Goal: Task Accomplishment & Management: Manage account settings

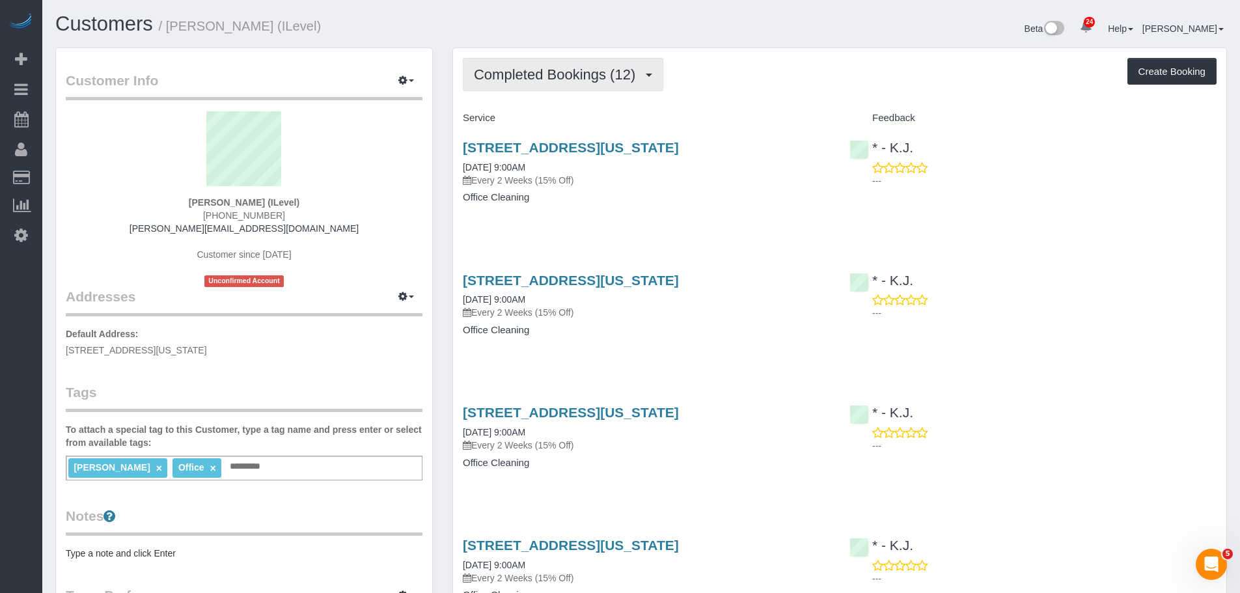
click at [564, 76] on span "Completed Bookings (12)" at bounding box center [558, 74] width 168 height 16
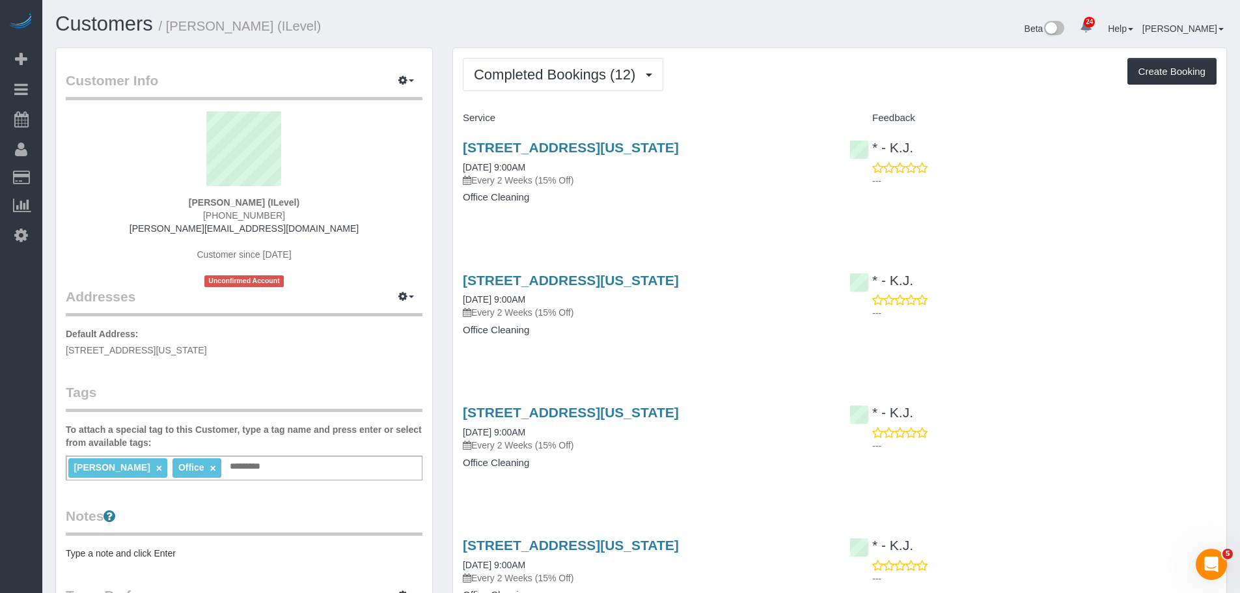
click at [820, 109] on div "Service" at bounding box center [646, 118] width 387 height 22
click at [710, 117] on h4 "Service" at bounding box center [646, 118] width 367 height 11
drag, startPoint x: 216, startPoint y: 201, endPoint x: 256, endPoint y: 210, distance: 41.5
click at [256, 210] on div "David Kassel (ILevel) (917) 750-1039 david@ilevel.biz Customer since 2025 Uncon…" at bounding box center [244, 199] width 357 height 176
click at [253, 203] on strong "David Kassel (ILevel)" at bounding box center [244, 202] width 111 height 10
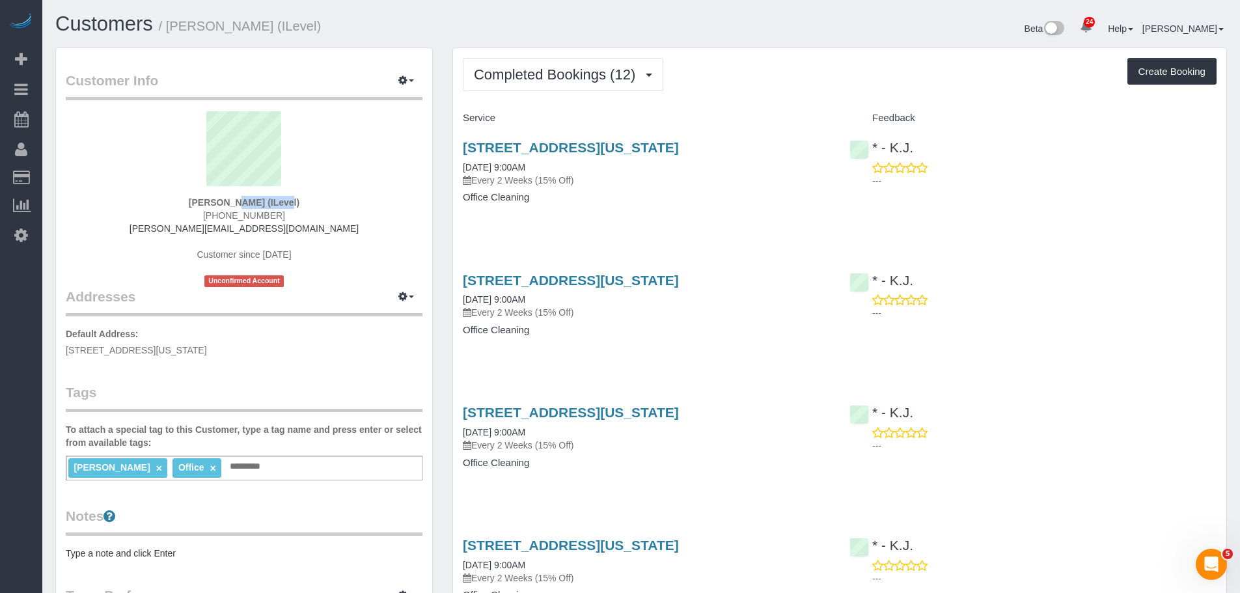
copy strong "David Kasse"
click at [409, 80] on span "button" at bounding box center [411, 80] width 5 height 3
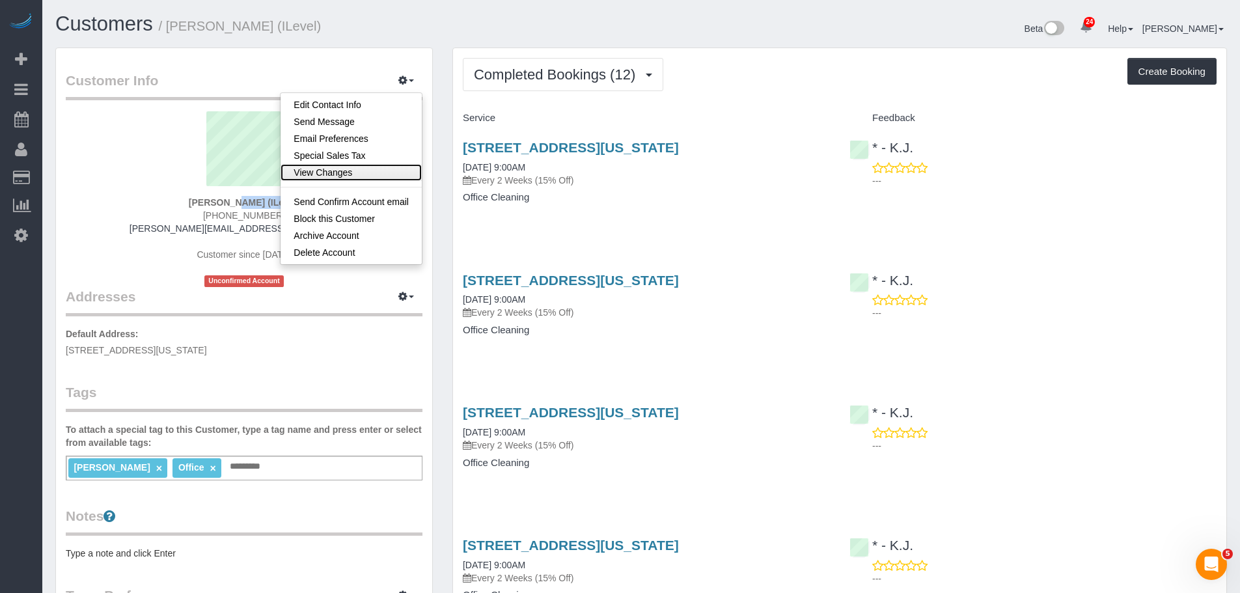
click at [378, 169] on link "View Changes" at bounding box center [351, 172] width 141 height 17
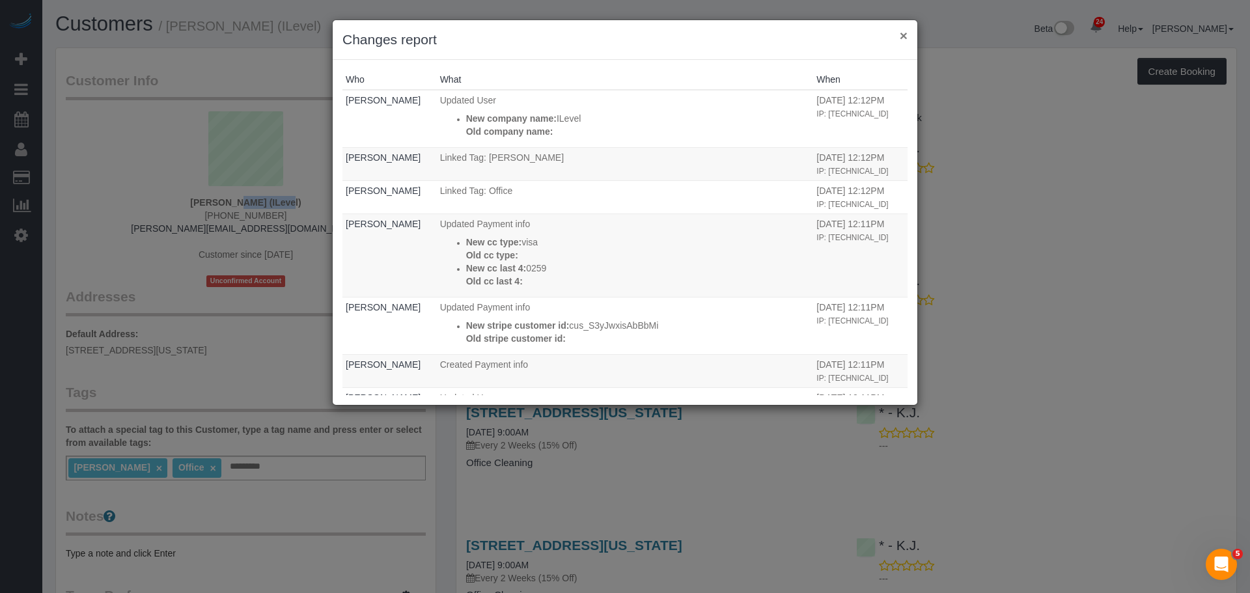
click at [903, 35] on button "×" at bounding box center [904, 36] width 8 height 14
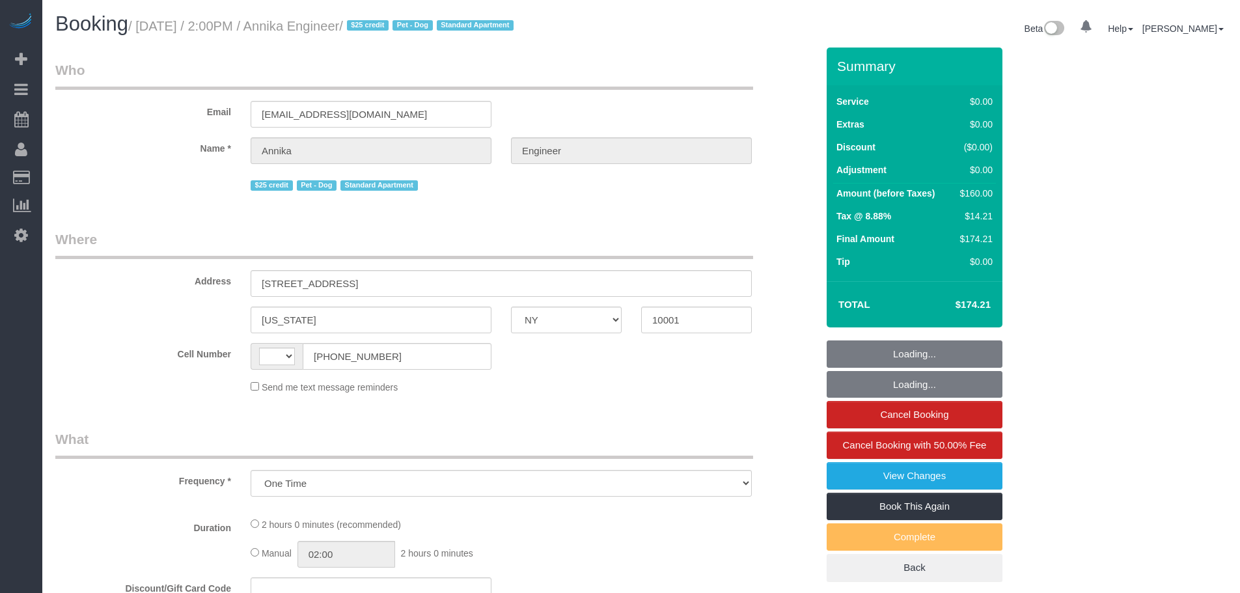
select select "NY"
select select "spot1"
select select "string:[GEOGRAPHIC_DATA]"
select select "string:stripe-pm_1S9AVr4VGloSiKo7xhoanRqz"
select select "1"
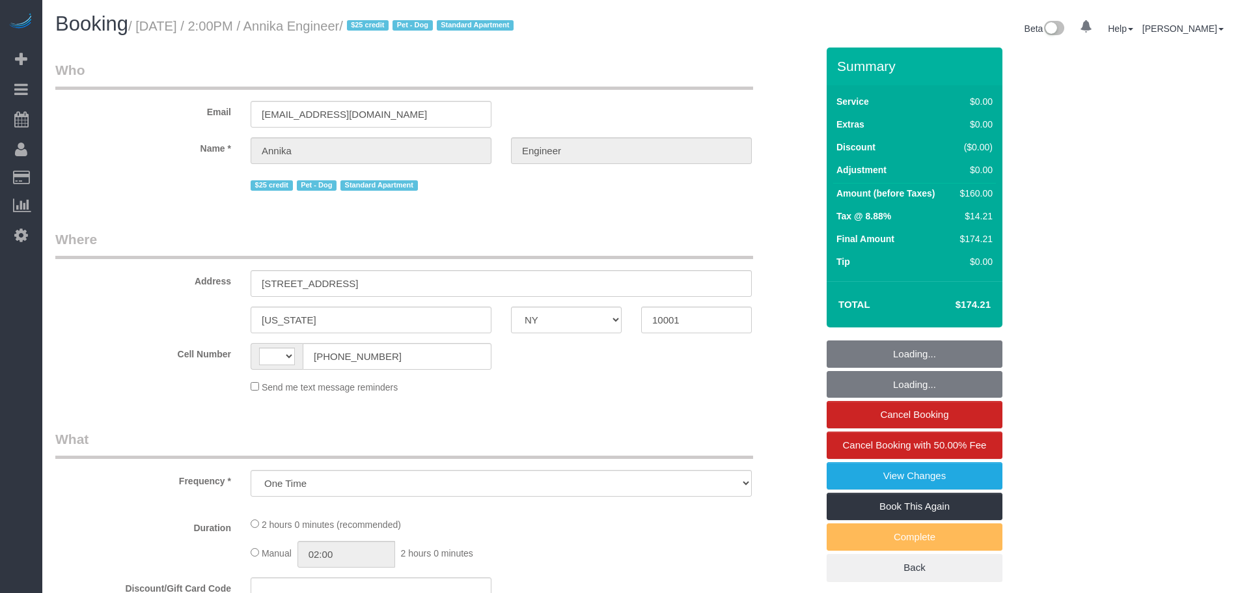
select select "number:89"
select select "number:90"
select select "number:13"
select select "number:5"
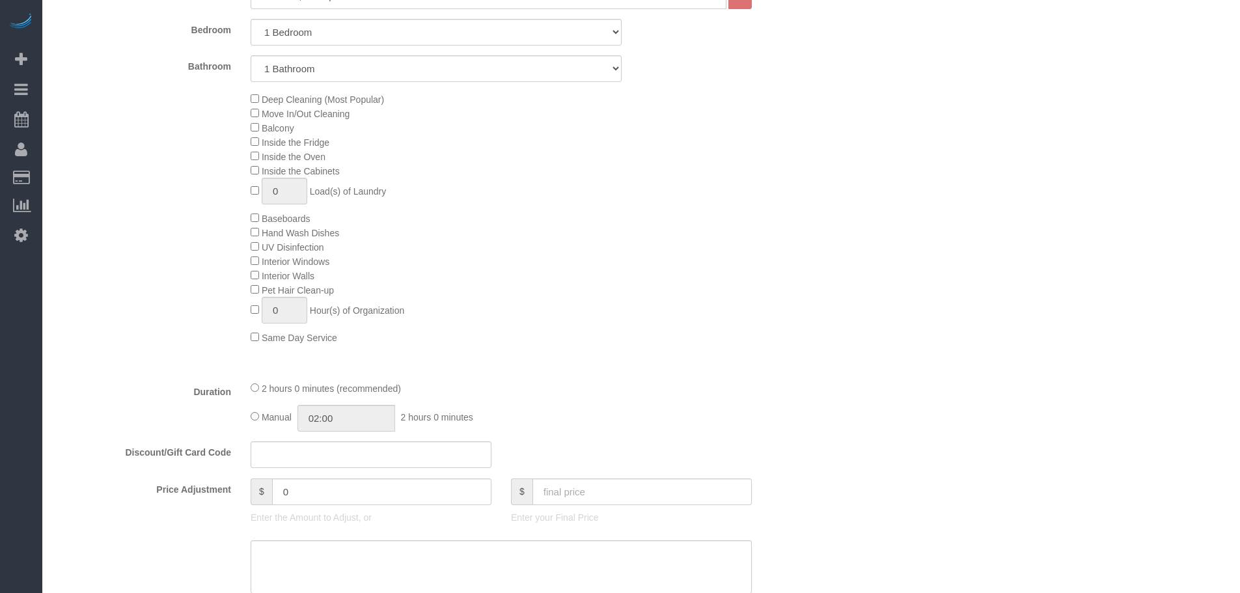
select select "object:1536"
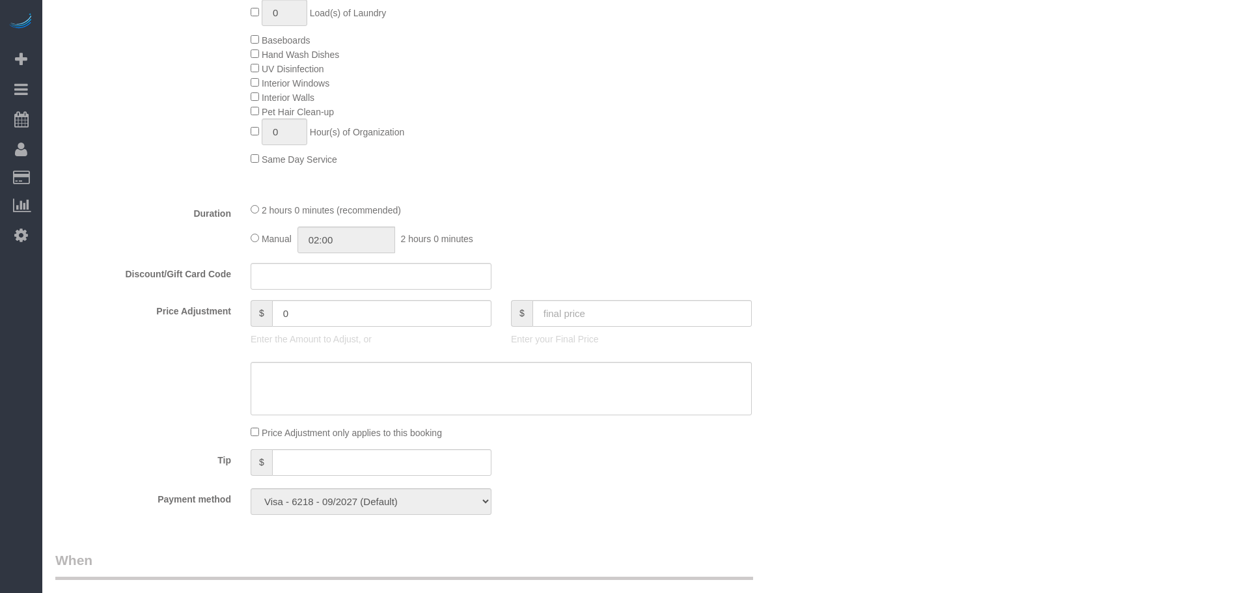
select select "spot50"
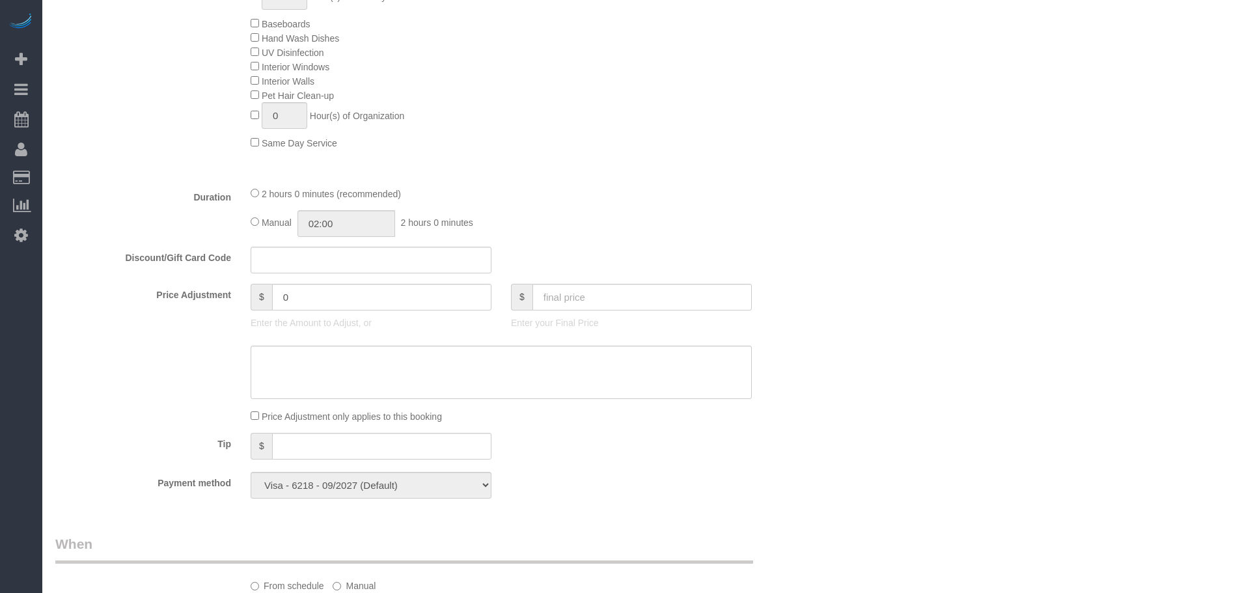
select select "1"
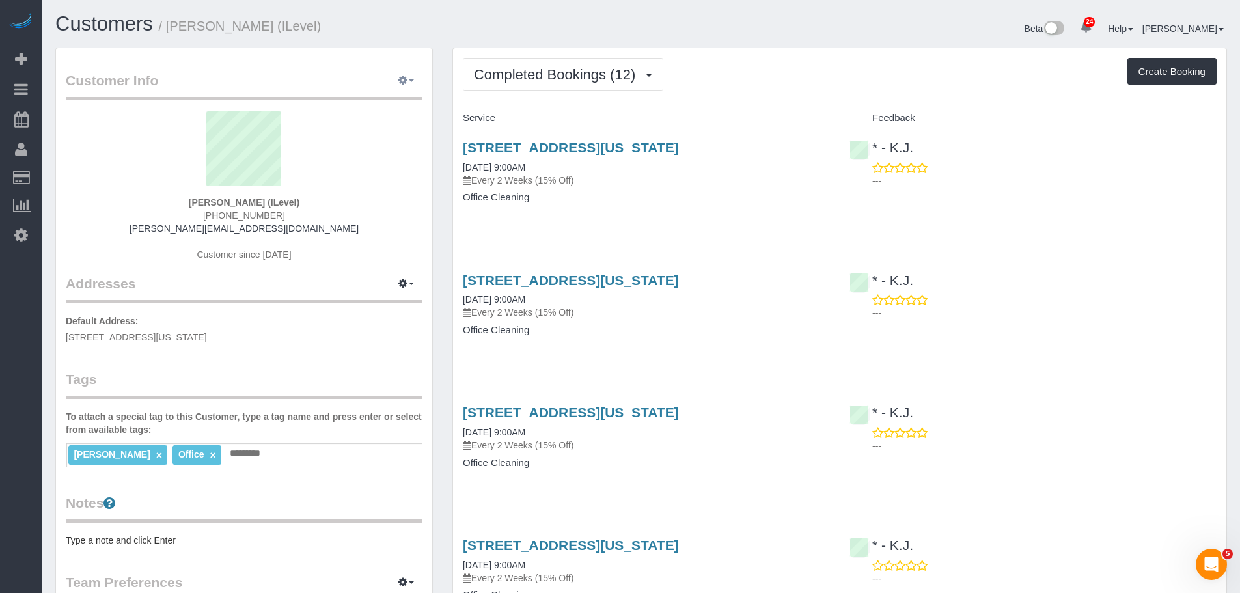
click at [398, 79] on button "button" at bounding box center [406, 81] width 33 height 20
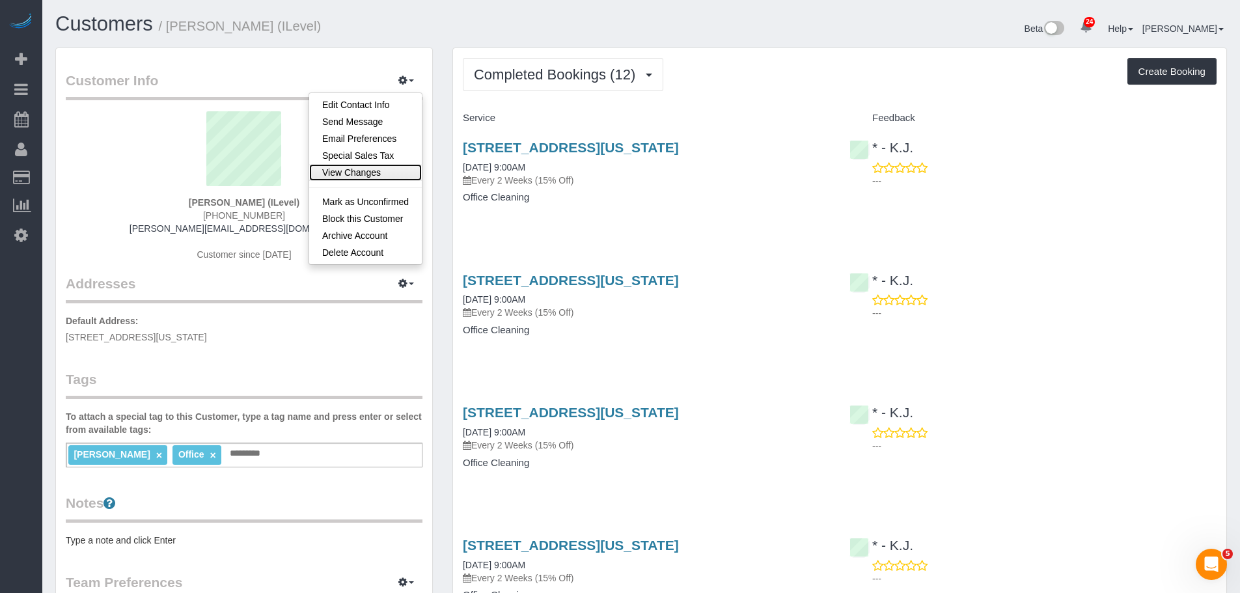
click at [370, 171] on link "View Changes" at bounding box center [365, 172] width 113 height 17
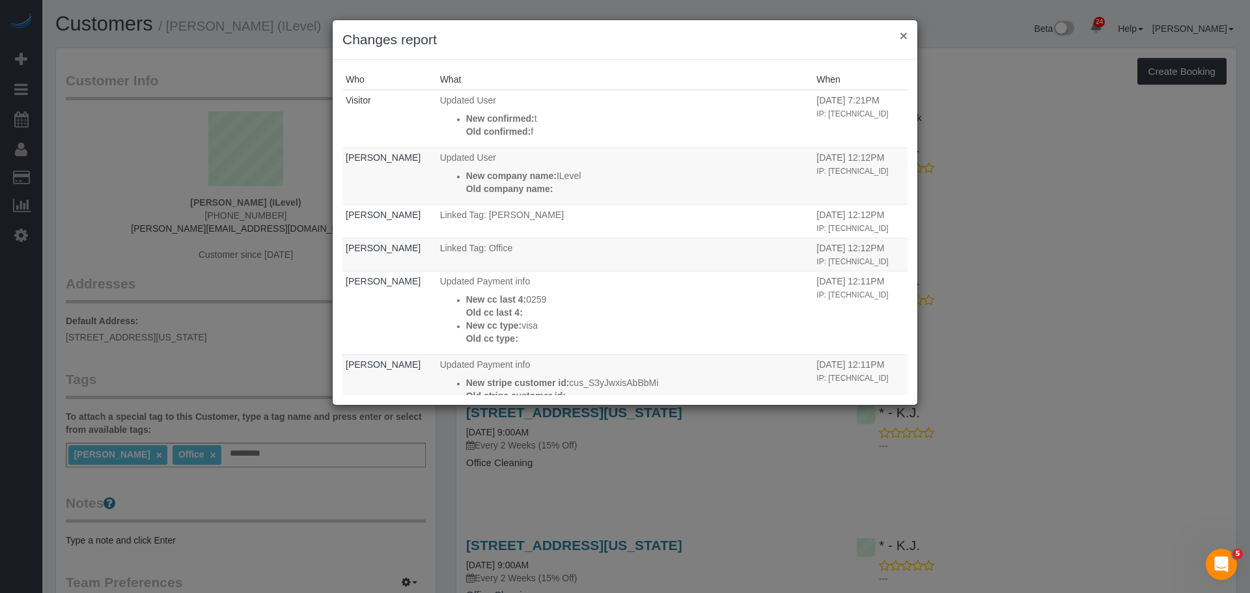
click at [902, 34] on button "×" at bounding box center [904, 36] width 8 height 14
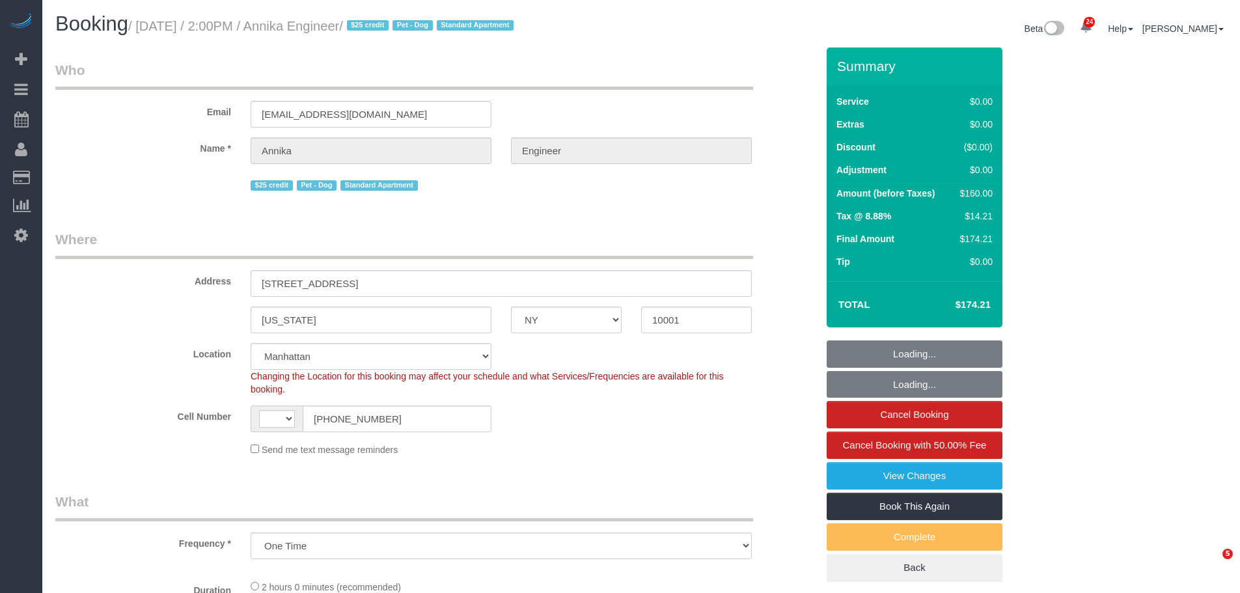
select select "NY"
select select "number:89"
select select "number:90"
select select "number:13"
select select "number:5"
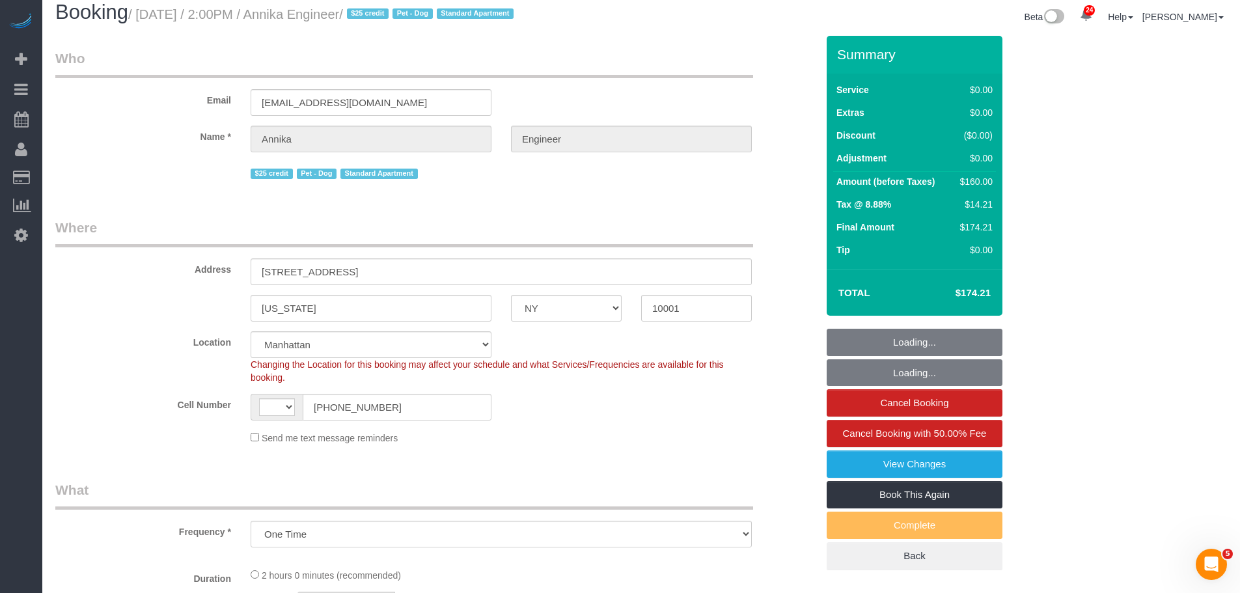
scroll to position [456, 0]
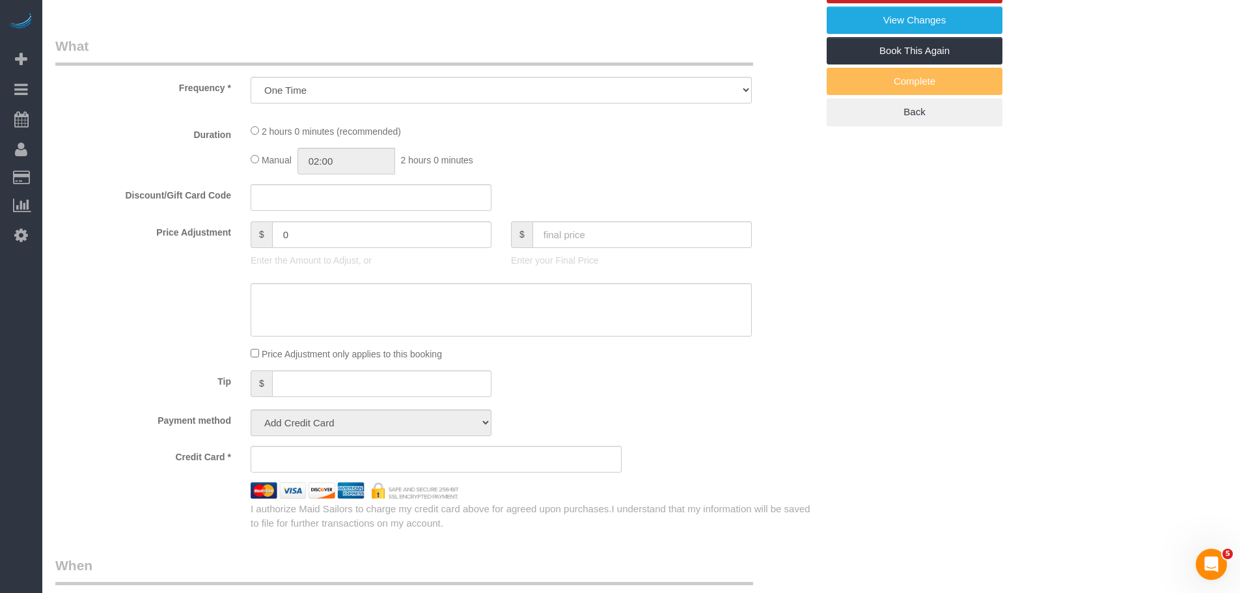
select select "object:975"
select select "string:US"
select select "string:stripe-pm_1S9AVr4VGloSiKo7xhoanRqz"
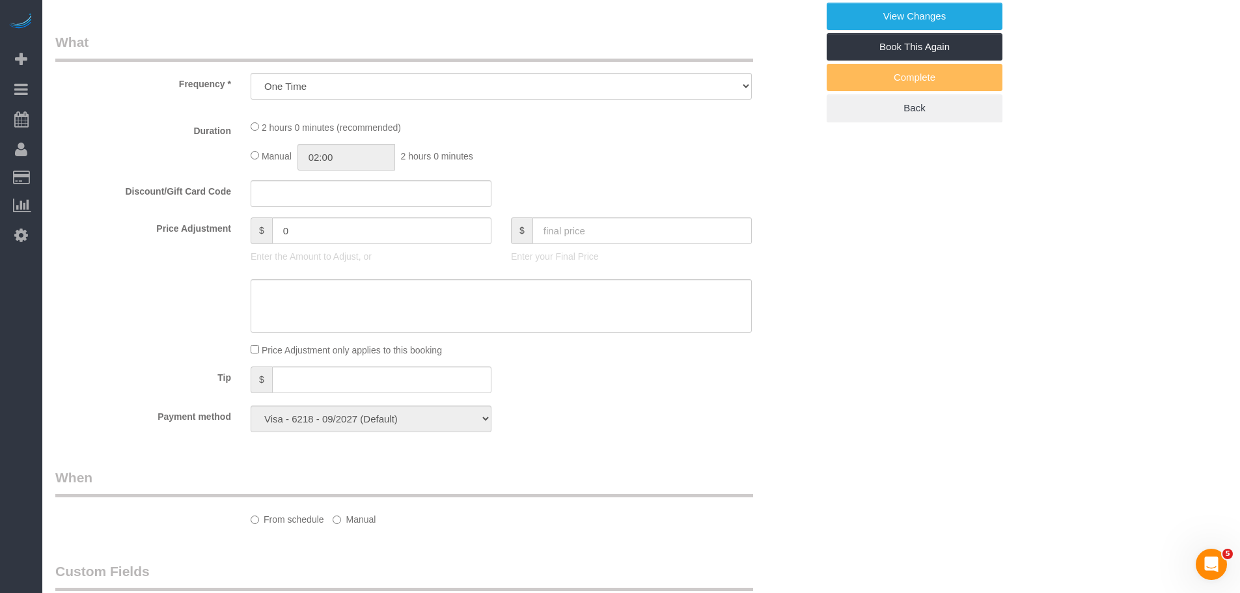
select select "1"
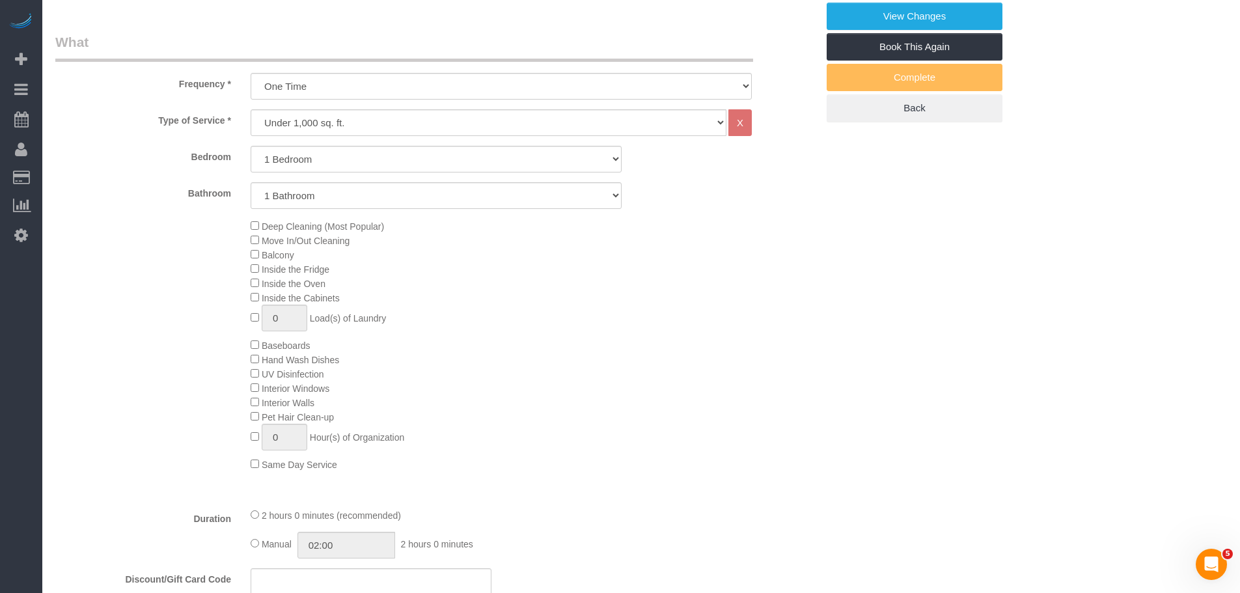
select select "spot1"
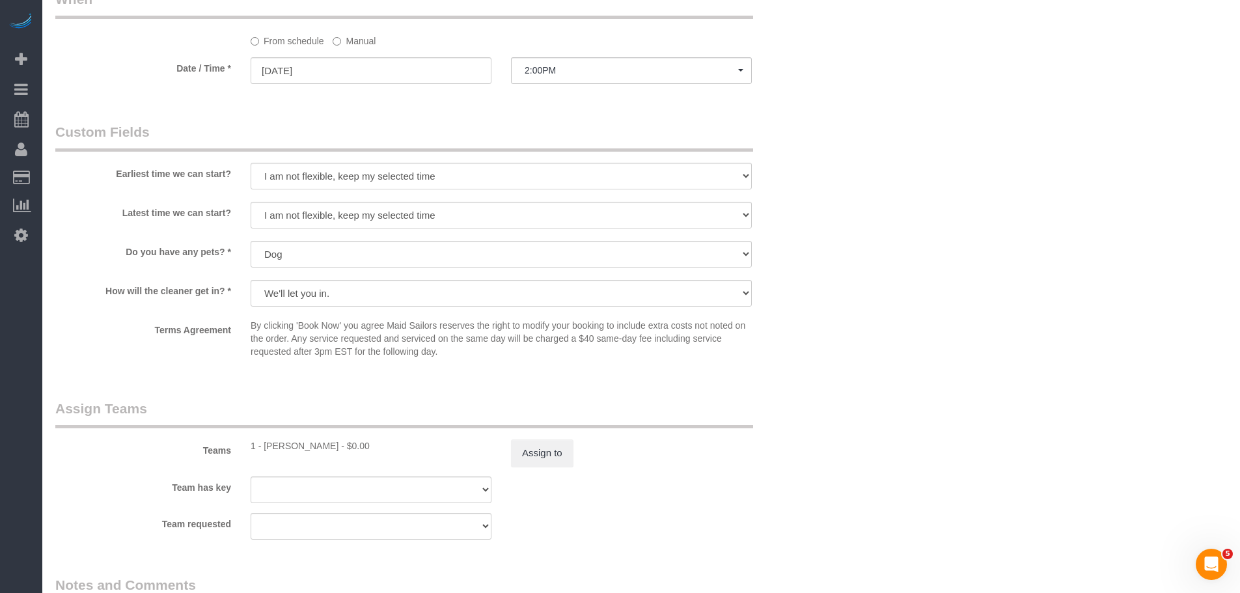
select select "1"
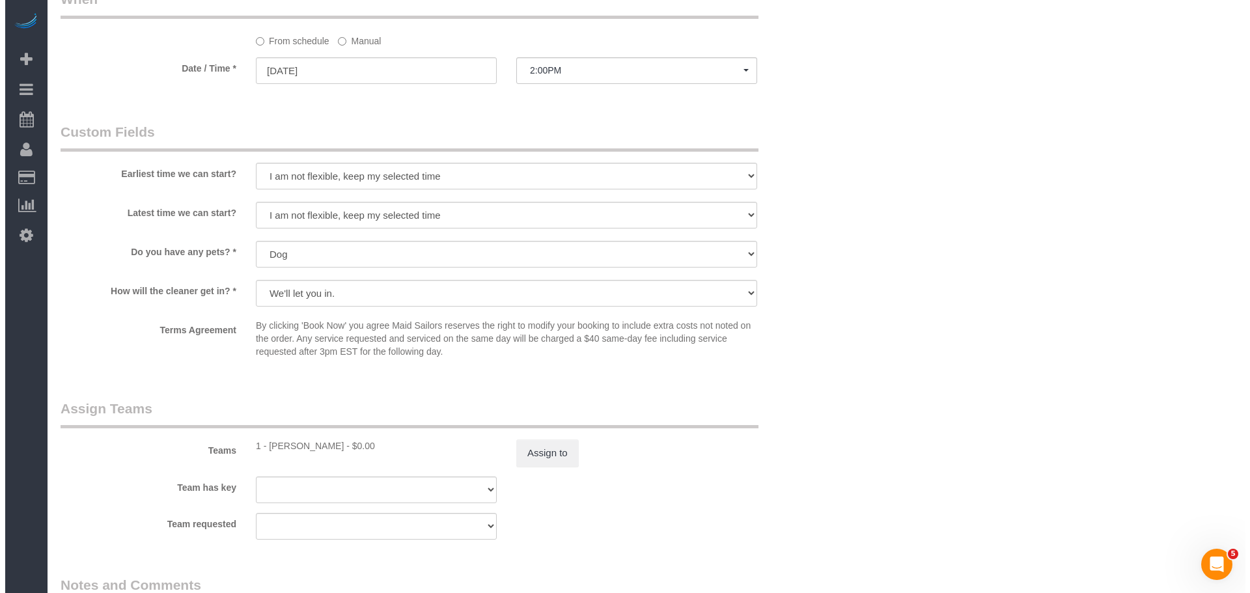
scroll to position [1495, 0]
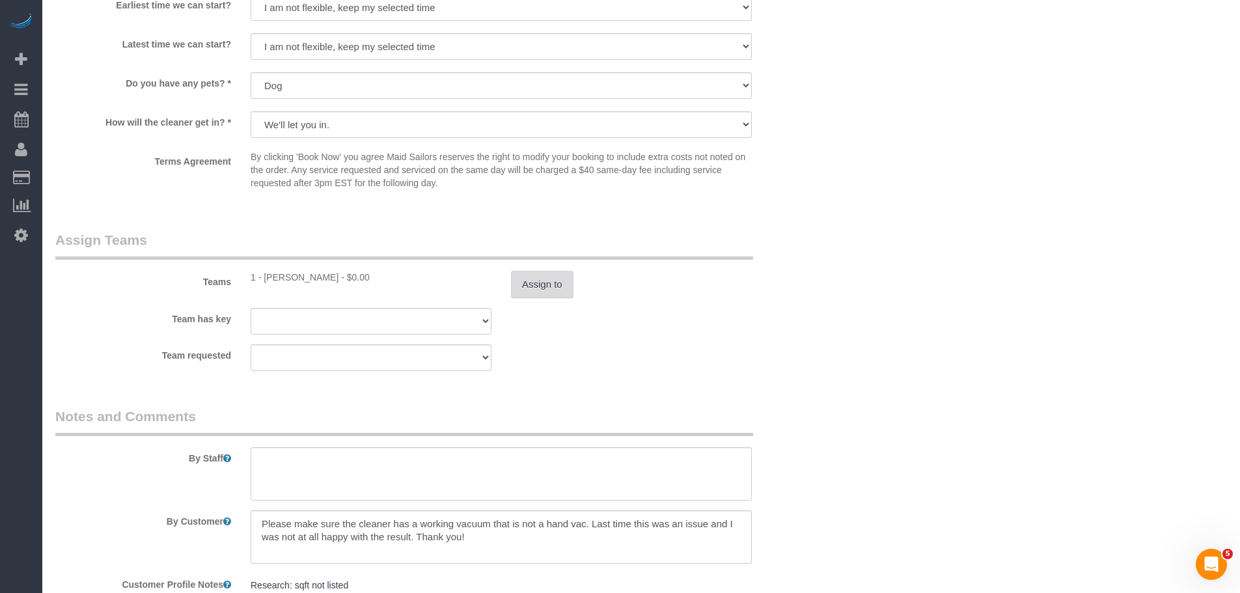
click at [539, 279] on button "Assign to" at bounding box center [542, 284] width 63 height 27
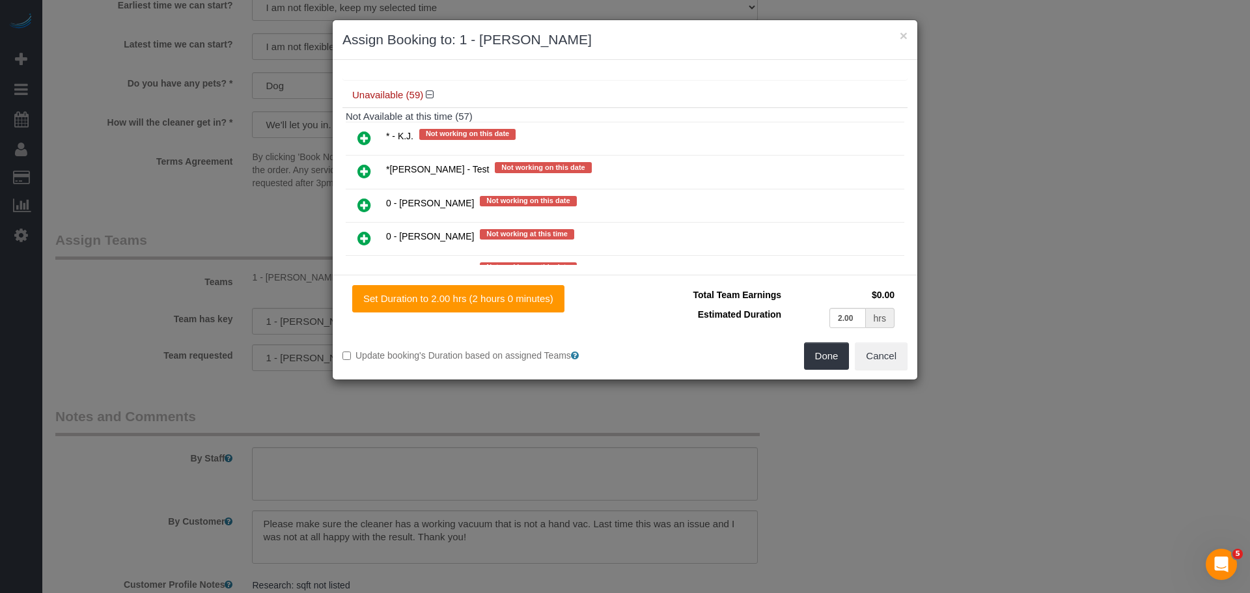
scroll to position [1107, 0]
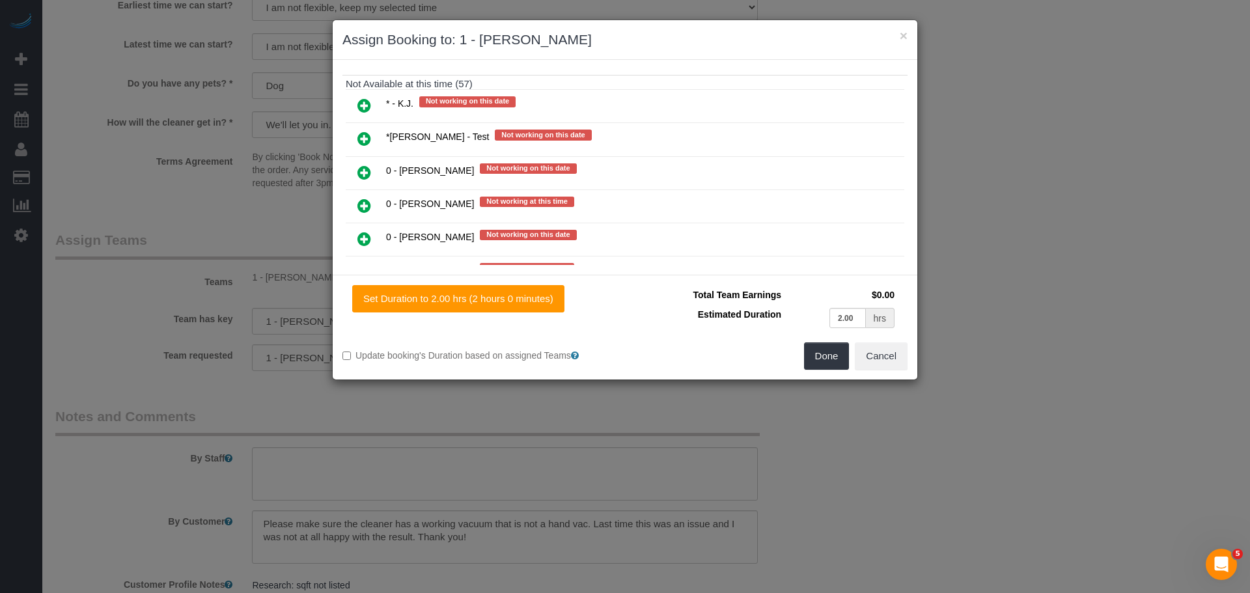
click at [361, 172] on icon at bounding box center [364, 173] width 14 height 16
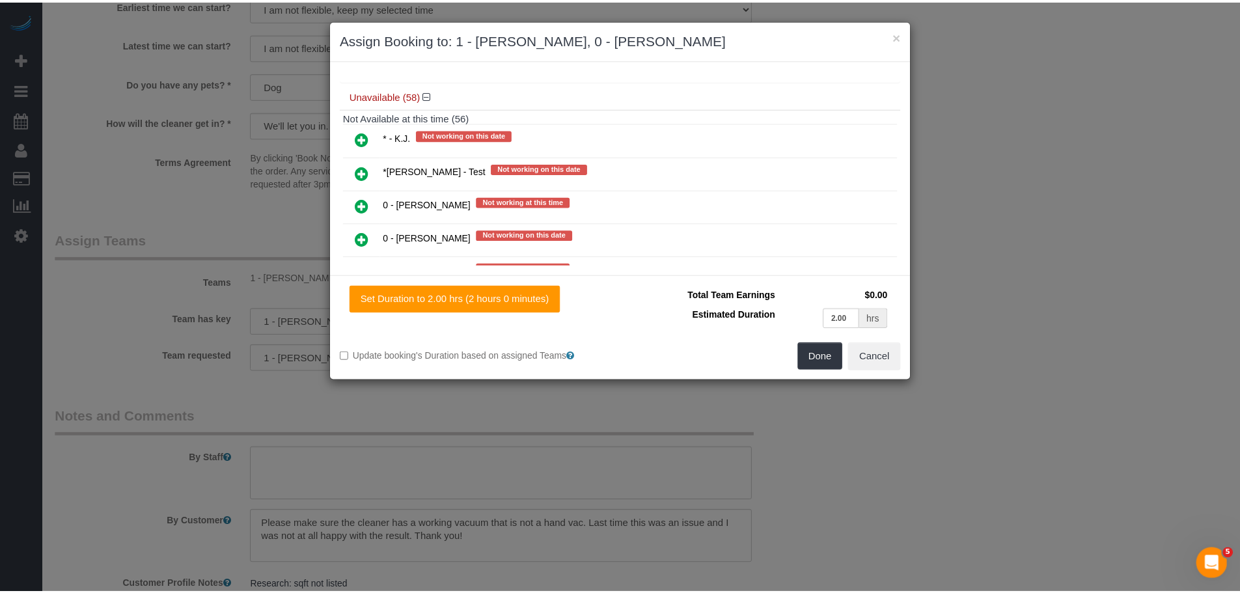
scroll to position [1140, 0]
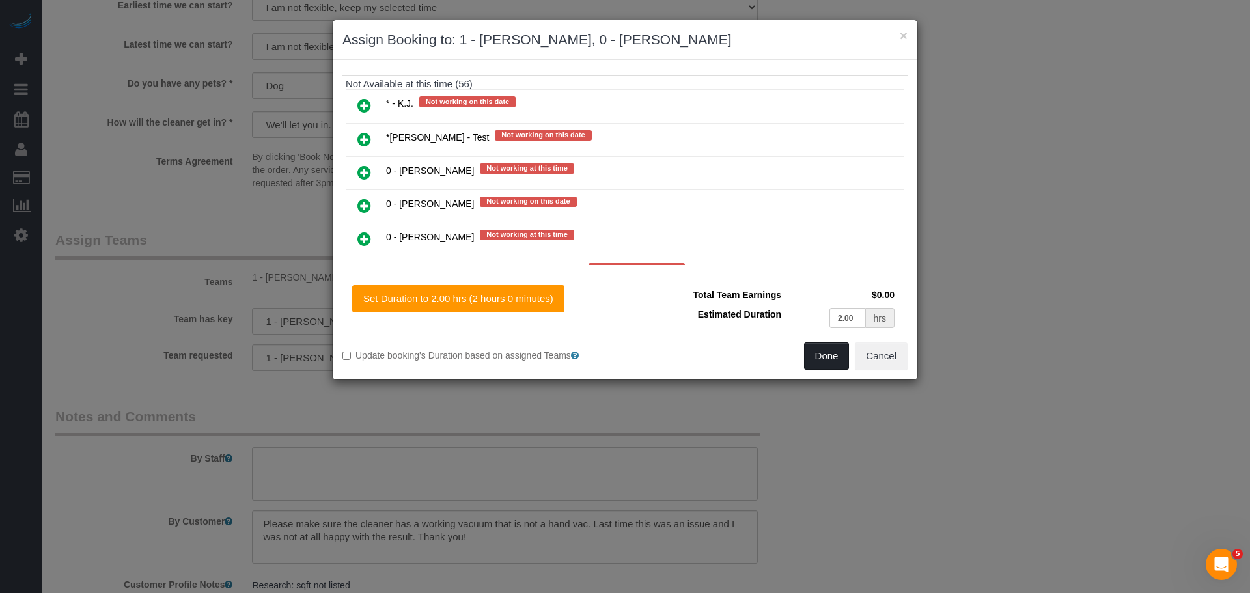
click at [827, 357] on button "Done" at bounding box center [827, 355] width 46 height 27
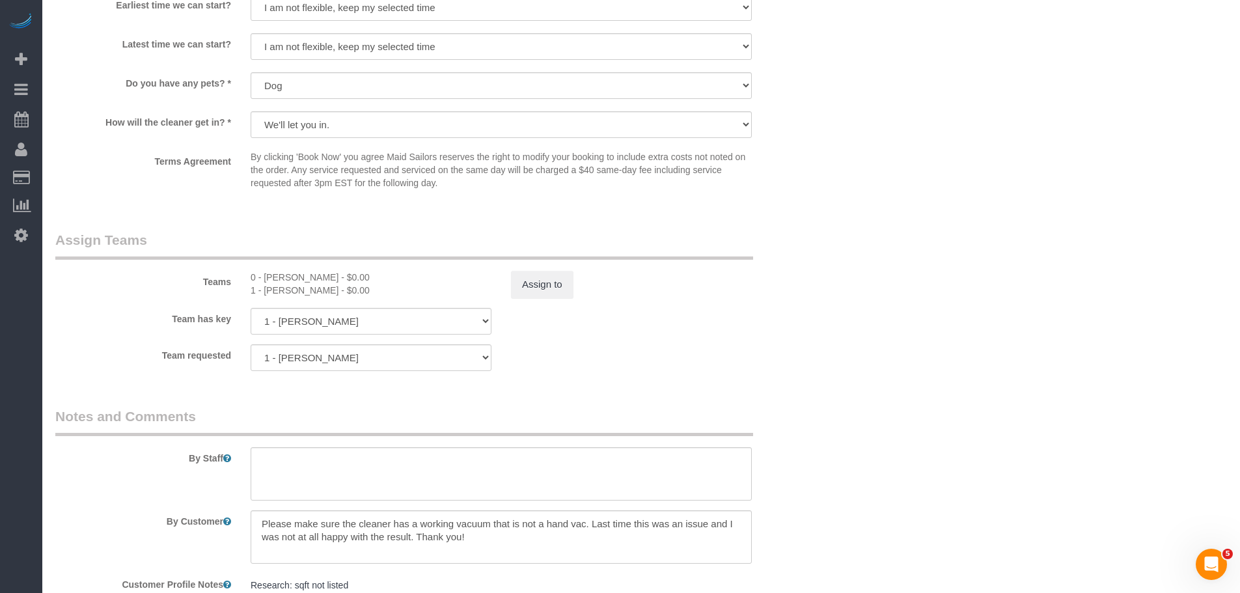
click at [285, 273] on div "0 - Christopher Garrett - $0.00" at bounding box center [371, 277] width 241 height 13
click at [327, 275] on div "0 - Christopher Garrett - $0.00" at bounding box center [371, 277] width 241 height 13
copy div "Christopher Garrett"
click at [307, 474] on textarea at bounding box center [501, 473] width 501 height 53
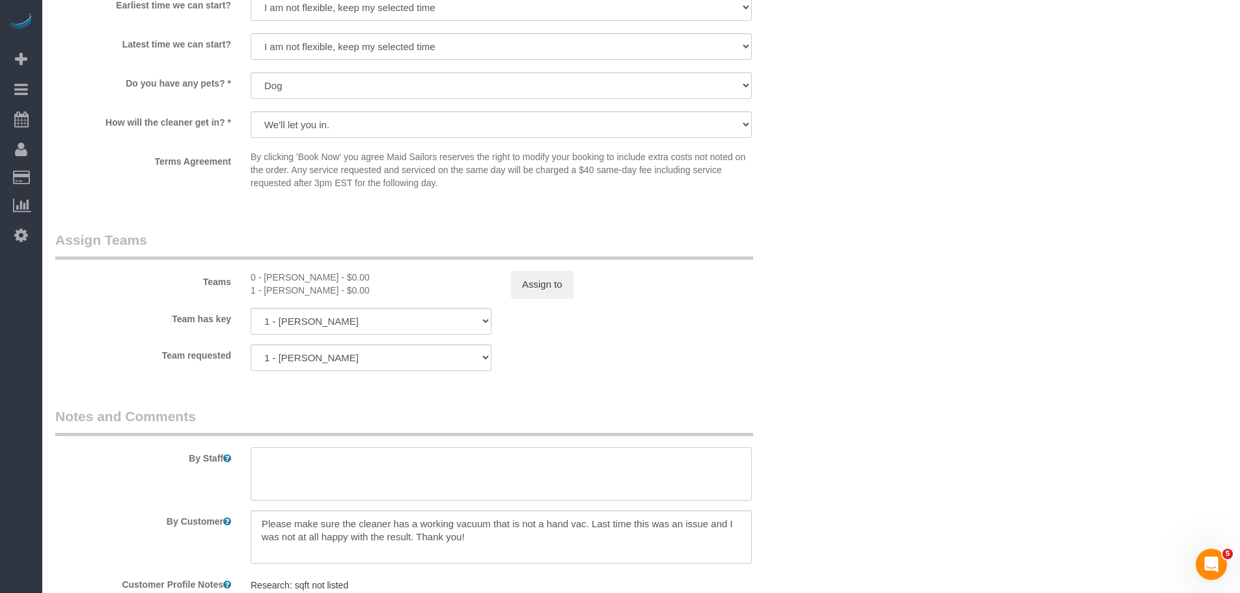
paste textarea "Christopher Garrett"
click at [290, 288] on div "1 - Marlenyn Robles - $0.00" at bounding box center [371, 290] width 241 height 13
click at [316, 289] on div "1 - Marlenyn Robles - $0.00" at bounding box center [371, 290] width 241 height 13
copy div "Marlenyn Robles"
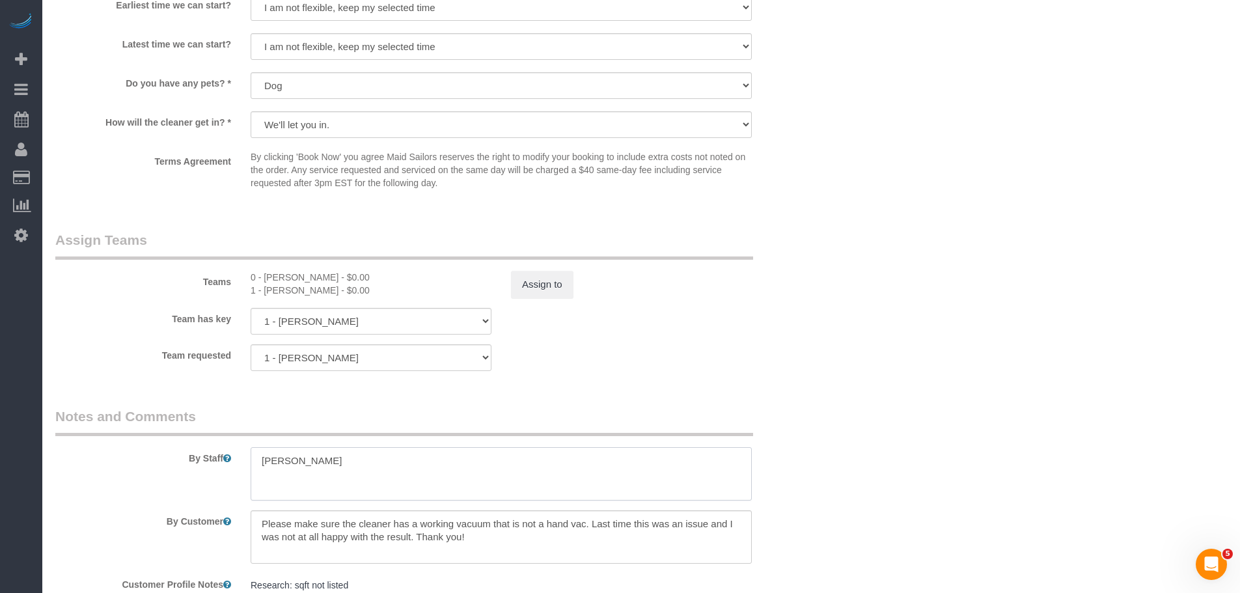
click at [301, 447] on textarea at bounding box center [501, 473] width 501 height 53
paste textarea "Marlenyn Robles"
click at [439, 471] on textarea at bounding box center [501, 473] width 501 height 53
type textarea "Trainer: Marlenyn Robles Trainee: Christopher Garrett (Please wait for the trai…"
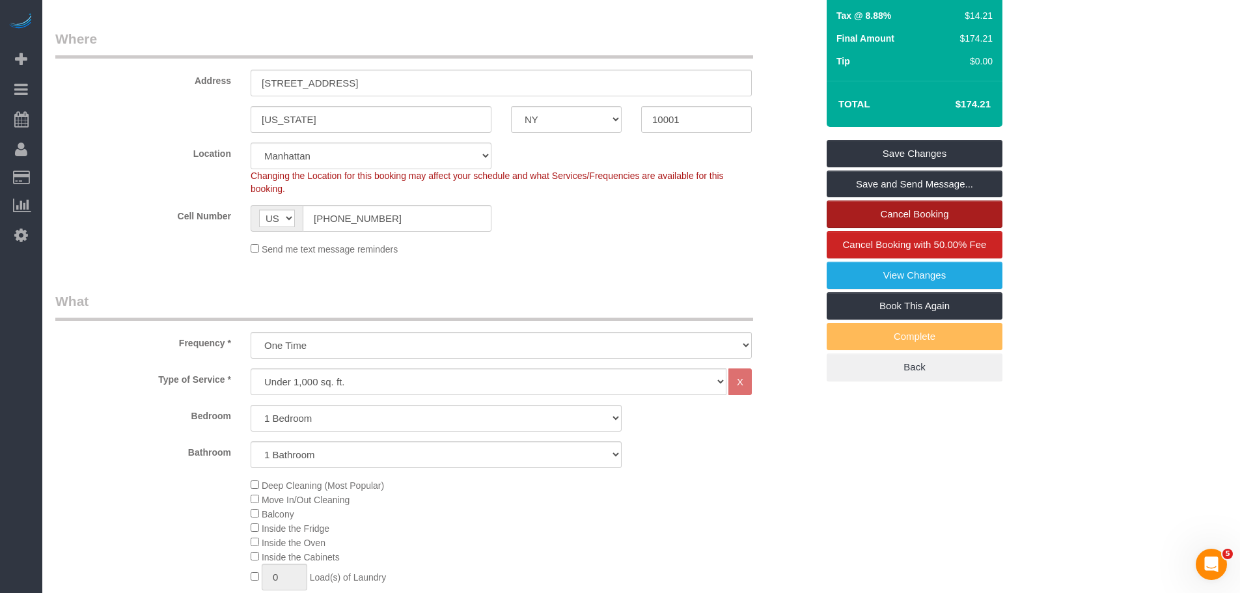
scroll to position [193, 0]
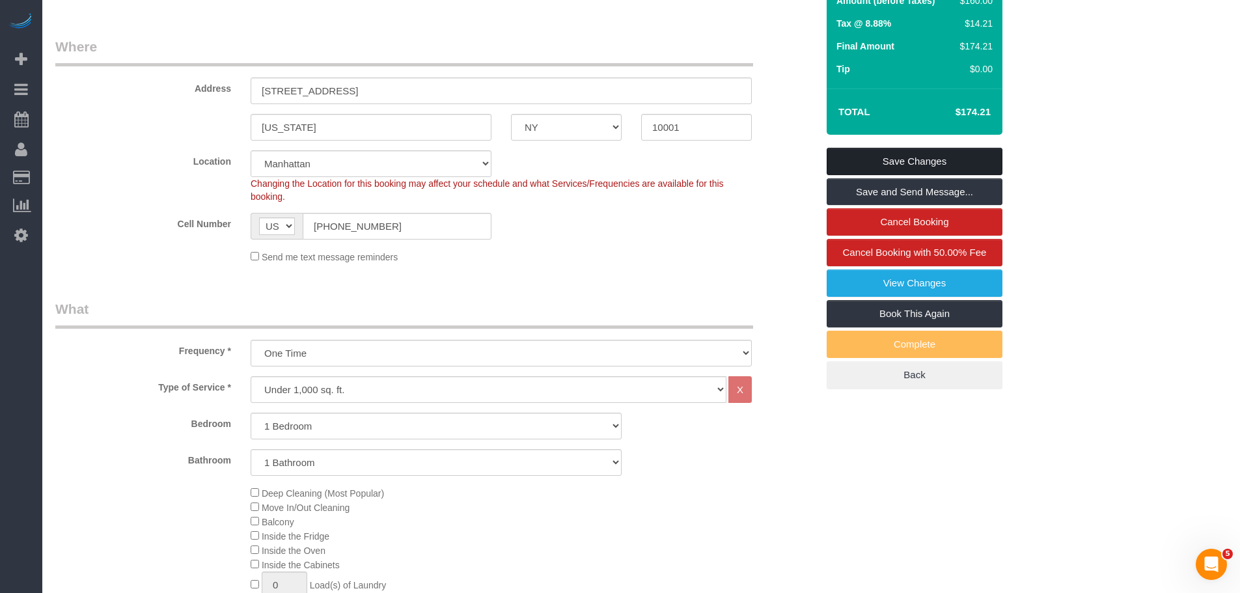
click at [923, 158] on link "Save Changes" at bounding box center [915, 161] width 176 height 27
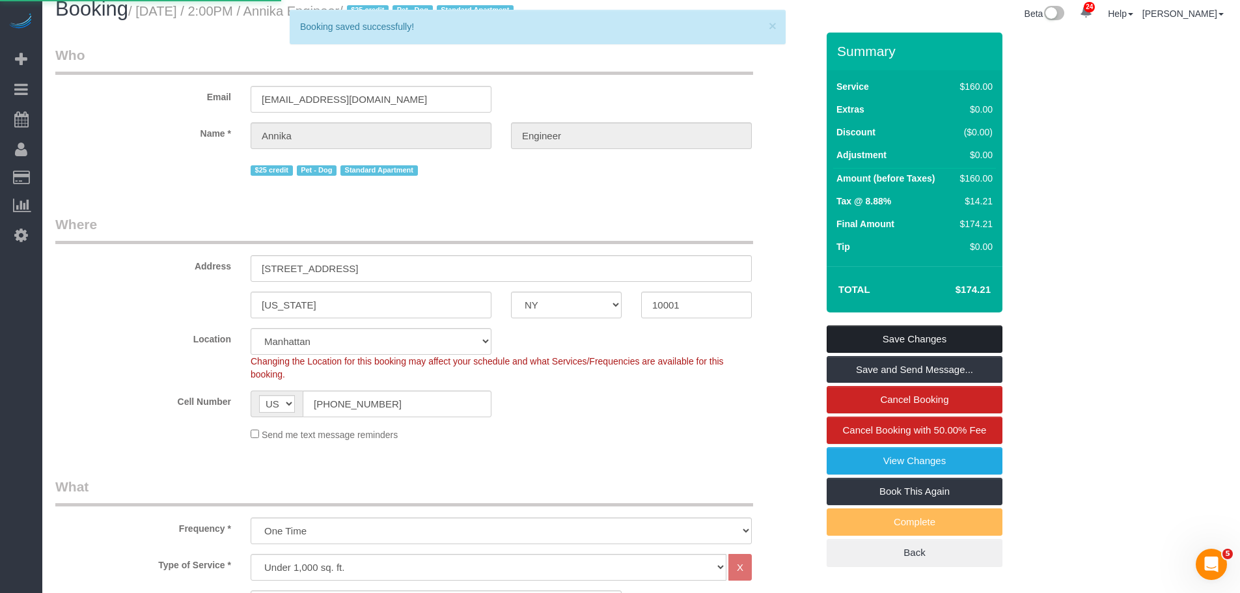
scroll to position [260, 0]
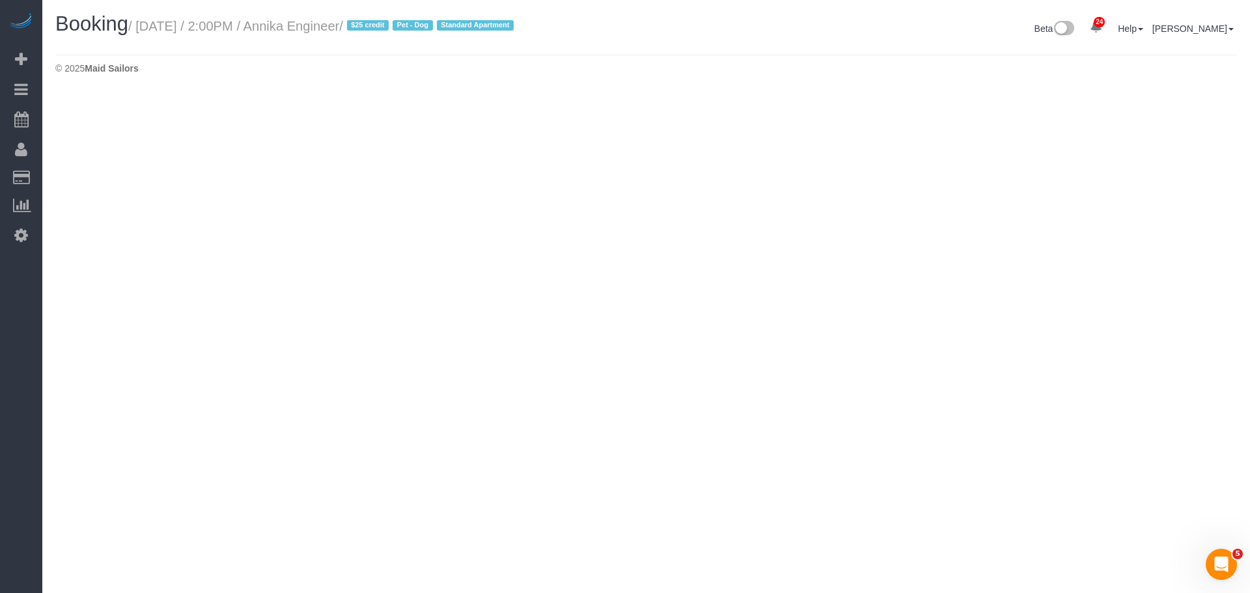
select select "NY"
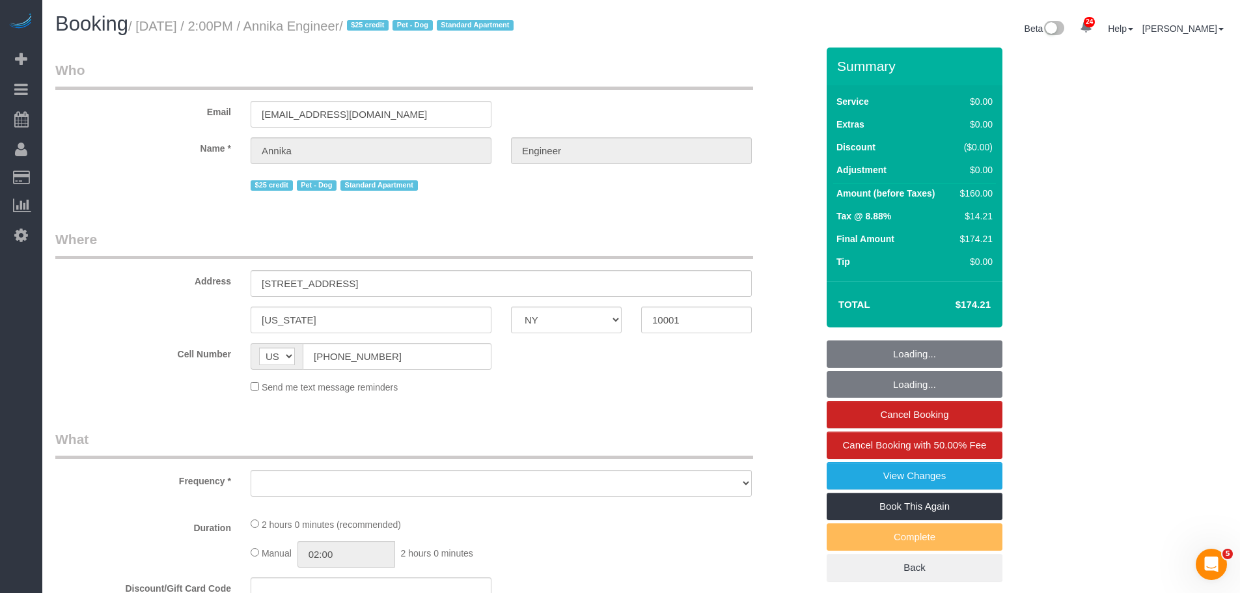
select select "number:89"
select select "number:90"
select select "number:13"
select select "number:5"
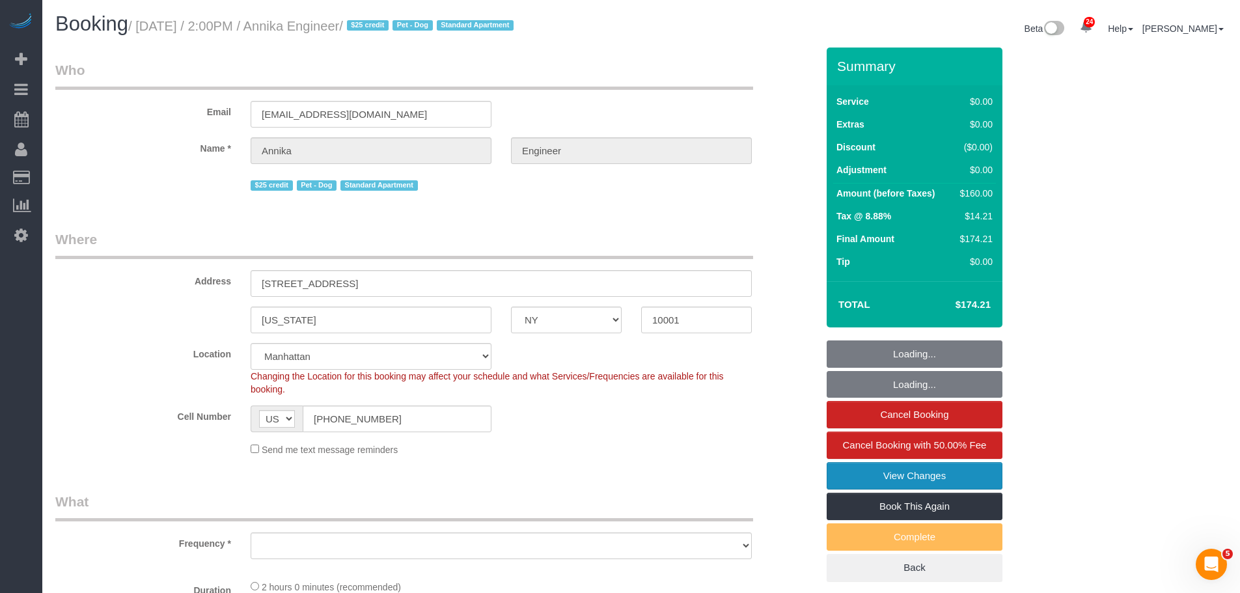
select select "string:stripe-pm_1S9AVr4VGloSiKo7xhoanRqz"
select select "1"
select select "object:4339"
select select "1"
select select "spot50"
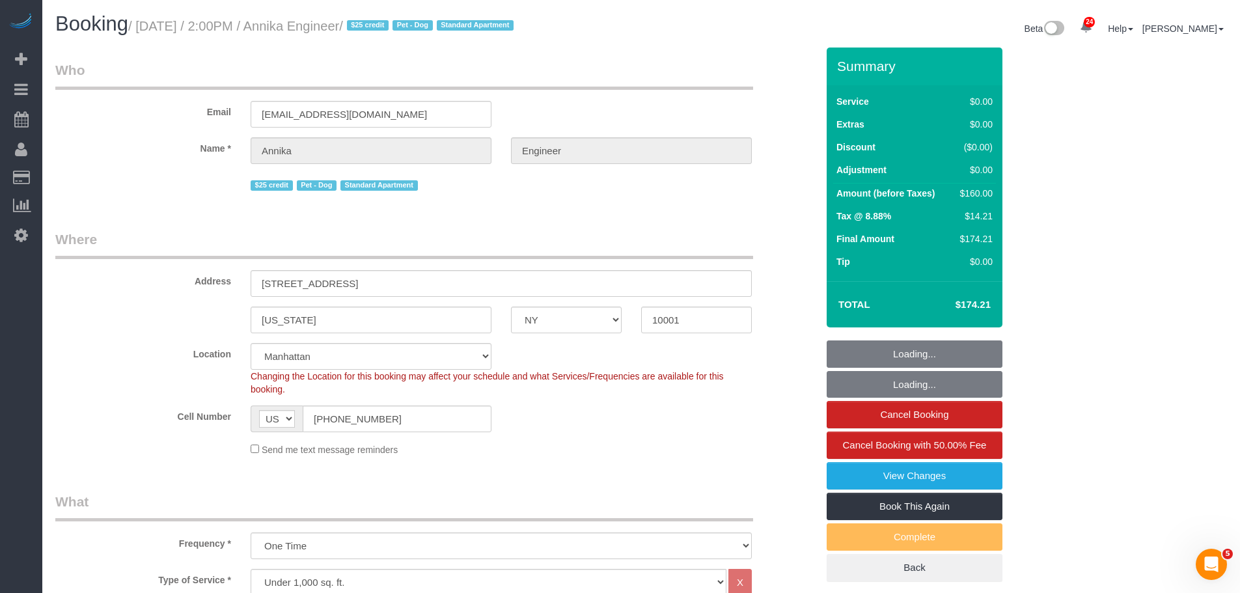
select select "object:4839"
click at [931, 477] on link "View Changes" at bounding box center [915, 475] width 176 height 27
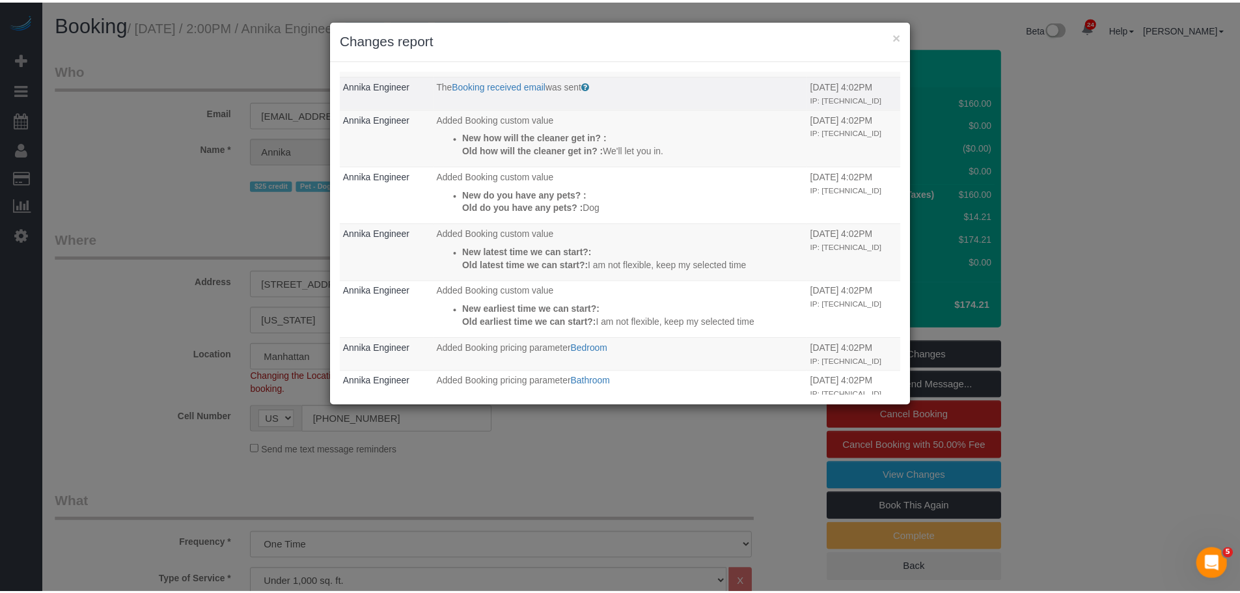
scroll to position [456, 0]
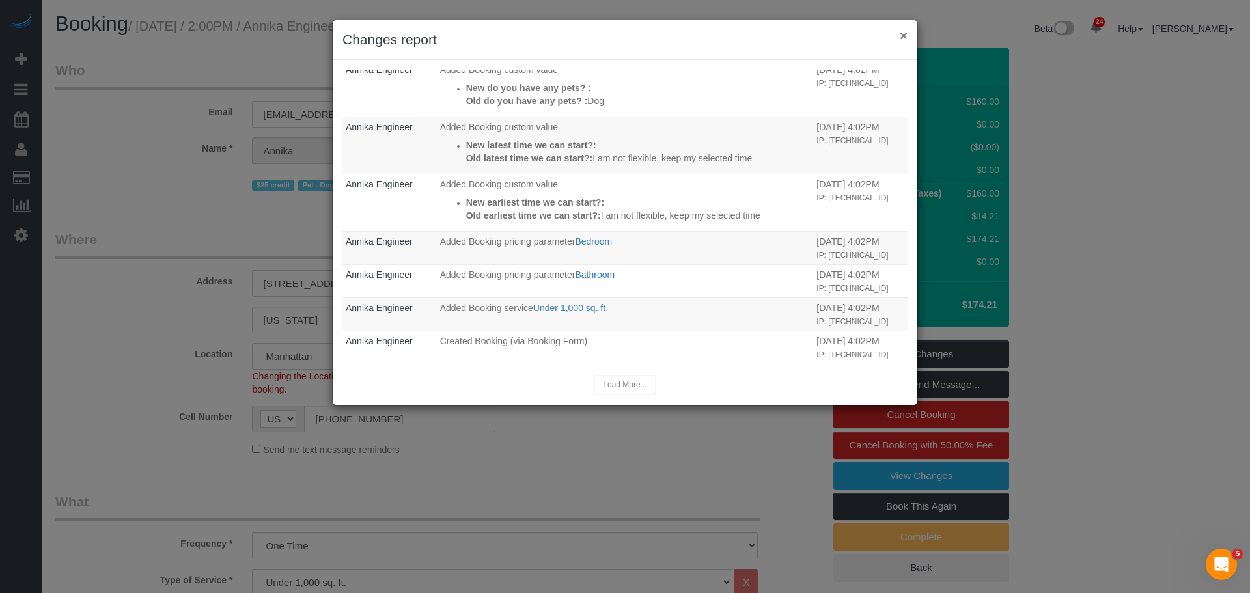
click at [904, 40] on button "×" at bounding box center [904, 36] width 8 height 14
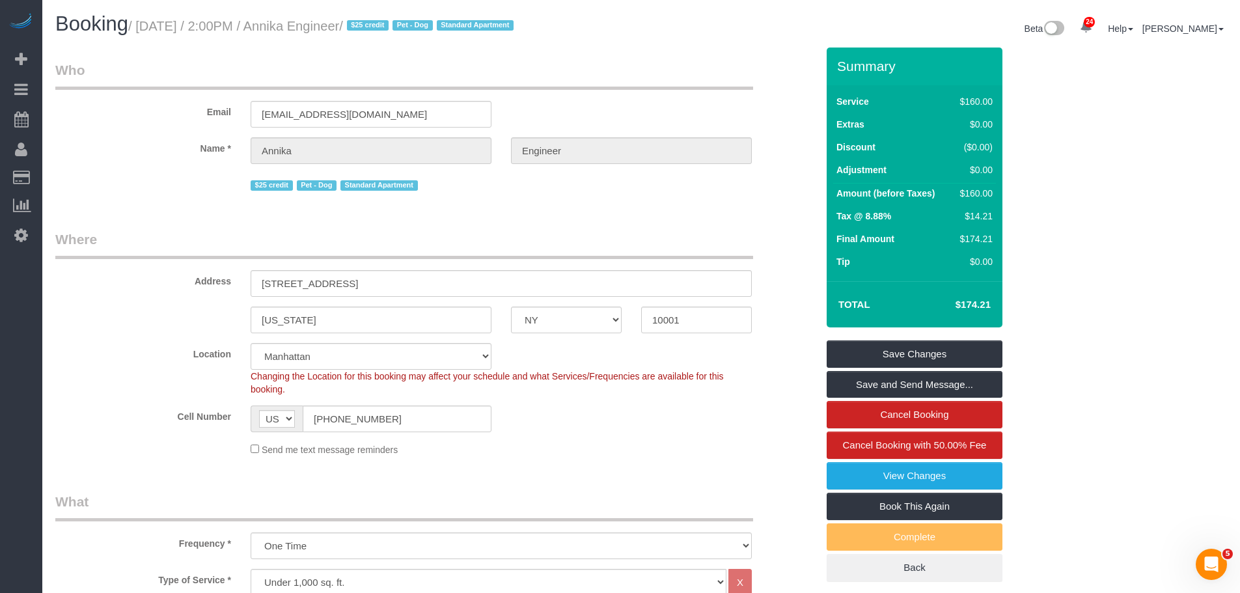
click at [335, 29] on small "/ September 22, 2025 / 2:00PM / Annika Engineer / $25 credit Pet - Dog Standard…" at bounding box center [322, 26] width 389 height 14
drag, startPoint x: 372, startPoint y: 29, endPoint x: 383, endPoint y: 33, distance: 11.1
click at [373, 29] on small "/ September 22, 2025 / 2:00PM / Annika Engineer / $25 credit Pet - Dog Standard…" at bounding box center [322, 26] width 389 height 14
copy small "Annika Engineer"
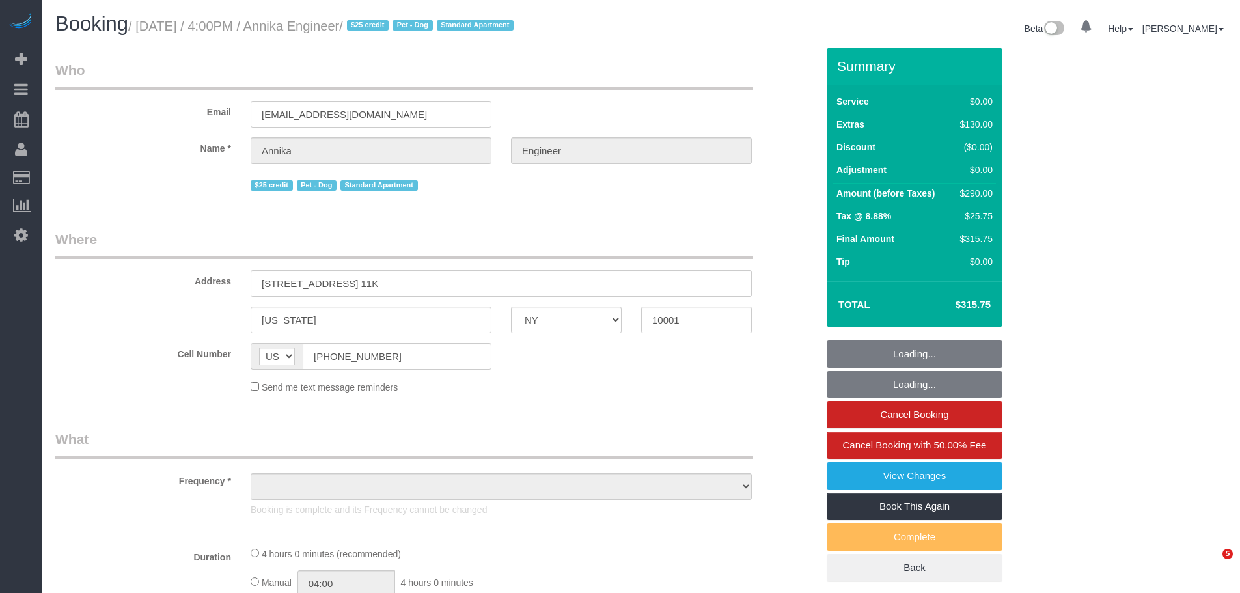
select select "NY"
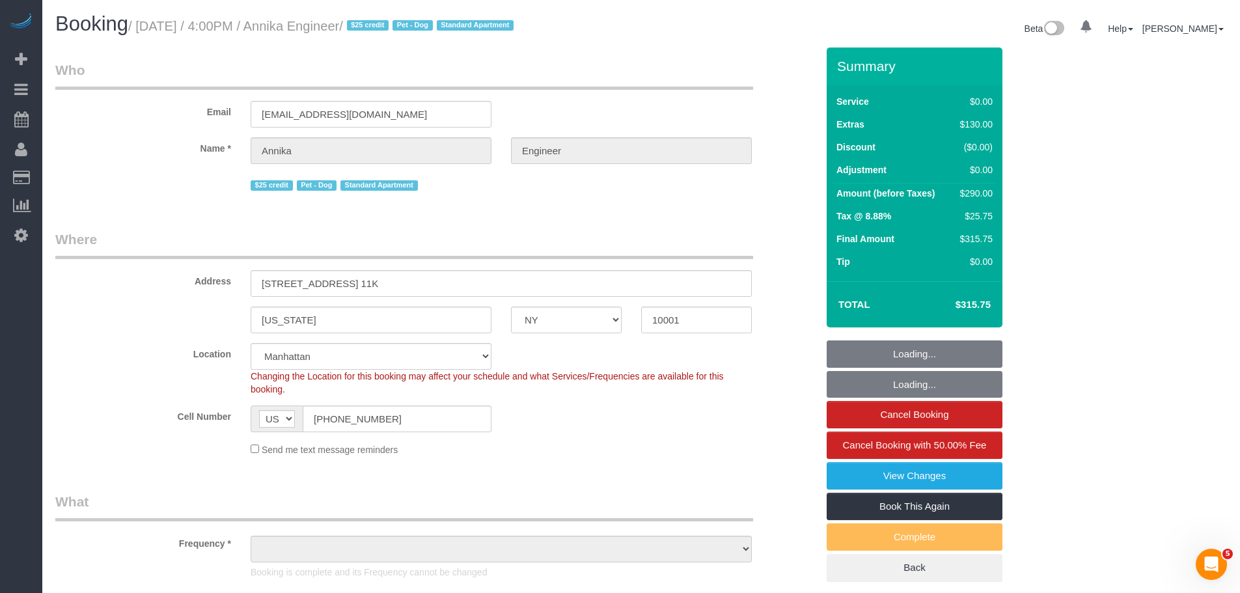
select select "object:831"
select select "string:stripe-pm_1RW4tx4VGloSiKo7kpYPENs0"
select select "1"
select select "number:89"
select select "number:76"
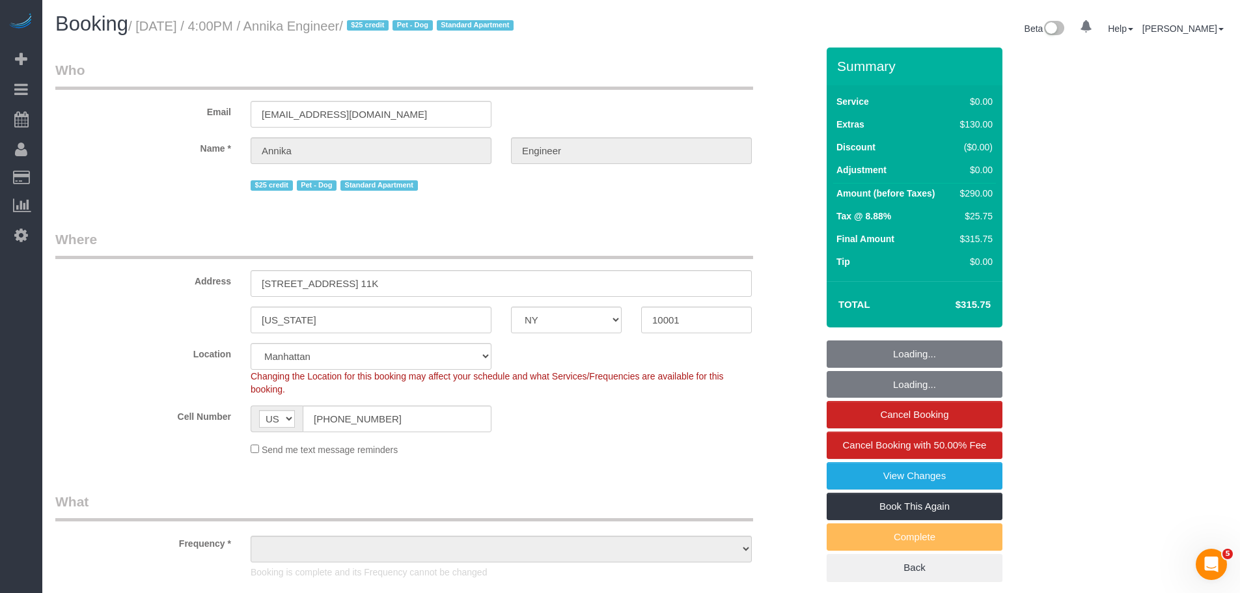
select select "number:13"
select select "number:5"
select select "object:1536"
select select "spot1"
select select "1"
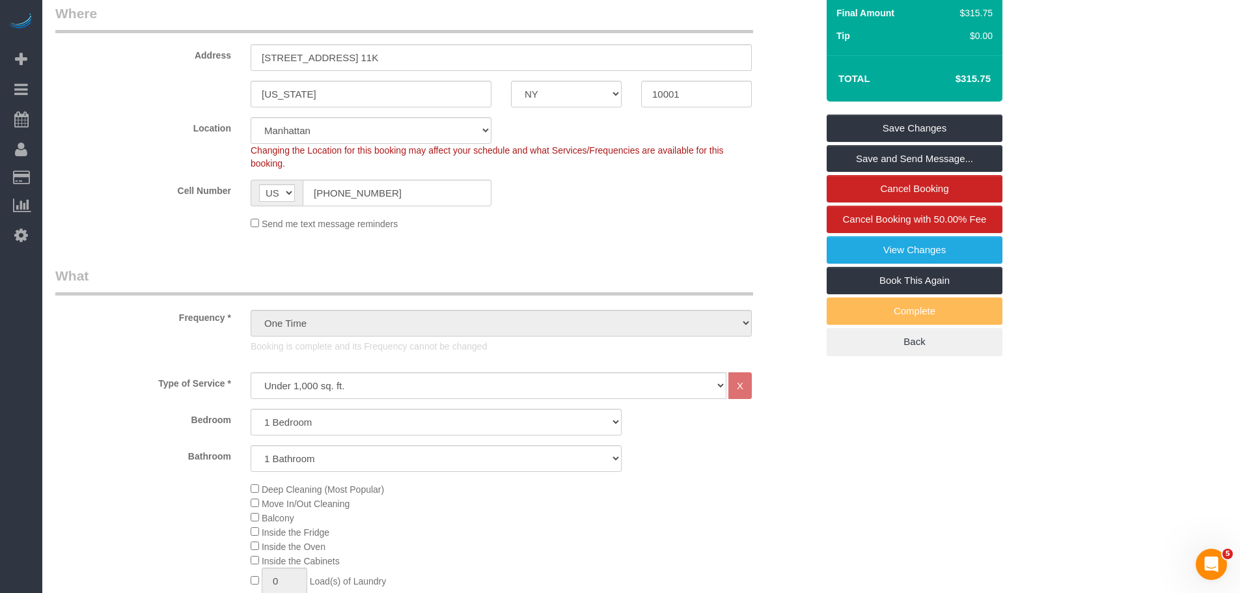
scroll to position [195, 0]
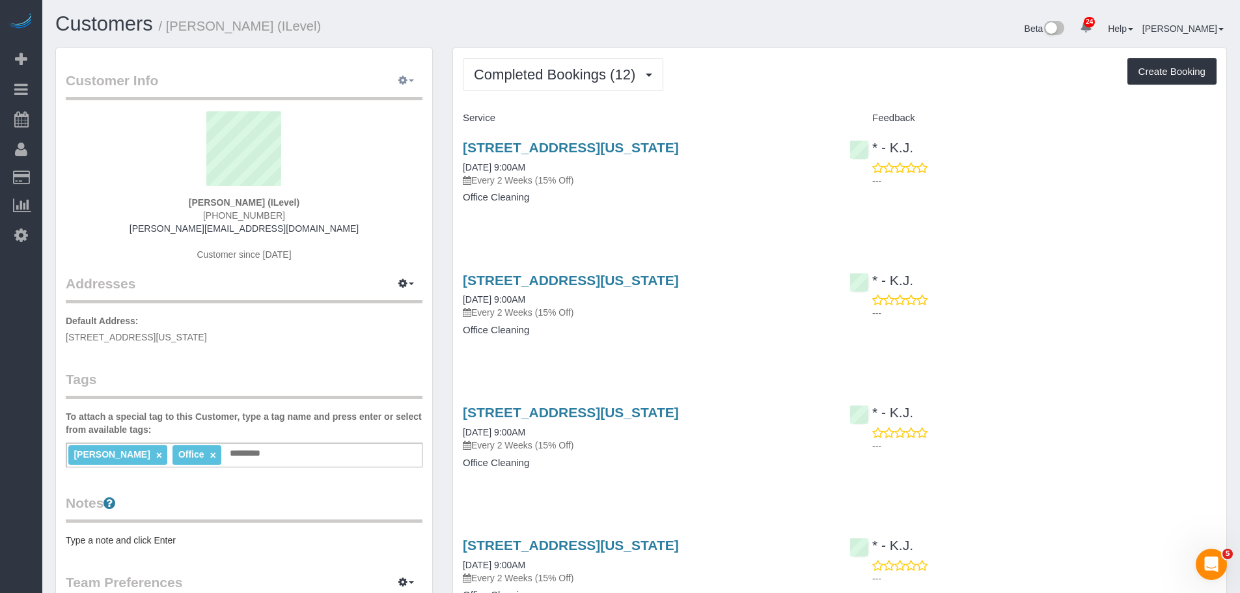
click at [395, 78] on button "button" at bounding box center [406, 81] width 33 height 20
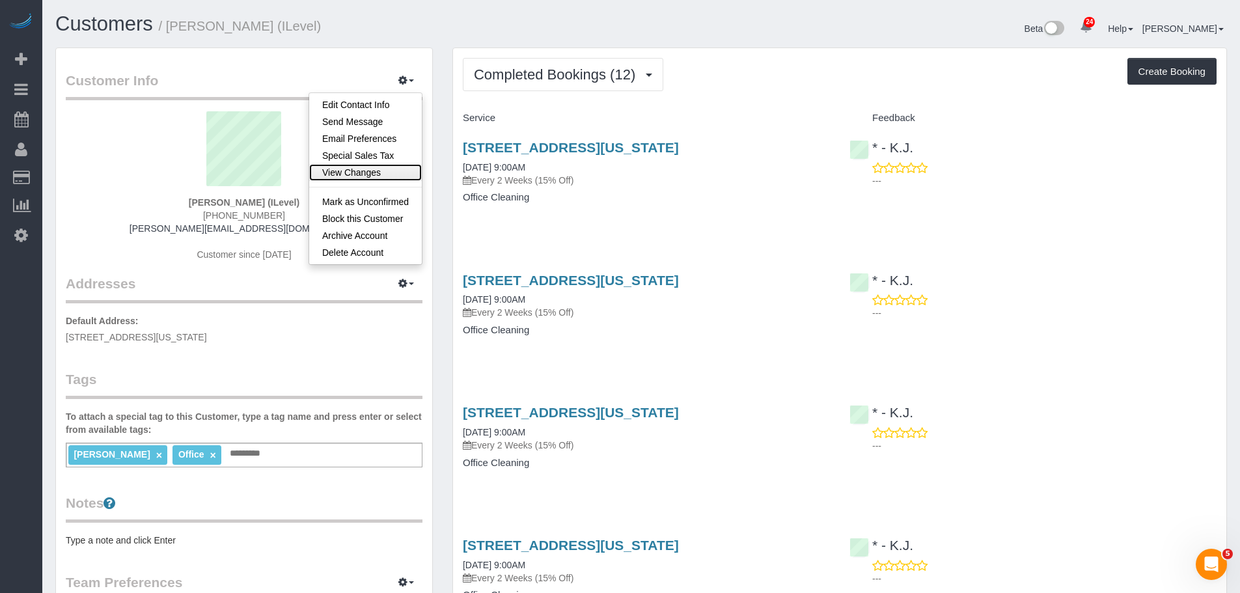
click at [384, 171] on link "View Changes" at bounding box center [365, 172] width 113 height 17
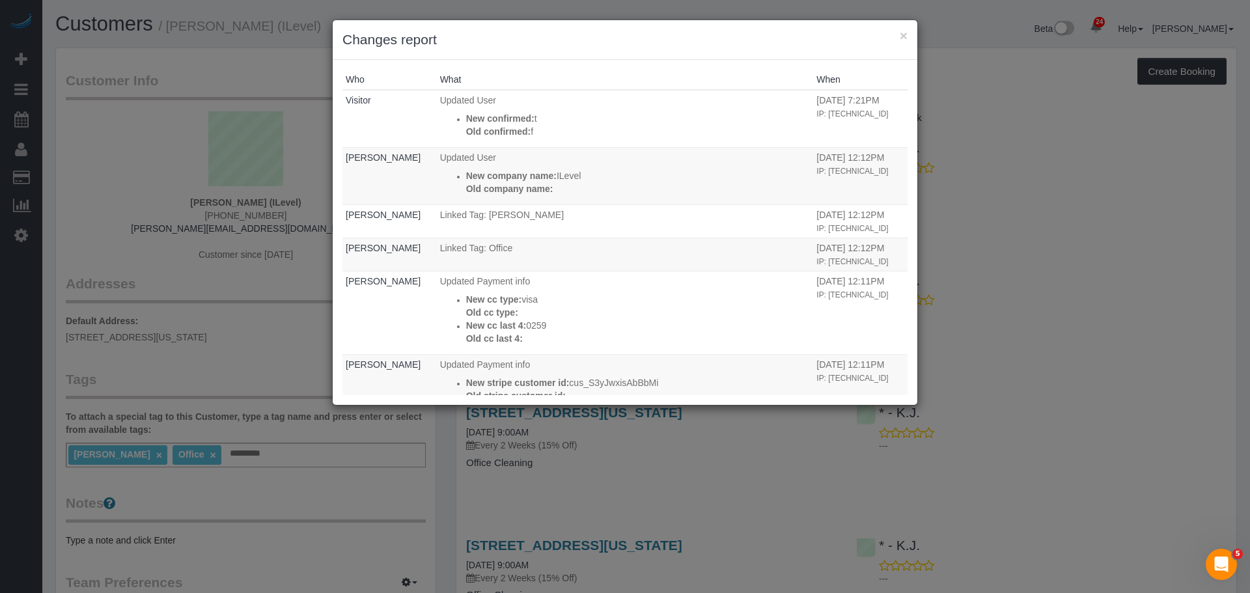
click at [908, 31] on div "× Changes report" at bounding box center [625, 40] width 585 height 40
click at [907, 36] on button "×" at bounding box center [904, 36] width 8 height 14
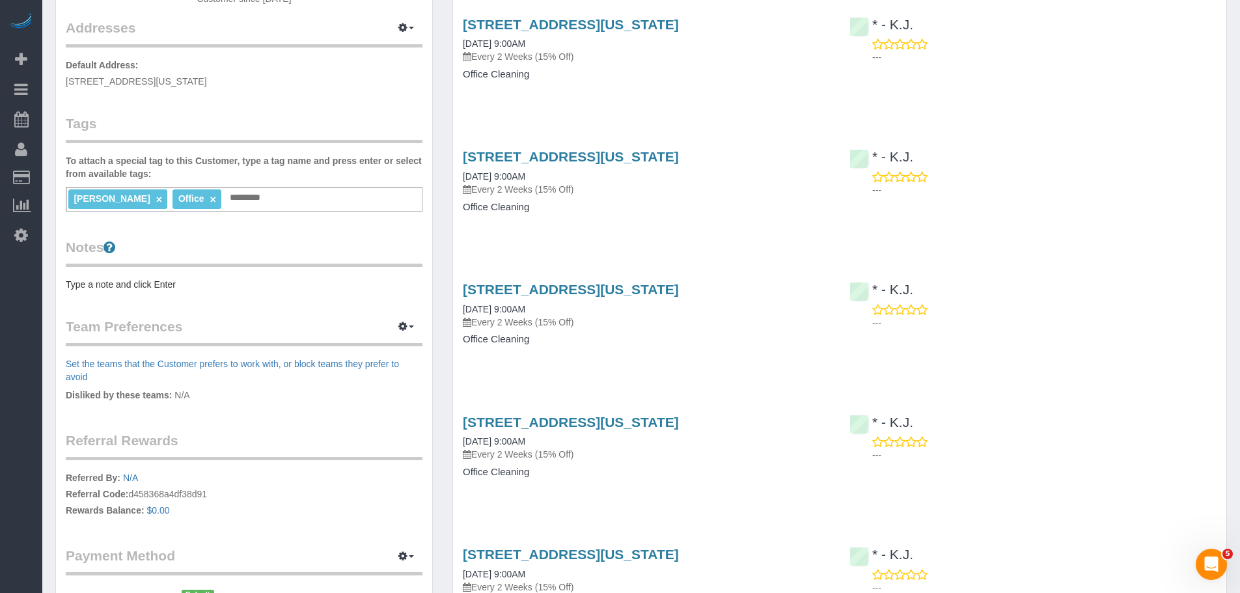
scroll to position [456, 0]
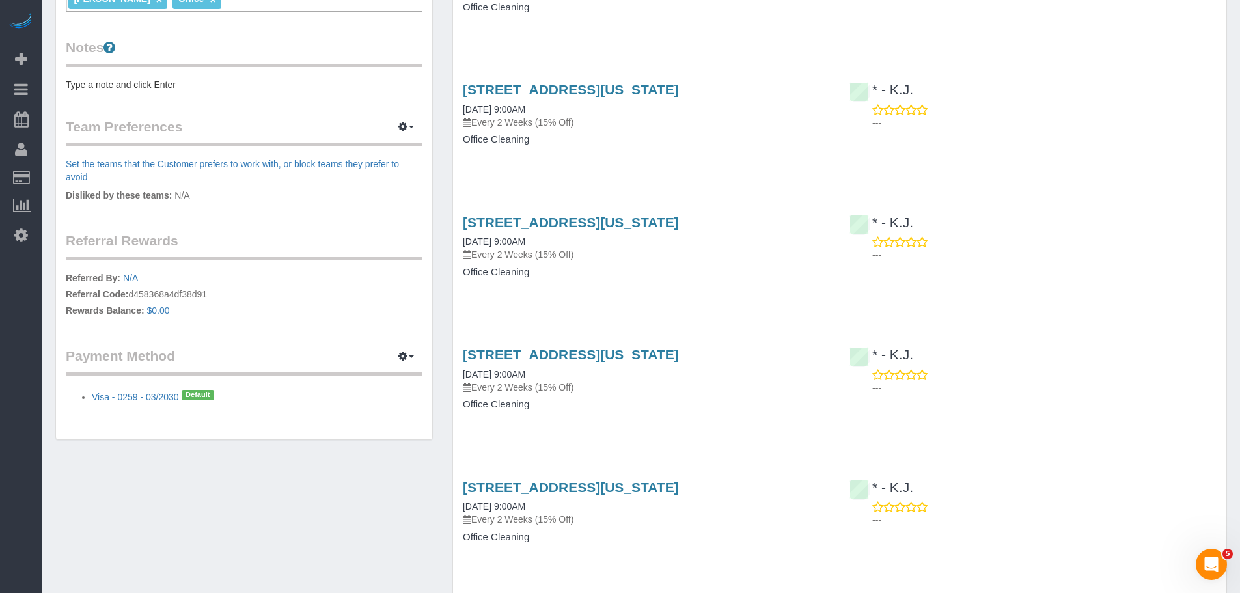
click at [329, 352] on legend "Payment Method View Payment Methods Add Credit/Debit Card Change Stripe ID: cus…" at bounding box center [244, 360] width 357 height 29
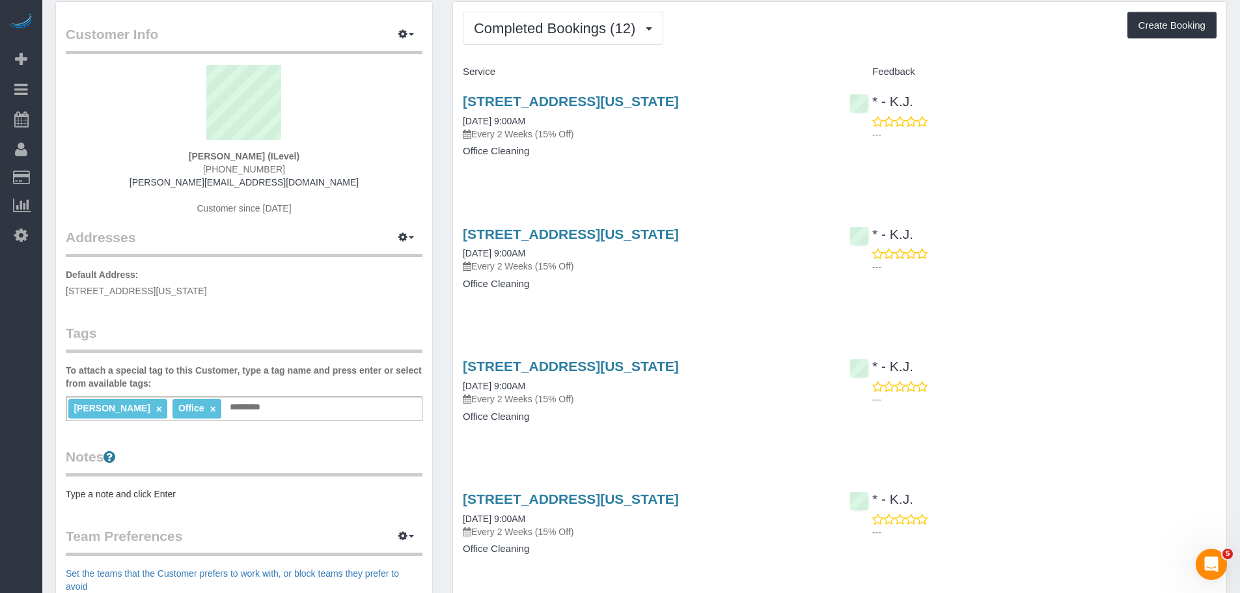
scroll to position [0, 0]
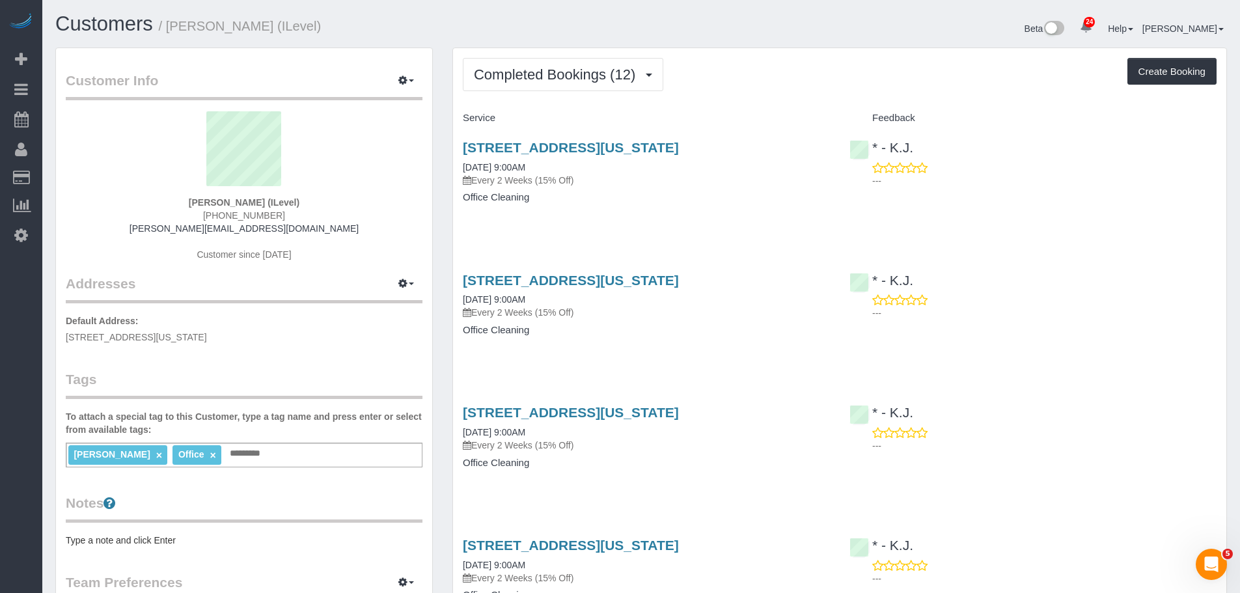
click at [778, 139] on div "[STREET_ADDRESS][US_STATE] [DATE] 9:00AM Every 2 Weeks (15% Off) Office Cleaning" at bounding box center [646, 179] width 387 height 100
drag, startPoint x: 348, startPoint y: 66, endPoint x: 317, endPoint y: 43, distance: 39.1
click at [348, 66] on div "Customer Info Edit Contact Info Send Message Email Preferences Special Sales Ta…" at bounding box center [244, 472] width 376 height 848
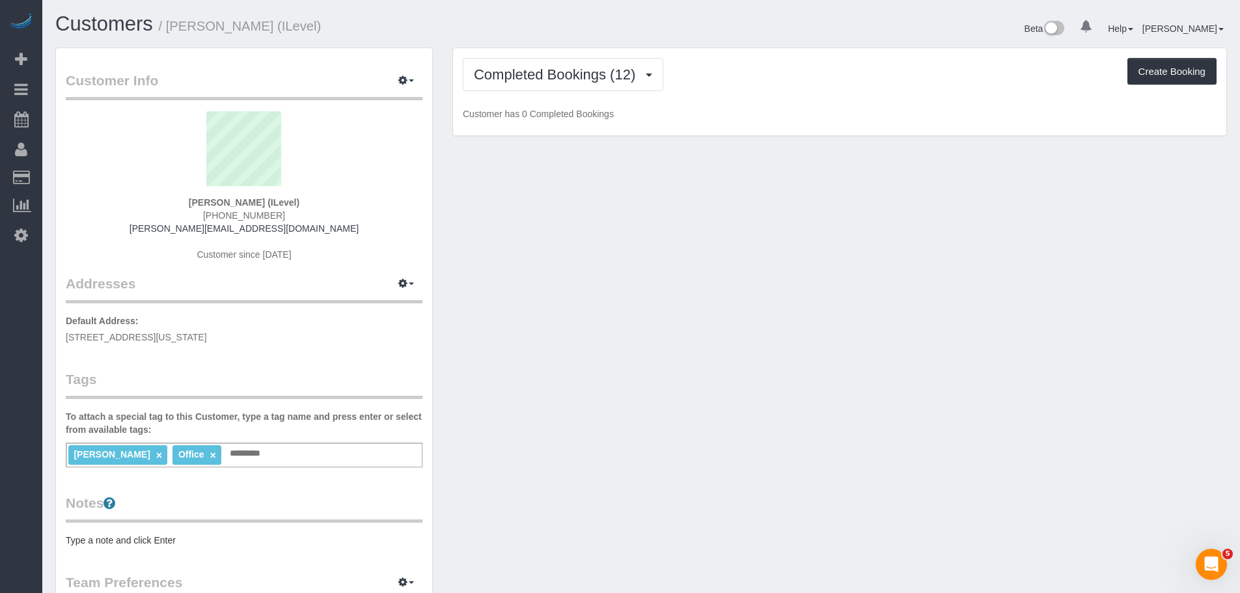
click at [395, 64] on div "Customer Info Edit Contact Info Send Message Email Preferences Special Sales Ta…" at bounding box center [244, 472] width 376 height 848
click at [397, 79] on button "button" at bounding box center [406, 81] width 33 height 20
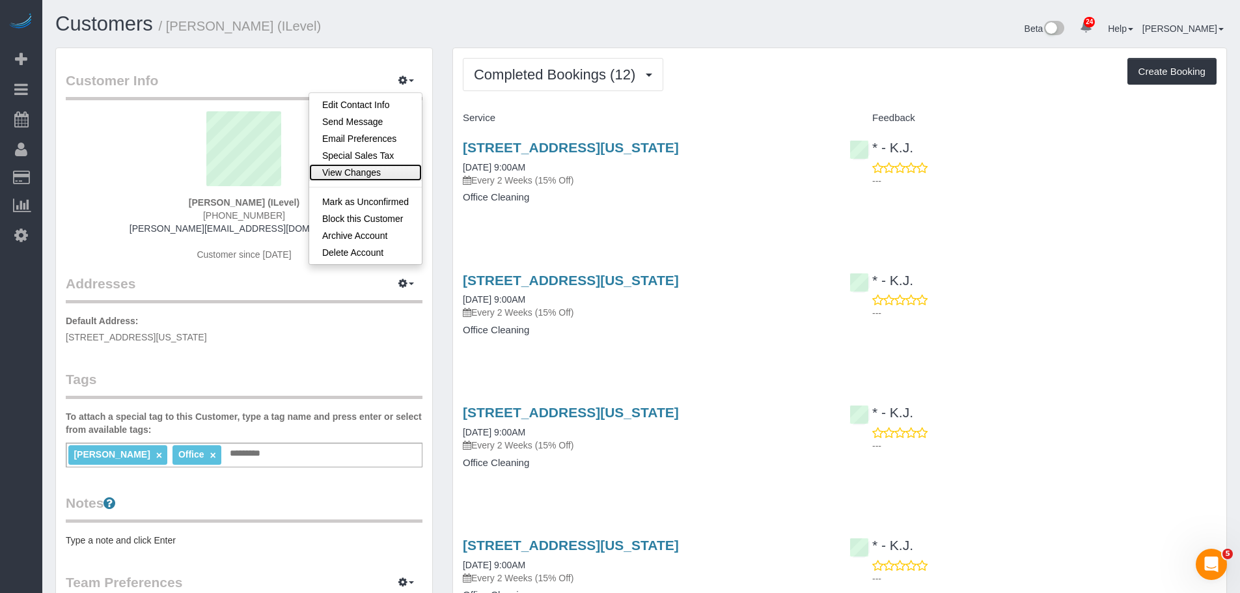
click at [376, 170] on link "View Changes" at bounding box center [365, 172] width 113 height 17
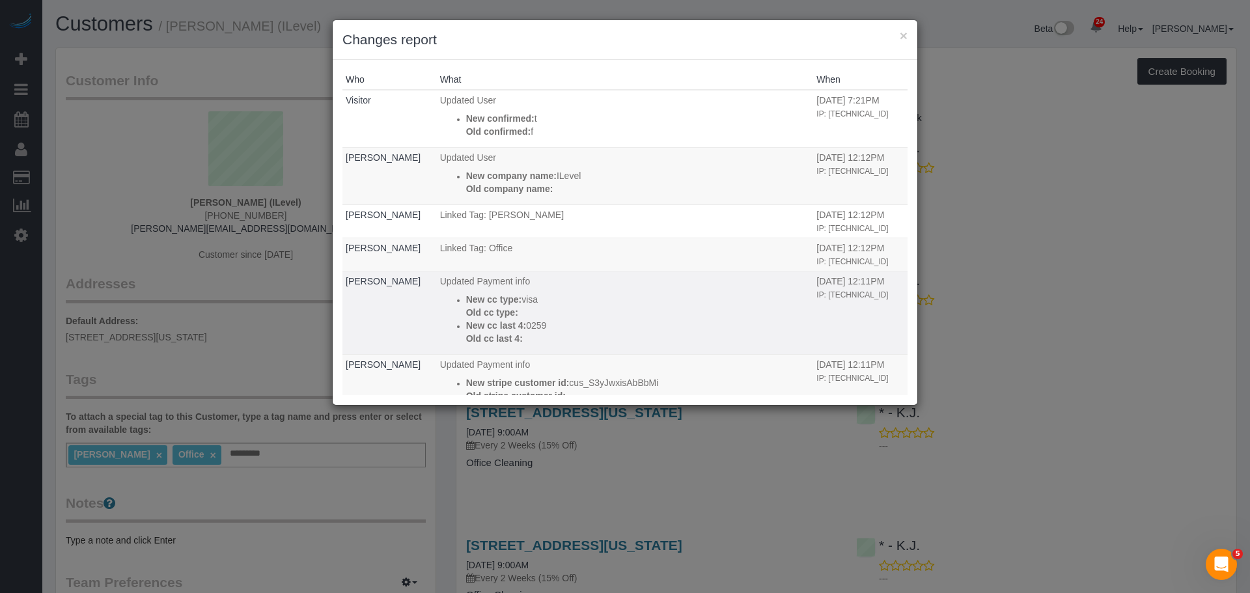
drag, startPoint x: 549, startPoint y: 352, endPoint x: 512, endPoint y: 354, distance: 36.5
click at [512, 332] on p "New cc last 4: 0259" at bounding box center [638, 325] width 344 height 13
copy p "0259"
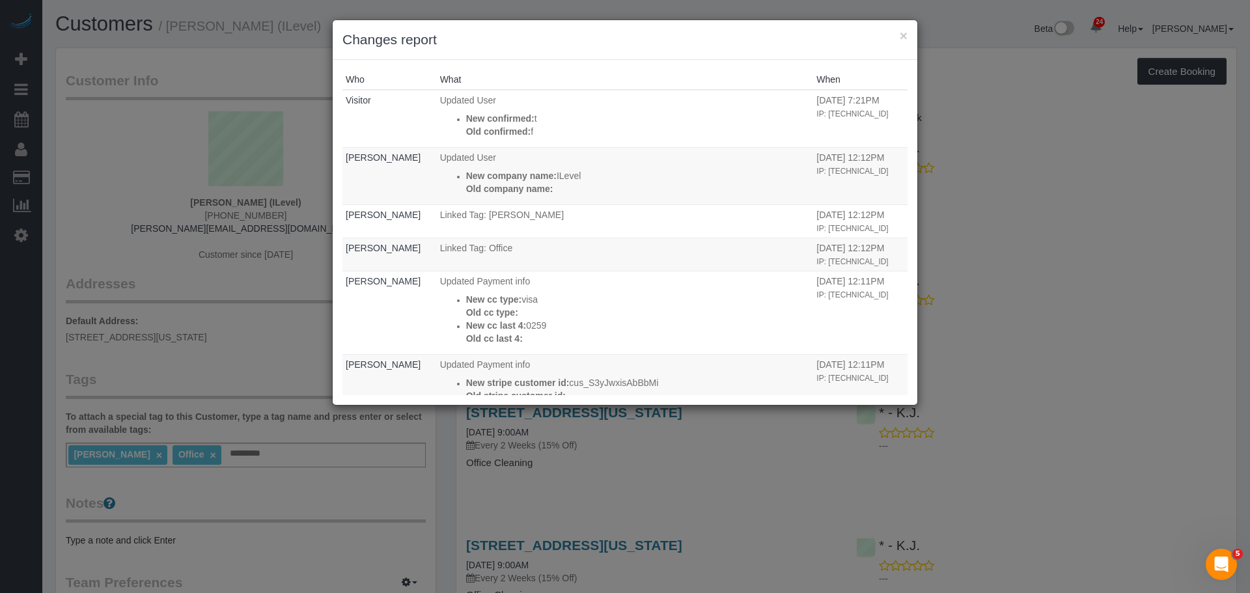
click at [245, 333] on div "× Changes report Who What When Visitor Updated User New confirmed: t Old confir…" at bounding box center [625, 296] width 1250 height 593
click at [901, 34] on button "×" at bounding box center [904, 36] width 8 height 14
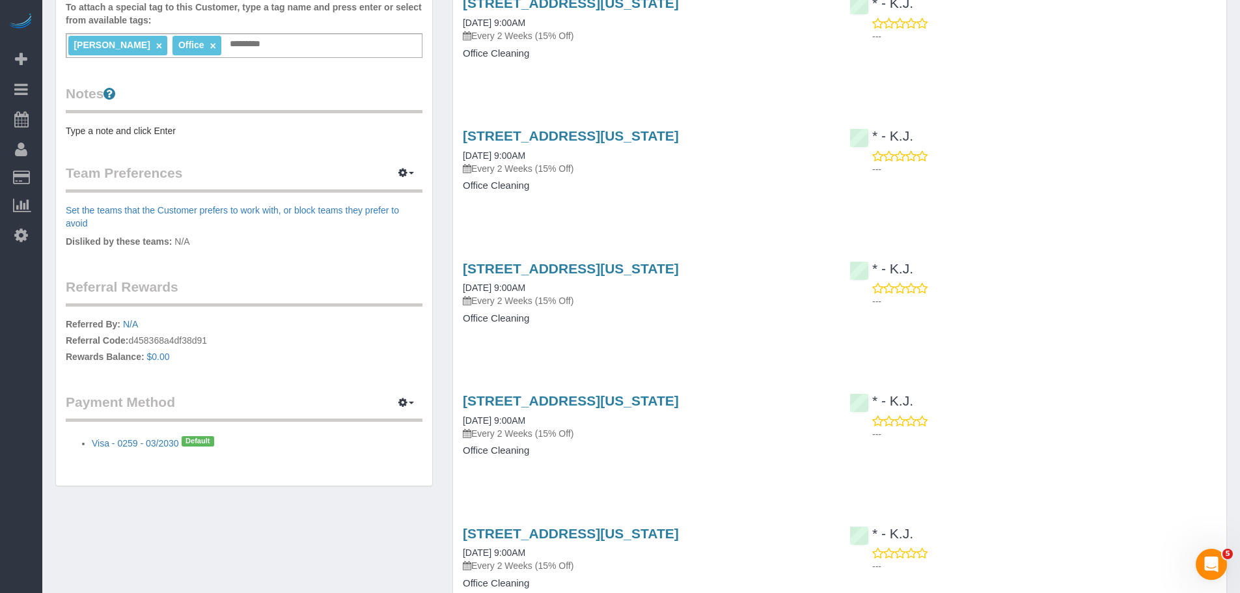
scroll to position [521, 0]
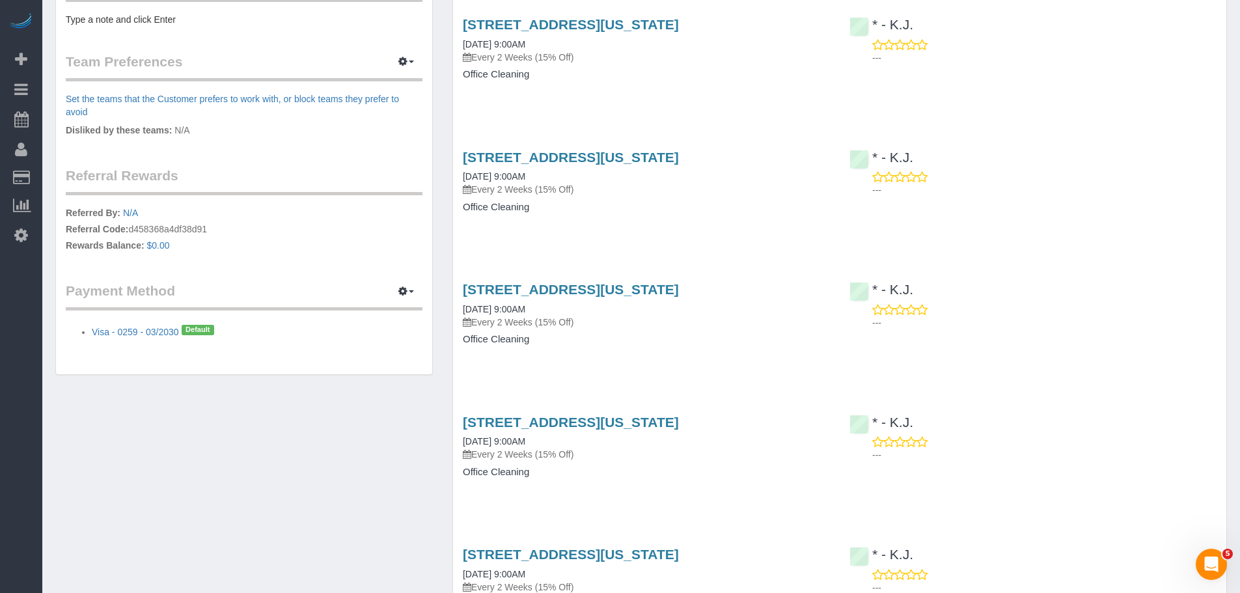
drag, startPoint x: 89, startPoint y: 331, endPoint x: 179, endPoint y: 334, distance: 89.9
click at [179, 334] on ul "Visa - 0259 - 03/2030 Default" at bounding box center [244, 330] width 357 height 17
copy link "Visa - 0259 - 03/2030"
drag, startPoint x: 247, startPoint y: 370, endPoint x: 182, endPoint y: 367, distance: 64.5
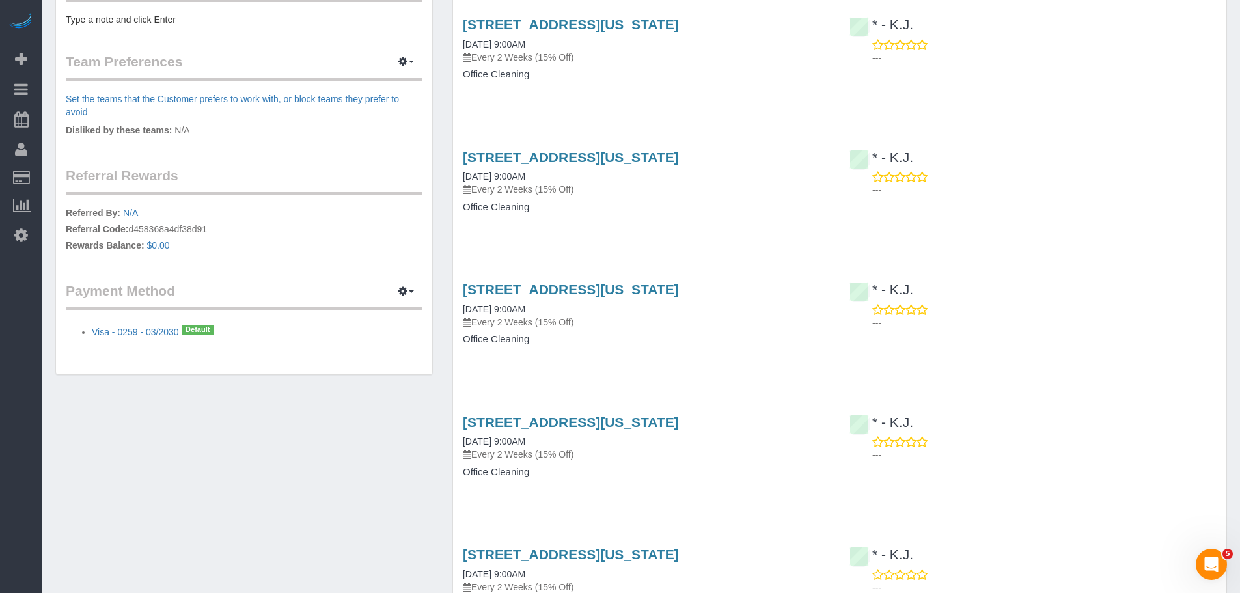
drag, startPoint x: 89, startPoint y: 329, endPoint x: 325, endPoint y: 339, distance: 235.9
click at [141, 336] on ul "Visa - 0259 - 03/2030 Default" at bounding box center [244, 330] width 357 height 17
copy link "Visa - 0259"
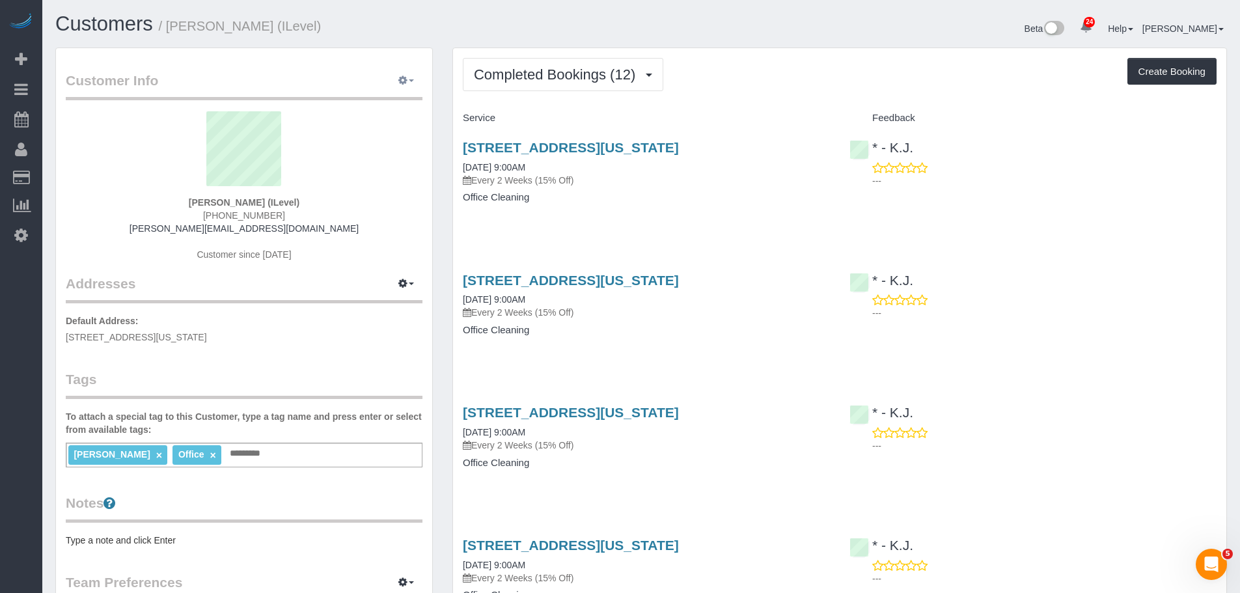
click at [412, 77] on button "button" at bounding box center [406, 81] width 33 height 20
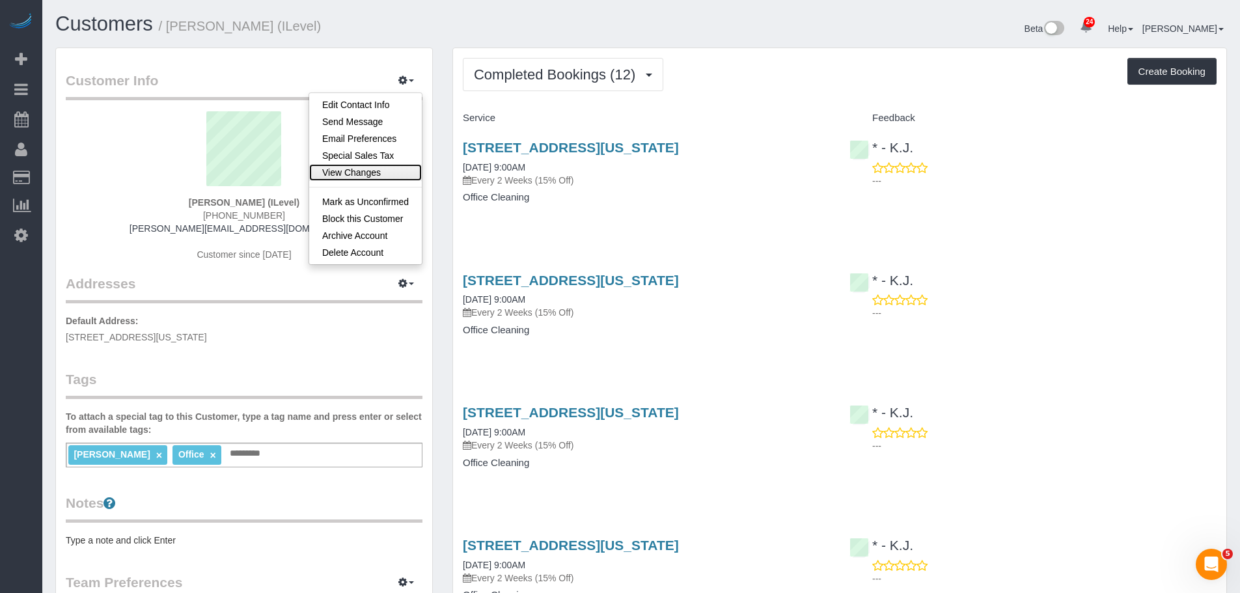
click at [374, 178] on link "View Changes" at bounding box center [365, 172] width 113 height 17
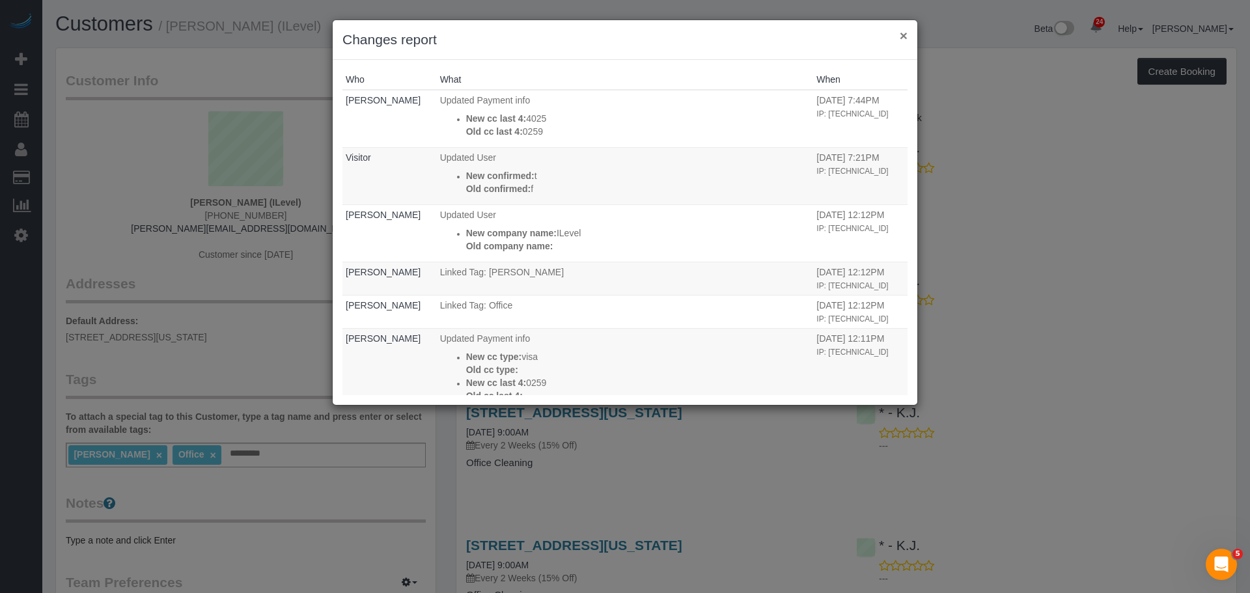
click at [907, 34] on button "×" at bounding box center [904, 36] width 8 height 14
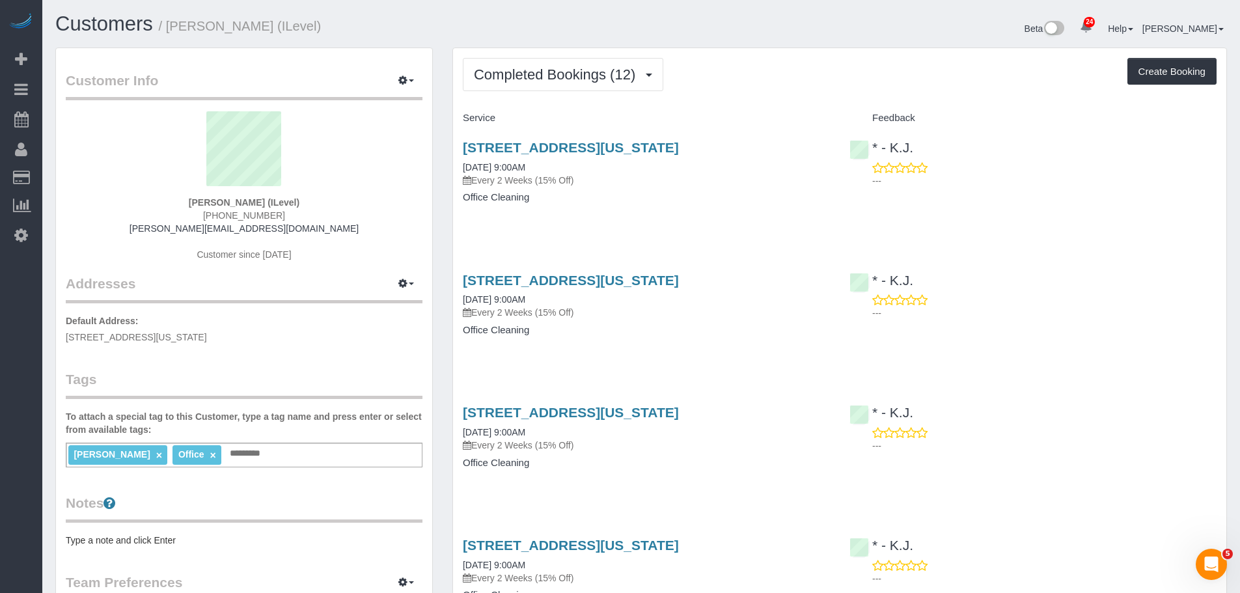
click at [346, 62] on div "Customer Info Edit Contact Info Send Message Email Preferences Special Sales Ta…" at bounding box center [244, 478] width 376 height 861
click at [734, 107] on div "Service" at bounding box center [646, 118] width 387 height 22
click at [447, 41] on div "Customers / [PERSON_NAME] (ILevel) Beta 24 Your Notifications You have 0 alerts…" at bounding box center [642, 30] width 1192 height 35
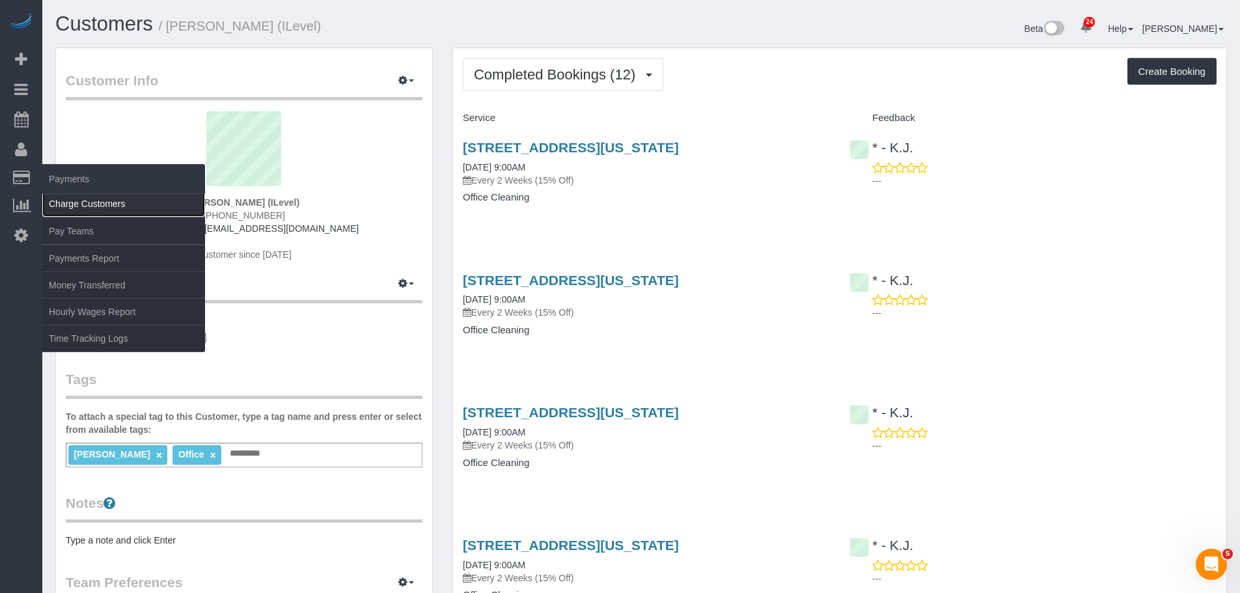
click at [98, 210] on link "Charge Customers" at bounding box center [123, 204] width 163 height 26
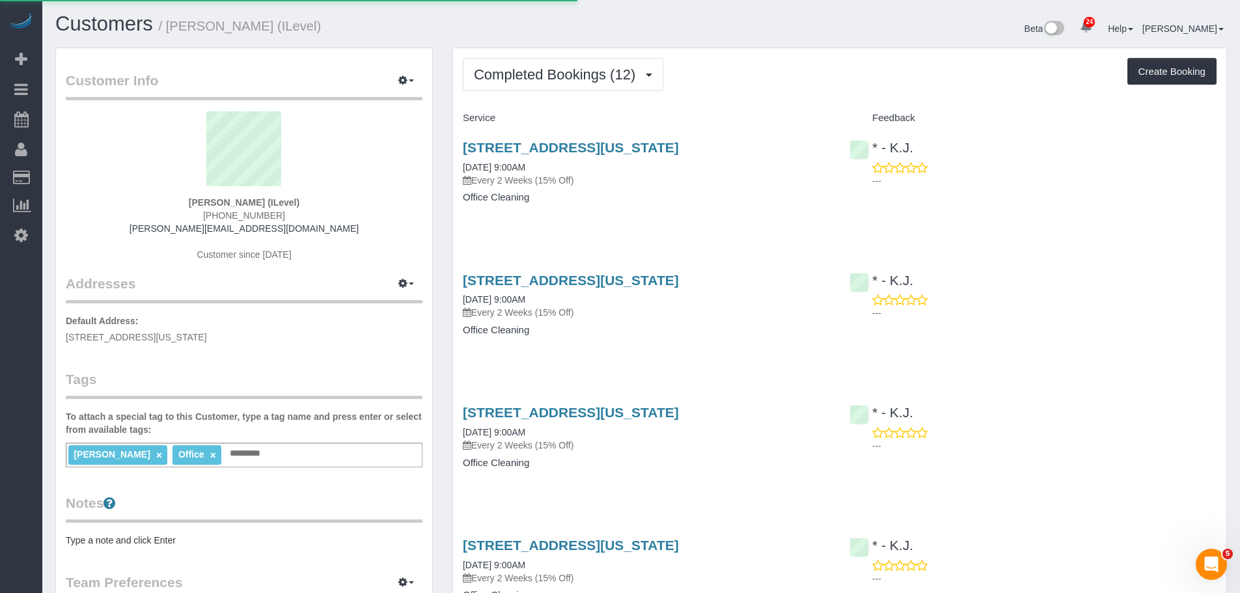
select select
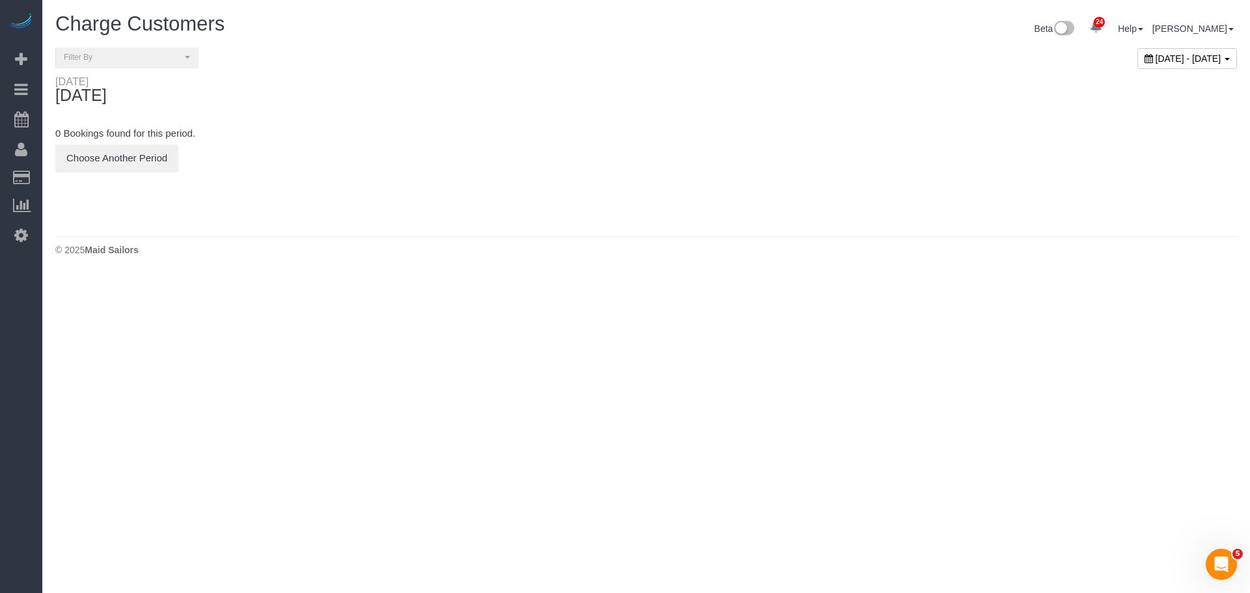
click at [1156, 62] on span "[DATE] - [DATE]" at bounding box center [1189, 58] width 66 height 10
type input "**********"
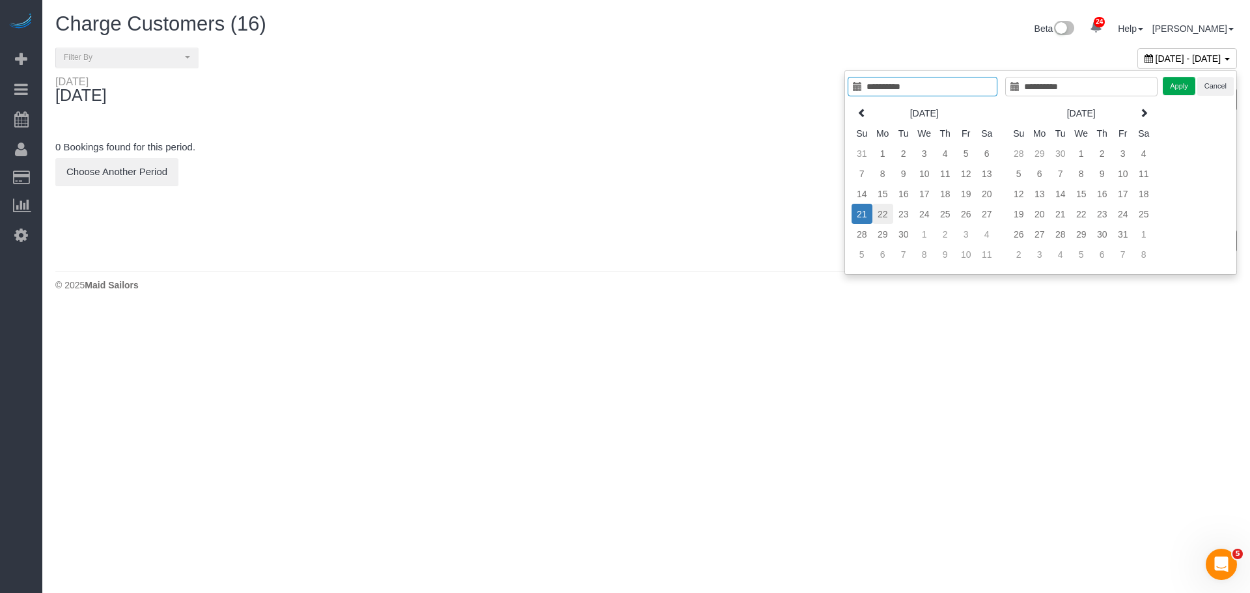
type input "**********"
click at [885, 214] on td "22" at bounding box center [883, 214] width 21 height 20
type input "**********"
click at [885, 214] on td "22" at bounding box center [883, 214] width 21 height 20
type input "**********"
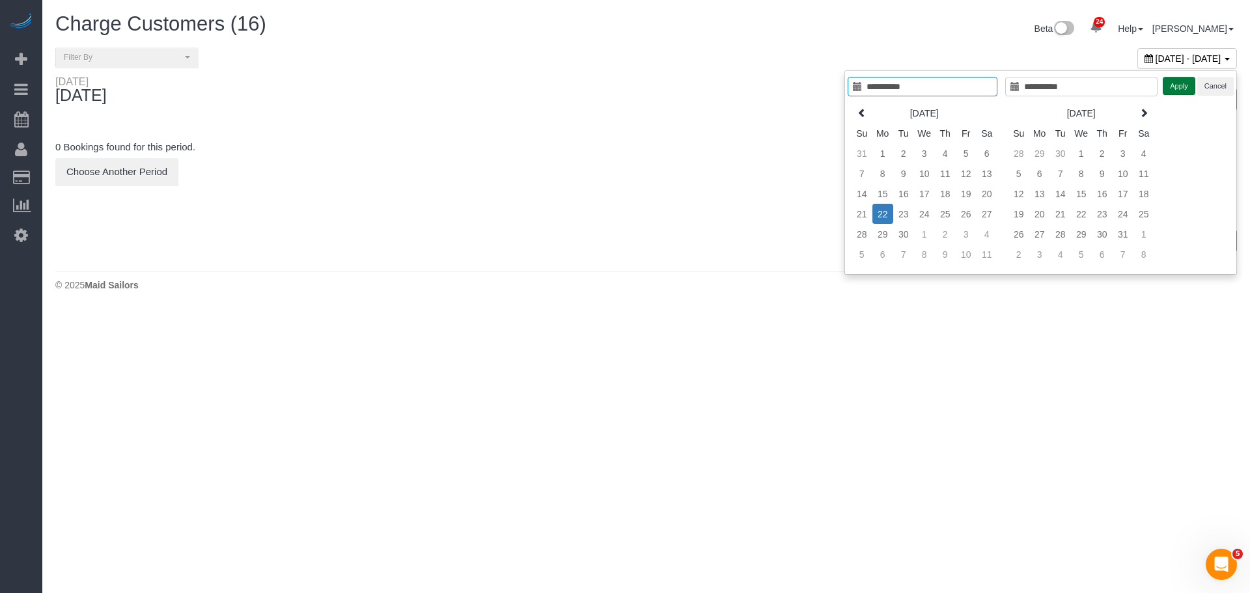
click at [1183, 87] on button "Apply" at bounding box center [1179, 86] width 33 height 19
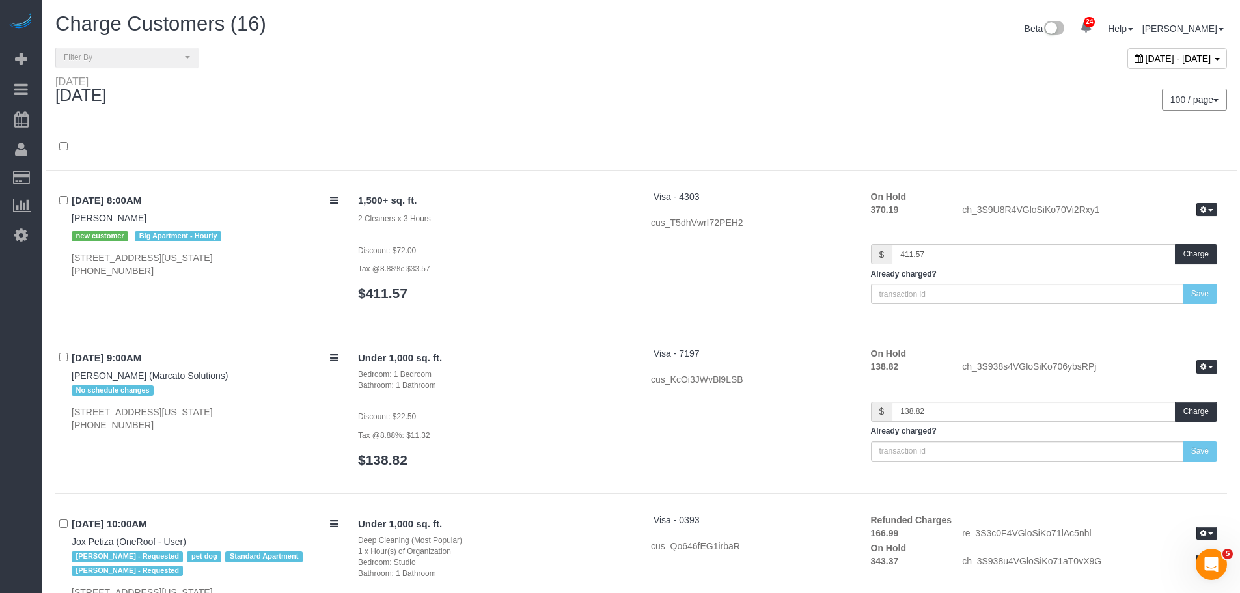
click at [682, 115] on div "100 / page 10 / page 20 / page 30 / page 40 / page 50 / page 100 / page" at bounding box center [939, 100] width 596 height 48
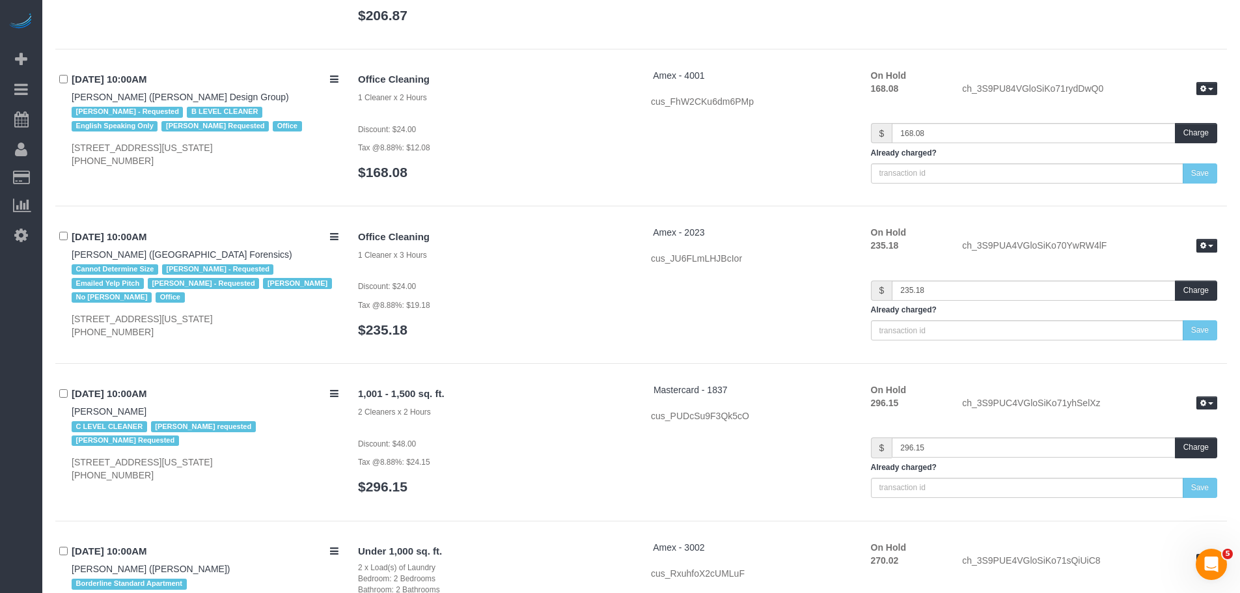
scroll to position [1644, 0]
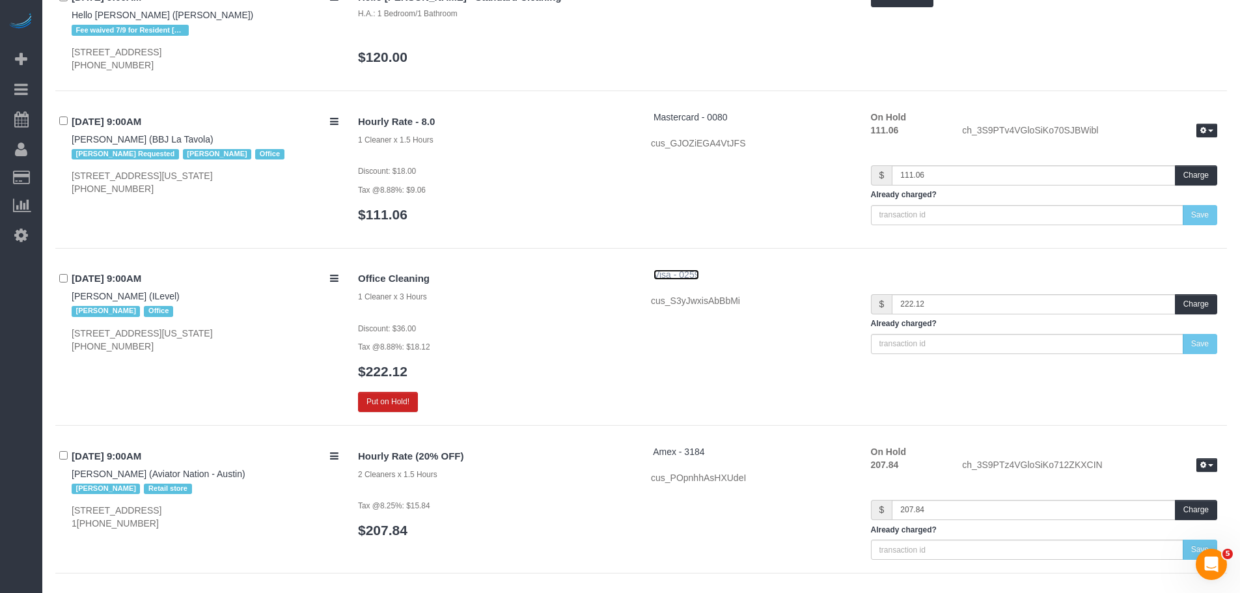
click at [688, 275] on span "Visa - 0259" at bounding box center [677, 275] width 46 height 10
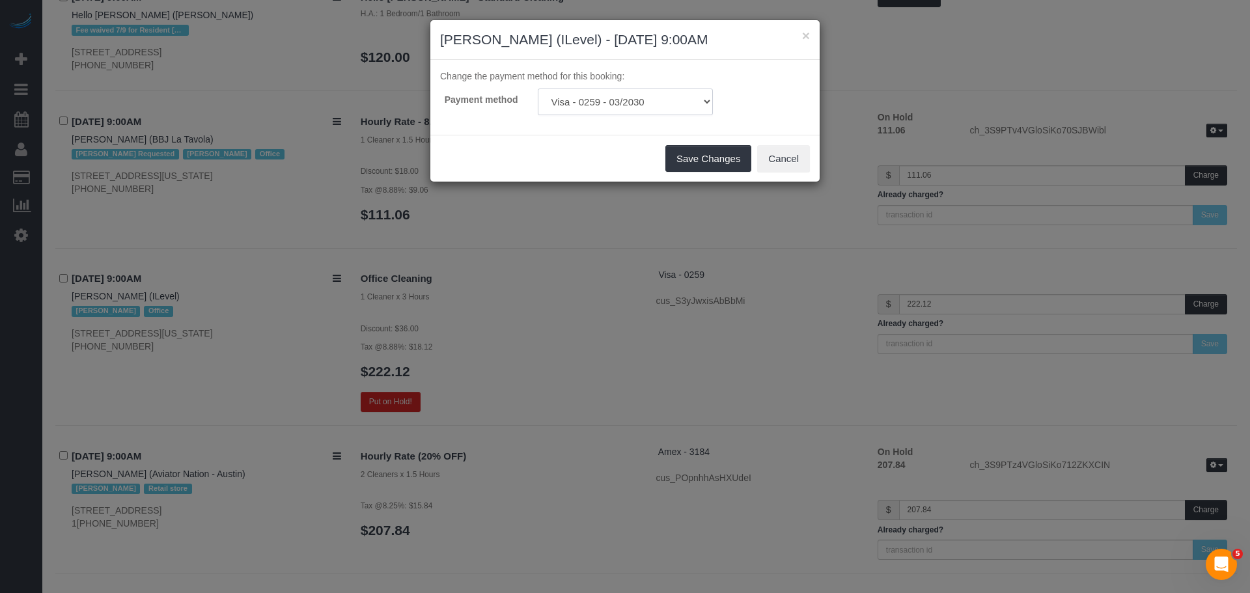
click at [660, 101] on select "Visa - 4025 - 09/2030 (Default) Visa - 0259 - 03/2030 Add Credit Card ─────────…" at bounding box center [625, 102] width 175 height 27
select select "string:stripe-pm_1S9wvt4VGloSiKo7zGgwuPb2"
click at [538, 89] on select "Visa - 4025 - 09/2030 (Default) Visa - 0259 - 03/2030 Add Credit Card ─────────…" at bounding box center [625, 102] width 175 height 27
click at [708, 154] on button "Save Changes" at bounding box center [708, 158] width 86 height 27
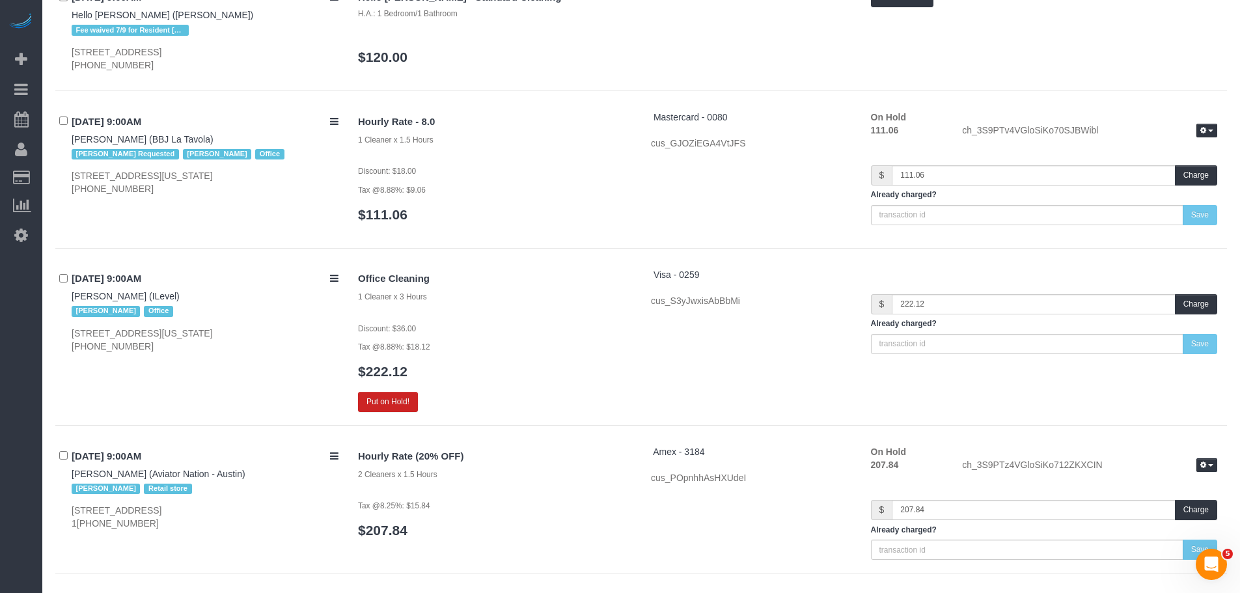
click at [558, 383] on div "Office Cleaning 1 Cleaner x 3 Hours Discount: $36.00 Tax @8.88%: $18.12 $222.12…" at bounding box center [494, 340] width 293 height 145
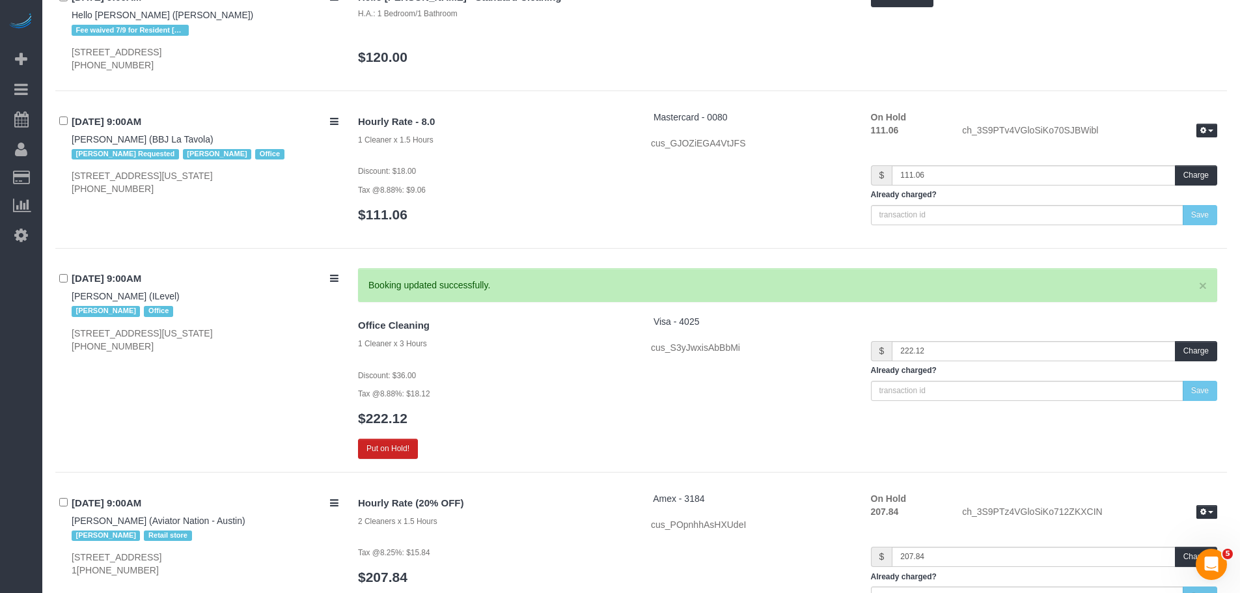
click at [562, 384] on div "Office Cleaning 1 Cleaner x 3 Hours Discount: $36.00 Tax @8.88%: $18.12 $222.12…" at bounding box center [494, 387] width 293 height 145
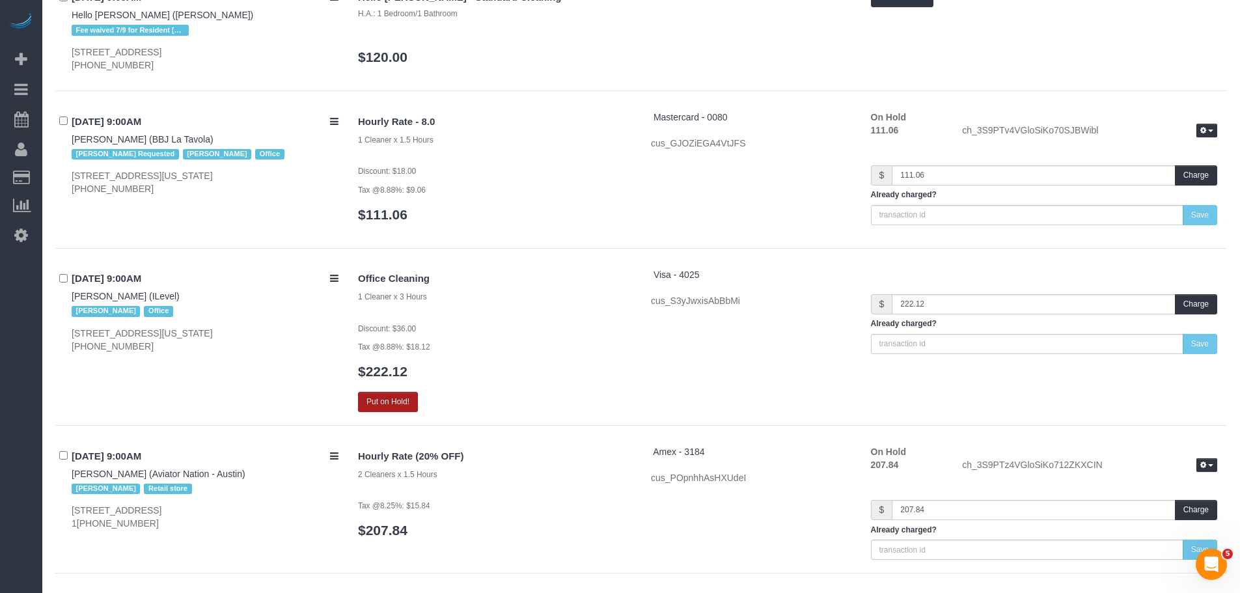
click at [404, 404] on button "Put on Hold!" at bounding box center [388, 402] width 60 height 20
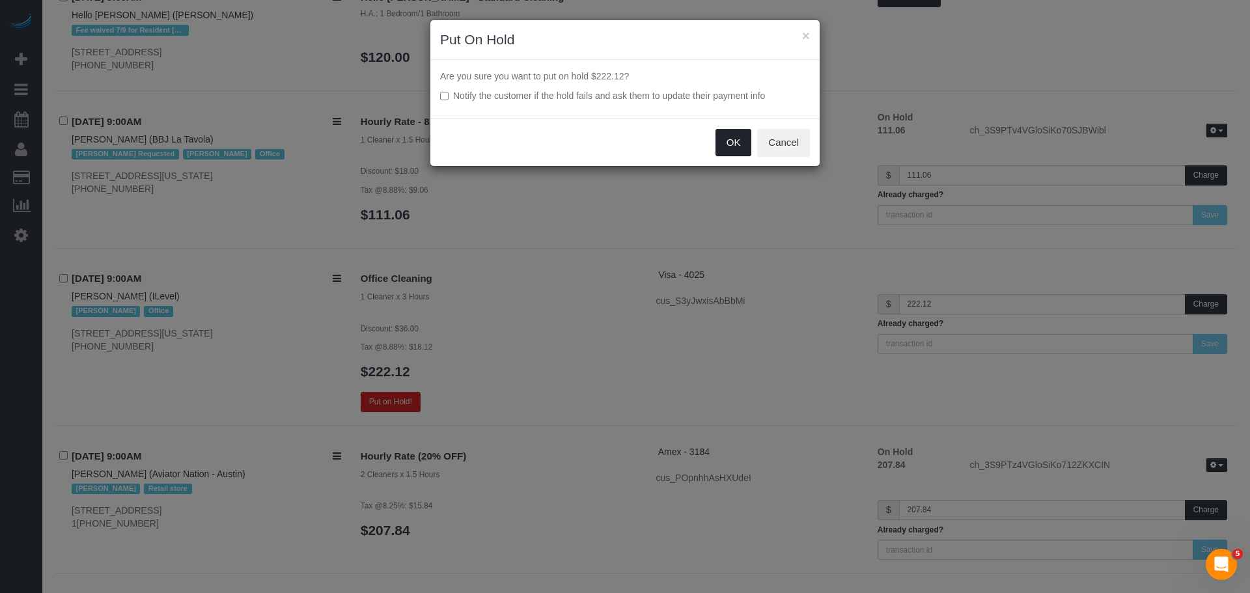
click at [727, 142] on button "OK" at bounding box center [734, 142] width 36 height 27
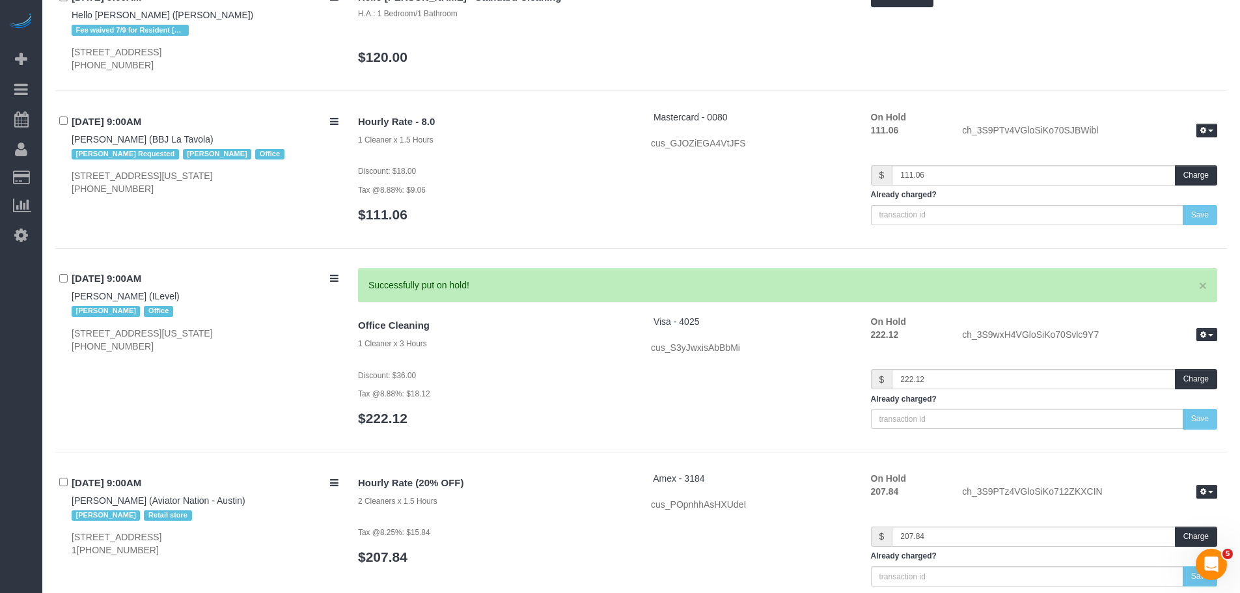
drag, startPoint x: 635, startPoint y: 320, endPoint x: 736, endPoint y: 320, distance: 100.9
click at [736, 320] on div "Office Cleaning 1 Cleaner x 3 Hours Discount: $36.00 Tax @8.88%: $18.12 $222.12…" at bounding box center [787, 377] width 879 height 124
click at [710, 326] on div "Visa - 4025 cus_S3yJwxisAbBbMi" at bounding box center [751, 334] width 220 height 39
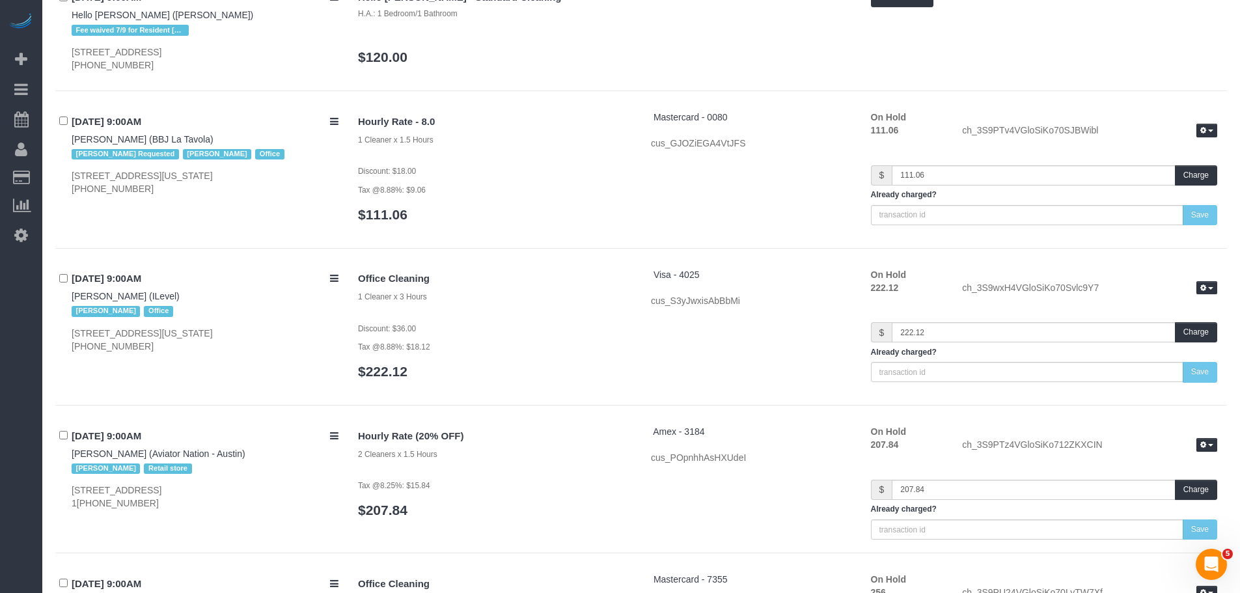
drag, startPoint x: 720, startPoint y: 324, endPoint x: 645, endPoint y: 307, distance: 76.0
click at [645, 318] on div "Office Cleaning 1 Cleaner x 3 Hours Discount: $36.00 Tax @8.88%: $18.12 $222.12…" at bounding box center [787, 330] width 879 height 124
drag, startPoint x: 630, startPoint y: 273, endPoint x: 636, endPoint y: 268, distance: 7.4
click at [630, 272] on div "Office Cleaning 1 Cleaner x 3 Hours Discount: $36.00 Tax @8.88%: $18.12 $222.12" at bounding box center [494, 330] width 293 height 124
drag, startPoint x: 687, startPoint y: 270, endPoint x: 710, endPoint y: 270, distance: 22.8
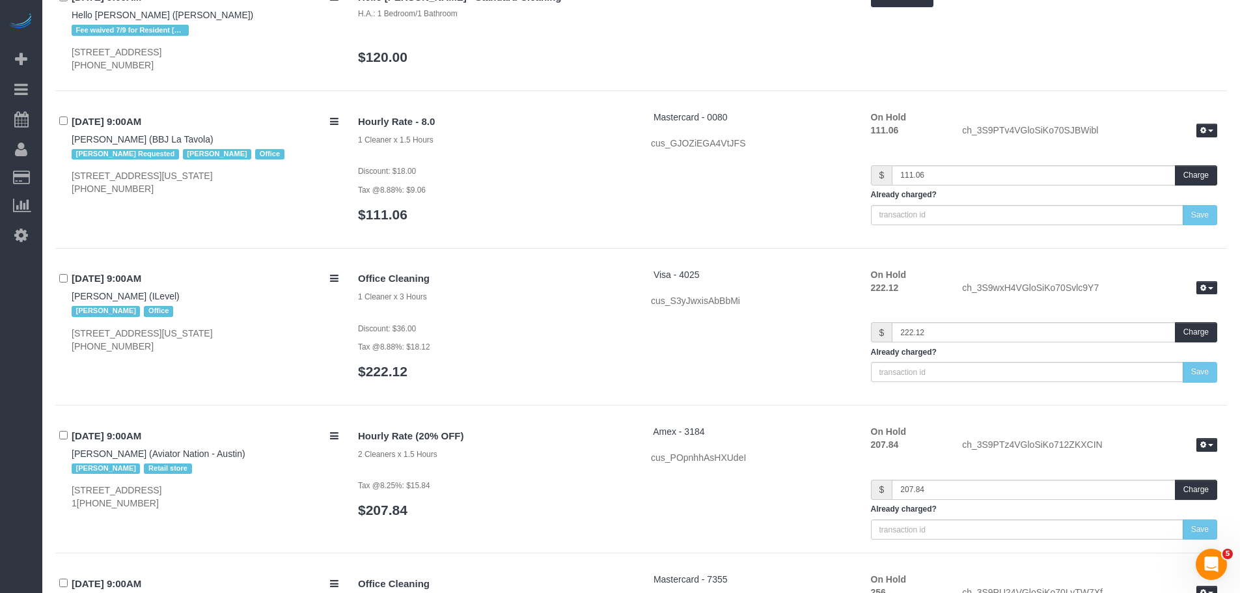
click at [710, 270] on div "Office Cleaning 1 Cleaner x 3 Hours Discount: $36.00 Tax @8.88%: $18.12 $222.12…" at bounding box center [787, 330] width 879 height 124
click at [718, 277] on div "Visa - 4025 cus_S3yJwxisAbBbMi" at bounding box center [751, 287] width 220 height 39
drag, startPoint x: 727, startPoint y: 277, endPoint x: 670, endPoint y: 277, distance: 56.7
click at [652, 277] on div "Visa - 4025 cus_S3yJwxisAbBbMi" at bounding box center [751, 287] width 220 height 39
copy div "Visa - 4025"
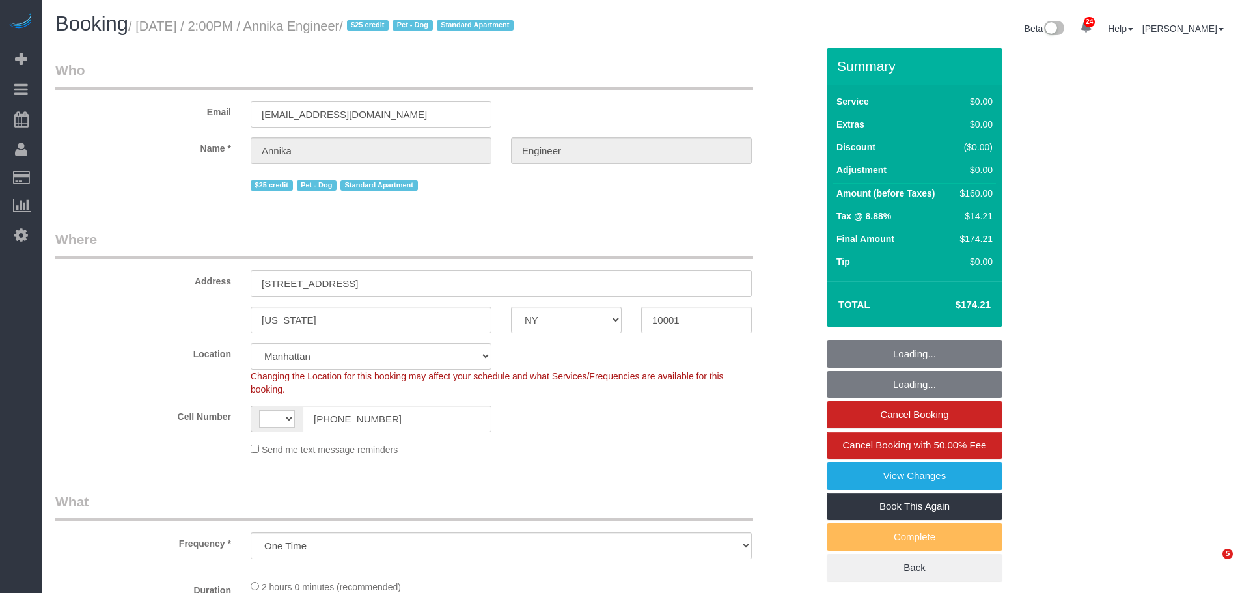
select select "NY"
select select "string:[GEOGRAPHIC_DATA]"
select select "string:stripe-pm_1S9AVr4VGloSiKo7xhoanRqz"
select select "1"
select select "object:937"
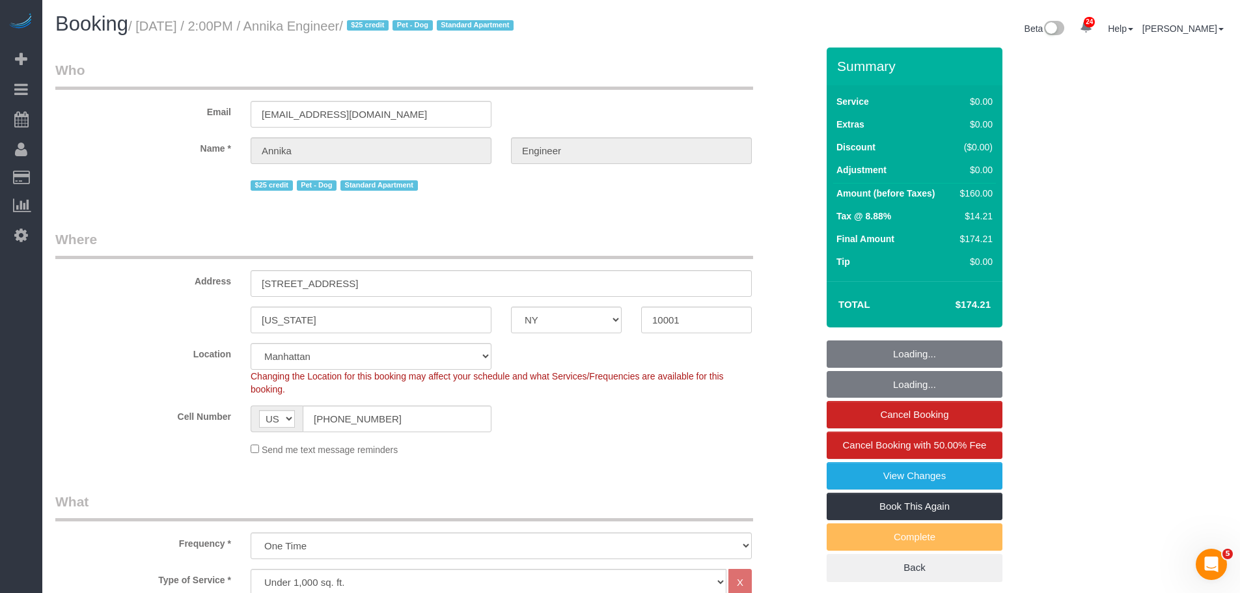
select select "number:89"
select select "number:90"
select select "number:13"
select select "number:5"
select select "spot1"
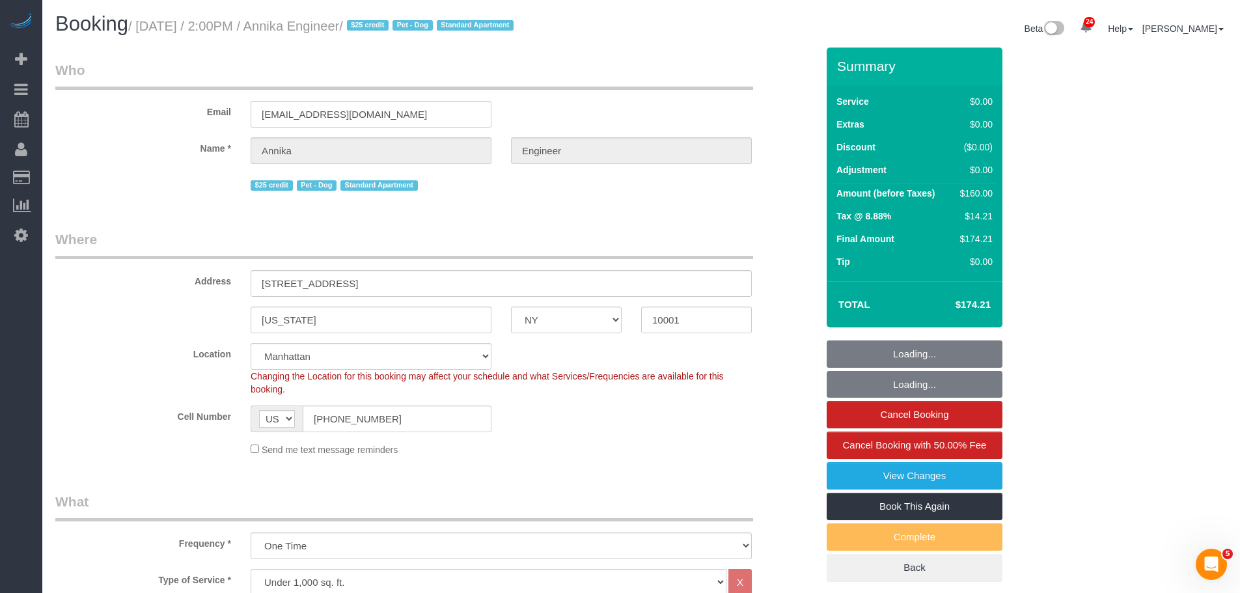
select select "1"
click at [306, 283] on input "[STREET_ADDRESS]" at bounding box center [501, 283] width 501 height 27
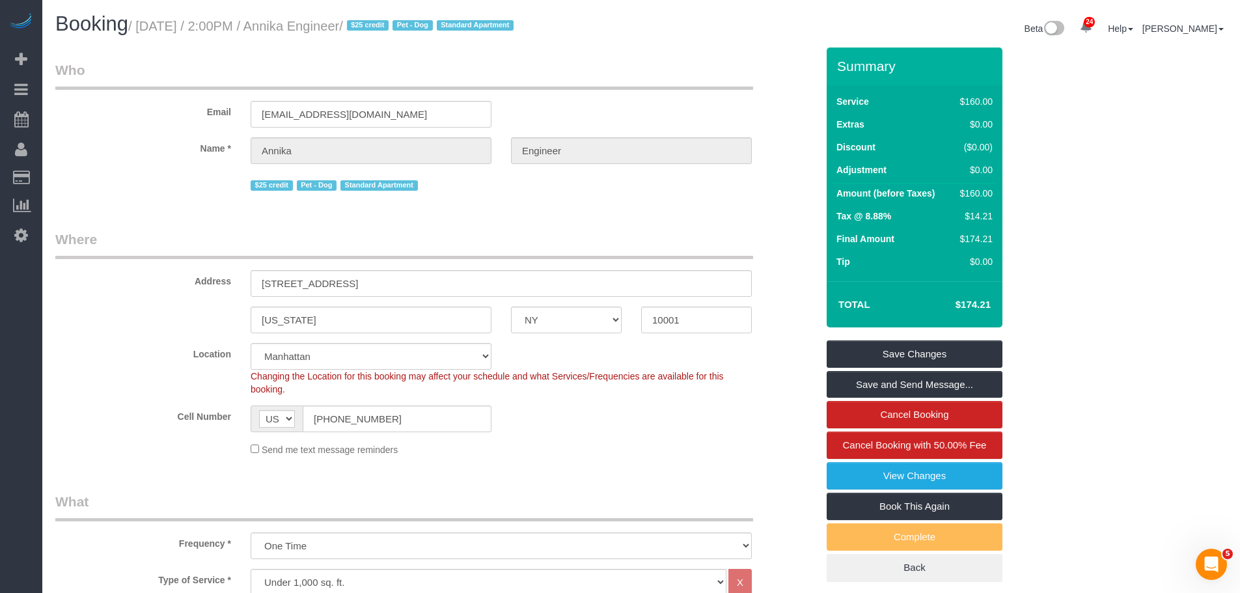
click at [343, 25] on small "/ [DATE] / 2:00PM / Annika Engineer / $25 credit Pet - Dog Standard Apartment" at bounding box center [322, 26] width 389 height 14
drag, startPoint x: 343, startPoint y: 25, endPoint x: 382, endPoint y: 27, distance: 39.1
click at [344, 25] on small "/ [DATE] / 2:00PM / Annika Engineer / $25 credit Pet - Dog Standard Apartment" at bounding box center [322, 26] width 389 height 14
click at [387, 27] on small "/ [DATE] / 2:00PM / Annika Engineer / $25 credit Pet - Dog Standard Apartment" at bounding box center [322, 26] width 389 height 14
copy small "Annika Engineer"
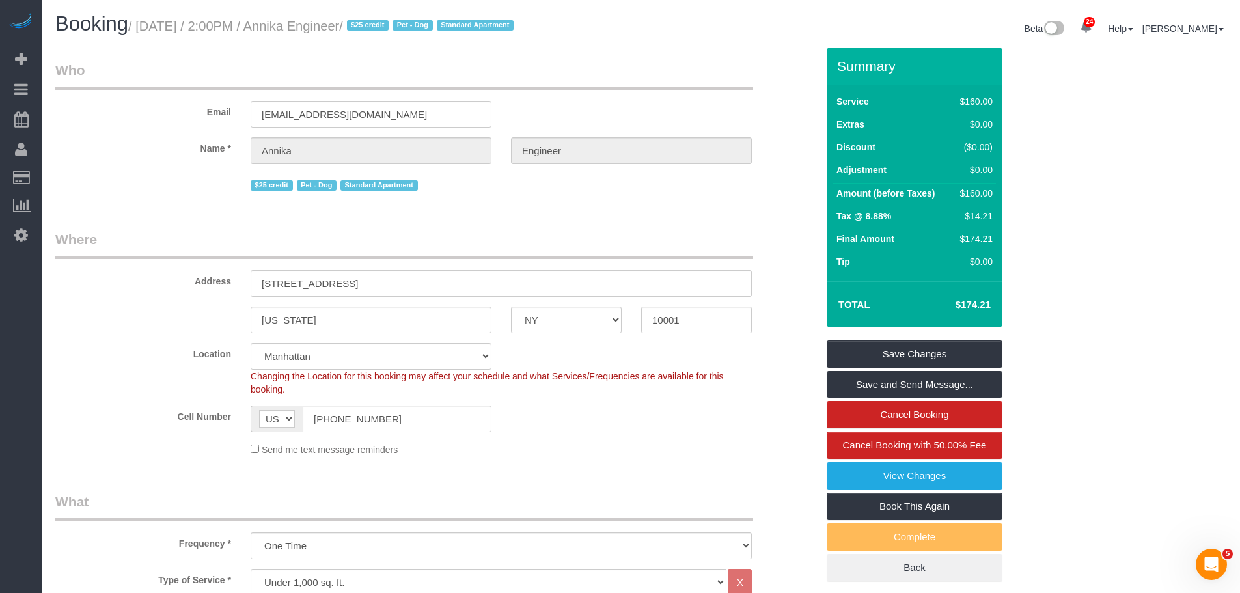
click at [529, 79] on legend "Who" at bounding box center [404, 75] width 698 height 29
click at [279, 273] on input "[STREET_ADDRESS]" at bounding box center [501, 283] width 501 height 27
click at [302, 283] on input "[STREET_ADDRESS]" at bounding box center [501, 283] width 501 height 27
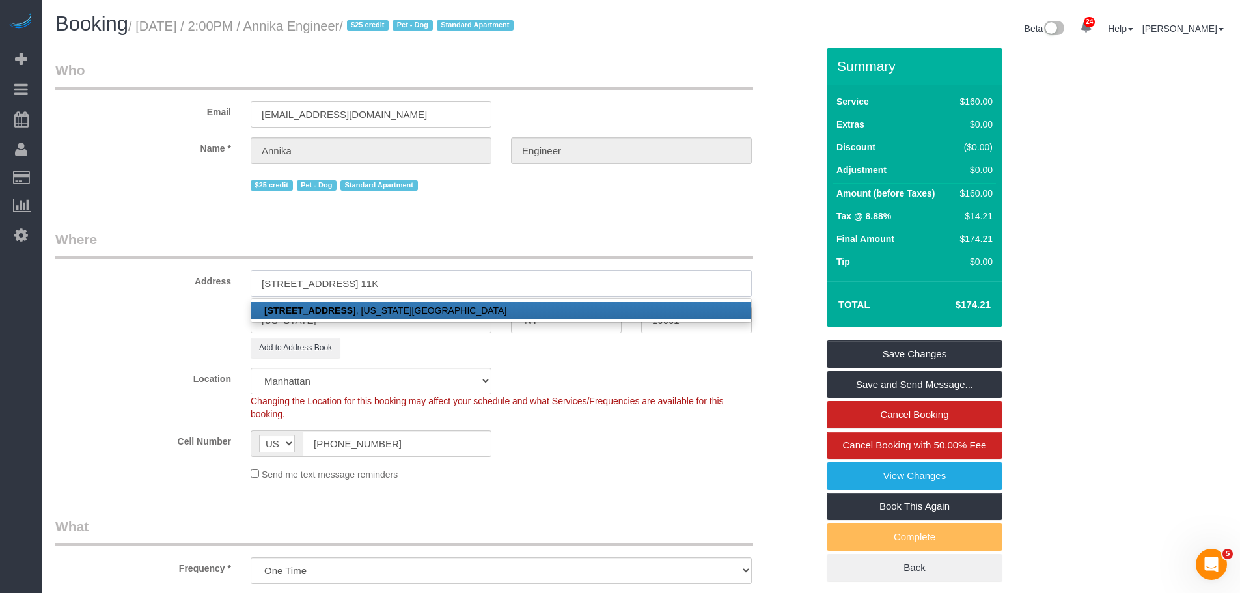
type input "[STREET_ADDRESS] 11K"
click at [511, 231] on legend "Where" at bounding box center [404, 244] width 698 height 29
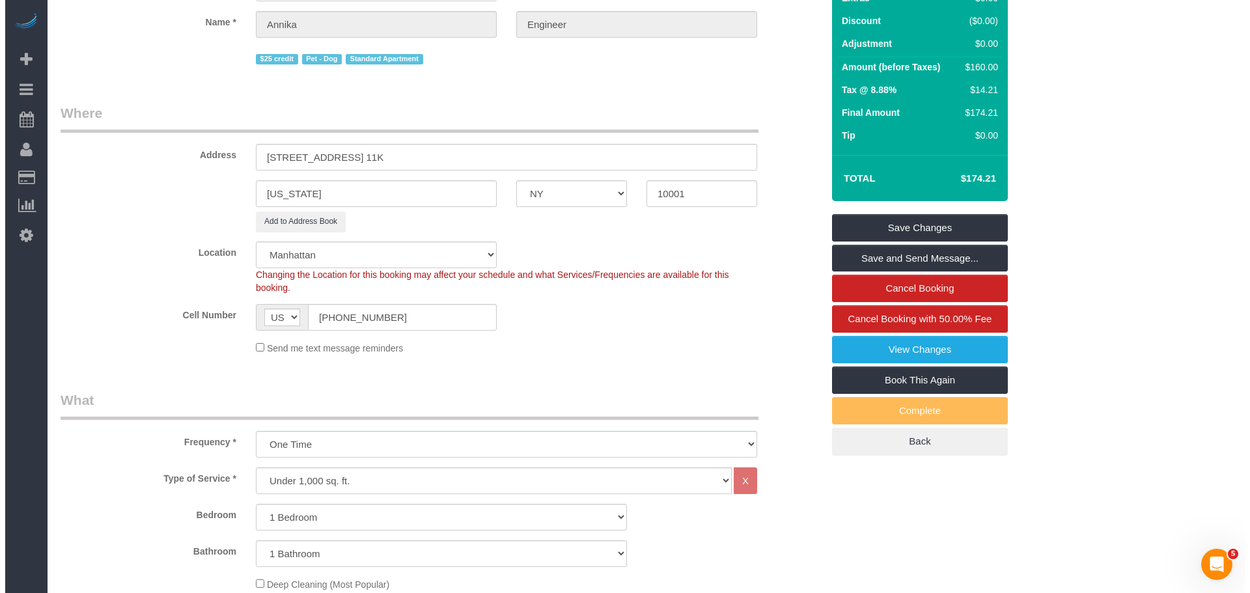
scroll to position [326, 0]
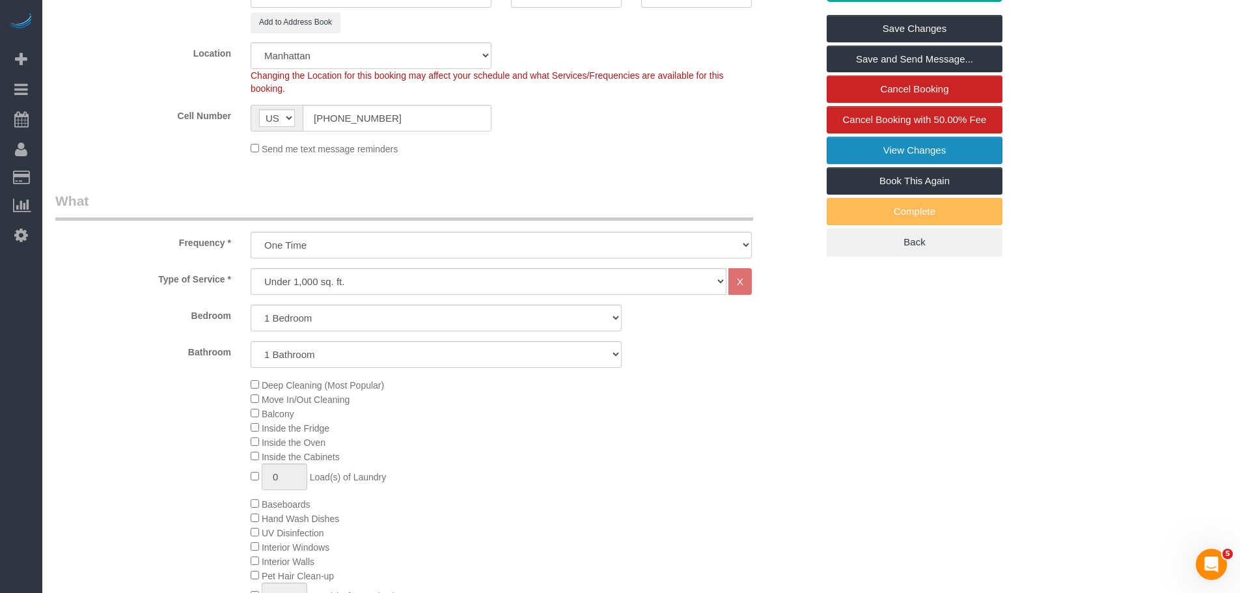
click at [912, 144] on link "View Changes" at bounding box center [915, 150] width 176 height 27
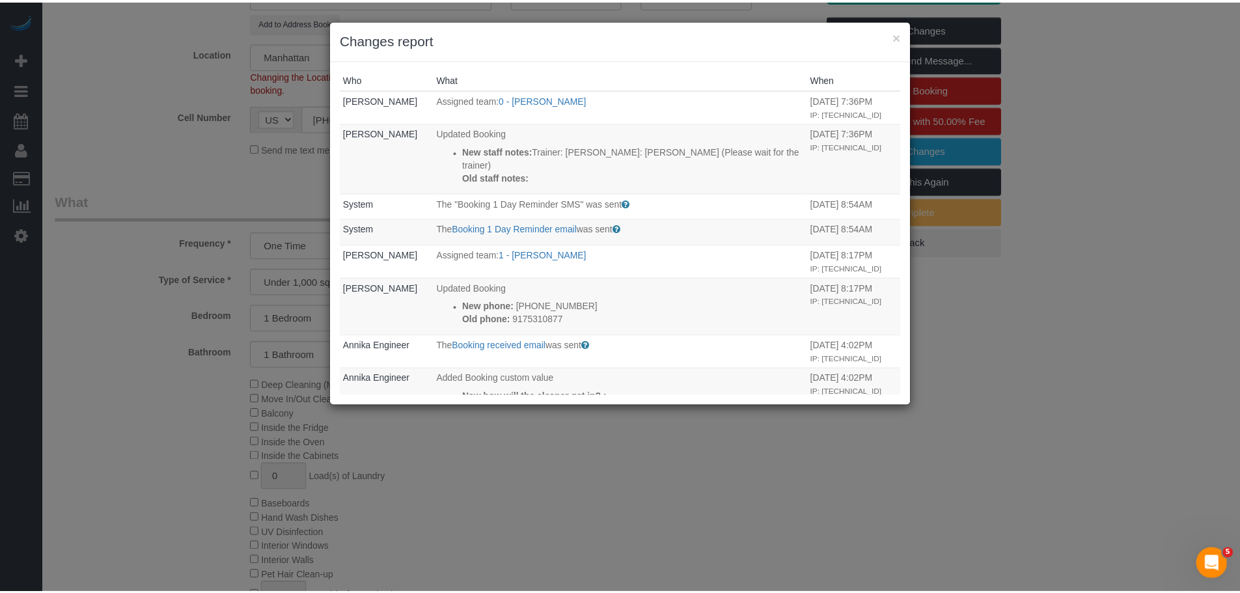
scroll to position [0, 0]
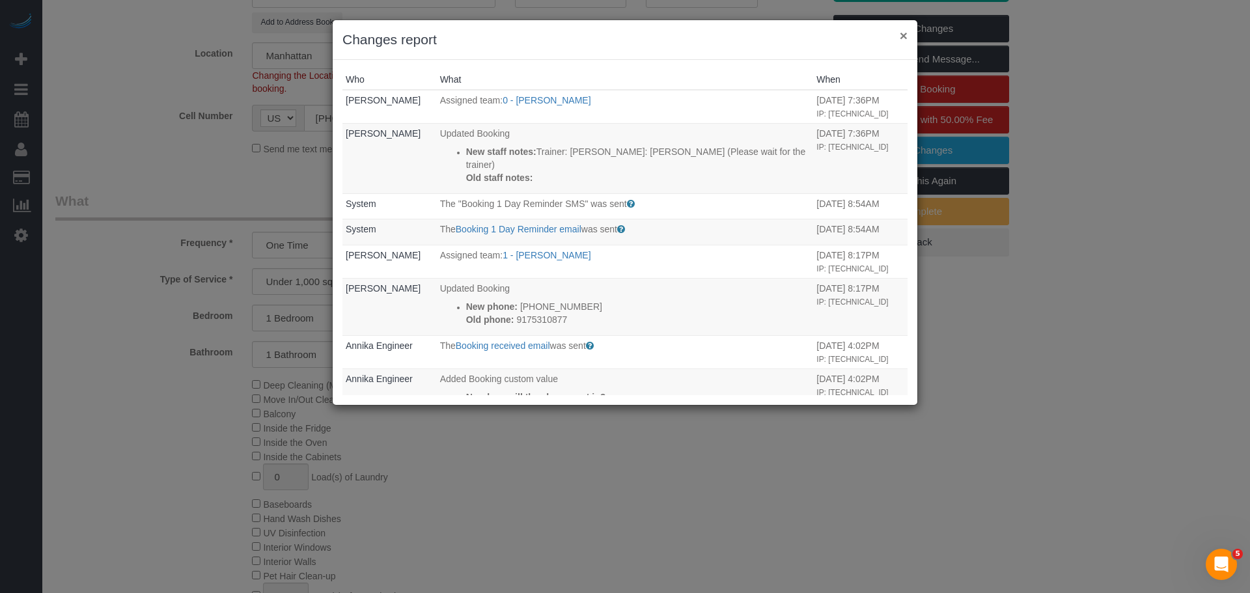
click at [904, 34] on button "×" at bounding box center [904, 36] width 8 height 14
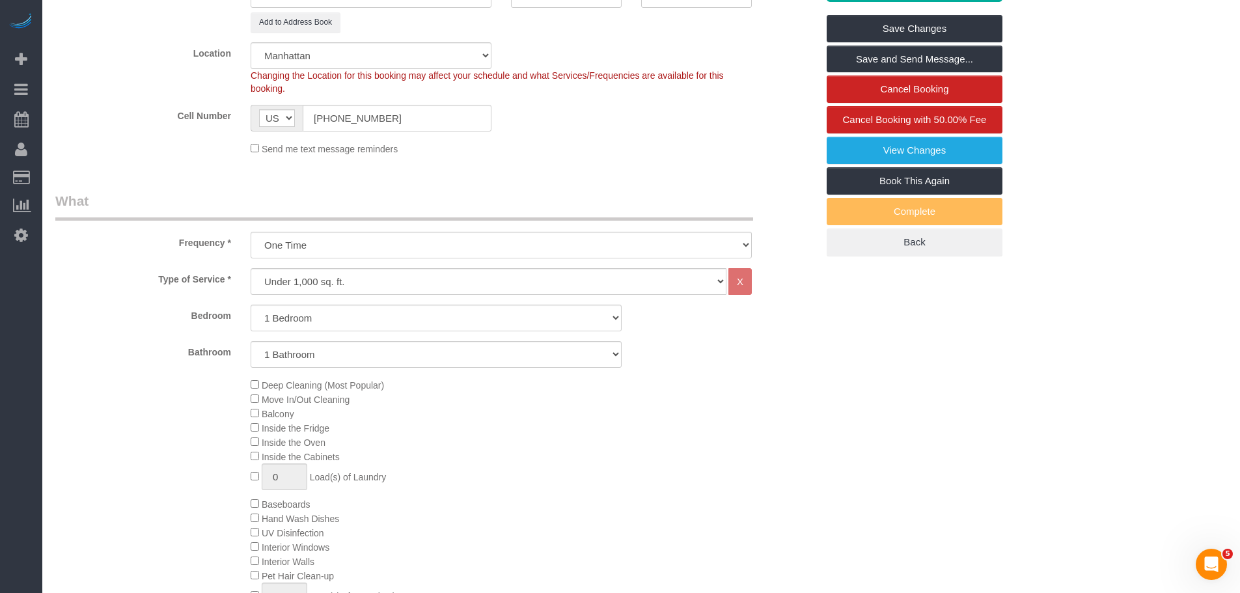
drag, startPoint x: 565, startPoint y: 176, endPoint x: 541, endPoint y: 279, distance: 105.5
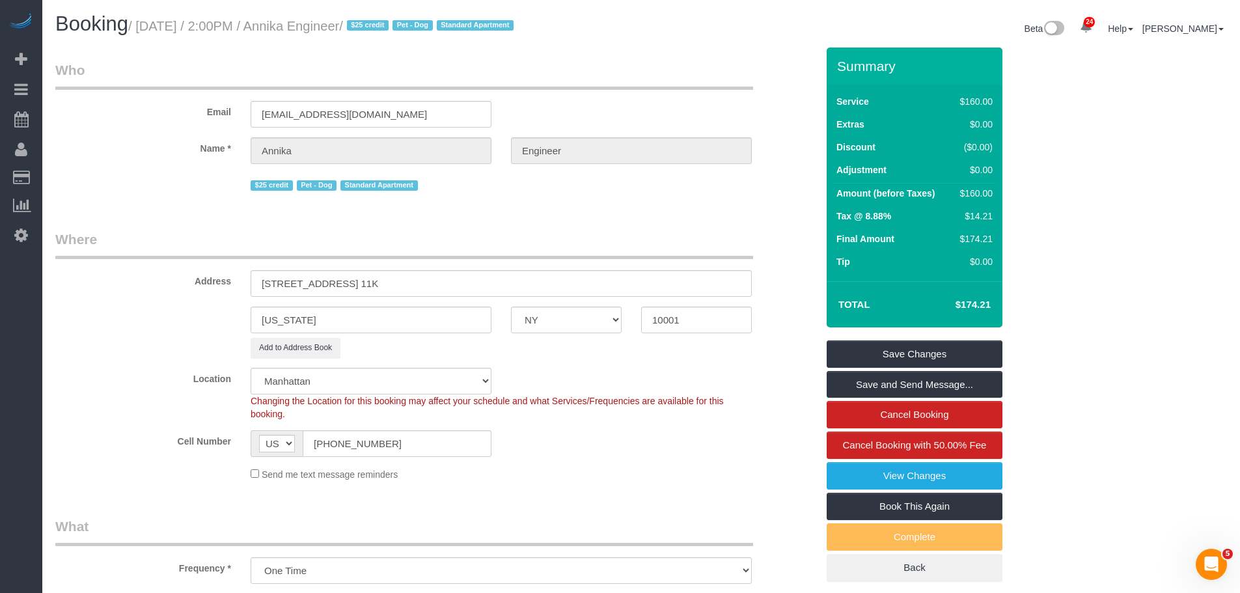
click at [570, 232] on legend "Where" at bounding box center [404, 244] width 698 height 29
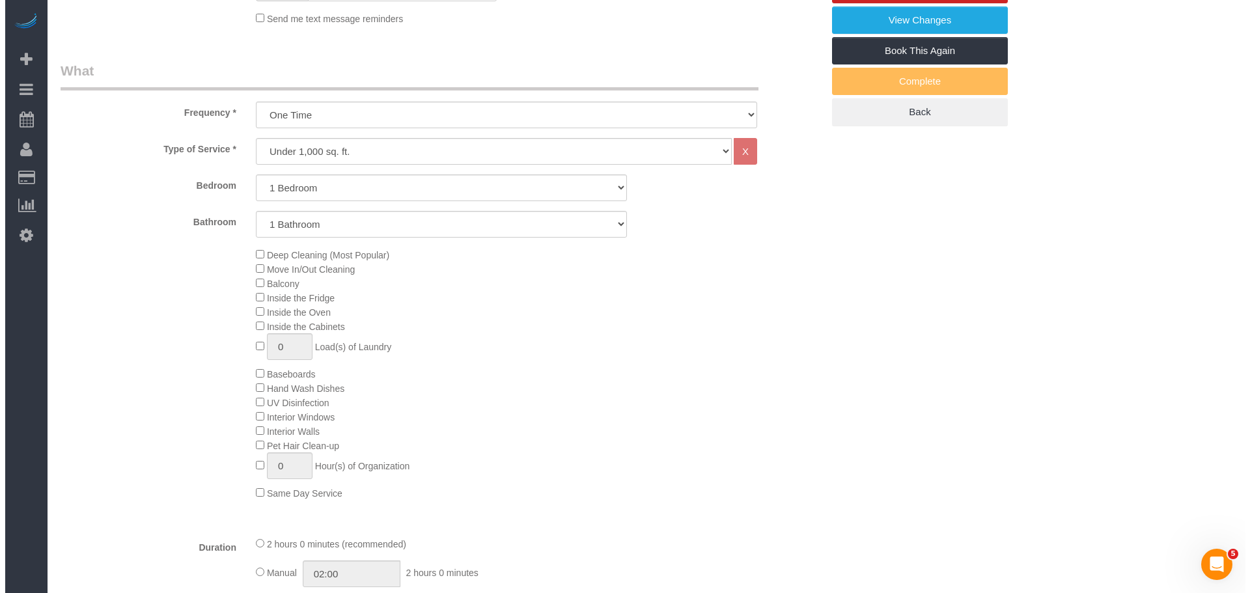
scroll to position [260, 0]
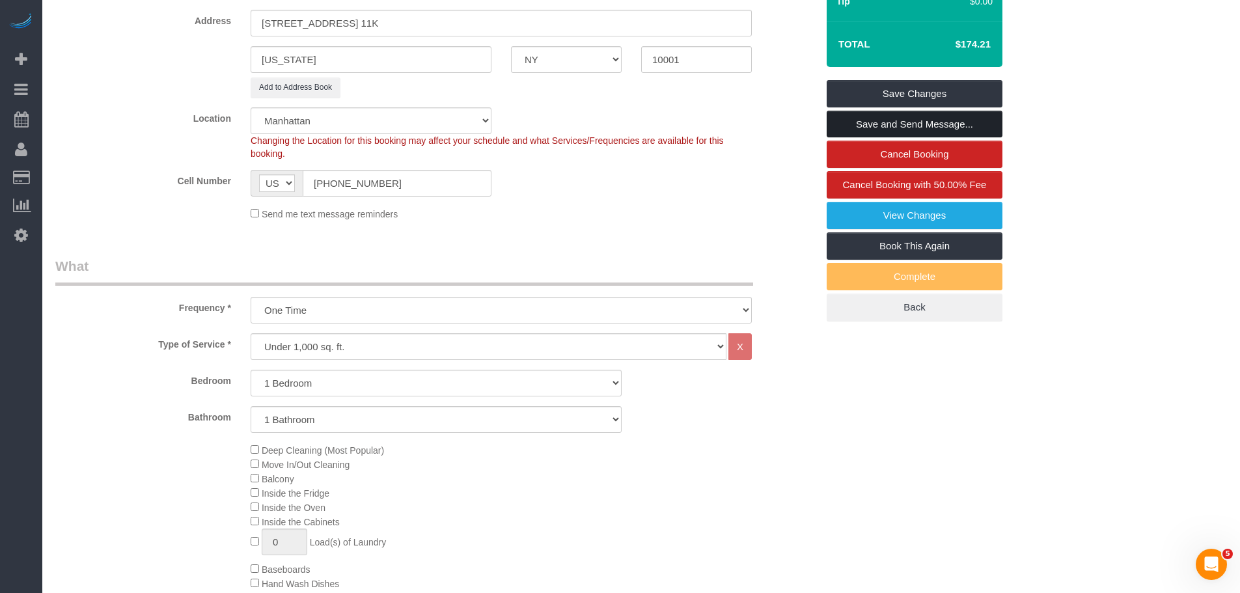
click at [916, 128] on link "Save and Send Message..." at bounding box center [915, 124] width 176 height 27
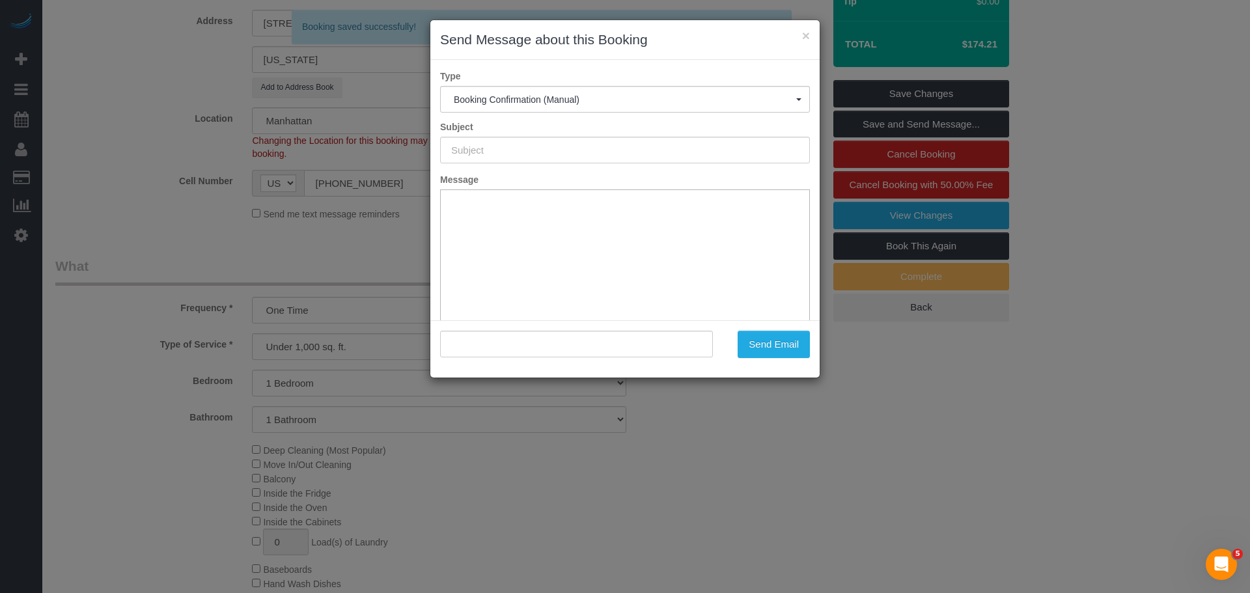
type input "Cleaning Confirmed for [DATE] 2:00pm"
type input ""Annika Engineer" <[EMAIL_ADDRESS][DOMAIN_NAME]>"
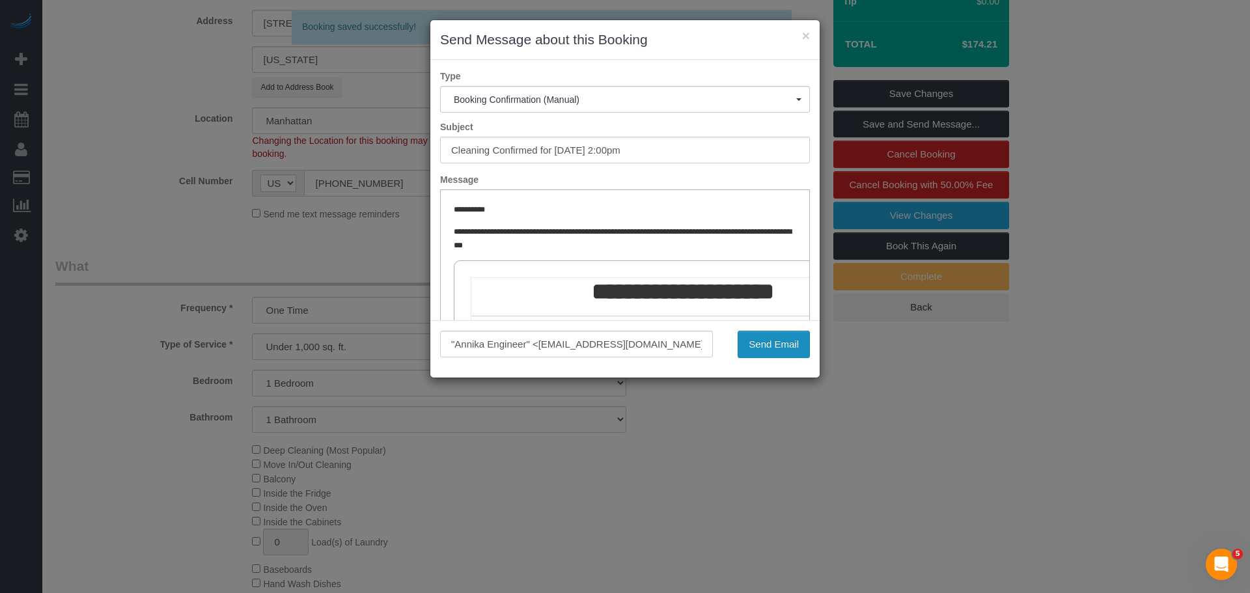
scroll to position [0, 0]
click at [766, 344] on button "Send Email" at bounding box center [774, 344] width 72 height 27
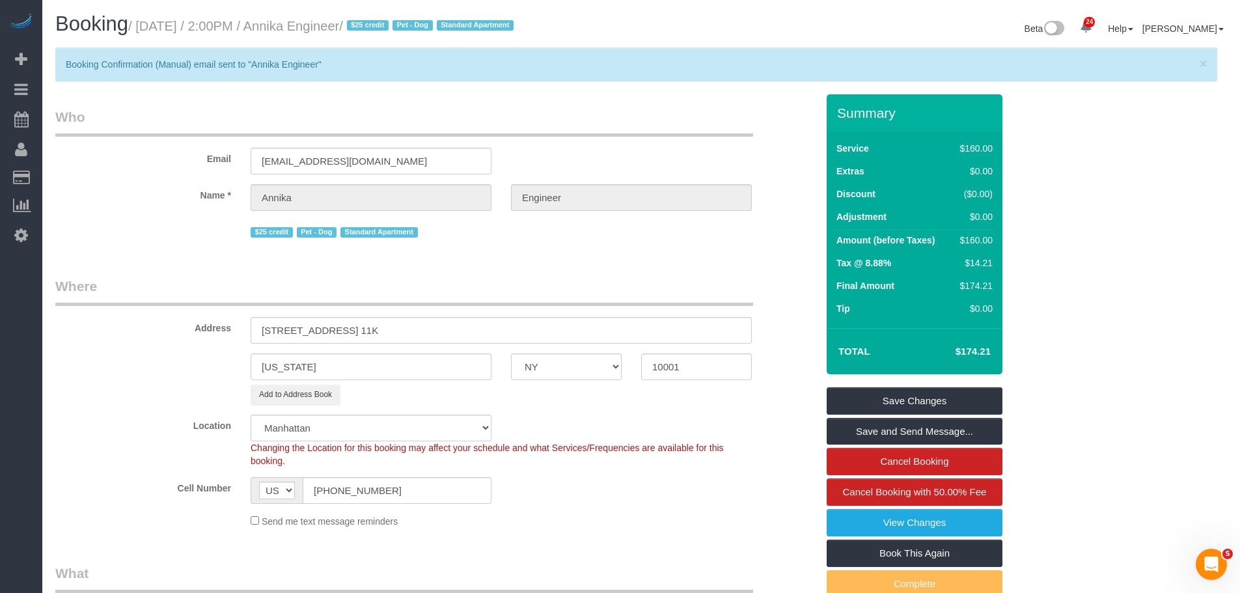
click at [686, 119] on legend "Who" at bounding box center [404, 121] width 698 height 29
click at [482, 120] on legend "Who" at bounding box center [404, 121] width 698 height 29
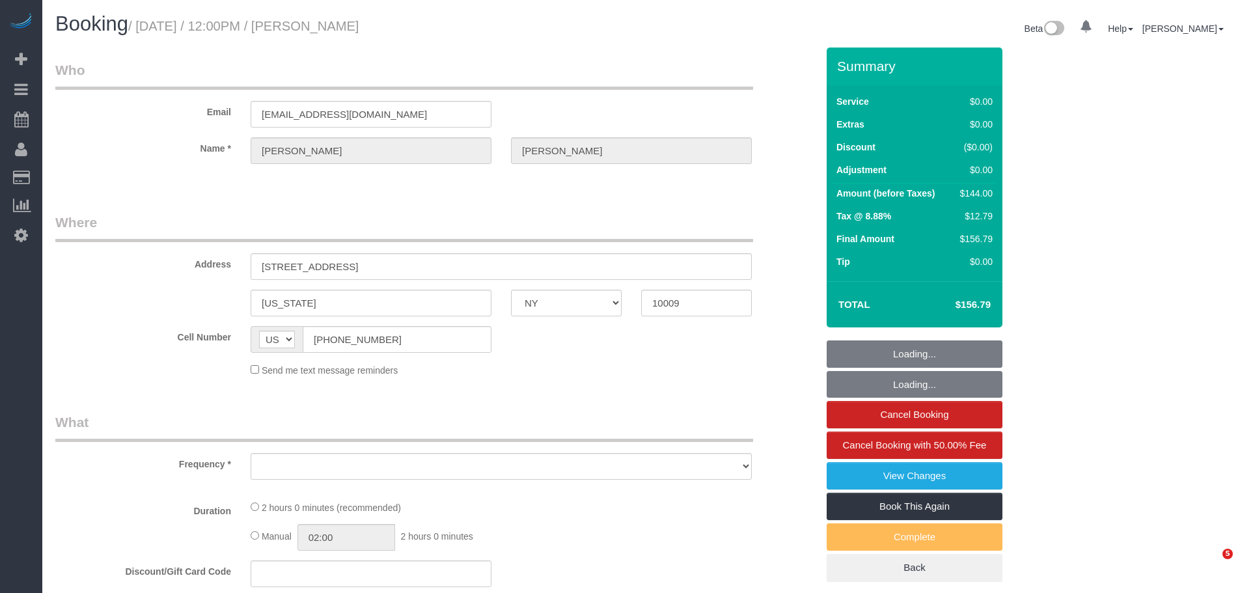
select select "NY"
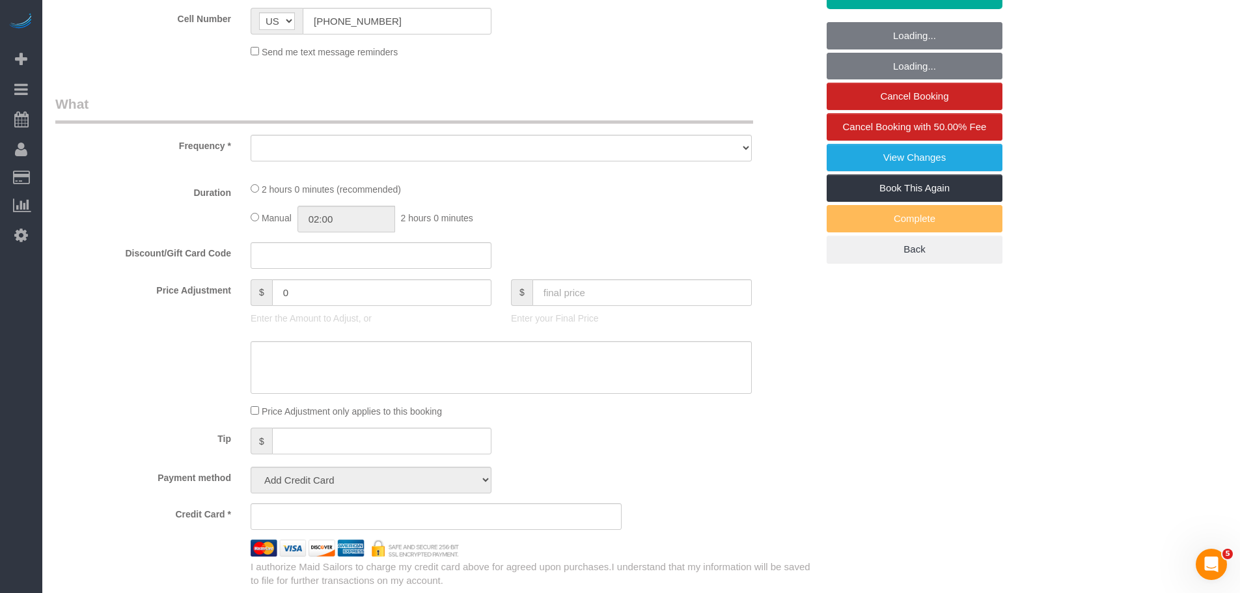
select select "string:stripe-pm_1Rvgvv4VGloSiKo7wtwlqj9a"
select select "1"
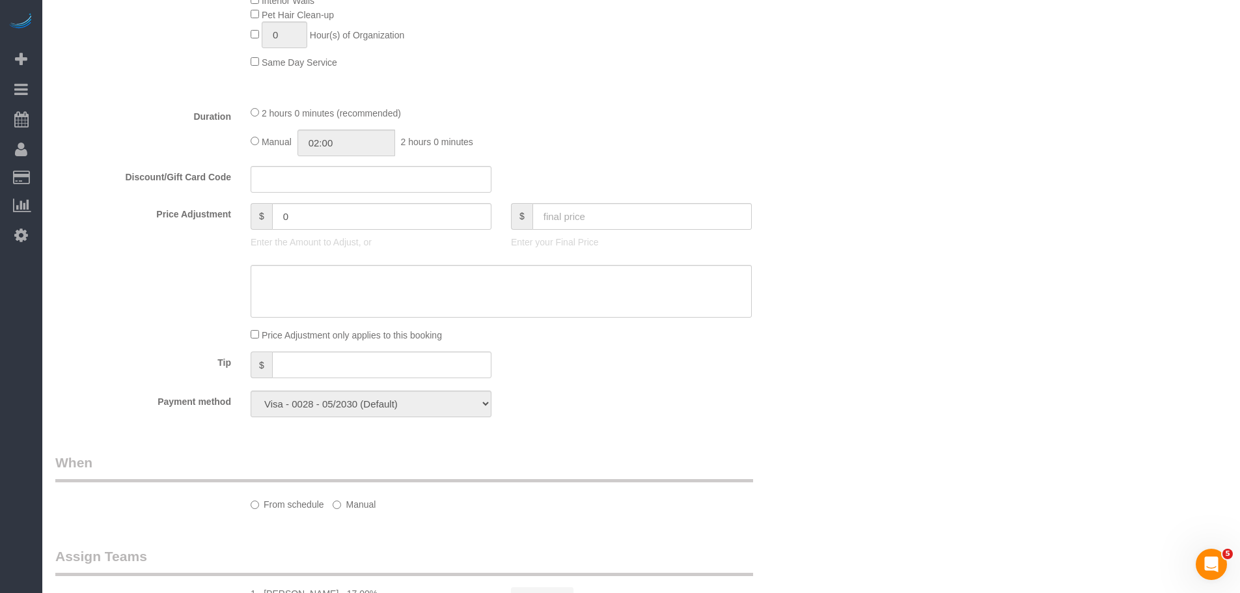
select select "object:910"
select select "number:60"
select select "number:72"
select select "number:15"
select select "number:5"
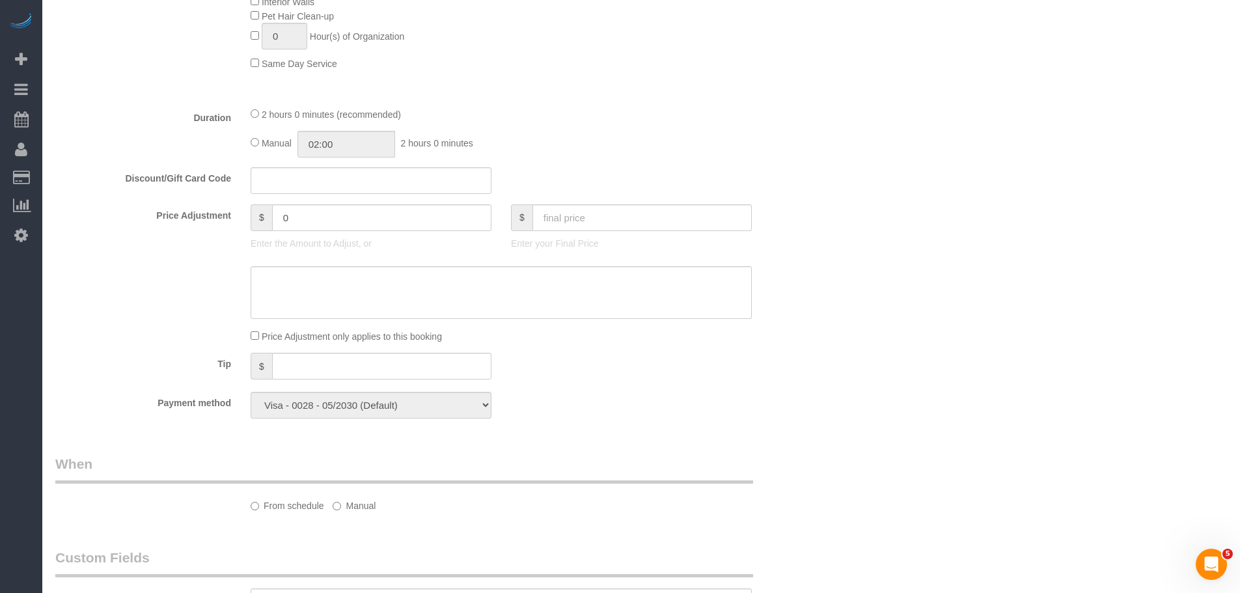
select select "spot1"
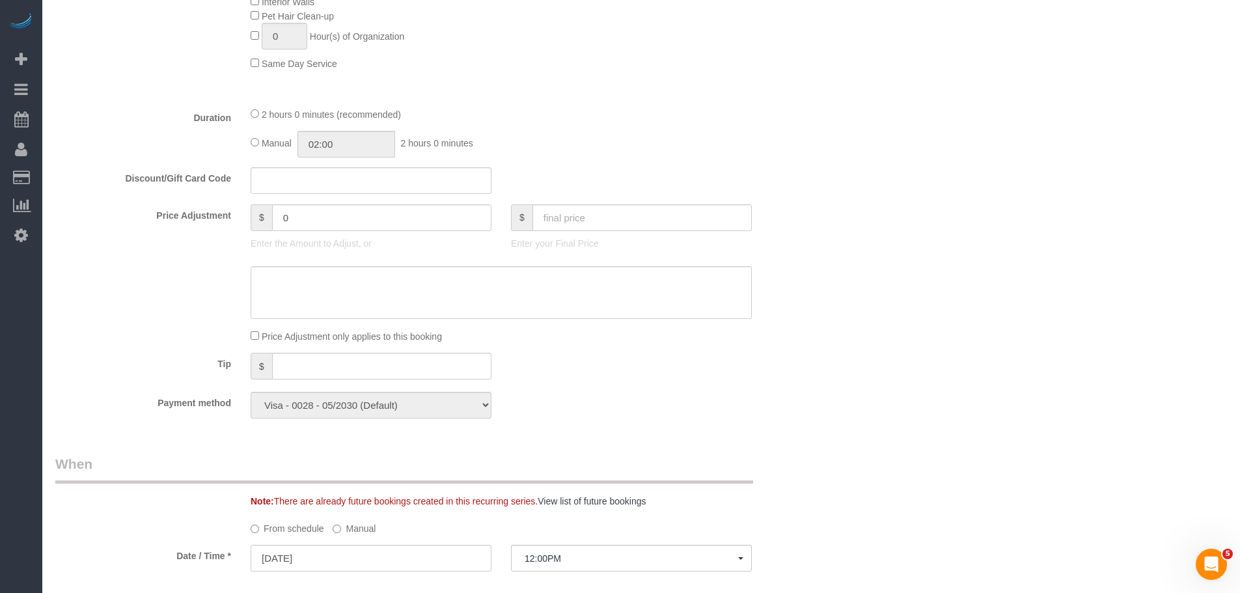
select select "object:1522"
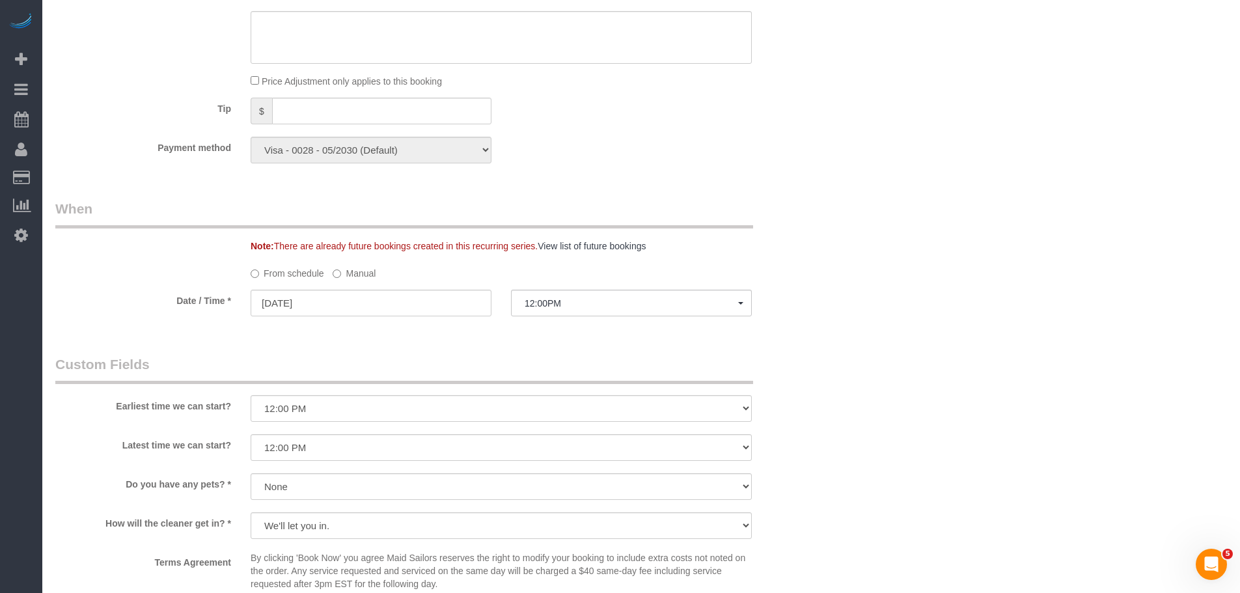
scroll to position [1169, 0]
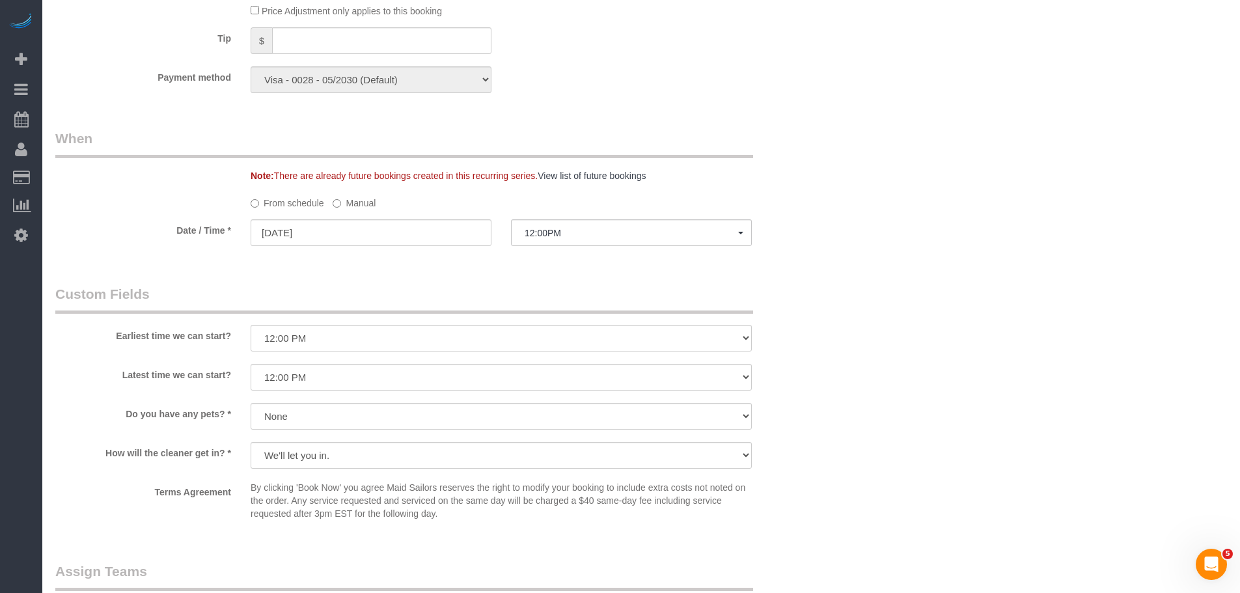
select select "1"
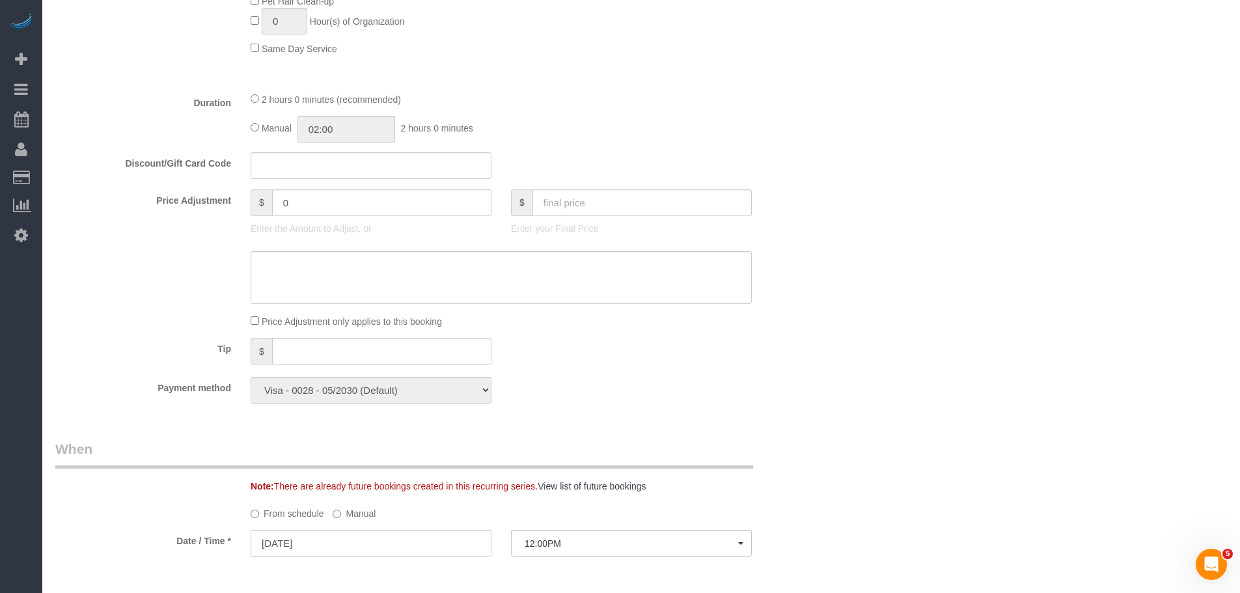
scroll to position [779, 0]
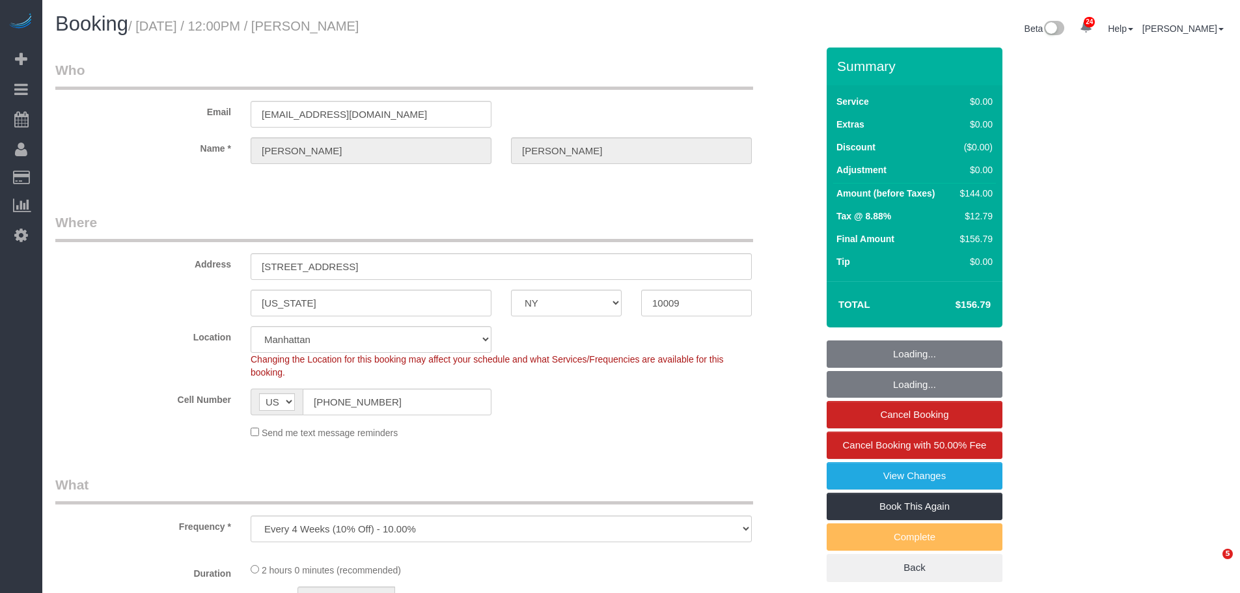
select select "NY"
select select "number:60"
select select "number:72"
select select "number:15"
select select "number:5"
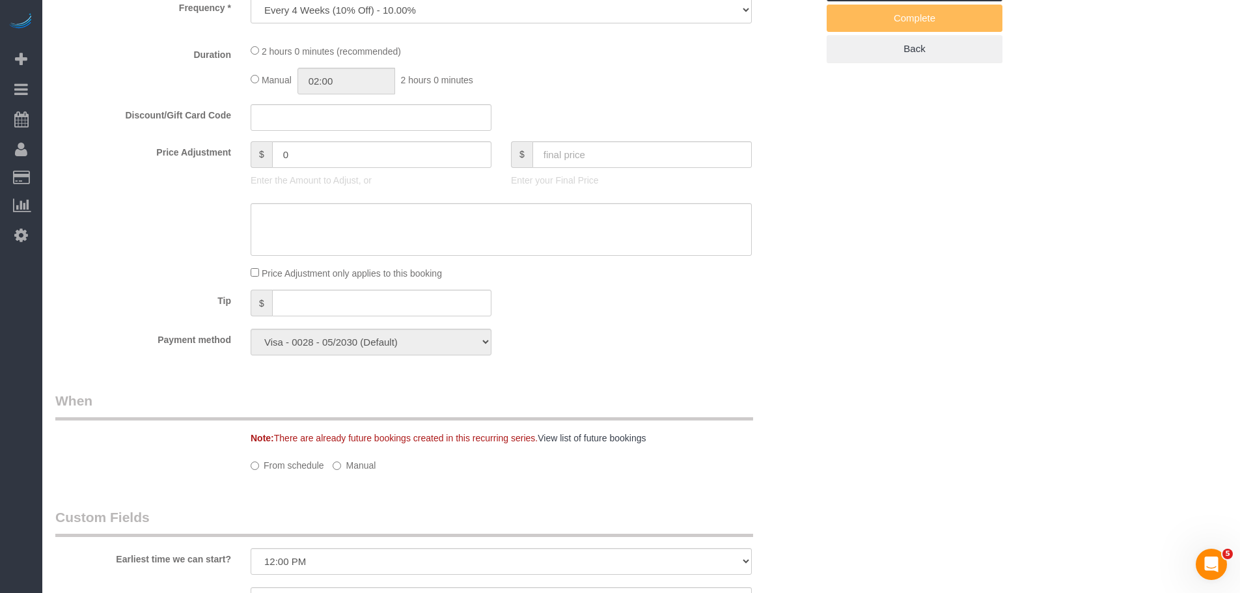
select select "object:962"
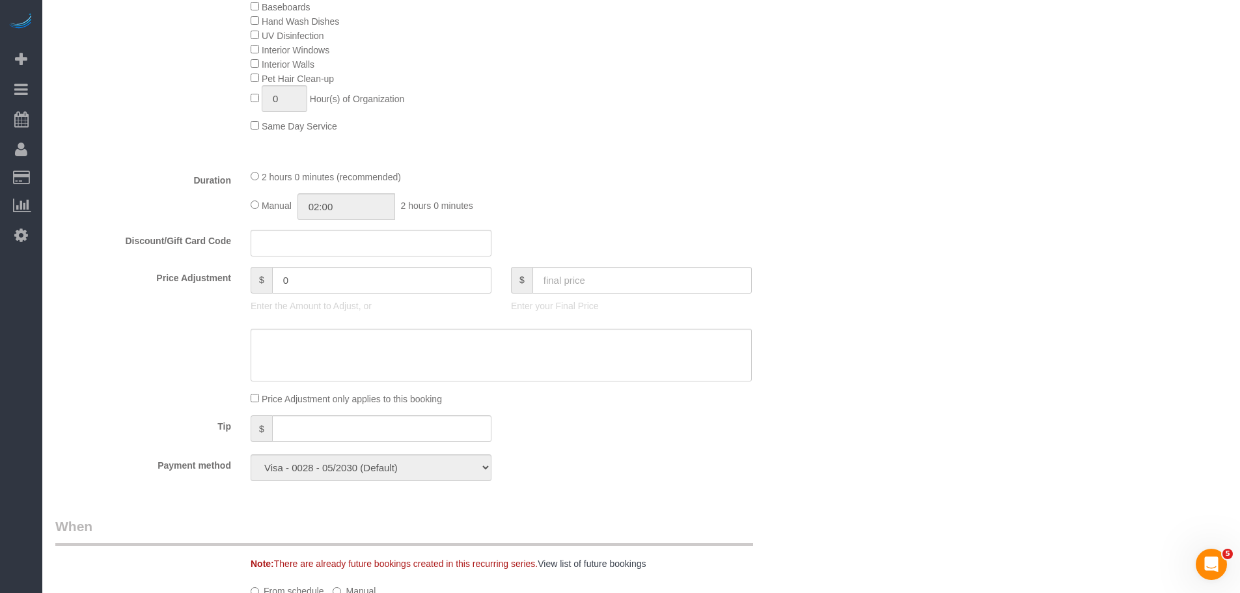
select select "spot1"
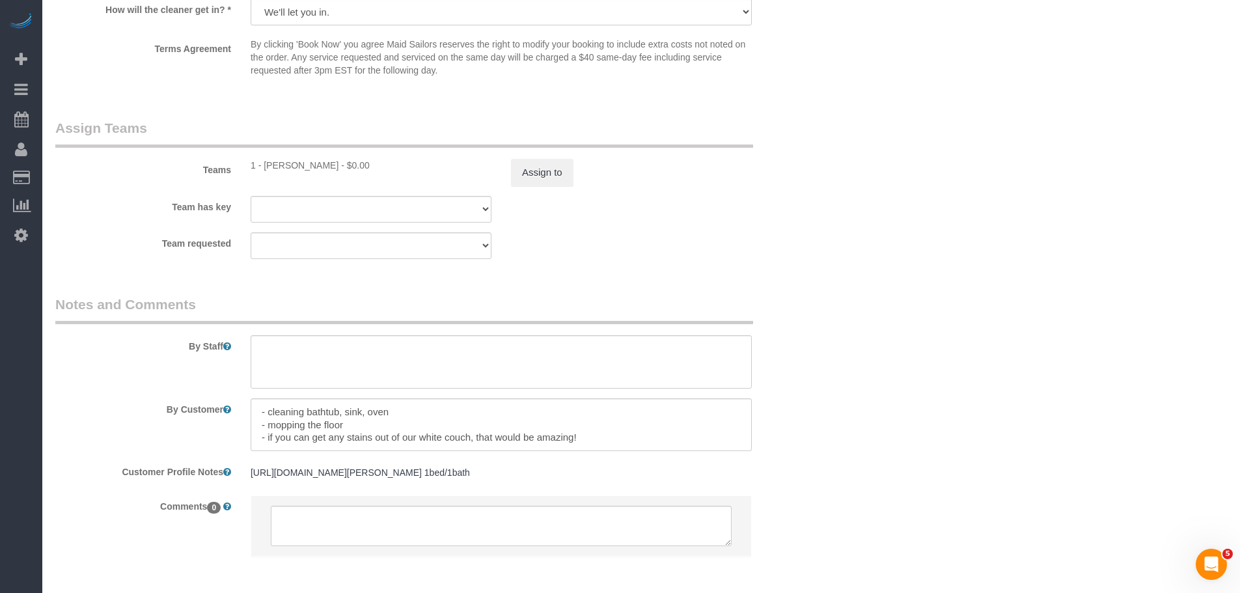
select select "1"
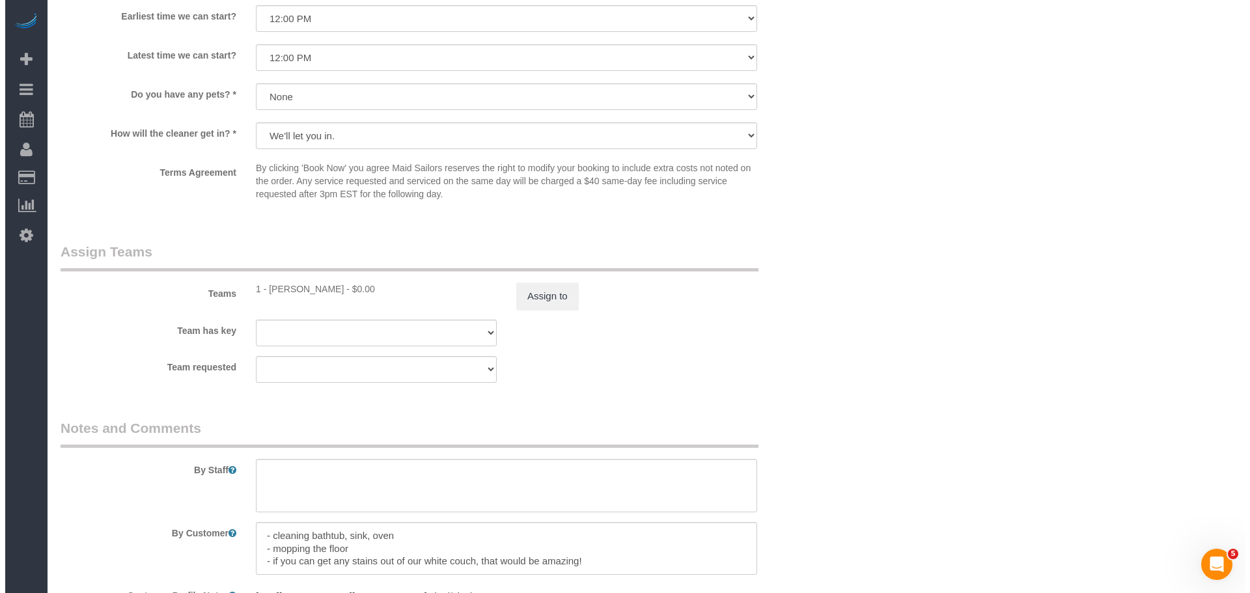
scroll to position [1489, 0]
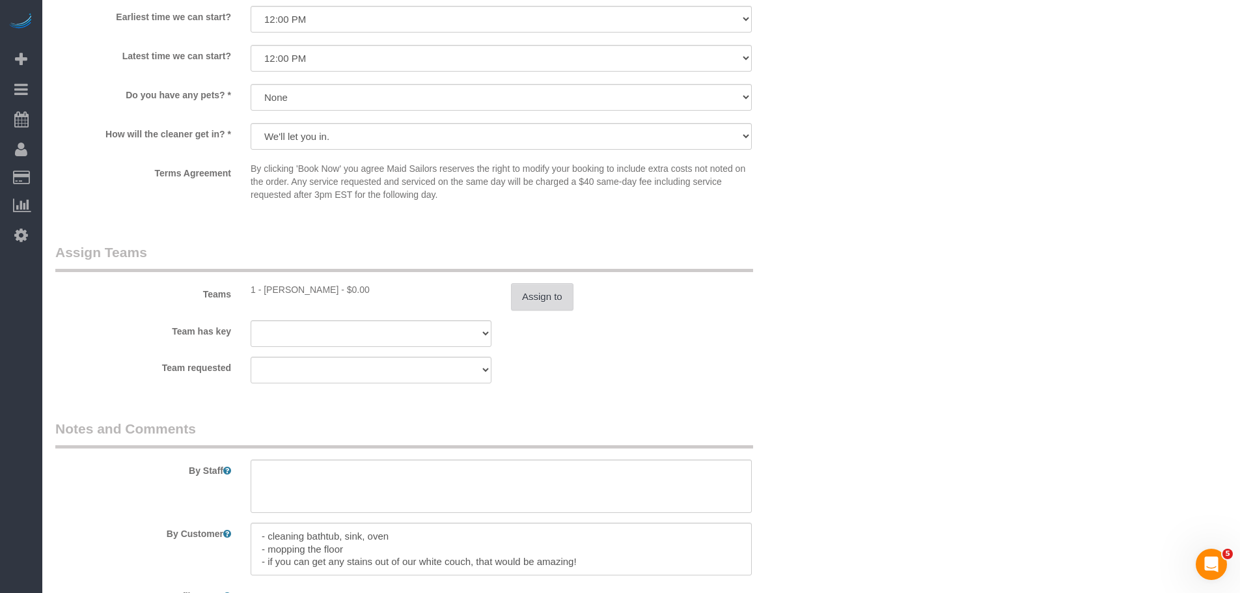
click at [531, 305] on button "Assign to" at bounding box center [542, 296] width 63 height 27
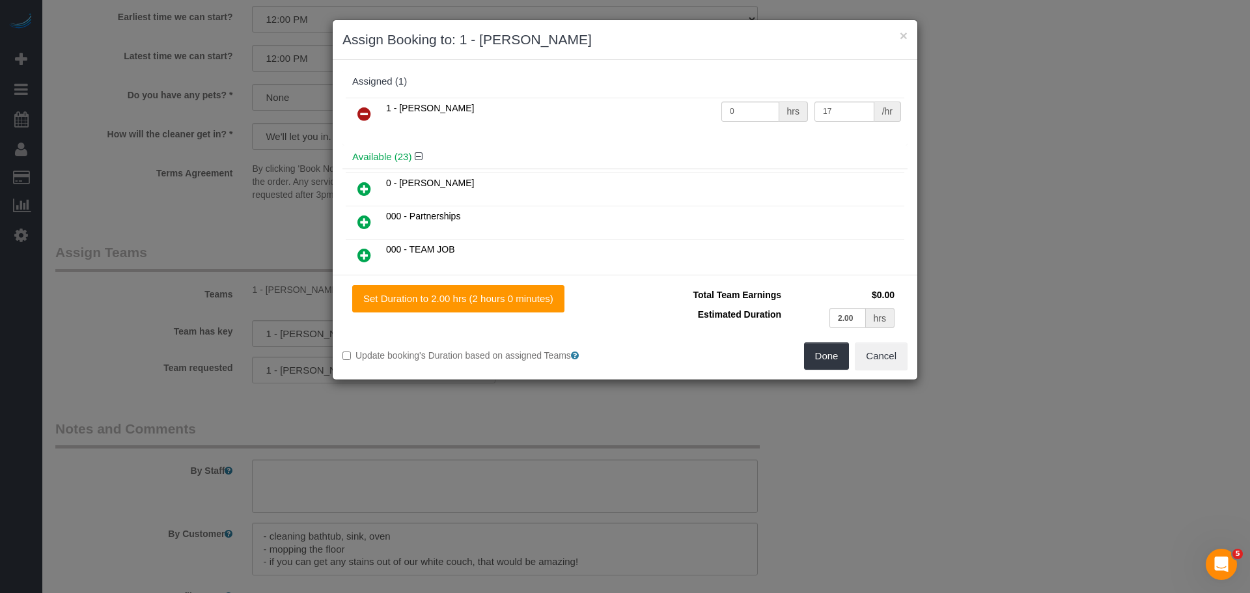
drag, startPoint x: 348, startPoint y: 114, endPoint x: 363, endPoint y: 115, distance: 15.6
click at [348, 114] on td at bounding box center [364, 114] width 37 height 33
click at [380, 115] on td at bounding box center [364, 114] width 37 height 33
click at [365, 115] on icon at bounding box center [364, 114] width 14 height 16
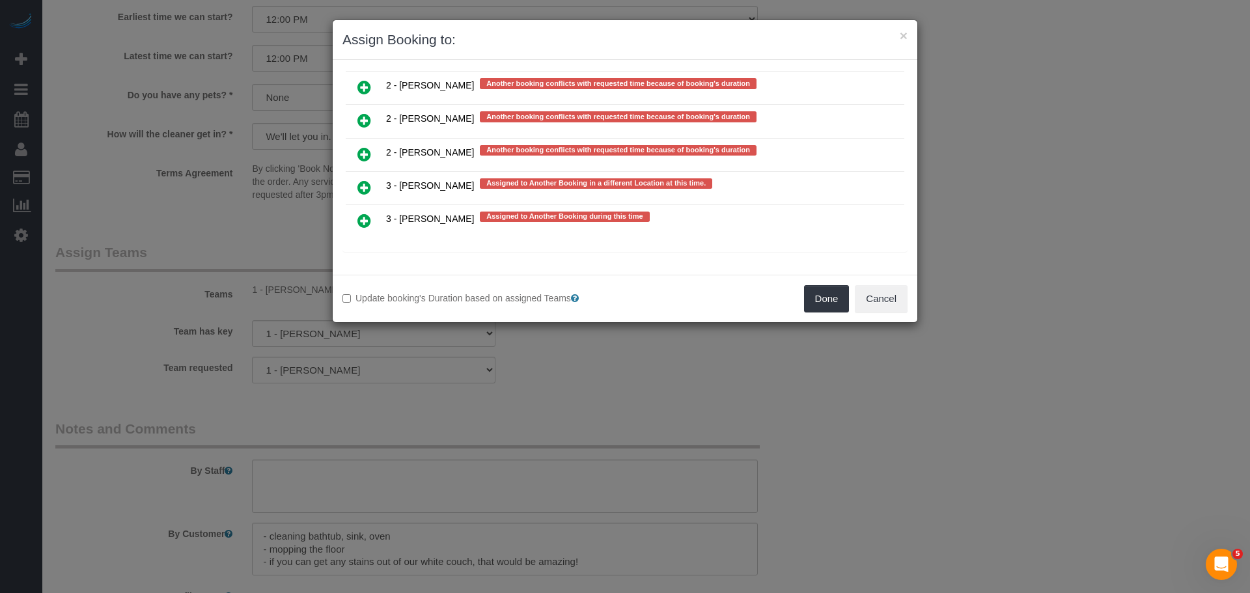
scroll to position [2882, 0]
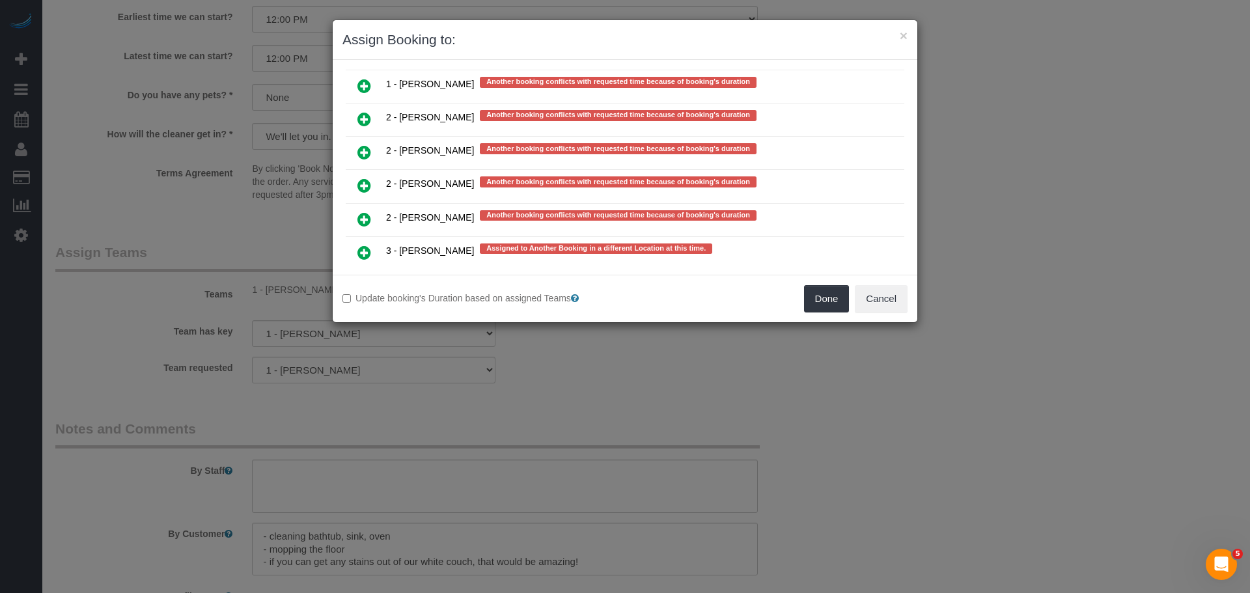
click at [365, 184] on icon at bounding box center [364, 186] width 14 height 16
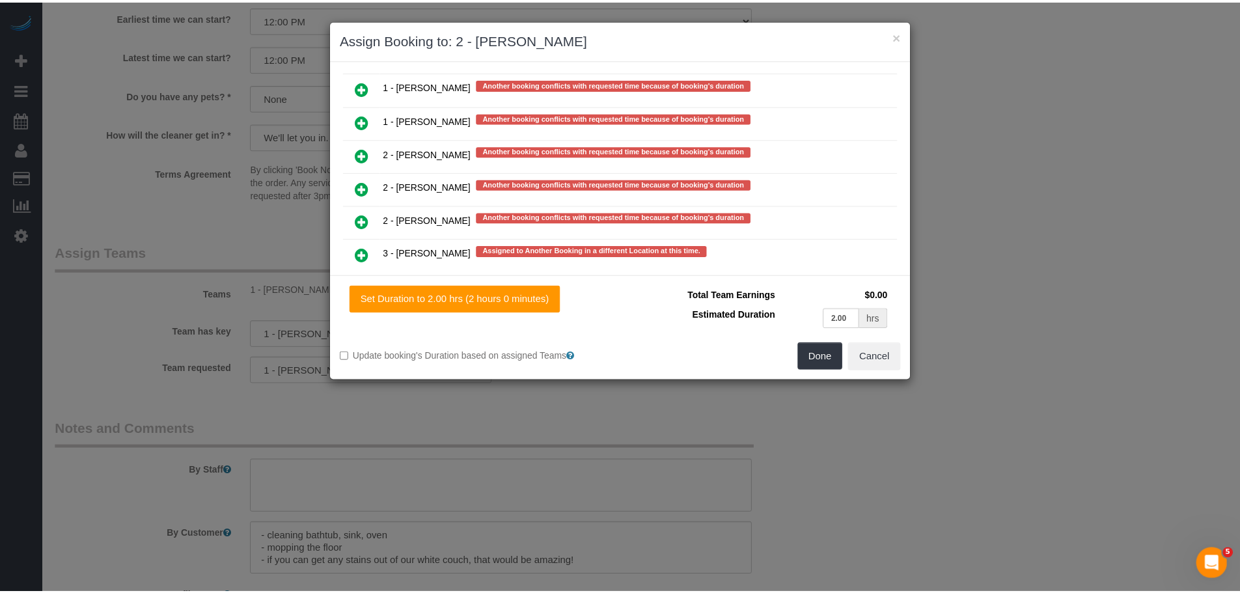
scroll to position [2918, 0]
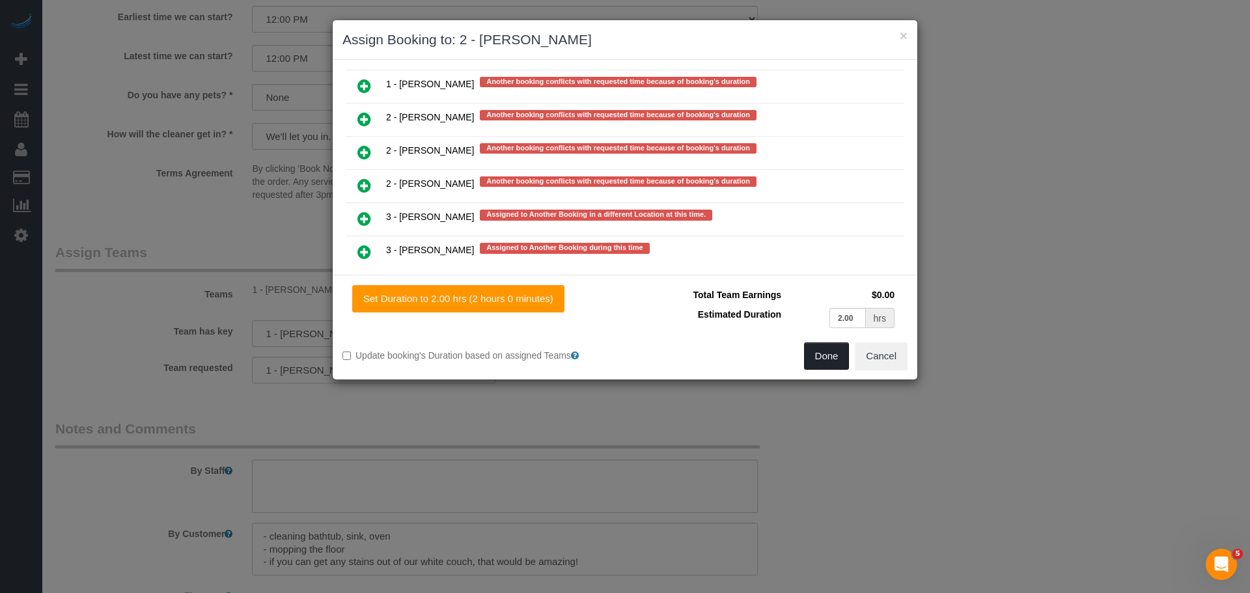
click at [830, 354] on button "Done" at bounding box center [827, 355] width 46 height 27
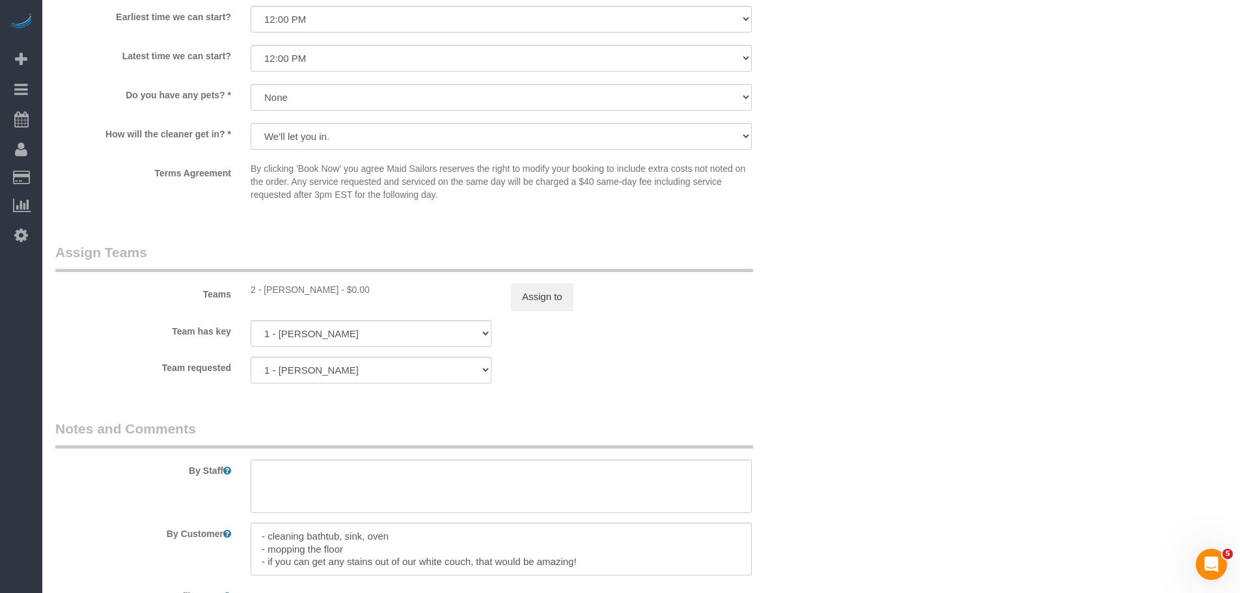
click at [754, 326] on div "Team has key 1 - Chastity Ayala 000- Donna Mercado 000 - Partnerships 000 - TEA…" at bounding box center [436, 333] width 781 height 27
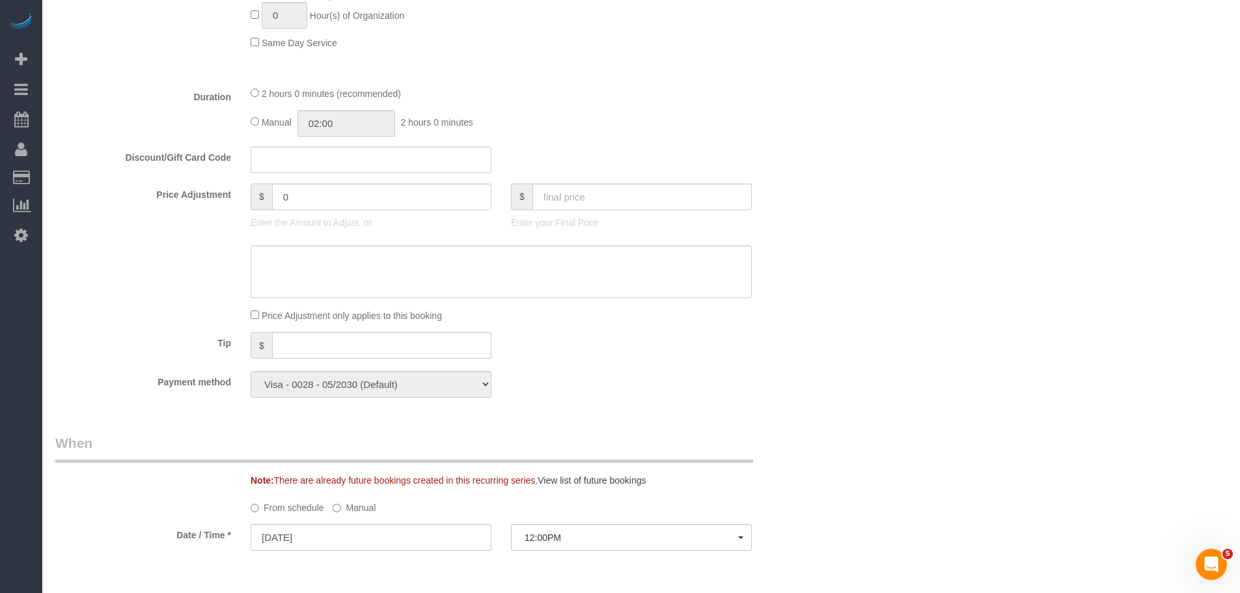
scroll to position [968, 0]
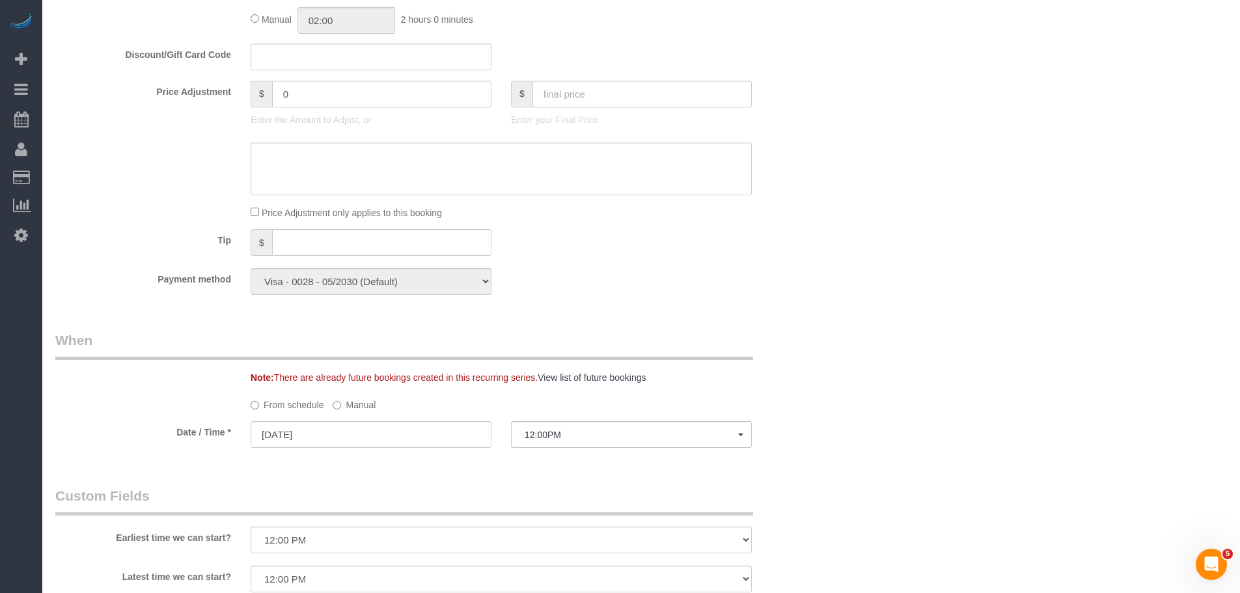
click at [357, 409] on label "Manual" at bounding box center [354, 403] width 43 height 18
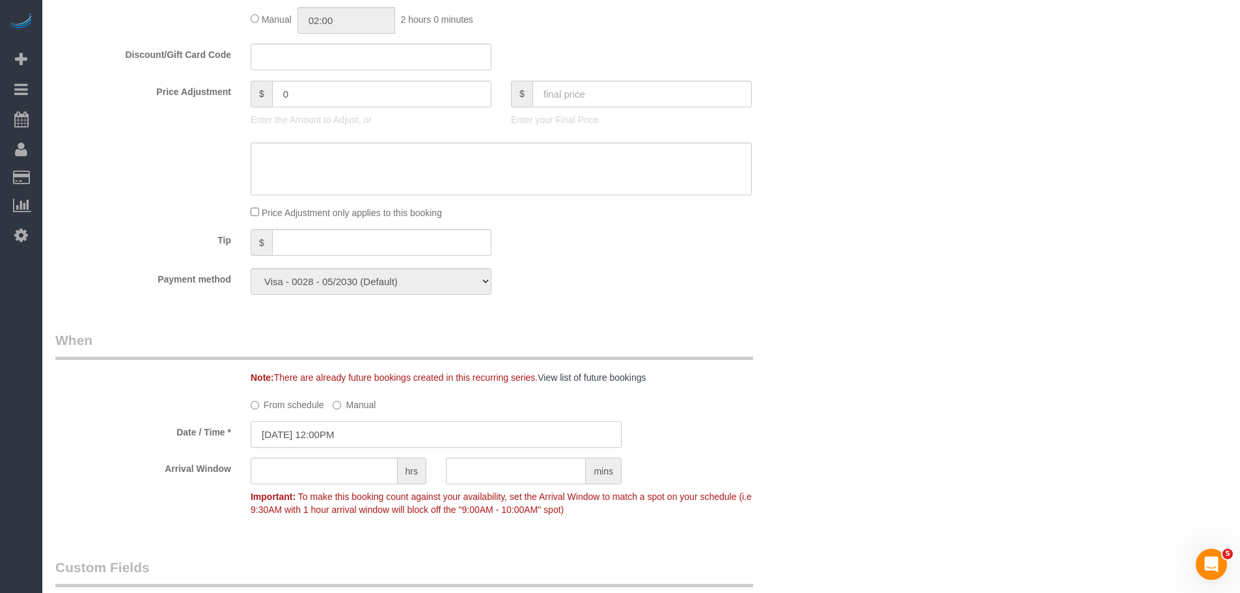
click at [350, 435] on input "[DATE] 12:00PM" at bounding box center [436, 434] width 371 height 27
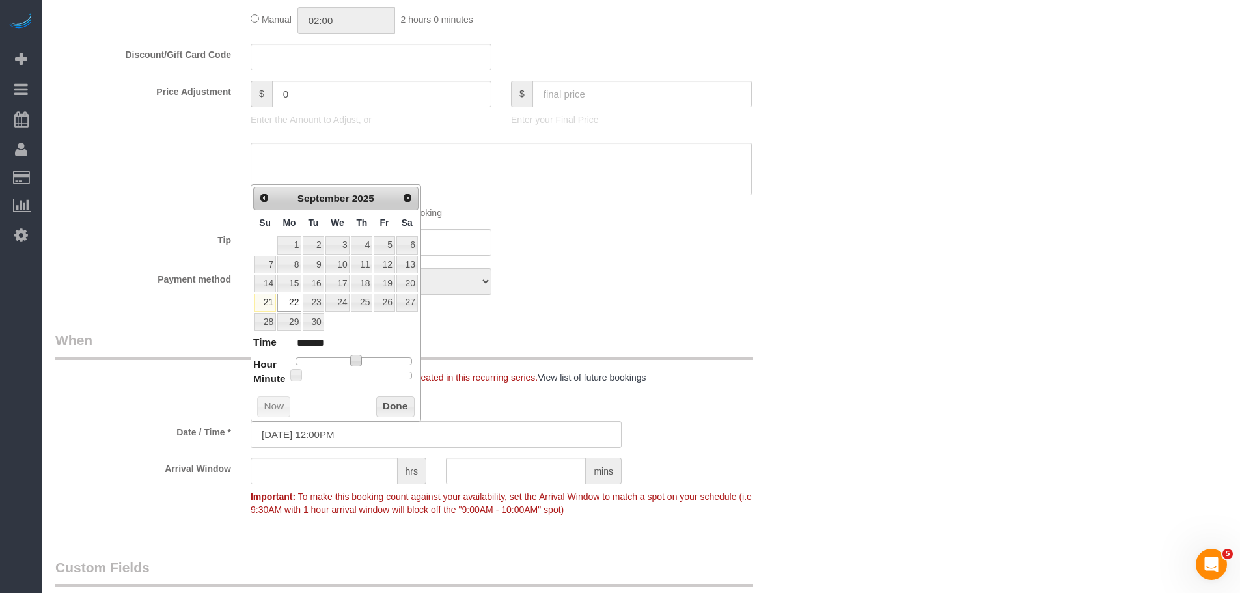
click at [353, 359] on span at bounding box center [356, 361] width 12 height 12
type input "09/22/2025 2:00PM"
type input "******"
type input "09/22/2025 2:30PM"
type input "******"
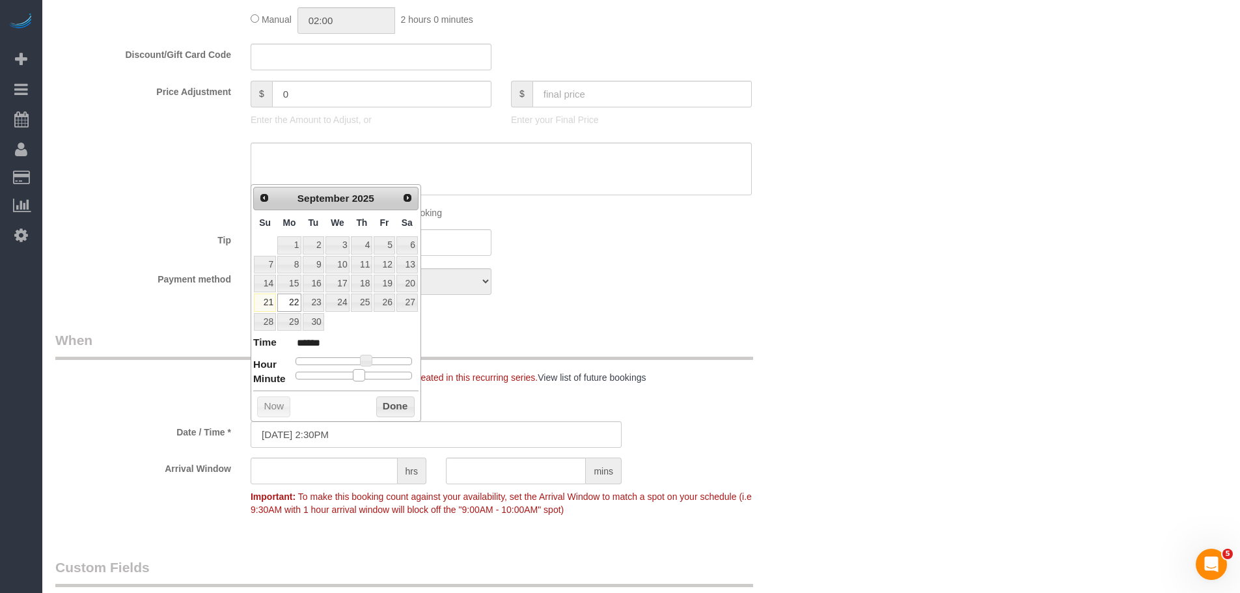
click at [360, 376] on div at bounding box center [354, 376] width 117 height 8
click at [393, 402] on button "Done" at bounding box center [395, 407] width 38 height 21
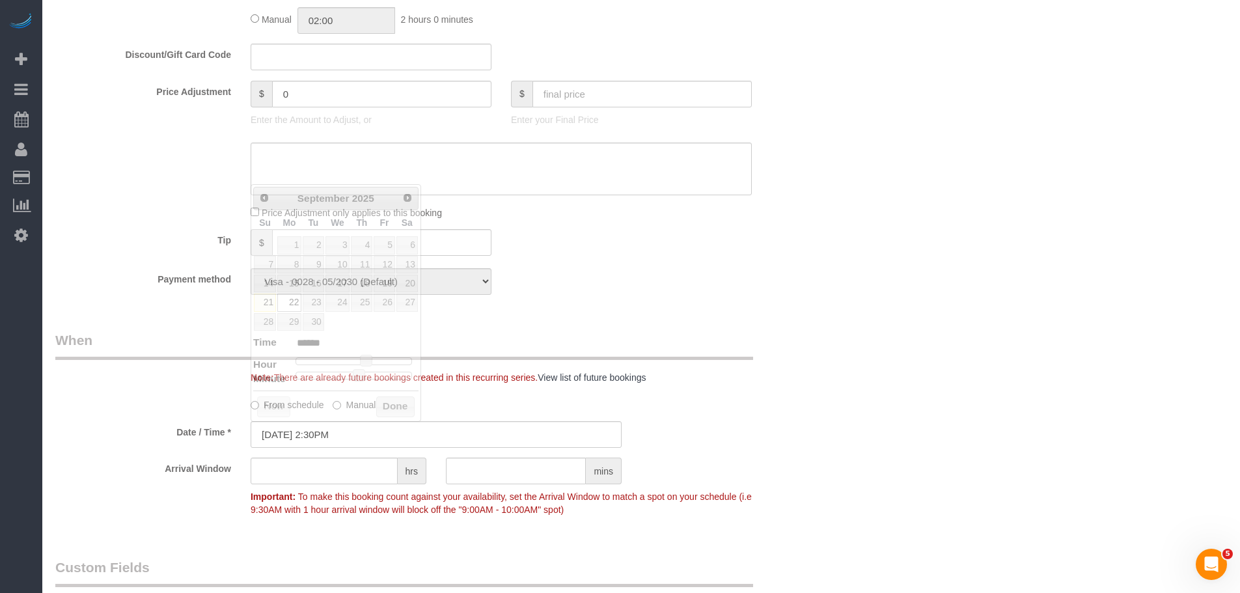
click at [772, 308] on div "Who Email brookethompson994@gmail.com Name * Brooke Fitzgerald Where Address 25…" at bounding box center [436, 201] width 781 height 2243
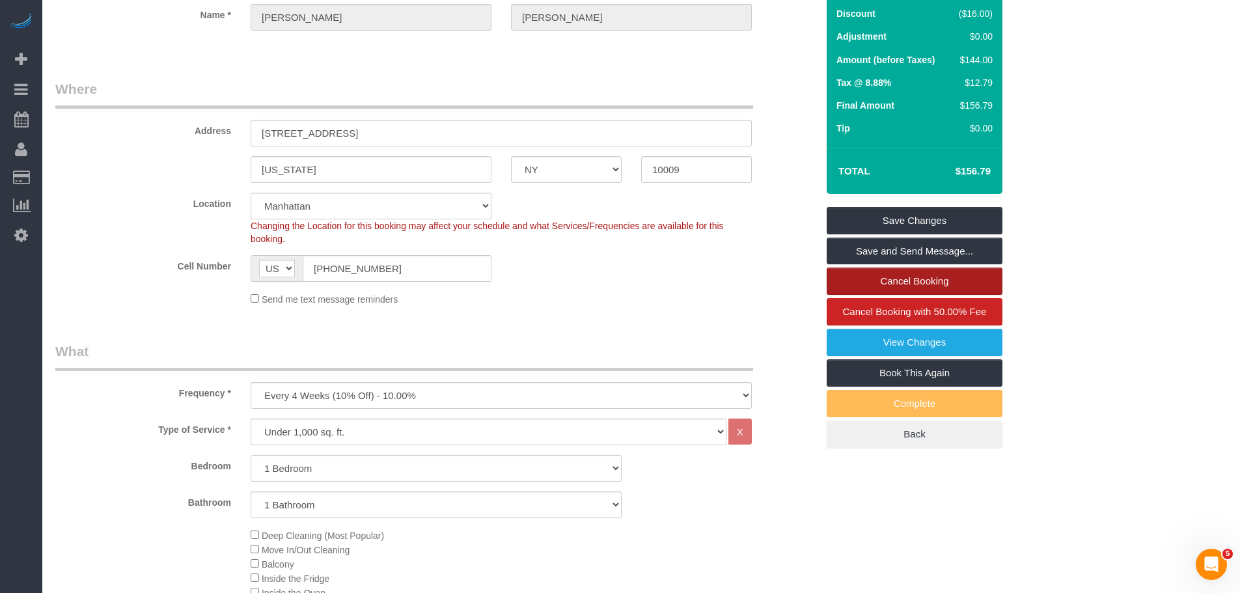
scroll to position [121, 0]
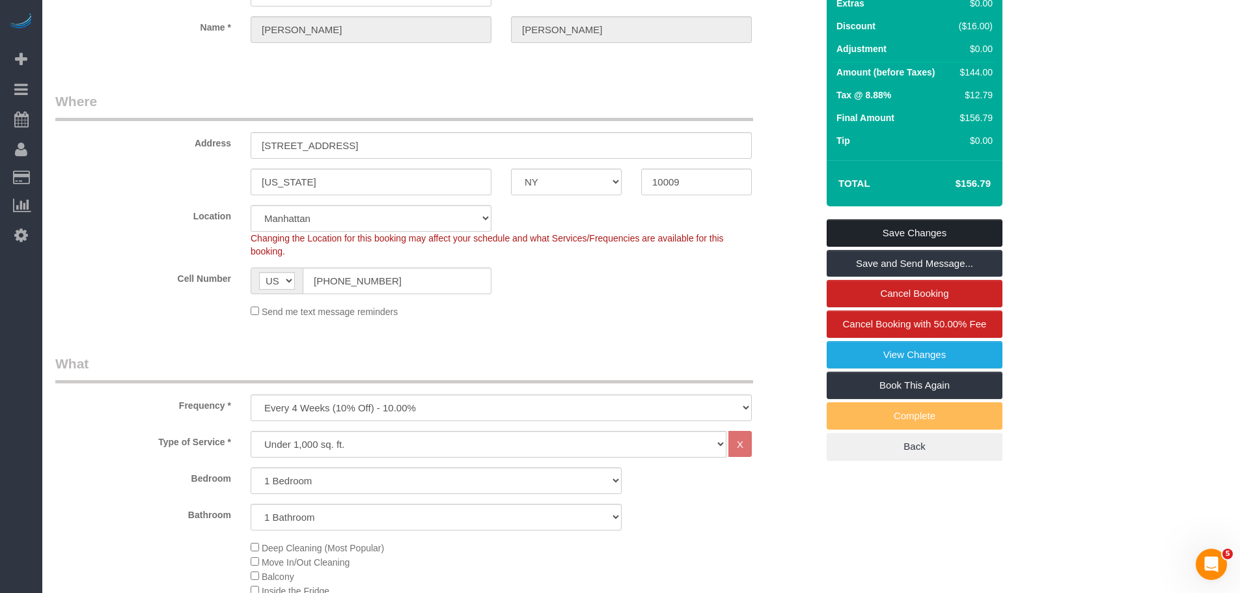
click at [912, 230] on link "Save Changes" at bounding box center [915, 232] width 176 height 27
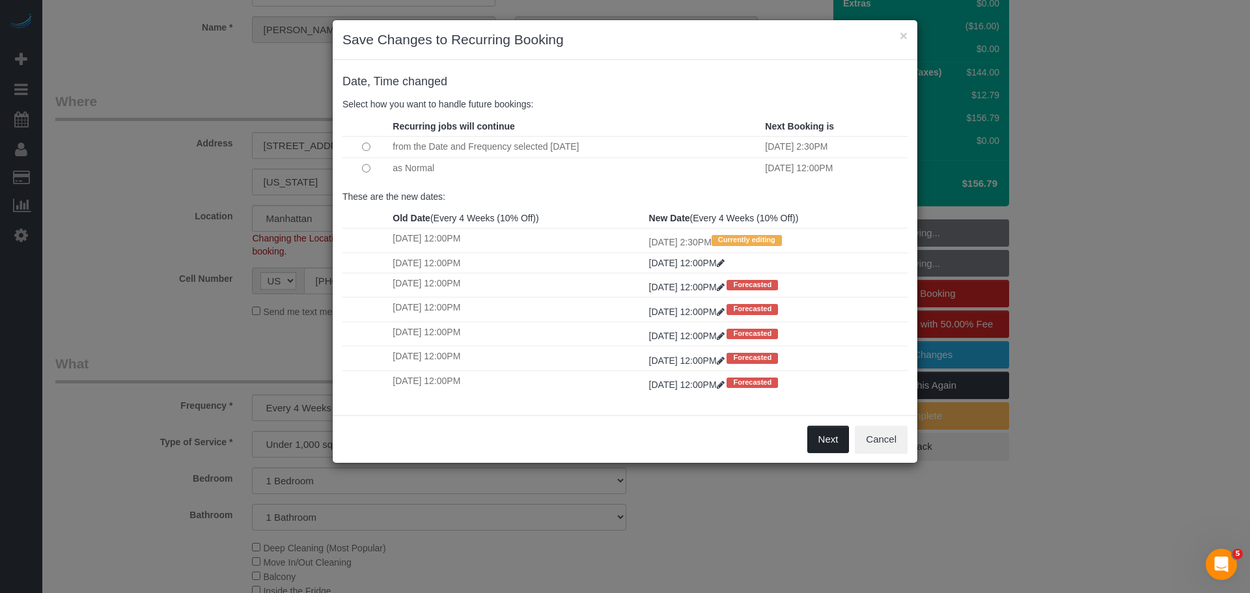
click at [829, 436] on button "Next" at bounding box center [828, 439] width 42 height 27
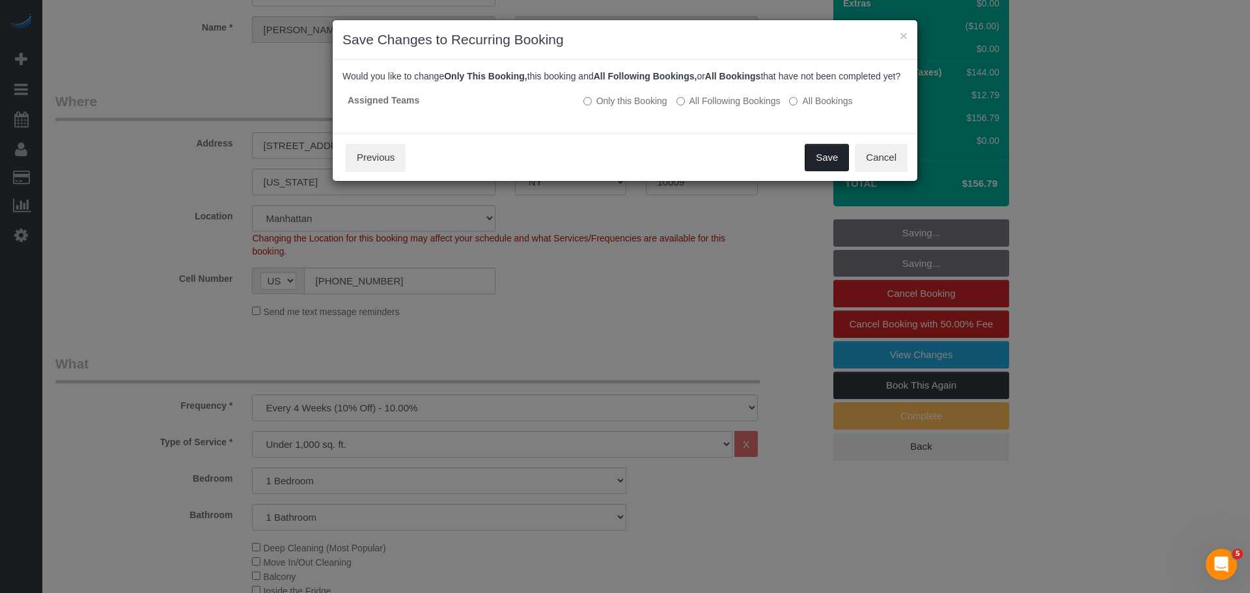
click at [828, 171] on button "Save" at bounding box center [827, 157] width 44 height 27
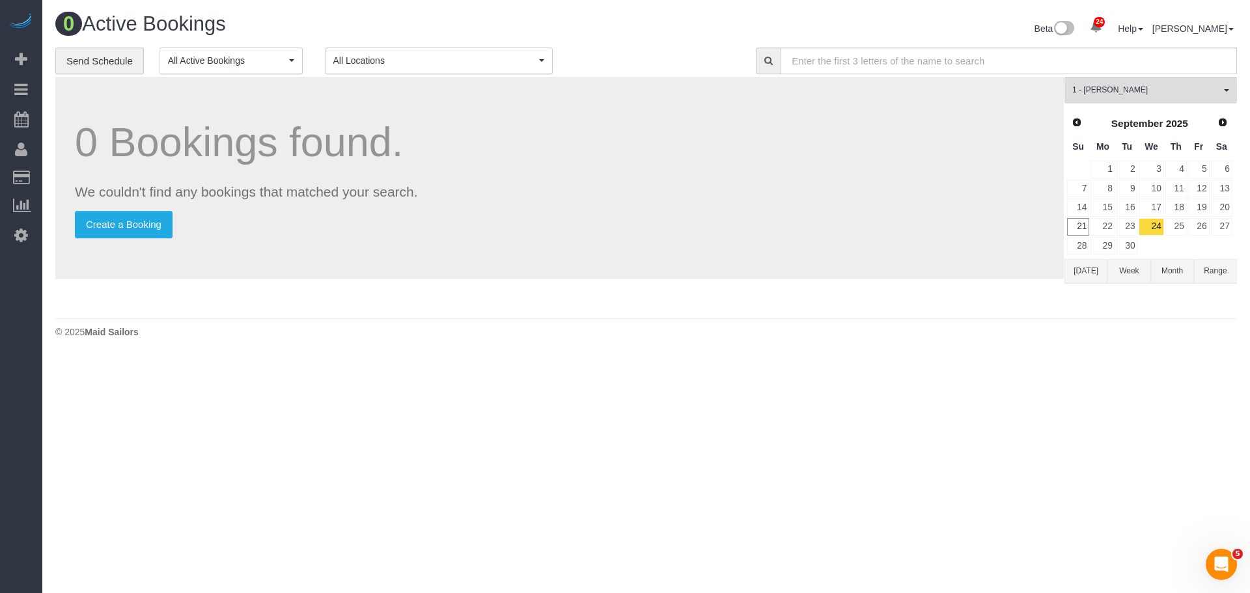
drag, startPoint x: 615, startPoint y: 55, endPoint x: 605, endPoint y: 51, distance: 10.5
click at [615, 55] on div "**********" at bounding box center [395, 61] width 681 height 27
click at [721, 194] on p "We couldn't find any bookings that matched your search." at bounding box center [560, 191] width 970 height 19
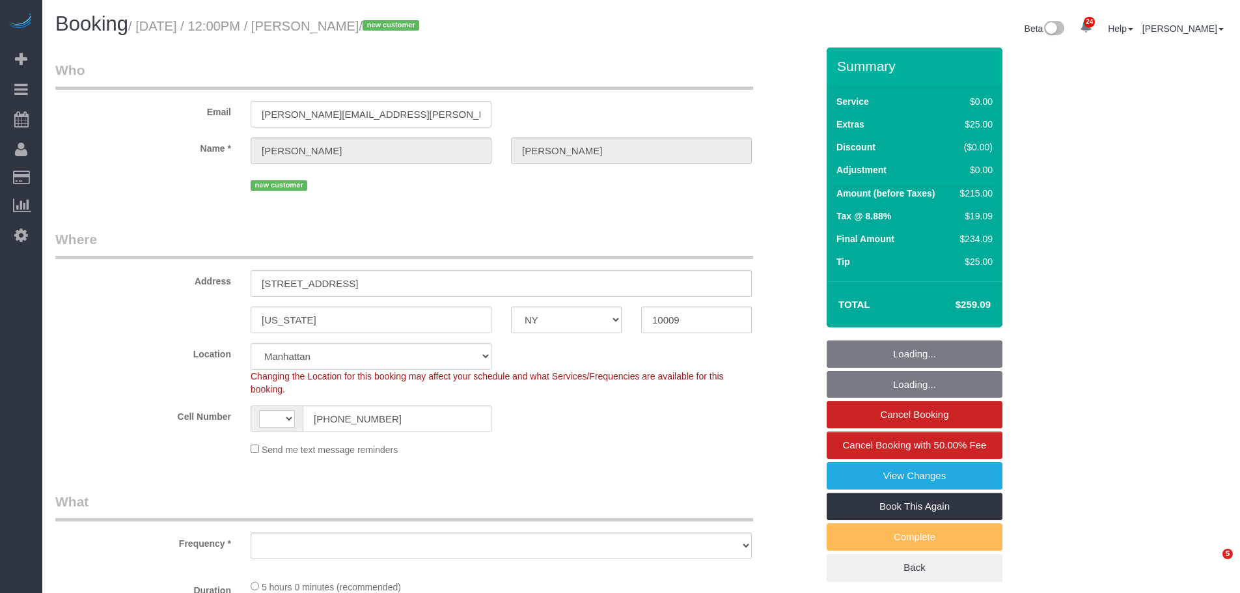
select select "NY"
select select "spot1"
select select "number:89"
select select "number:90"
select select "number:15"
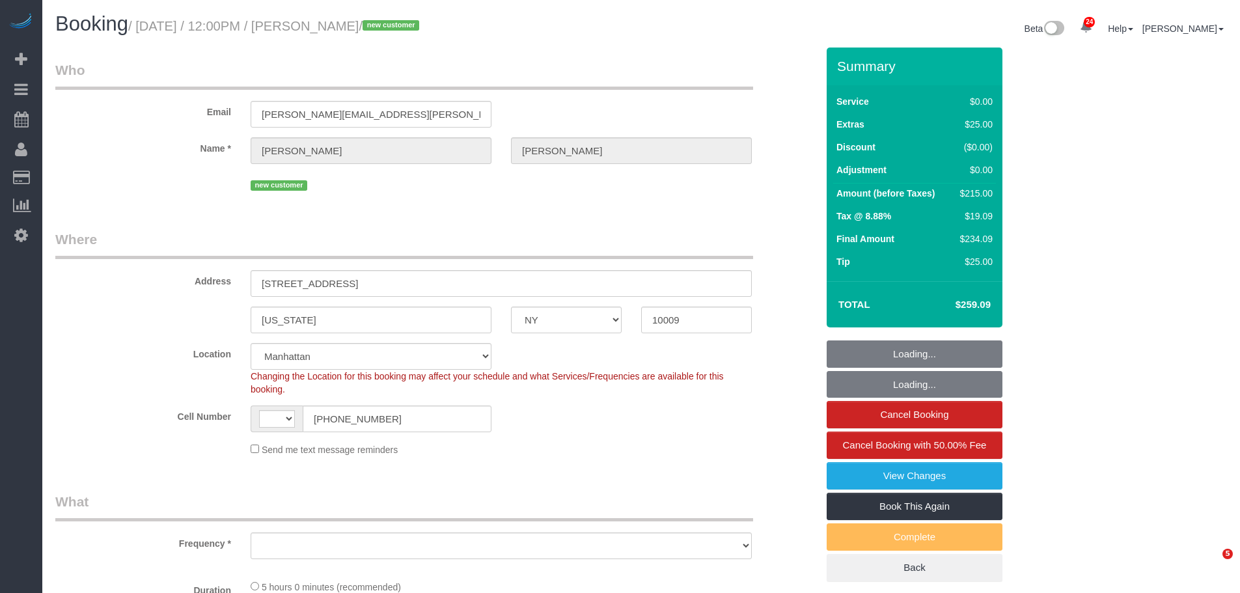
select select "number:5"
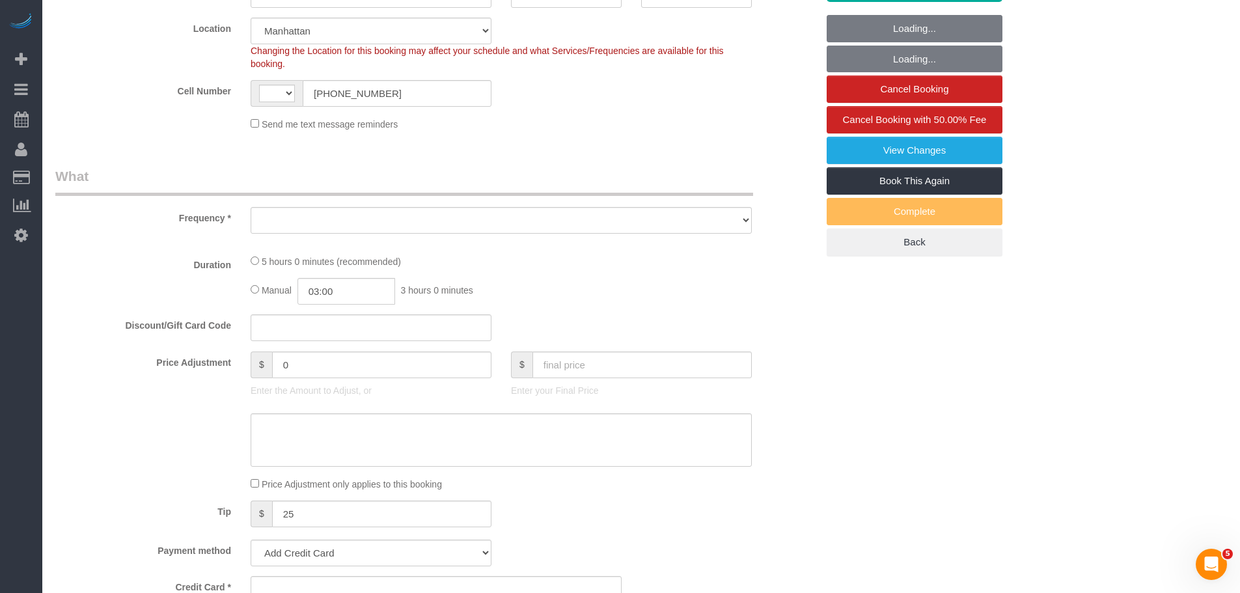
select select "string:[GEOGRAPHIC_DATA]"
select select "object:1417"
select select "string:stripe-pm_1S9w1p4VGloSiKo7JdvLSs3E"
select select "2"
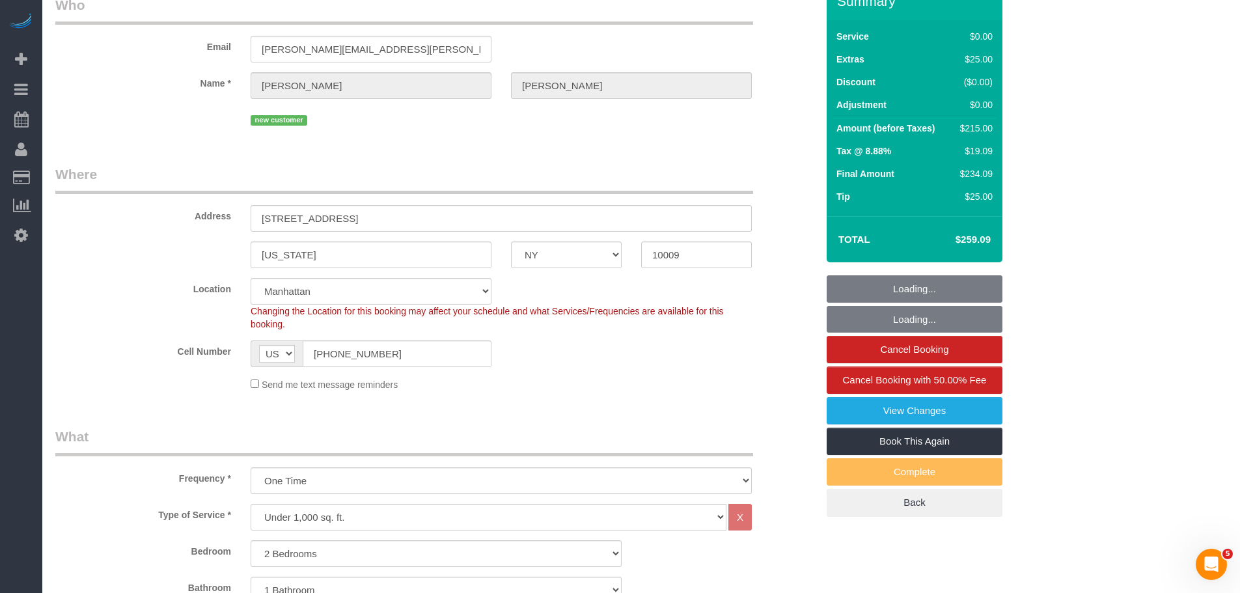
select select "2"
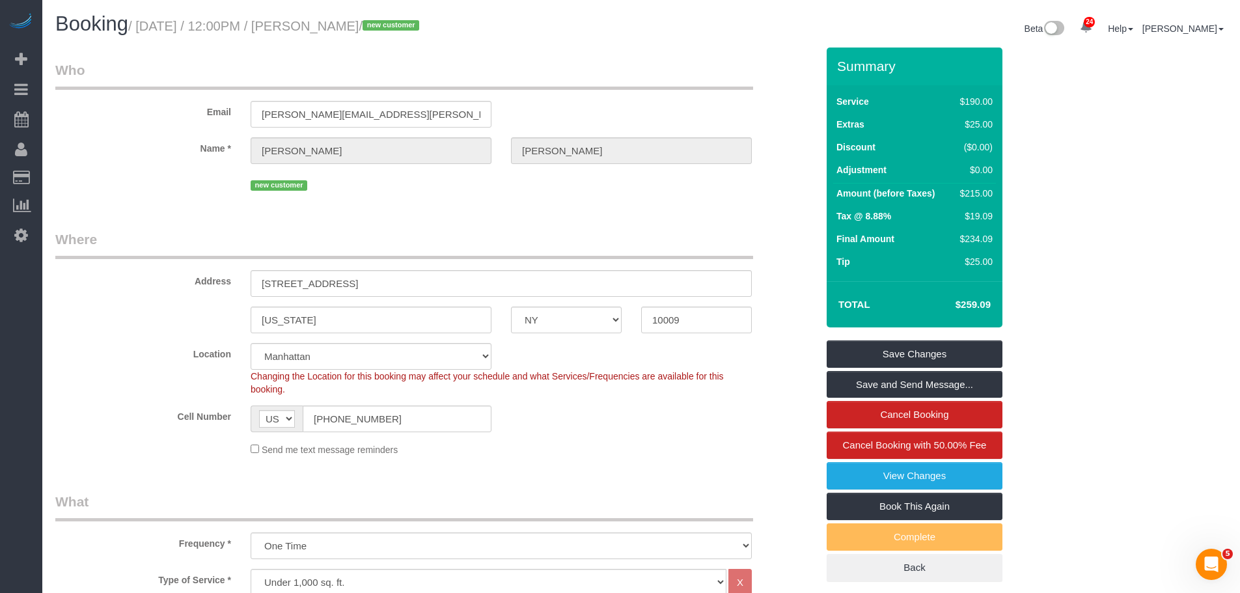
drag, startPoint x: 458, startPoint y: 228, endPoint x: 415, endPoint y: 270, distance: 60.8
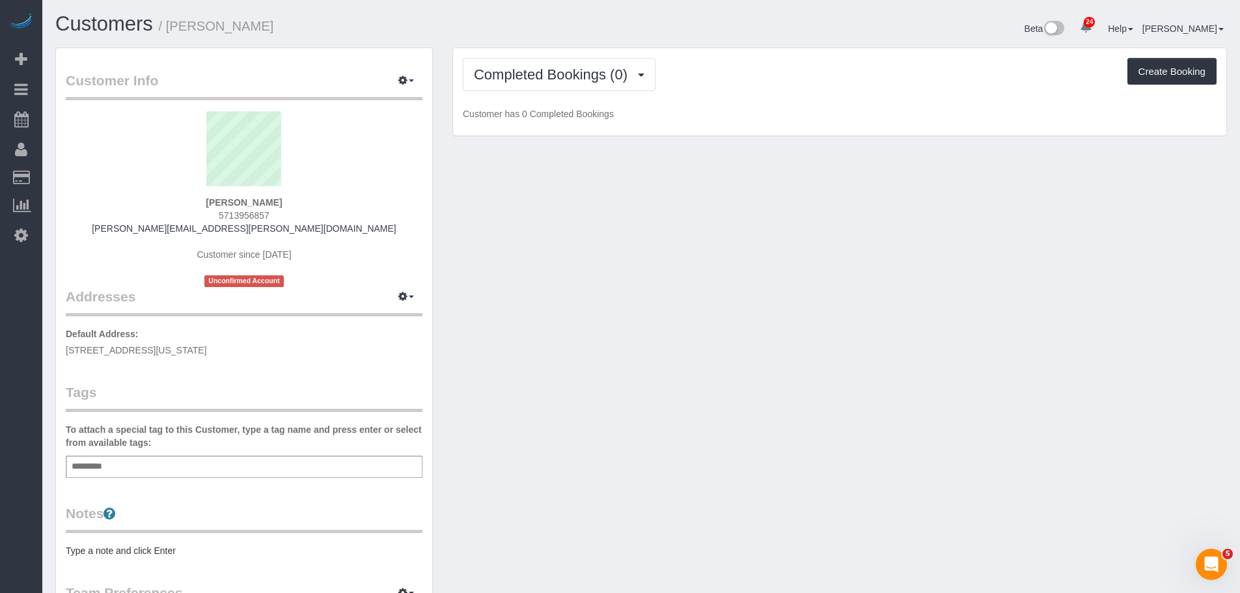
drag, startPoint x: 499, startPoint y: 258, endPoint x: 476, endPoint y: 275, distance: 28.9
click at [500, 258] on div "Customer Info Edit Contact Info Send Message Email Preferences Special Sales Ta…" at bounding box center [642, 484] width 1192 height 873
click at [197, 471] on div "Add a tag" at bounding box center [244, 467] width 357 height 22
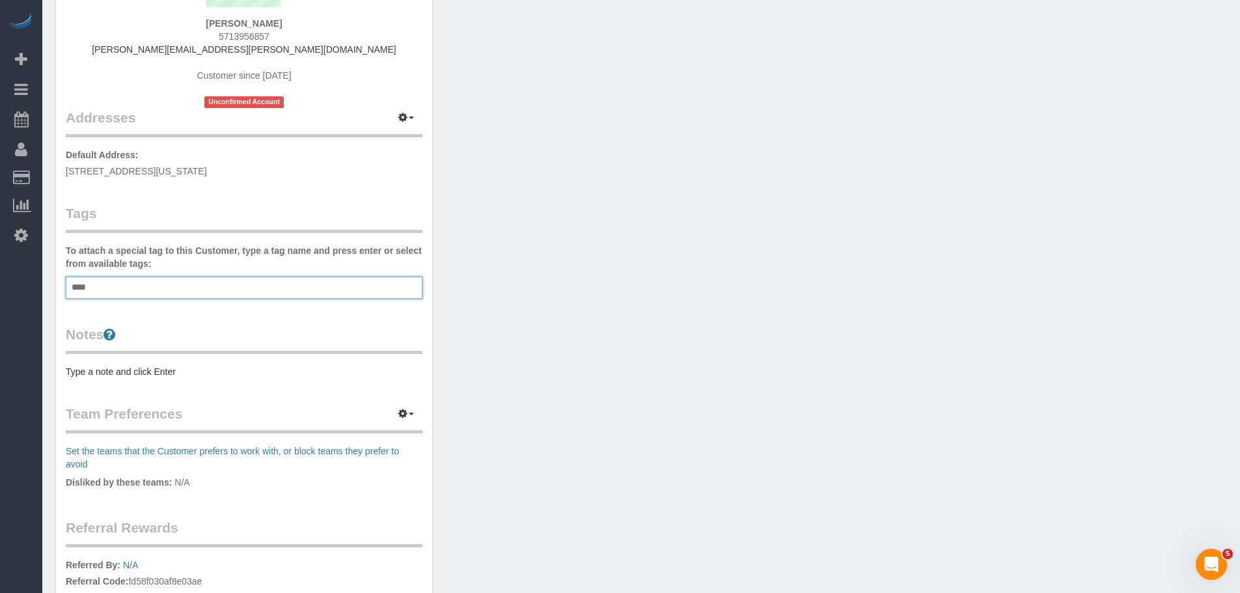
scroll to position [195, 0]
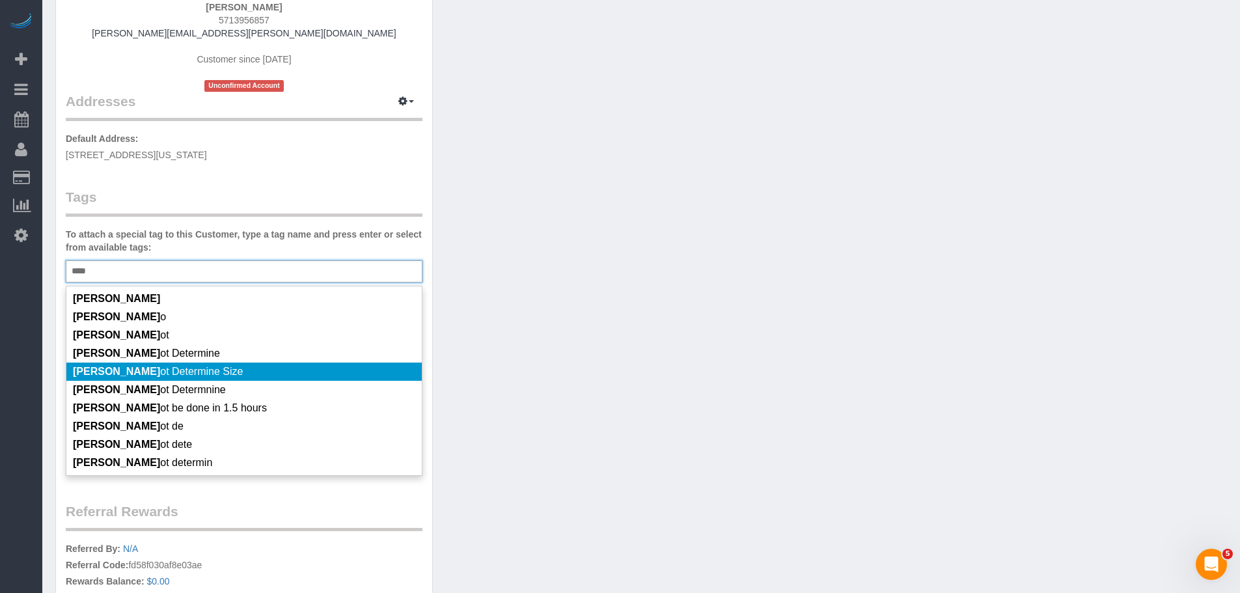
type input "****"
click at [301, 369] on li "Cann ot Determine Size" at bounding box center [244, 372] width 356 height 18
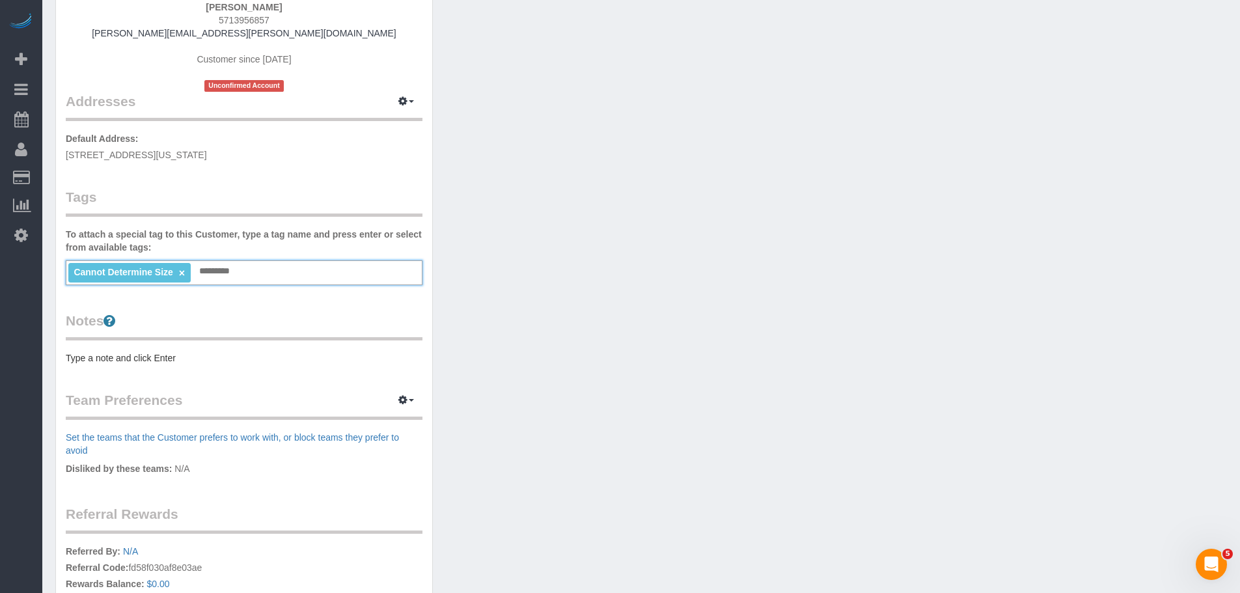
click at [147, 361] on pre "Type a note and click Enter" at bounding box center [244, 358] width 357 height 13
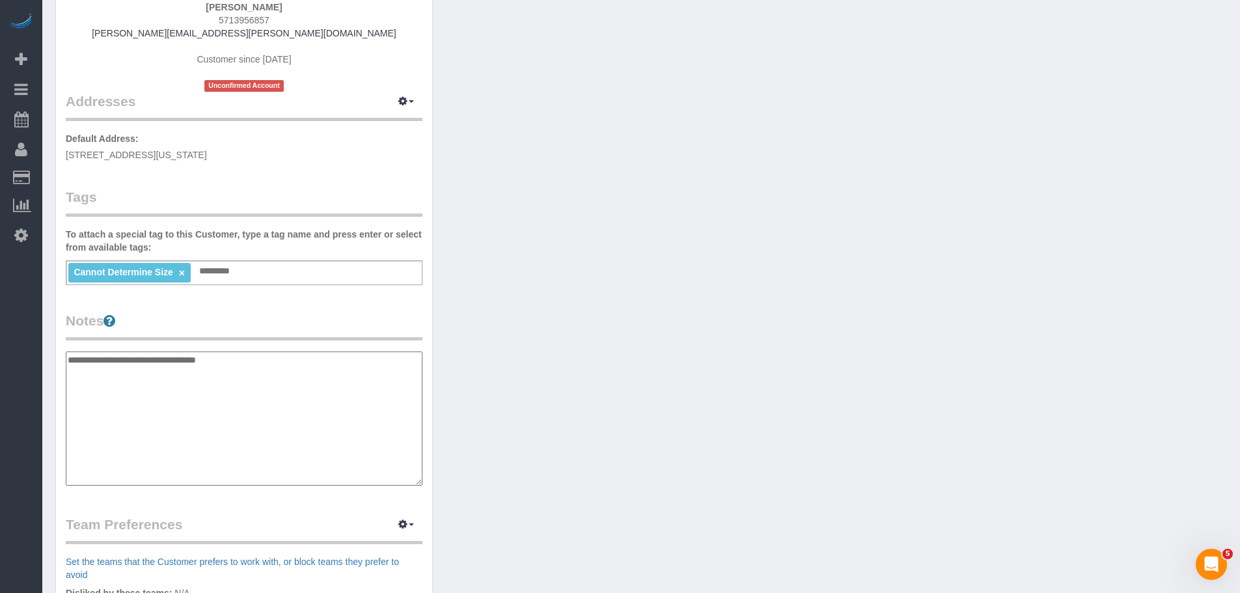
type textarea "**********"
click at [257, 382] on textarea at bounding box center [244, 419] width 357 height 134
paste textarea "**********"
type textarea "**********"
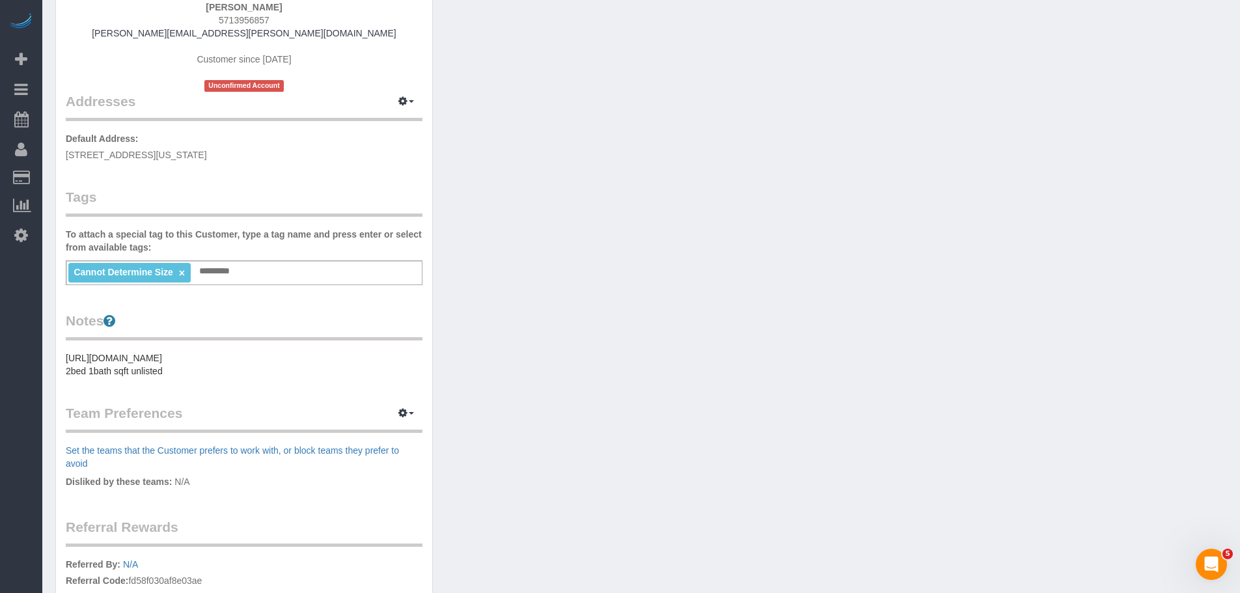
click at [570, 162] on div "Customer Info Edit Contact Info Send Message Email Preferences Special Sales Ta…" at bounding box center [642, 296] width 1192 height 888
click at [402, 91] on div "Audrey McKnight 5713956857 audrey.mcknight@gmail.com Customer since 2025 Unconf…" at bounding box center [244, 4] width 357 height 176
click at [398, 100] on icon "button" at bounding box center [402, 101] width 9 height 8
click at [397, 111] on button "button" at bounding box center [406, 102] width 33 height 20
drag, startPoint x: 402, startPoint y: 98, endPoint x: 395, endPoint y: 122, distance: 25.1
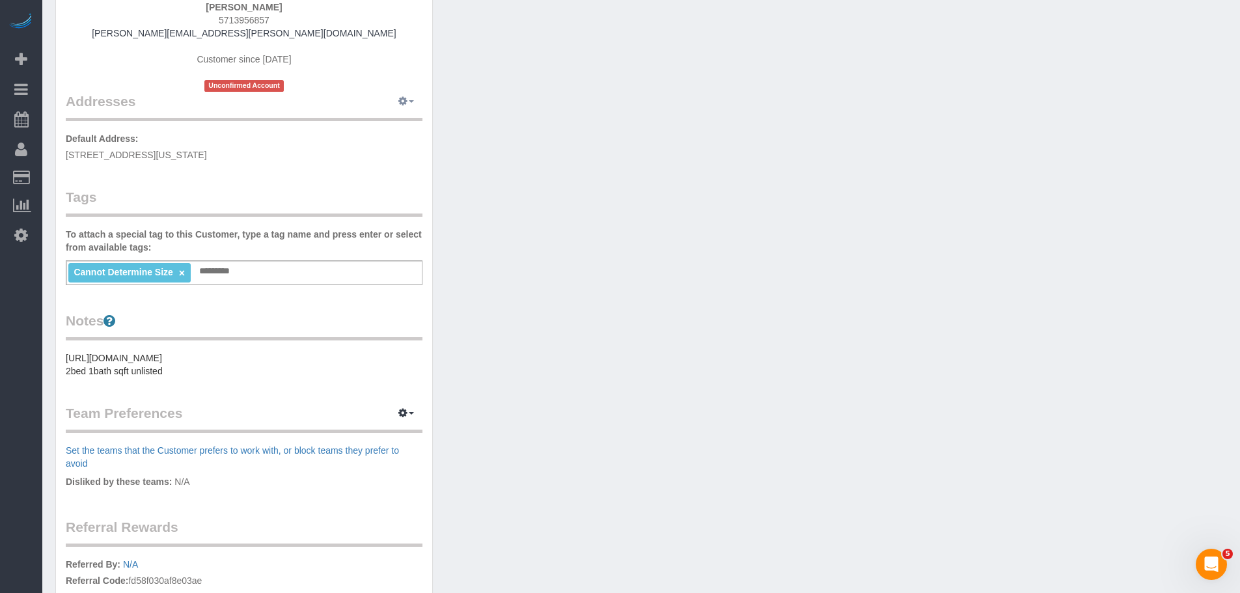
click at [402, 99] on icon "button" at bounding box center [402, 101] width 9 height 8
click at [389, 127] on button "Manage Addresses" at bounding box center [368, 126] width 105 height 18
click at [530, 124] on div "Customer Info Edit Contact Info Send Message Email Preferences Special Sales Ta…" at bounding box center [642, 296] width 1192 height 888
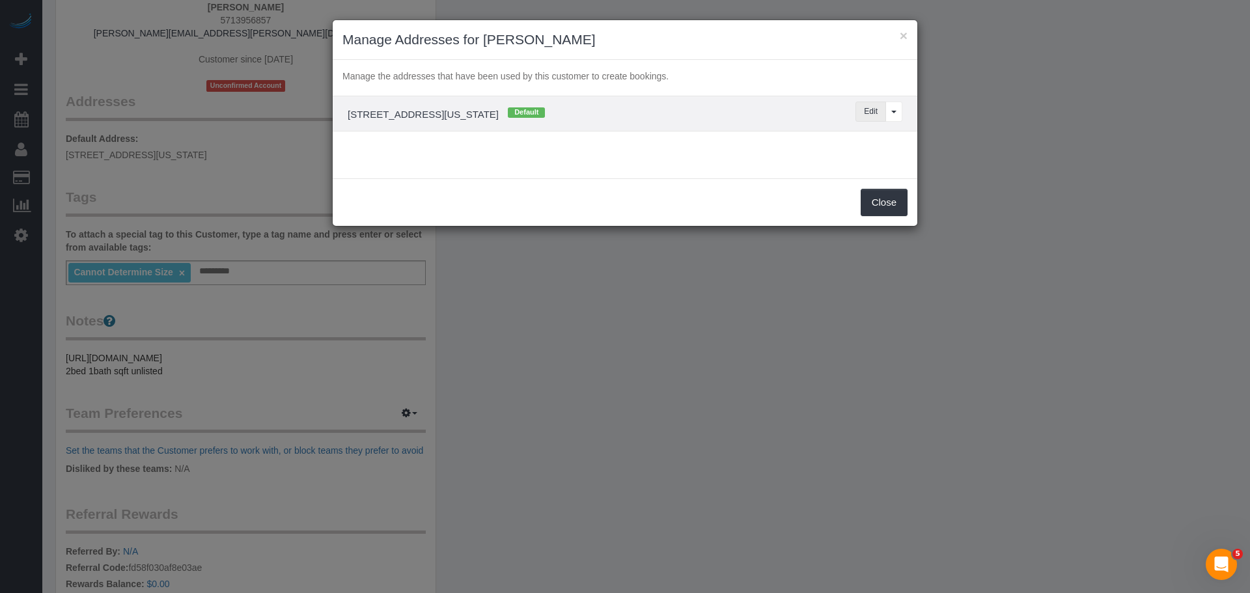
click at [864, 109] on button "Edit" at bounding box center [871, 112] width 31 height 20
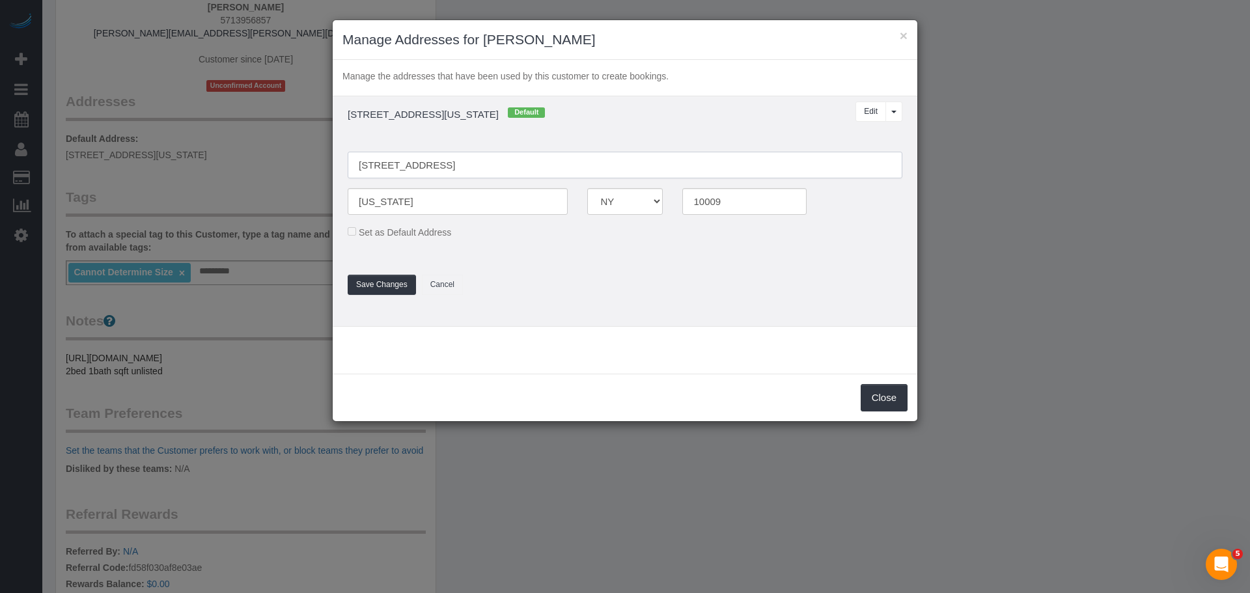
click at [380, 164] on input "89 E 2ND ST, Apt 5" at bounding box center [625, 165] width 555 height 27
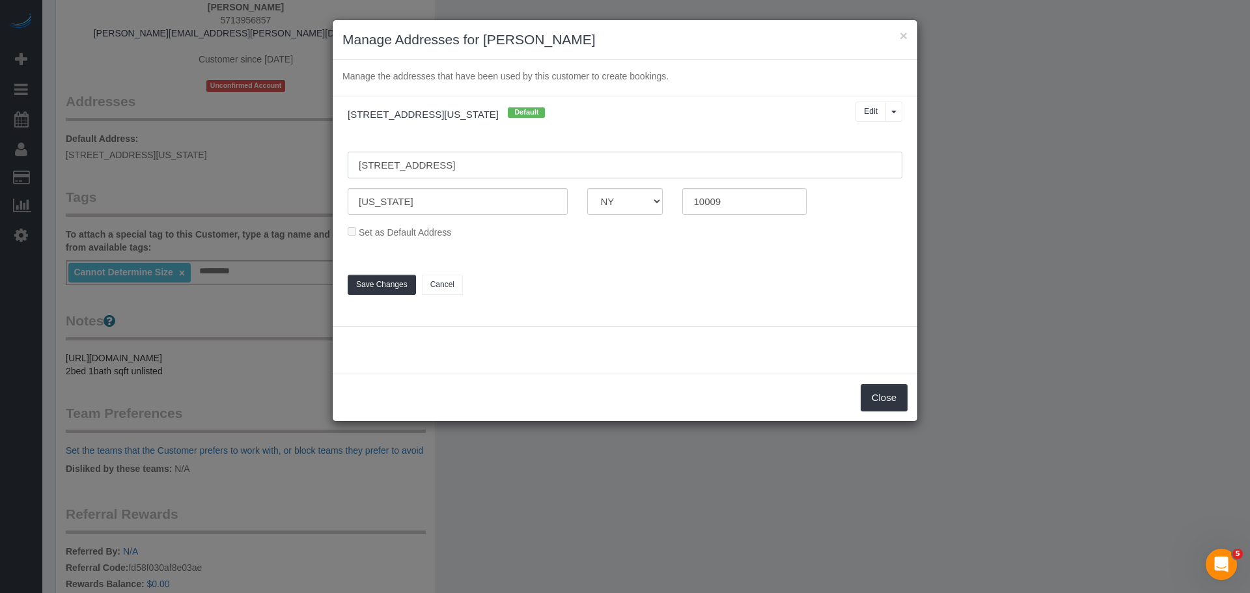
type input "89 East 2nd Street, Apt. 5"
drag, startPoint x: 262, startPoint y: 201, endPoint x: 247, endPoint y: 204, distance: 14.7
click at [251, 203] on div "× Manage Addresses for Audrey McKnight Manage the addresses that have been used…" at bounding box center [625, 296] width 1250 height 593
type input "e"
type input "B"
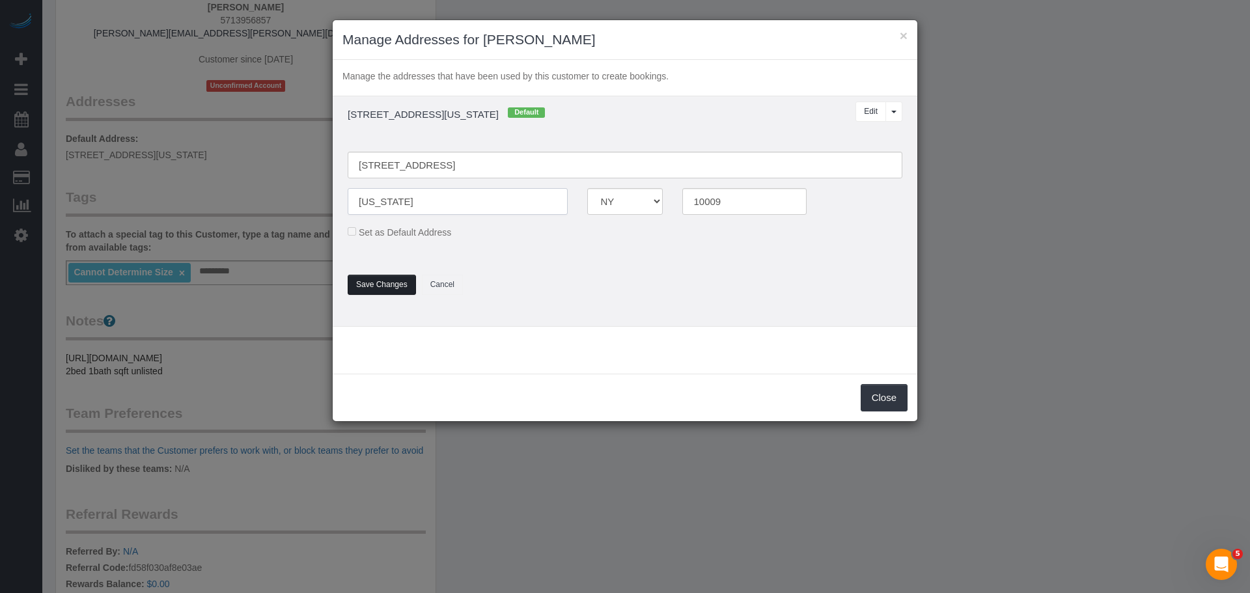
type input "New York"
click at [382, 283] on button "Save Changes" at bounding box center [382, 285] width 68 height 20
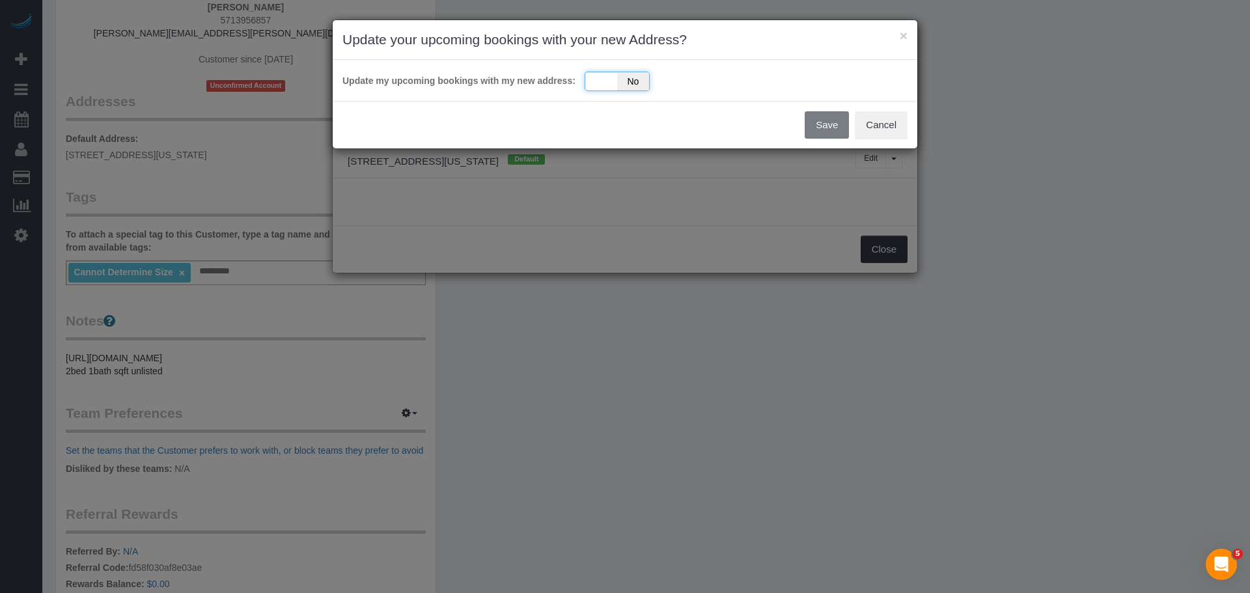
click at [604, 84] on div "Yes No" at bounding box center [617, 82] width 65 height 20
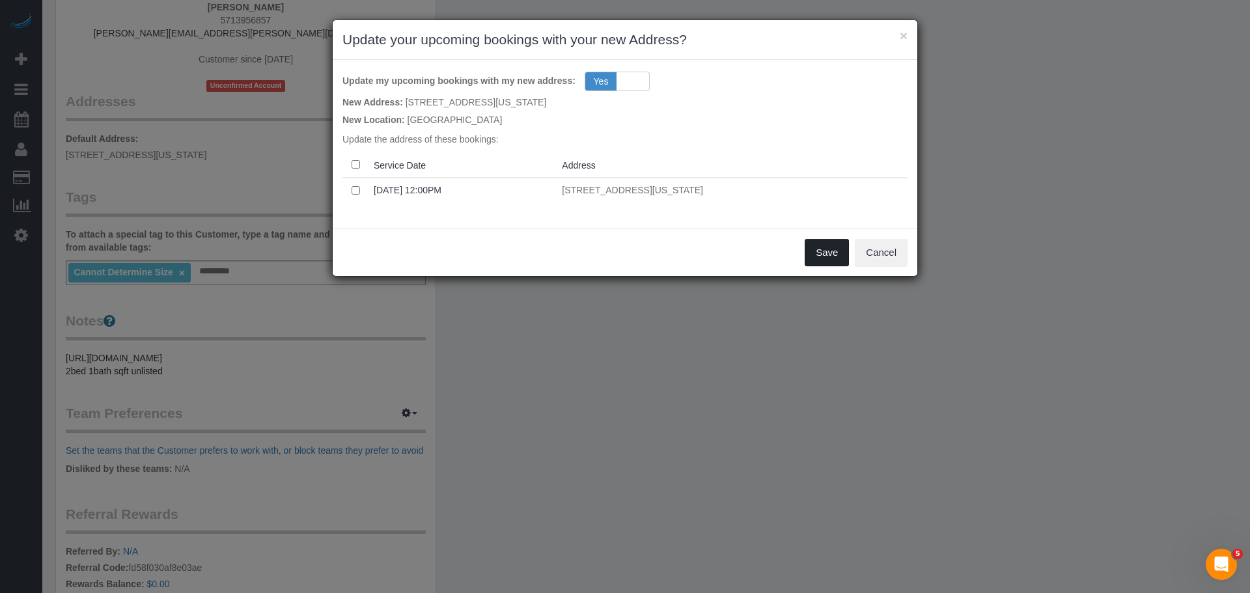
click at [813, 245] on button "Save" at bounding box center [827, 252] width 44 height 27
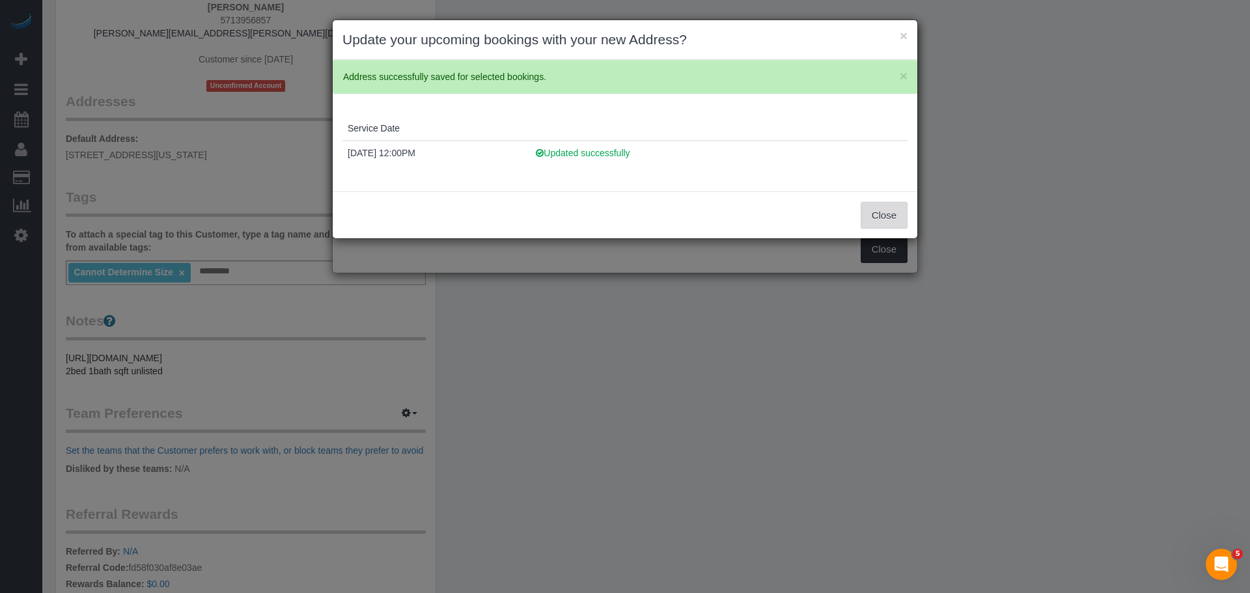
click at [884, 212] on button "Close" at bounding box center [884, 215] width 47 height 27
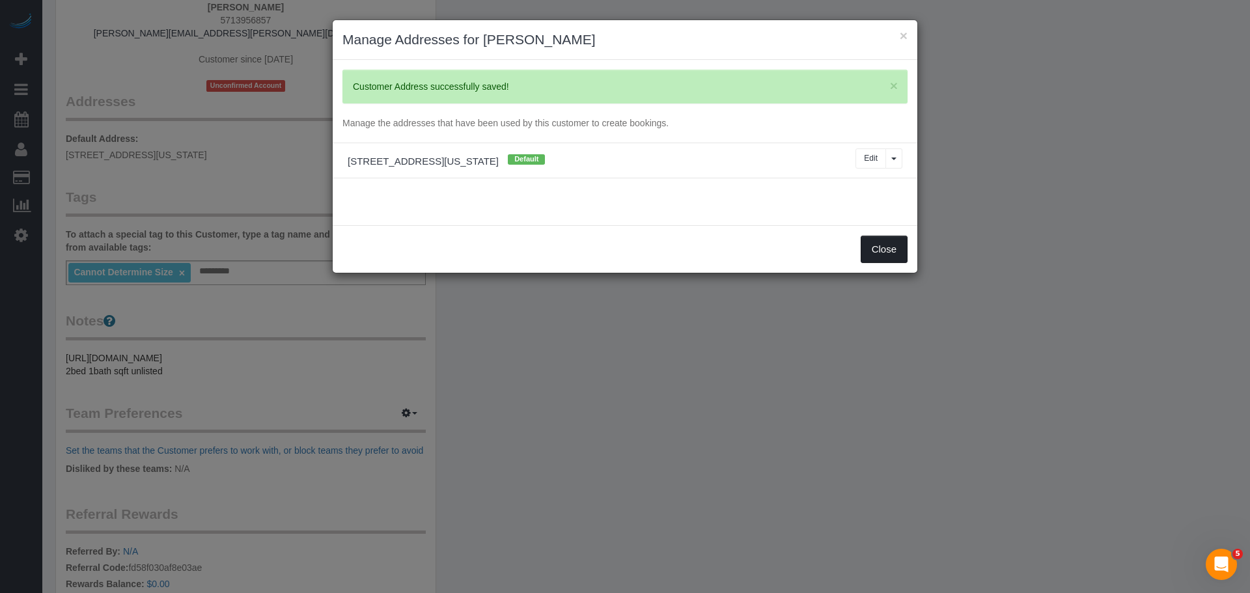
click at [884, 254] on button "Close" at bounding box center [884, 249] width 47 height 27
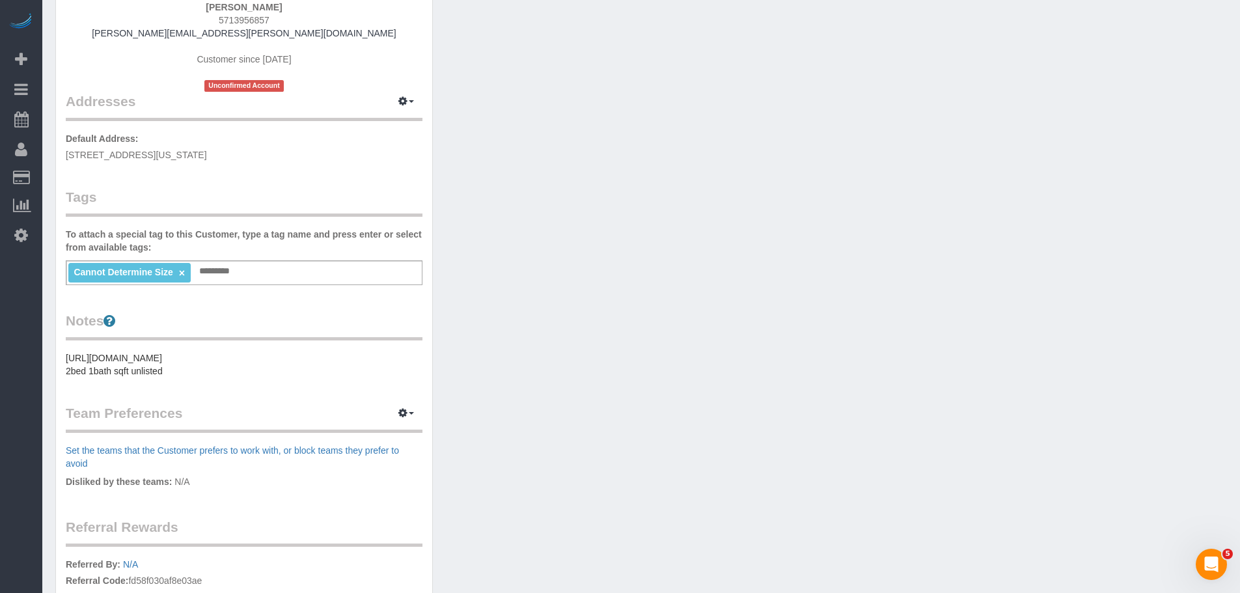
click at [770, 288] on div "Customer Info Edit Contact Info Send Message Email Preferences Special Sales Ta…" at bounding box center [642, 296] width 1192 height 888
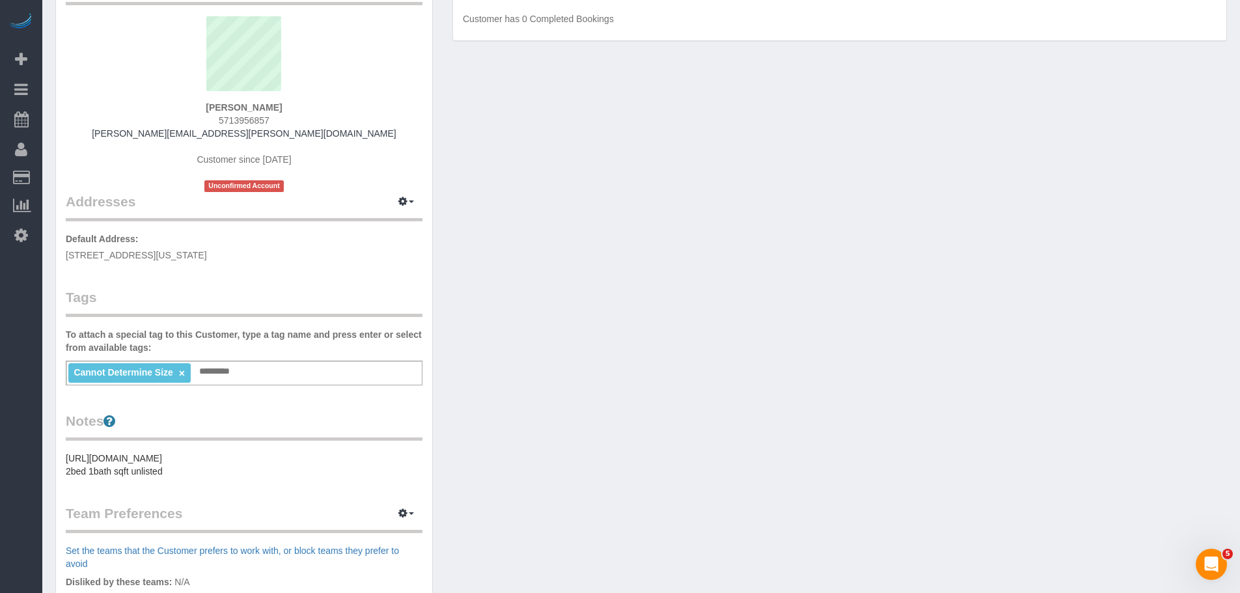
scroll to position [0, 0]
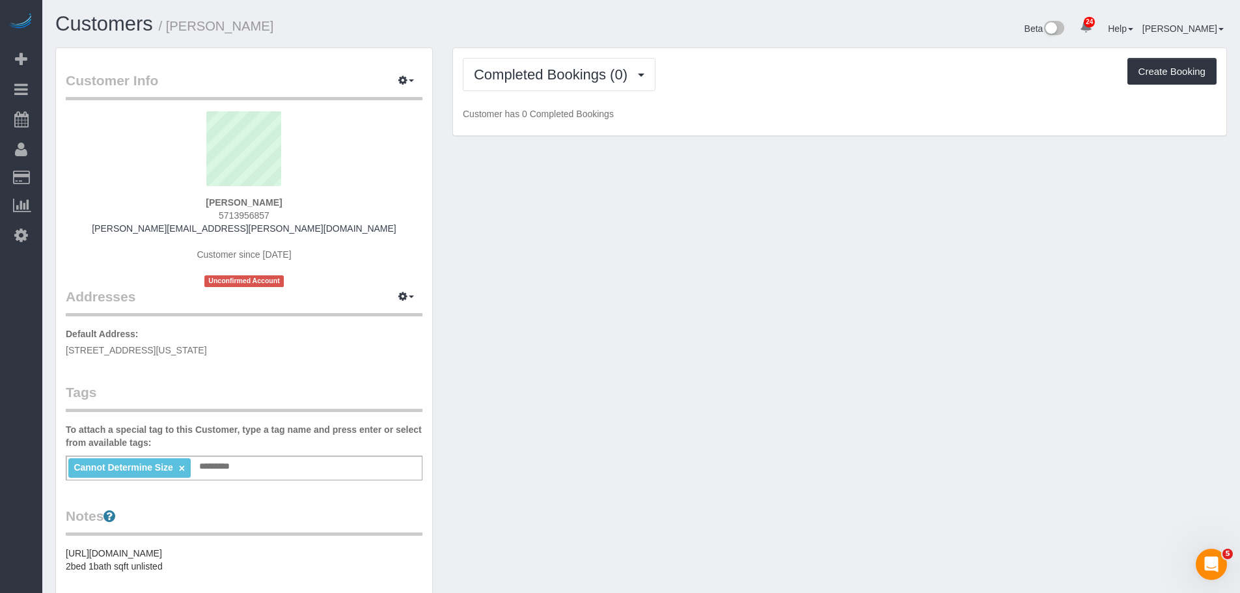
click at [678, 242] on div "Customer Info Edit Contact Info Send Message Email Preferences Special Sales Ta…" at bounding box center [642, 492] width 1192 height 888
click at [577, 72] on span "Completed Bookings (0)" at bounding box center [554, 74] width 160 height 16
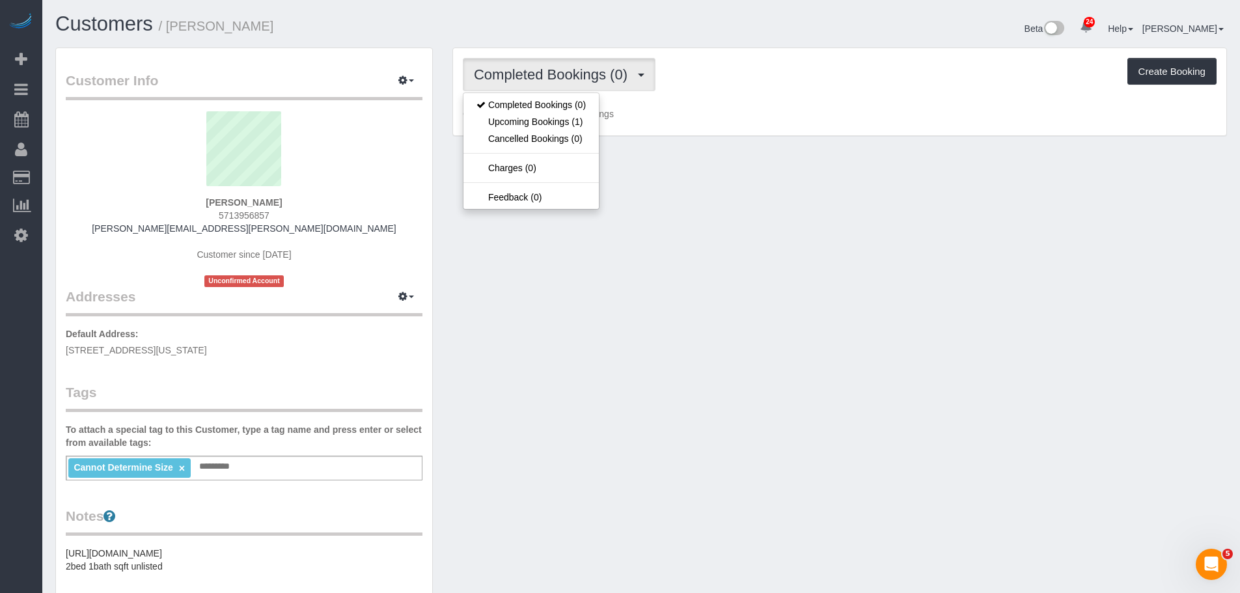
drag, startPoint x: 268, startPoint y: 201, endPoint x: 282, endPoint y: 201, distance: 13.7
click at [282, 201] on div "Audrey McKnight 5713956857 audrey.mcknight@gmail.com Customer since 2025 Unconf…" at bounding box center [244, 199] width 357 height 176
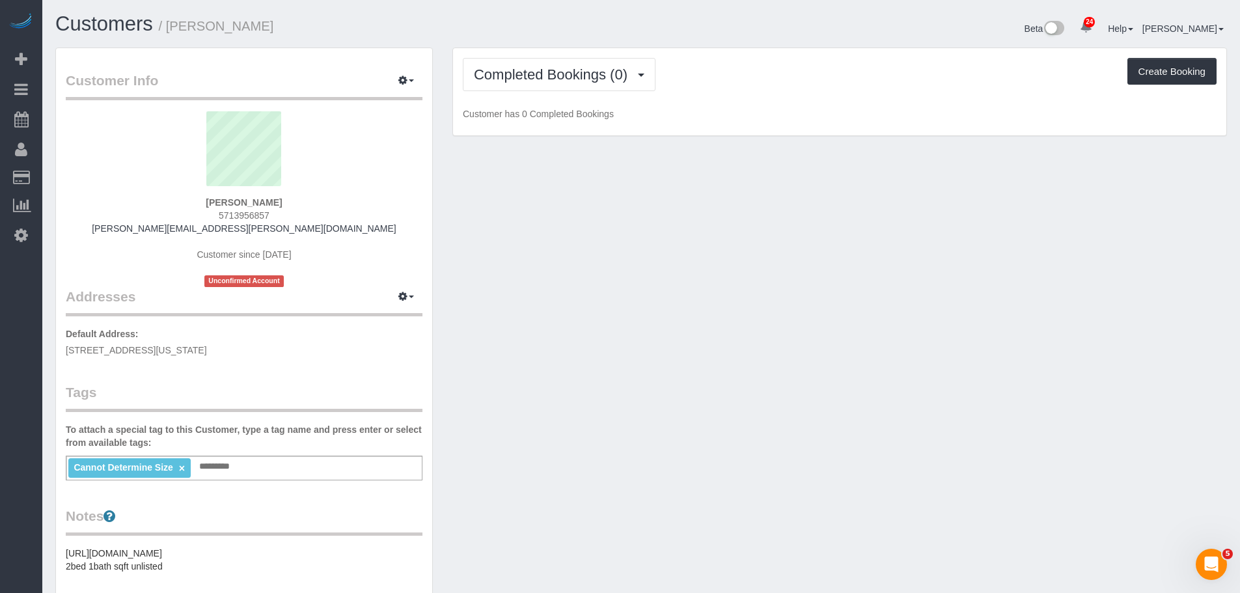
copy strong "Audrey McKnight"
click at [1164, 292] on div "Customer Info Edit Contact Info Send Message Email Preferences Special Sales Ta…" at bounding box center [642, 492] width 1192 height 888
click at [678, 228] on div "Customer Info Edit Contact Info Send Message Email Preferences Special Sales Ta…" at bounding box center [642, 492] width 1192 height 888
click at [611, 458] on div "Customer Info Edit Contact Info Send Message Email Preferences Special Sales Ta…" at bounding box center [642, 492] width 1192 height 888
click at [593, 236] on div "Customer Info Edit Contact Info Send Message Email Preferences Special Sales Ta…" at bounding box center [642, 492] width 1192 height 888
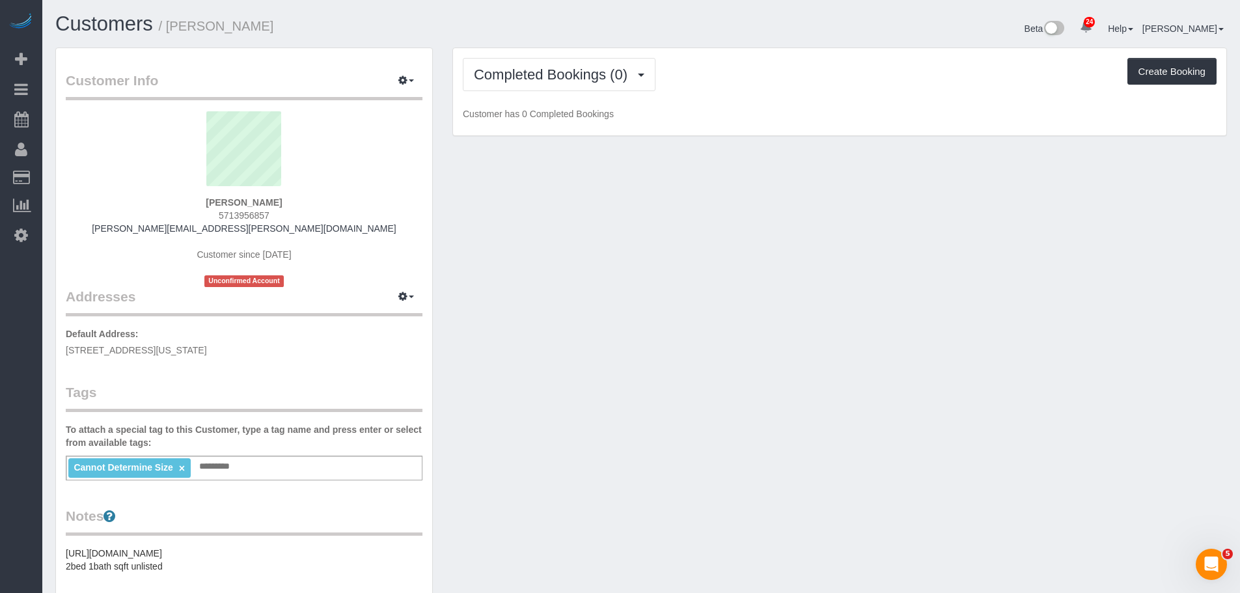
click at [466, 314] on div "Customer Info Edit Contact Info Send Message Email Preferences Special Sales Ta…" at bounding box center [642, 492] width 1192 height 888
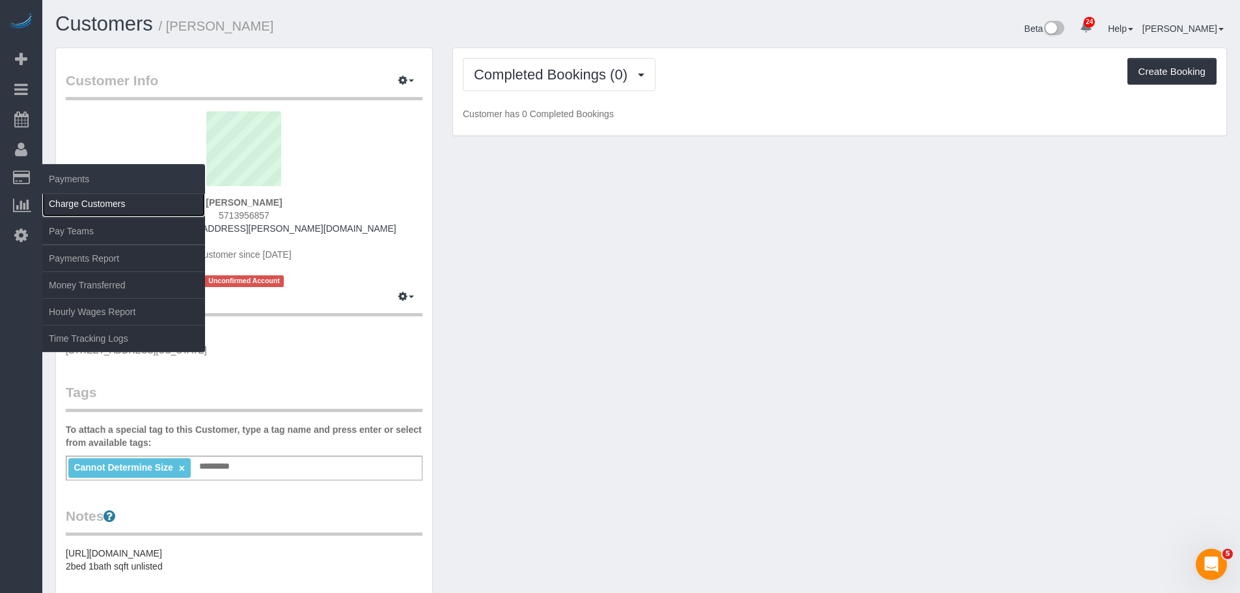
click at [83, 201] on link "Charge Customers" at bounding box center [123, 204] width 163 height 26
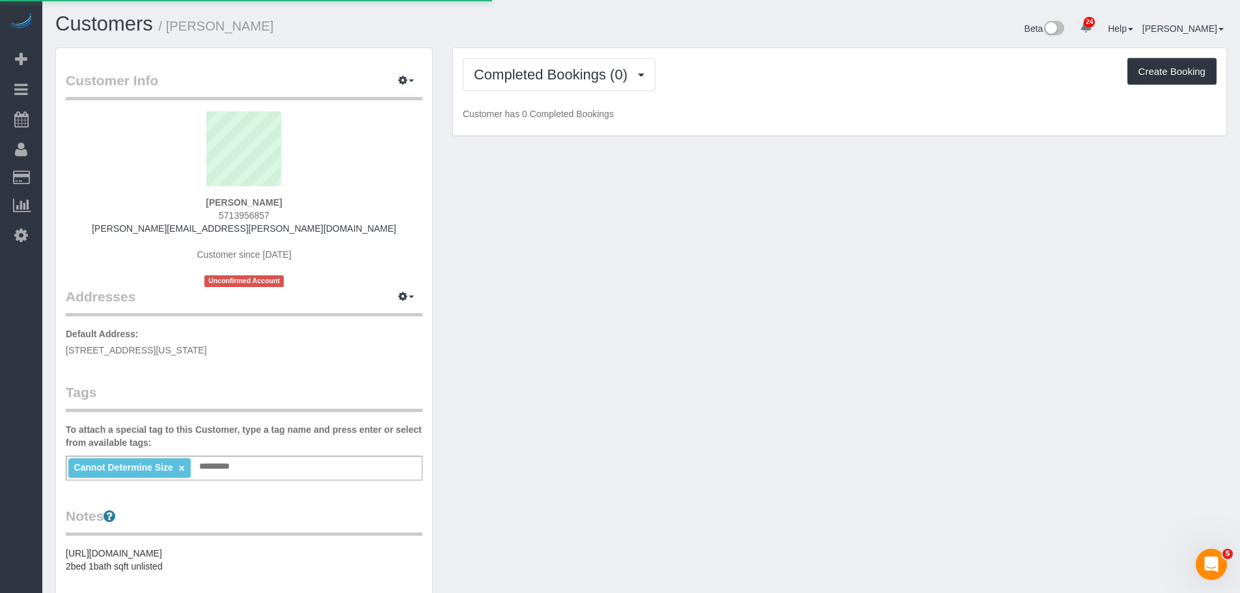
select select
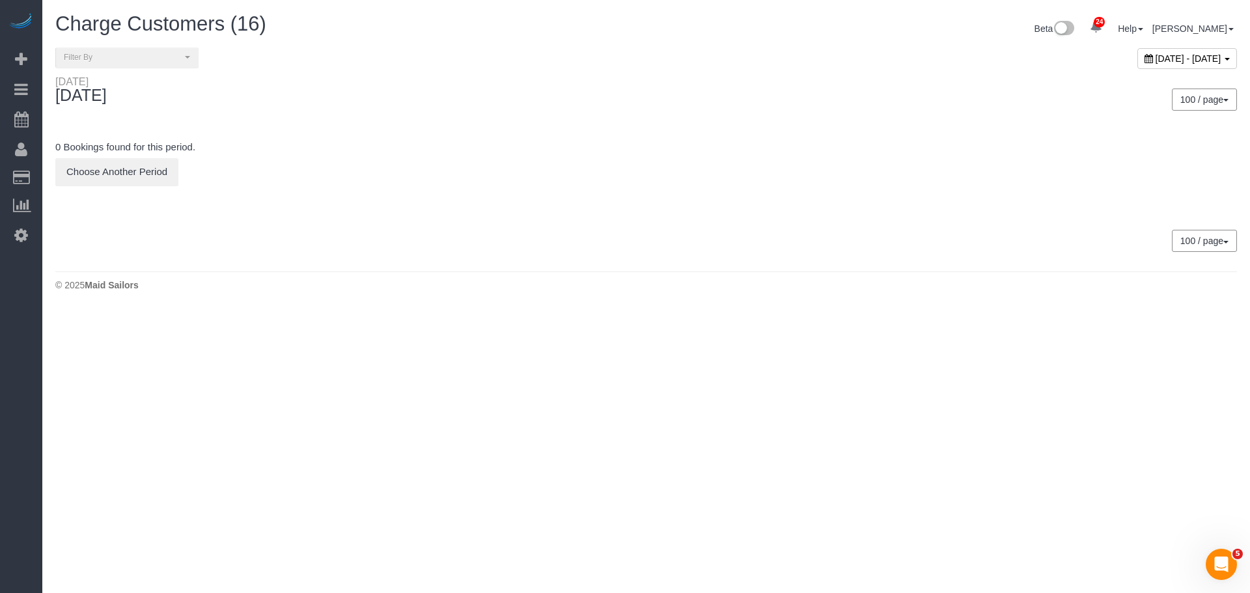
click at [1156, 59] on span "September 21, 2025 - September 21, 2025" at bounding box center [1189, 58] width 66 height 10
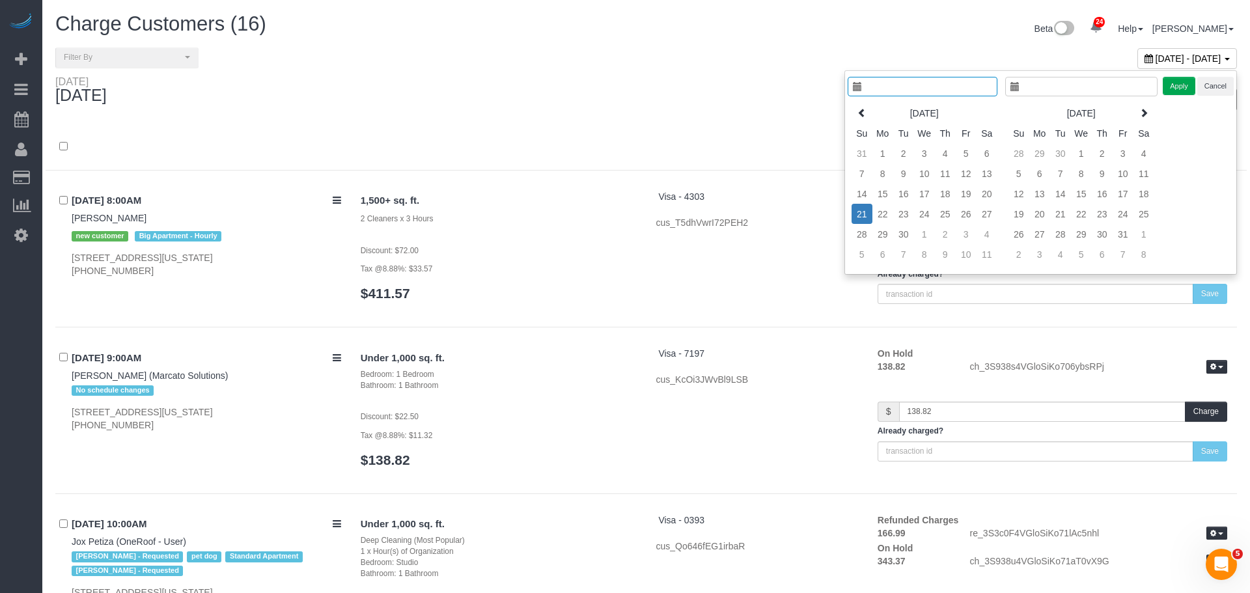
type input "**********"
click at [864, 218] on td "22" at bounding box center [873, 214] width 21 height 20
type input "**********"
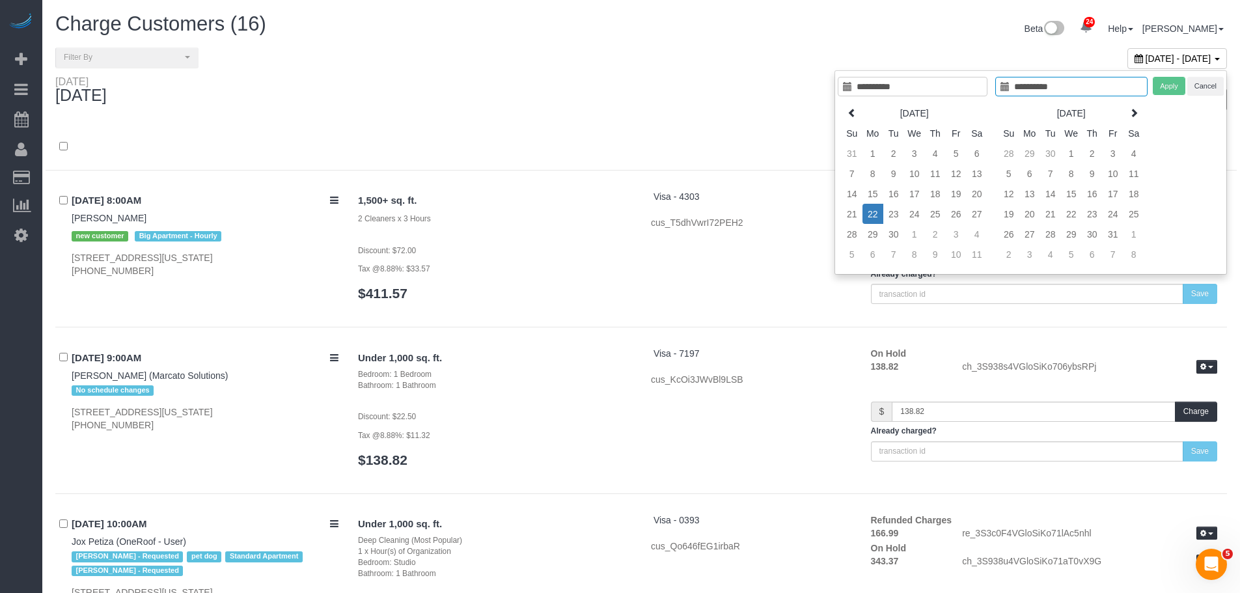
click at [869, 212] on td "22" at bounding box center [873, 214] width 21 height 20
type input "**********"
click at [1186, 81] on div "Apply Cancel" at bounding box center [1188, 86] width 71 height 19
click at [1165, 85] on button "Apply" at bounding box center [1169, 86] width 33 height 19
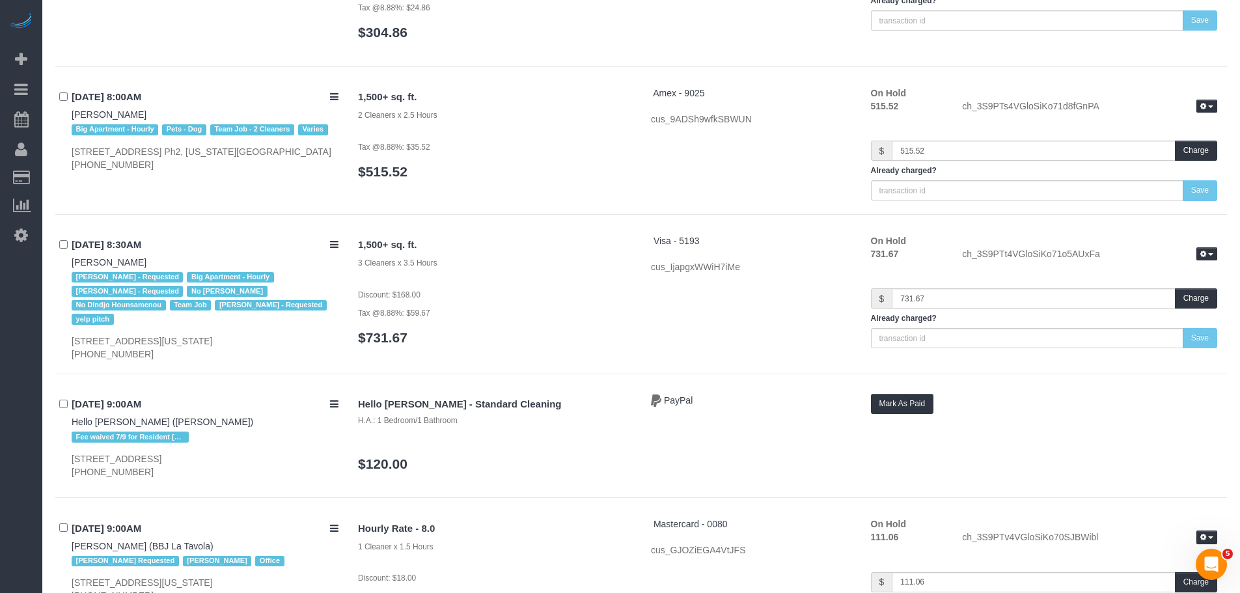
scroll to position [1628, 0]
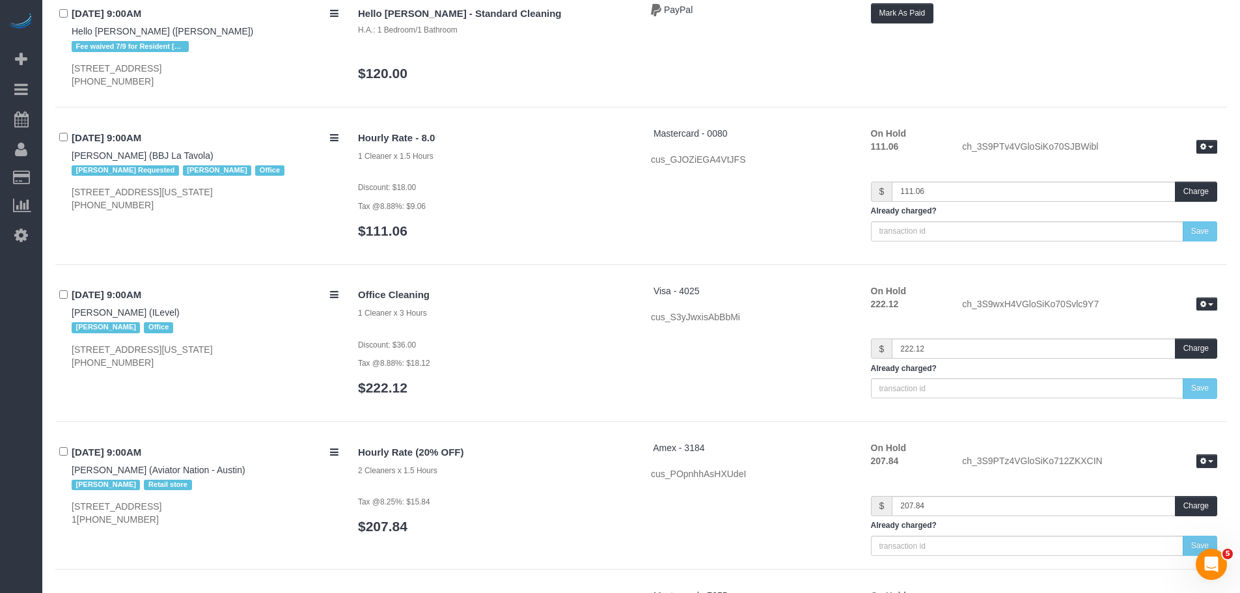
click at [547, 180] on p "Discount: $18.00" at bounding box center [494, 186] width 273 height 13
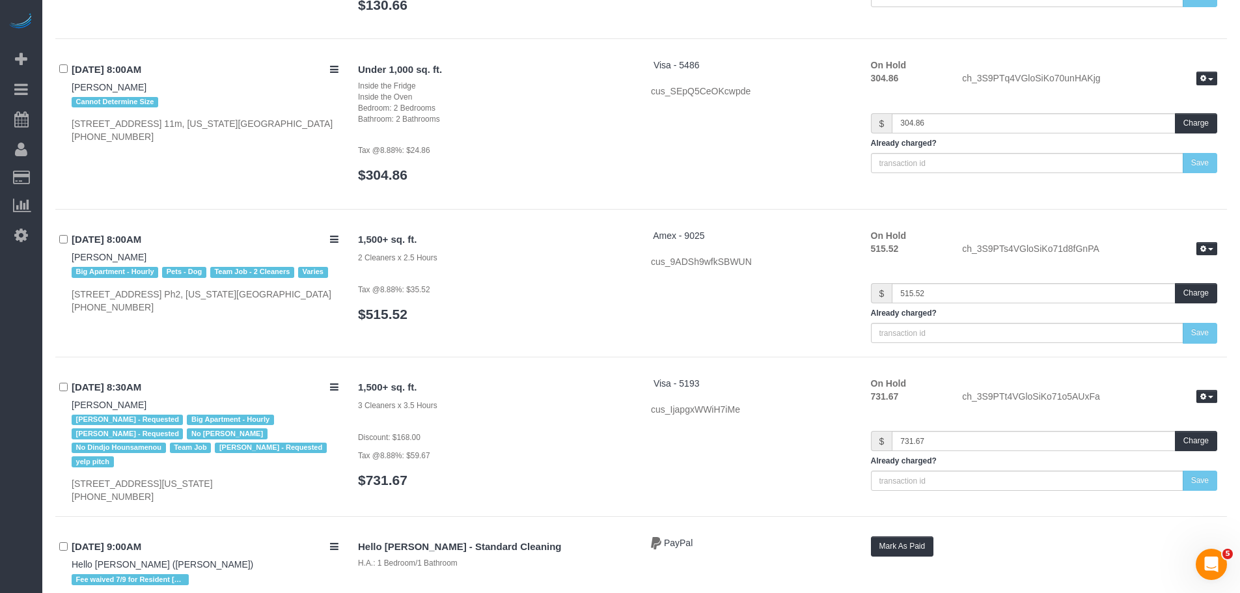
scroll to position [977, 0]
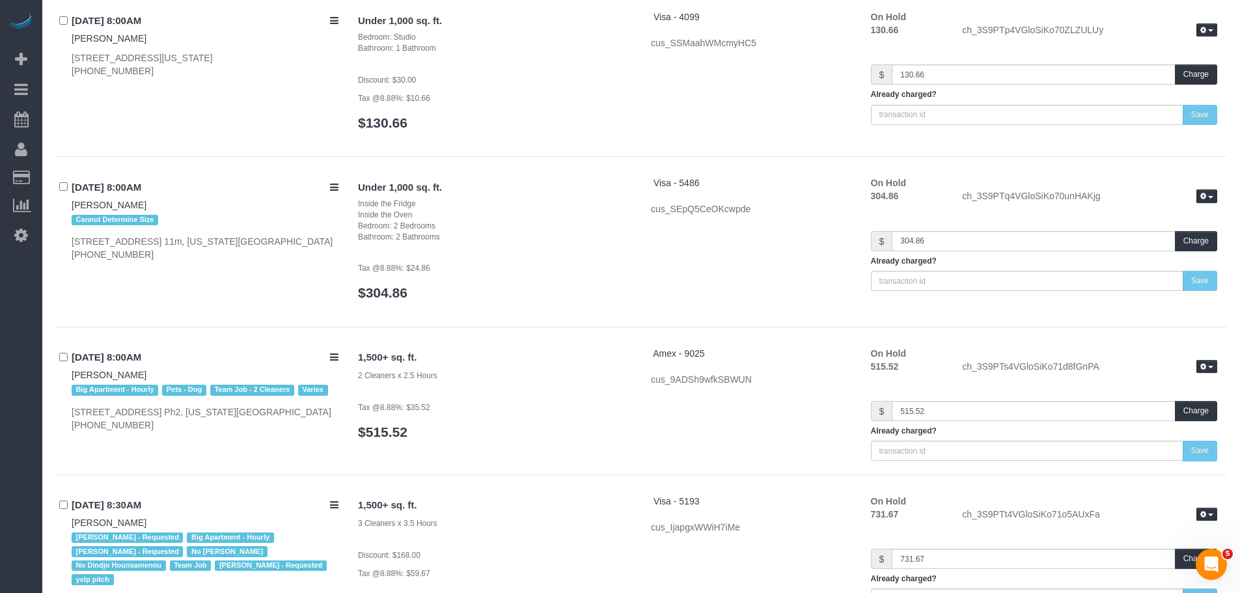
click at [606, 252] on div "Under 1,000 sq. ft. Inside the Fridge Inside the Oven Bedroom: 2 Bedrooms Bathr…" at bounding box center [494, 244] width 293 height 137
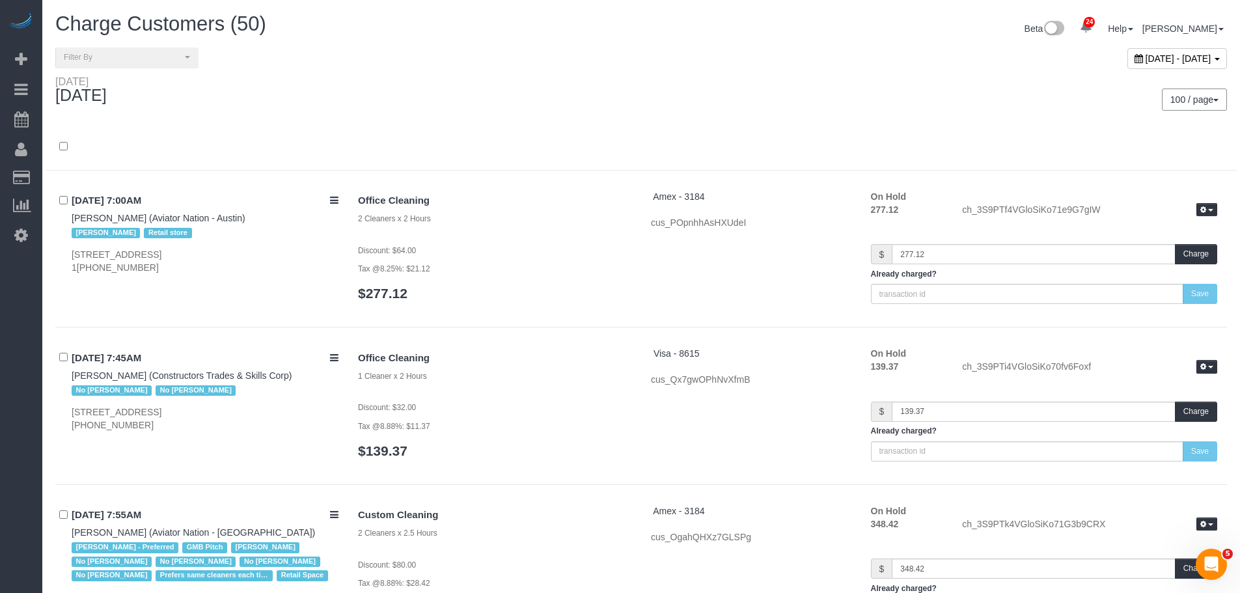
scroll to position [5737, 0]
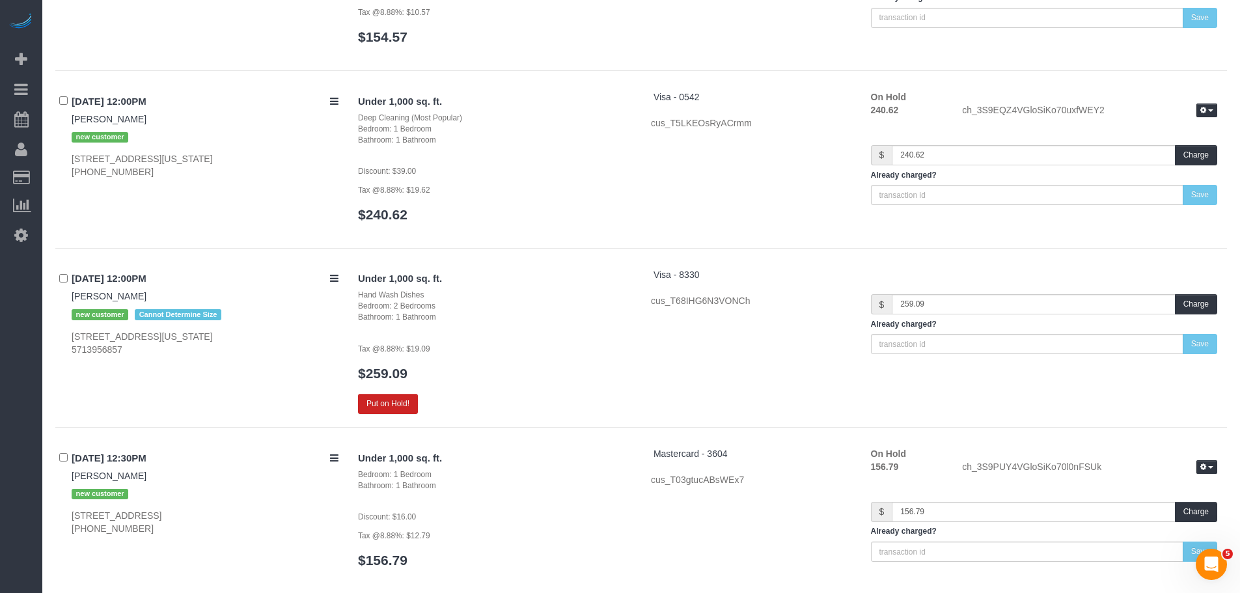
click at [586, 357] on div "Under 1,000 sq. ft. Hand Wash Dishes Bedroom: 2 Bedrooms Bathroom: 1 Bathroom T…" at bounding box center [494, 341] width 293 height 146
click at [386, 404] on button "Put on Hold!" at bounding box center [388, 404] width 60 height 20
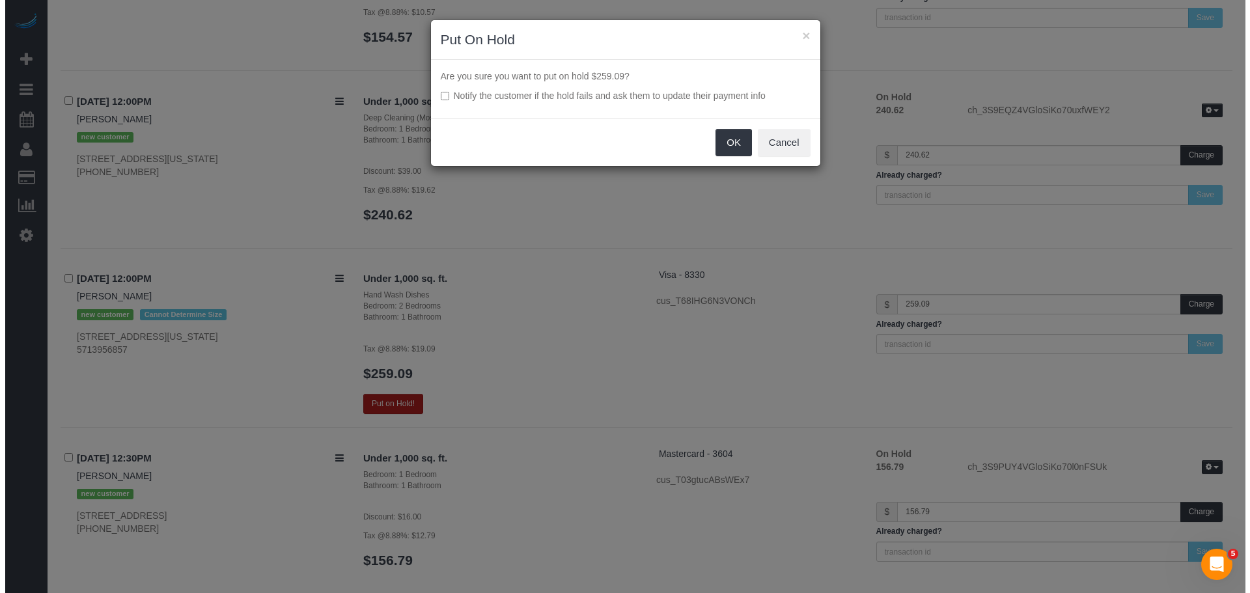
scroll to position [5695, 0]
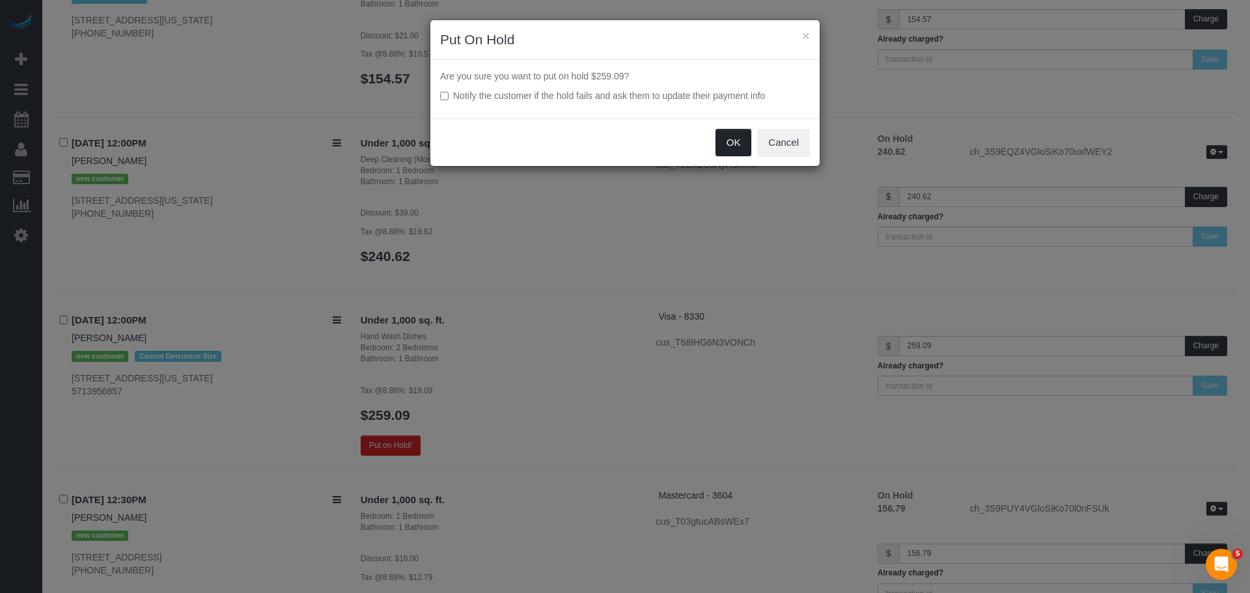
click at [724, 148] on button "OK" at bounding box center [734, 142] width 36 height 27
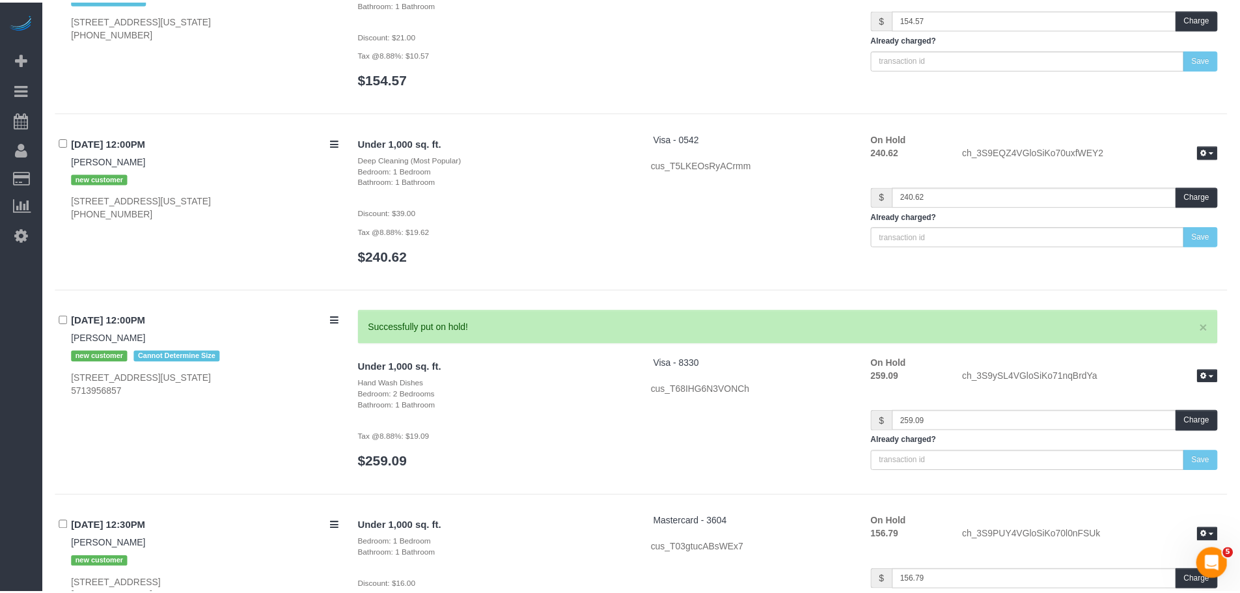
scroll to position [5737, 0]
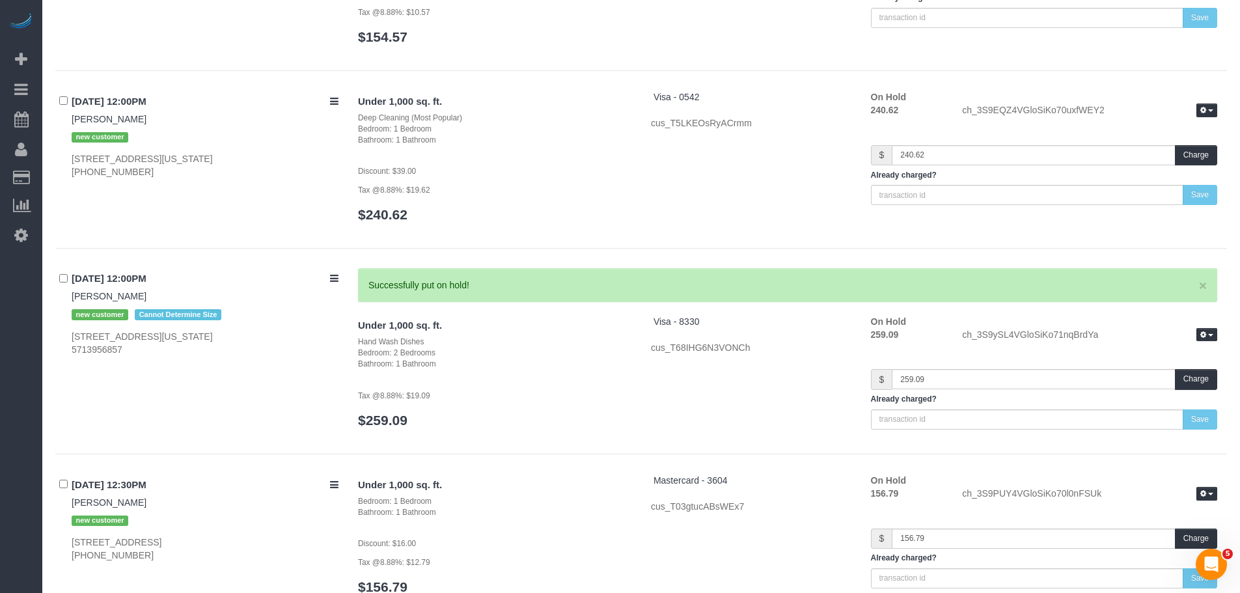
click at [596, 180] on div "Under 1,000 sq. ft. Deep Cleaning (Most Popular) Bedroom: 1 Bedroom Bathroom: 1…" at bounding box center [494, 163] width 293 height 145
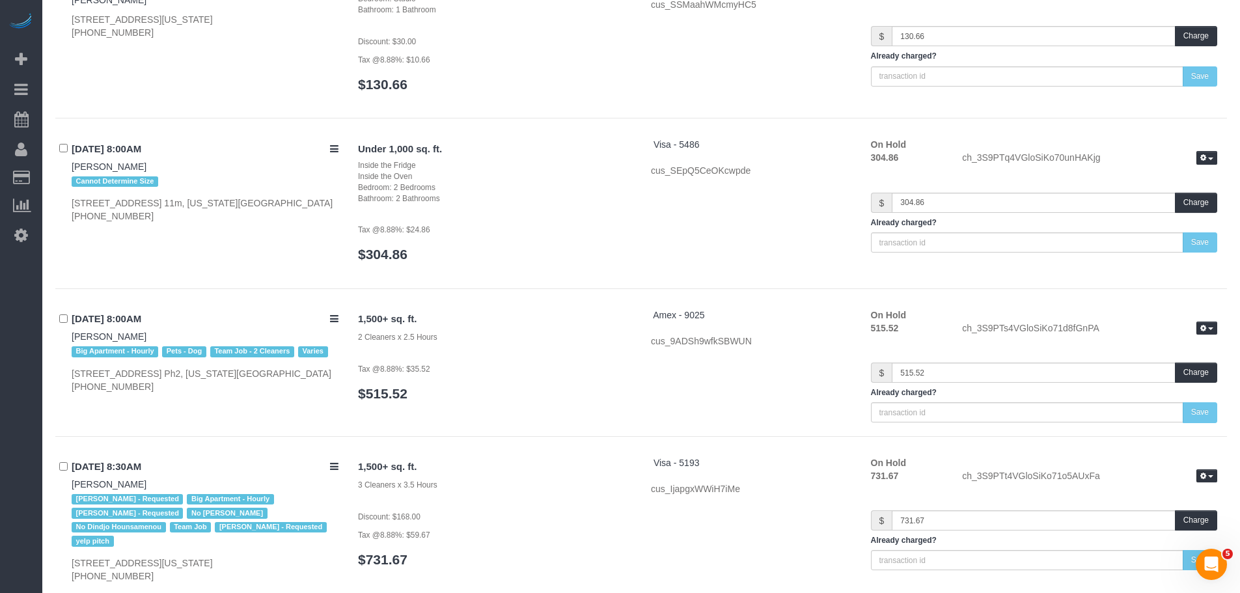
scroll to position [918, 0]
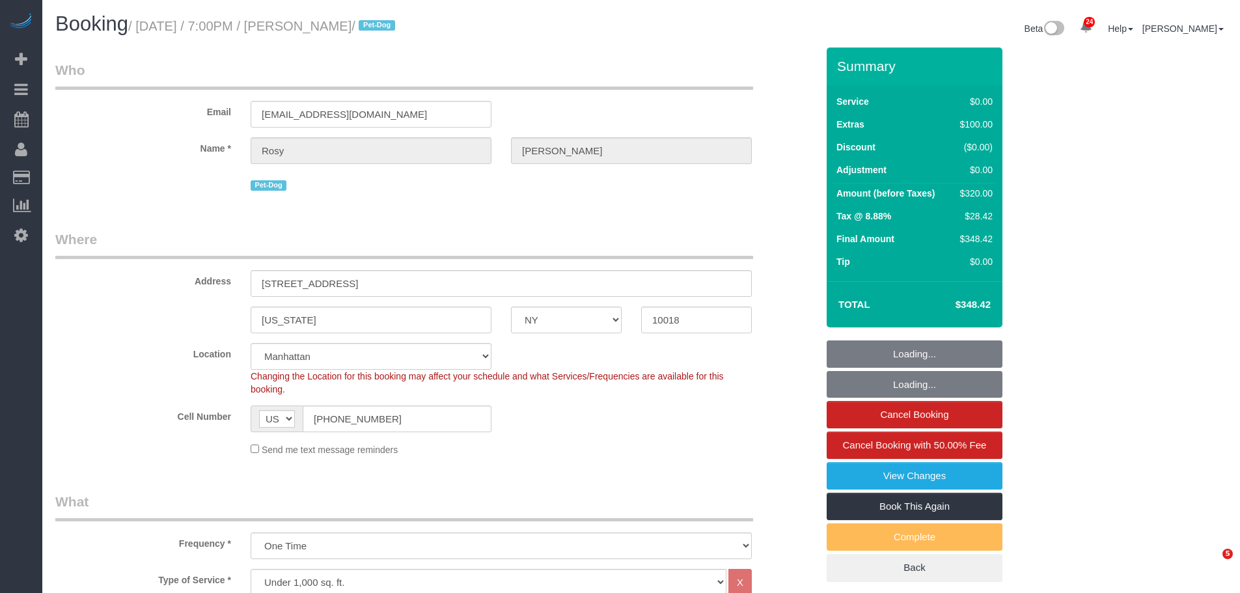
select select "NY"
select select "number:89"
select select "number:90"
select select "number:13"
select select "number:5"
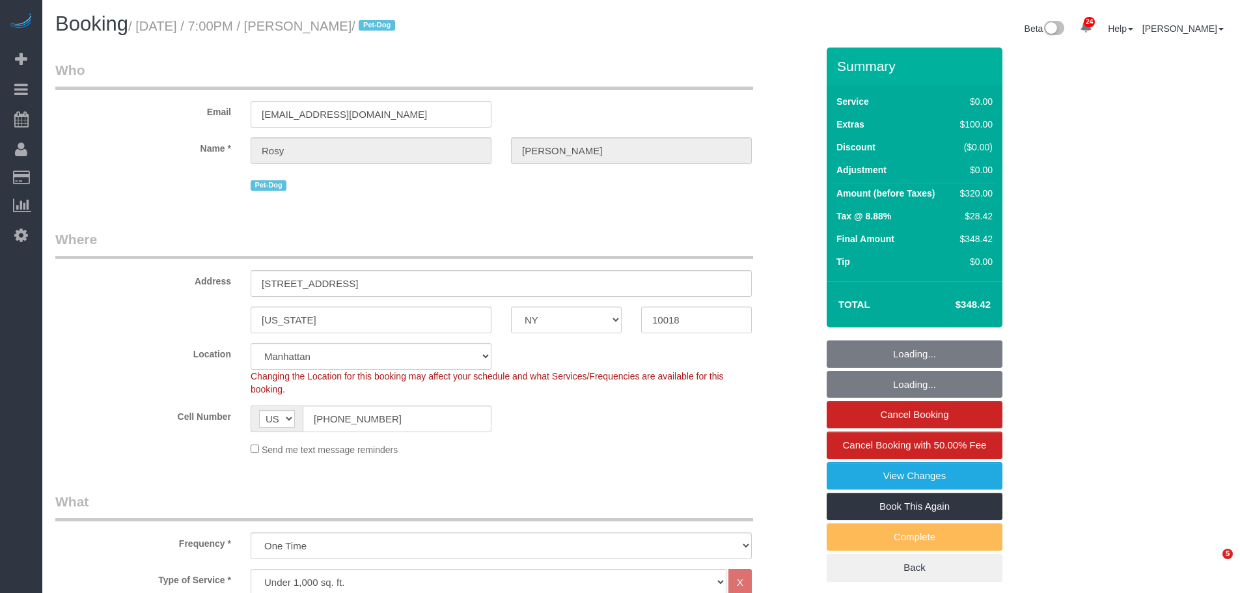
select select "object:1534"
select select "spot1"
select select "2"
select select "NY"
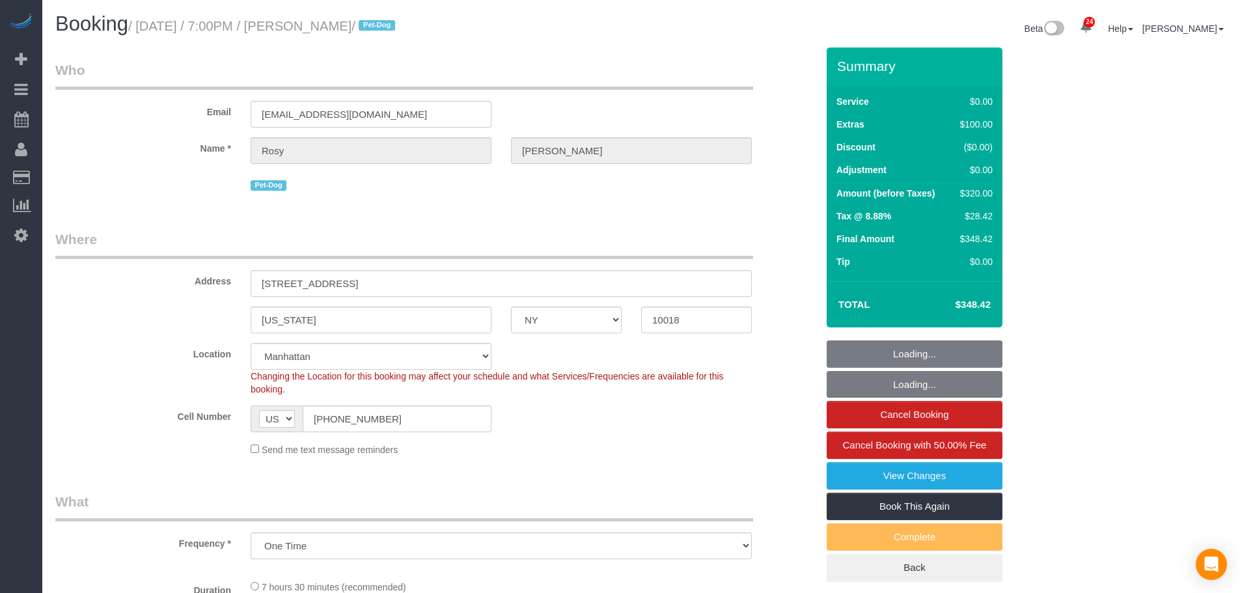
select select "object:1431"
select select "string:stripe-pm_1Rs7Uq4VGloSiKo7xMFxe4f9"
select select "2"
select select "spot1"
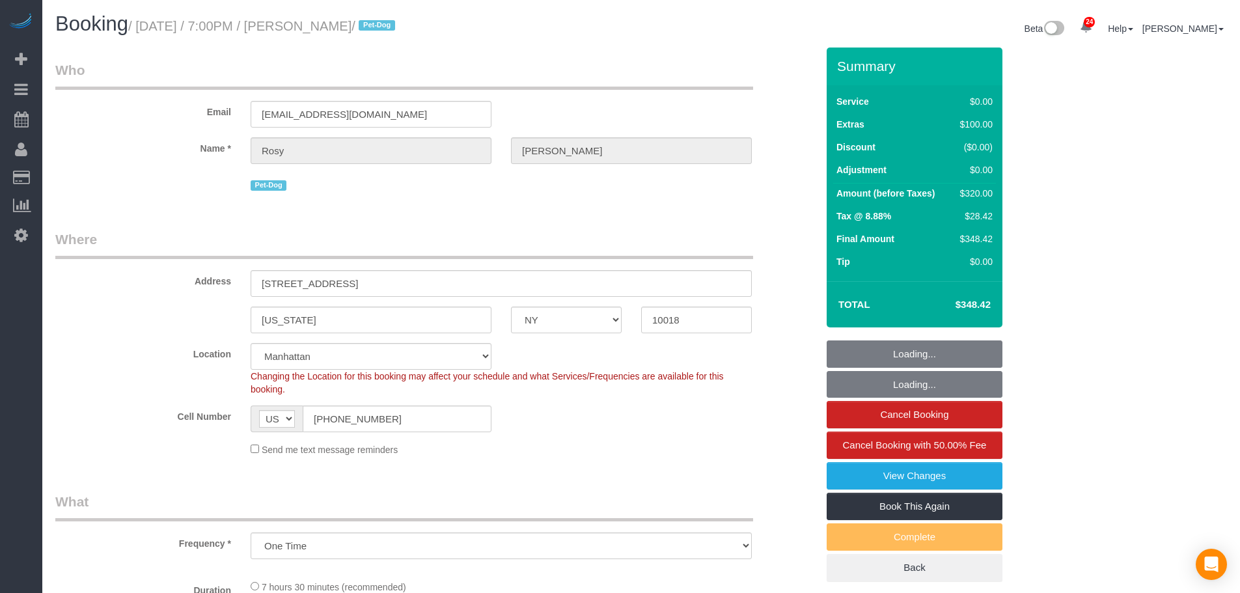
select select "number:89"
select select "number:90"
select select "number:13"
select select "number:5"
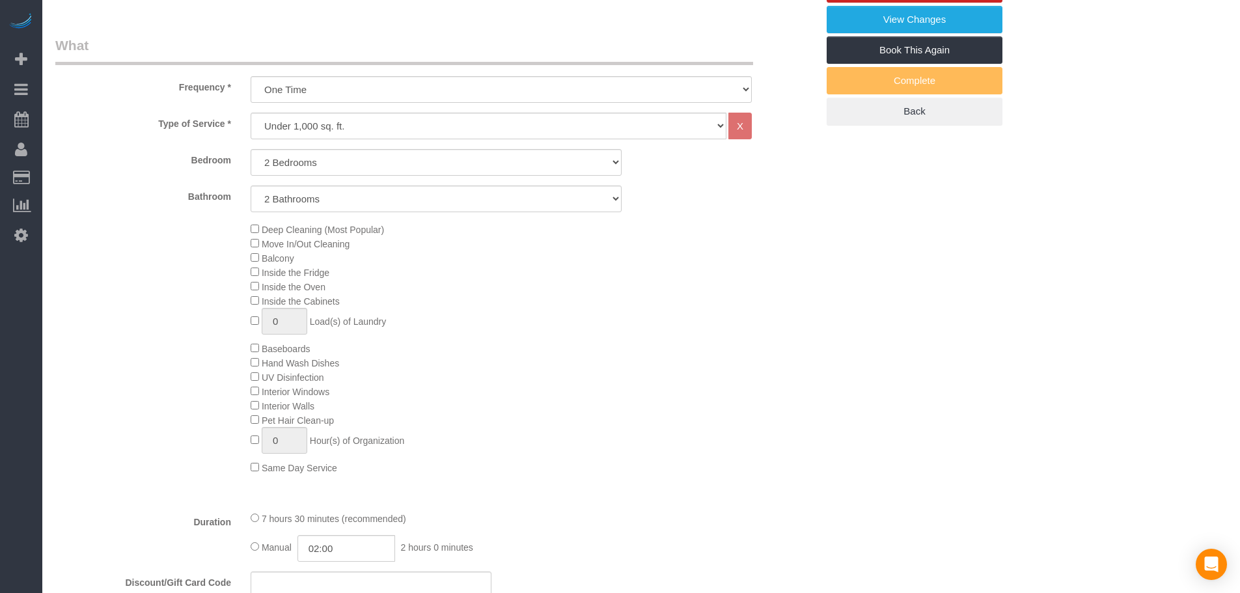
select select "2"
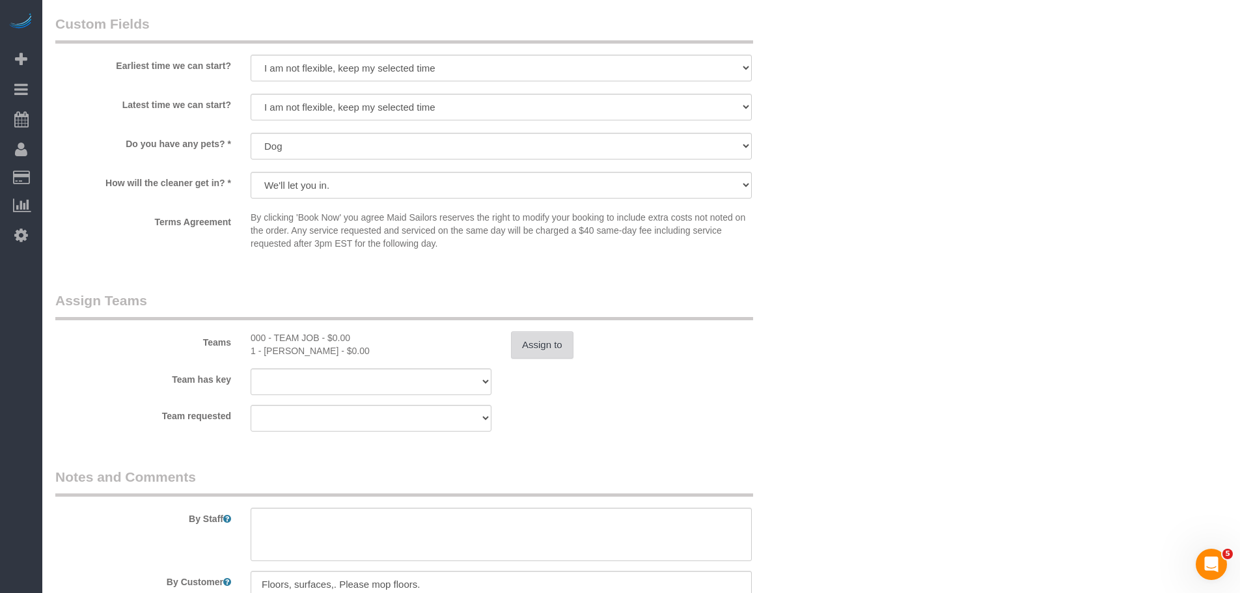
click at [535, 340] on button "Assign to" at bounding box center [542, 344] width 63 height 27
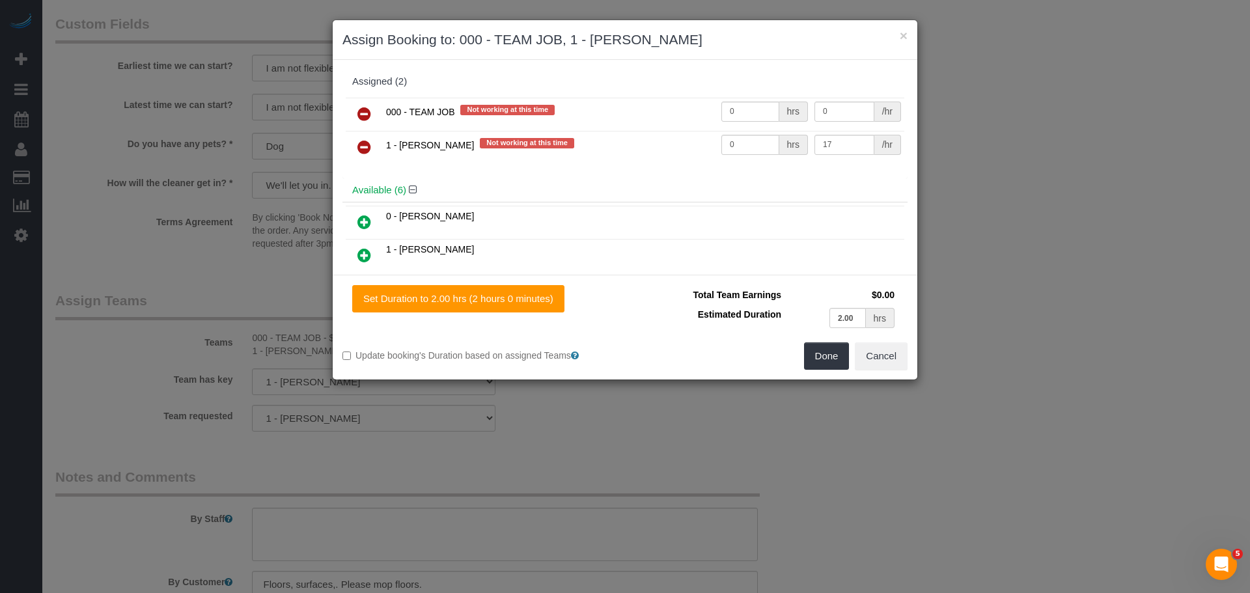
click at [361, 110] on icon at bounding box center [364, 114] width 14 height 16
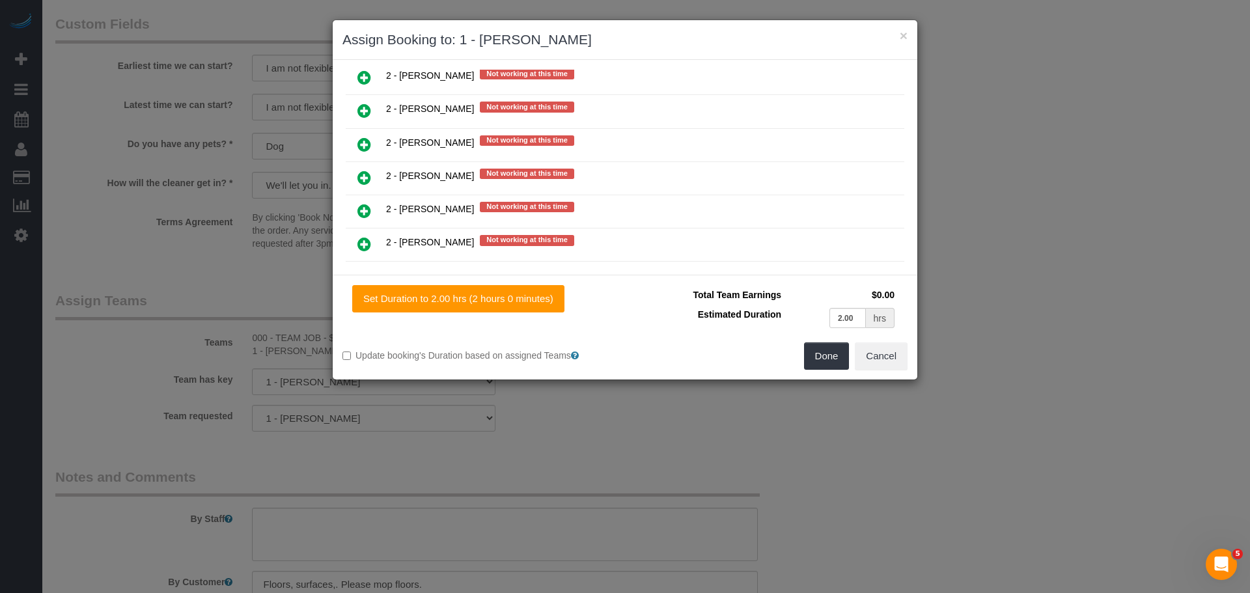
scroll to position [1953, 0]
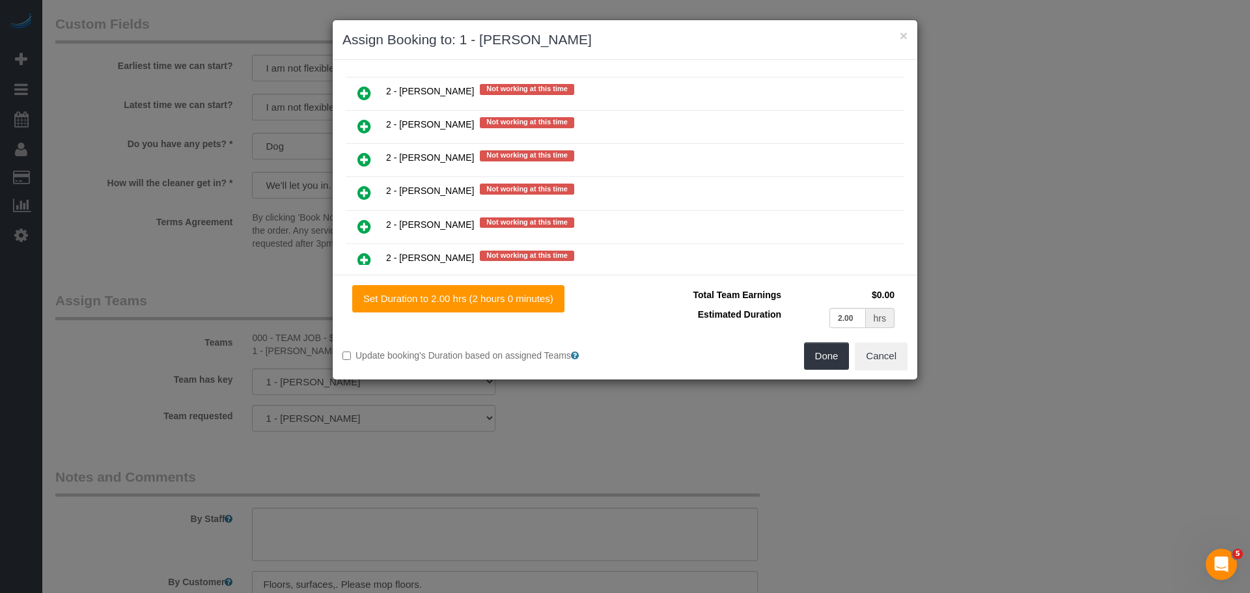
drag, startPoint x: 370, startPoint y: 195, endPoint x: 448, endPoint y: 204, distance: 78.7
click at [372, 195] on link at bounding box center [364, 193] width 31 height 26
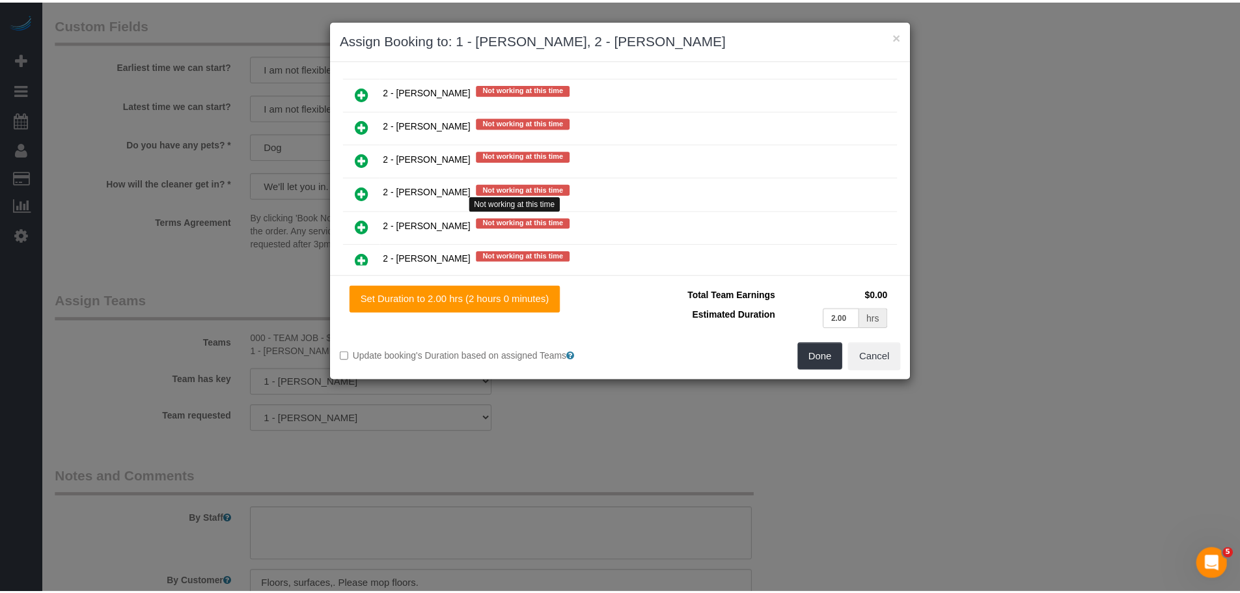
scroll to position [2052, 0]
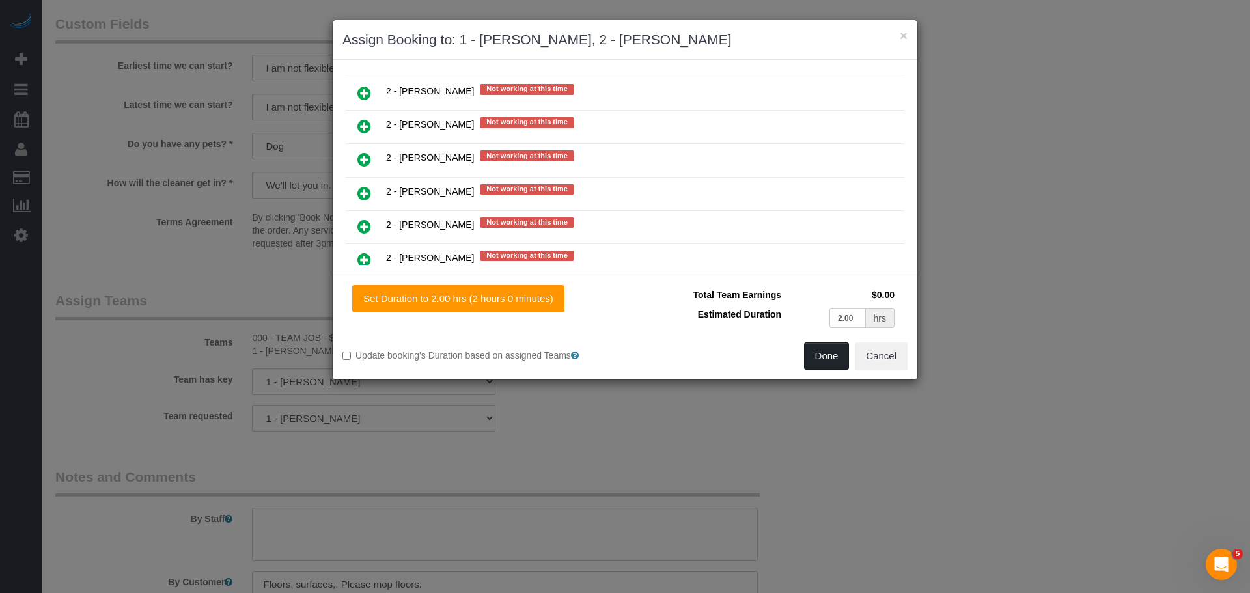
click at [813, 351] on button "Done" at bounding box center [827, 355] width 46 height 27
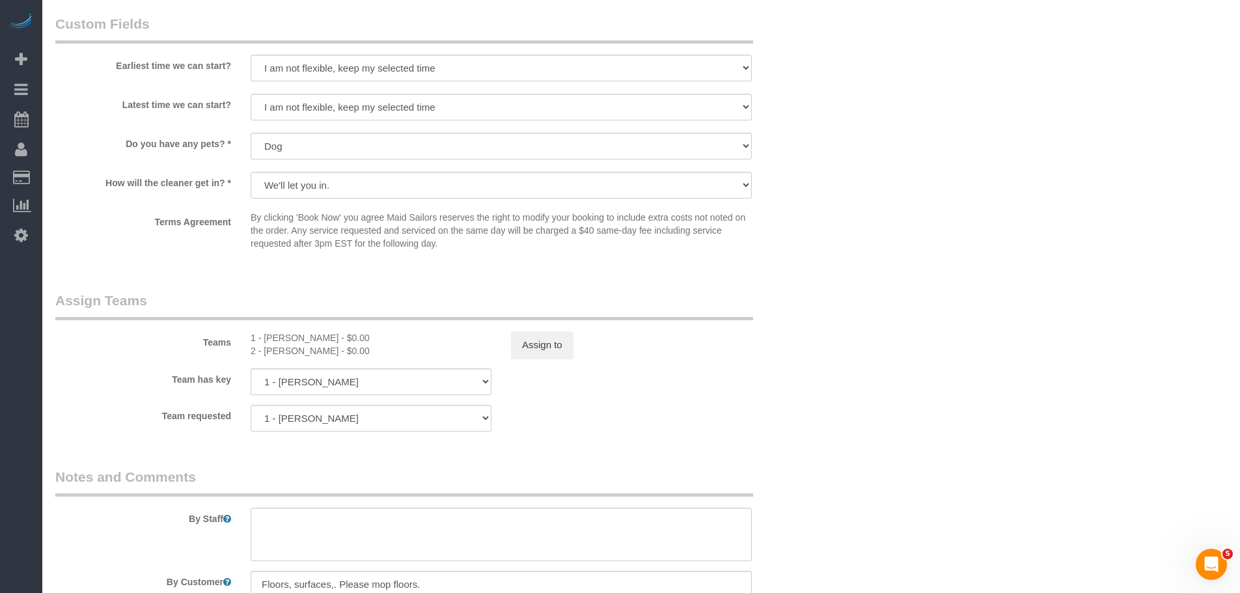
click at [920, 223] on div "× Assign Booking to: 1 - Kariluz Romero, 2 - Katherine Poveda Assigned (2) 1 - …" at bounding box center [620, 296] width 1240 height 593
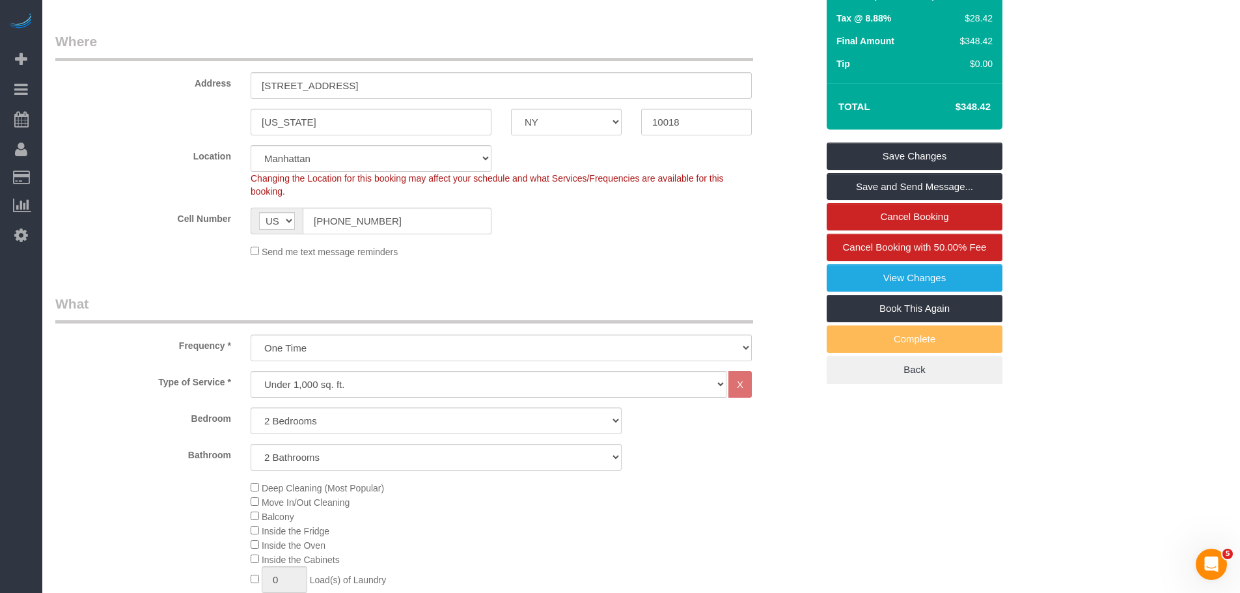
scroll to position [67, 0]
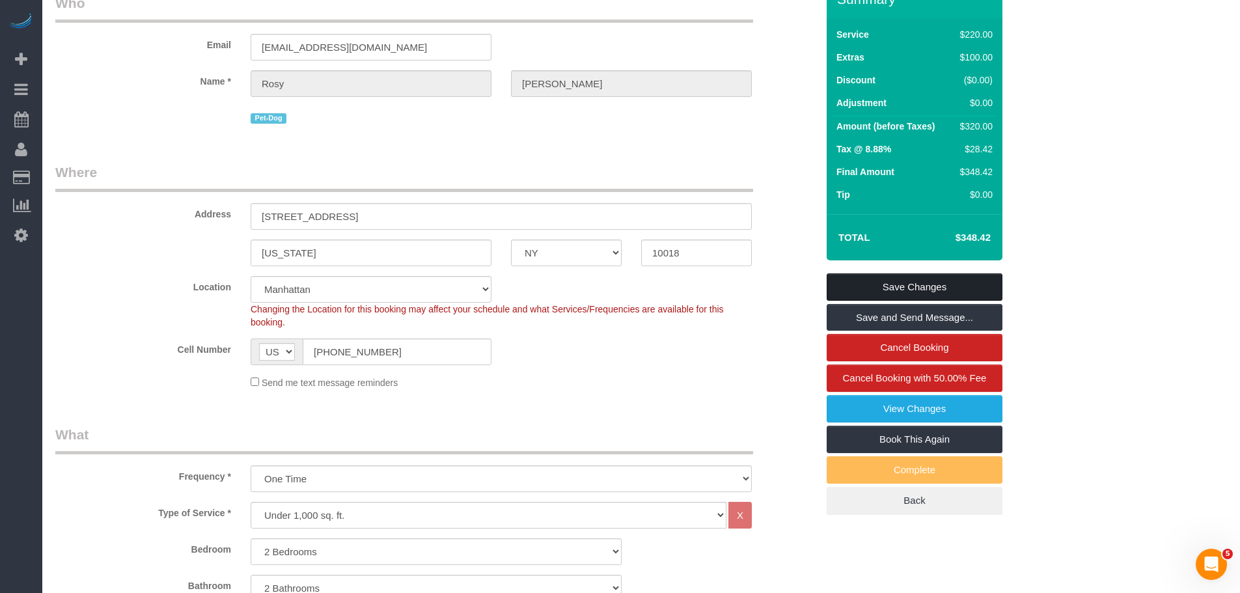
click at [937, 290] on link "Save Changes" at bounding box center [915, 286] width 176 height 27
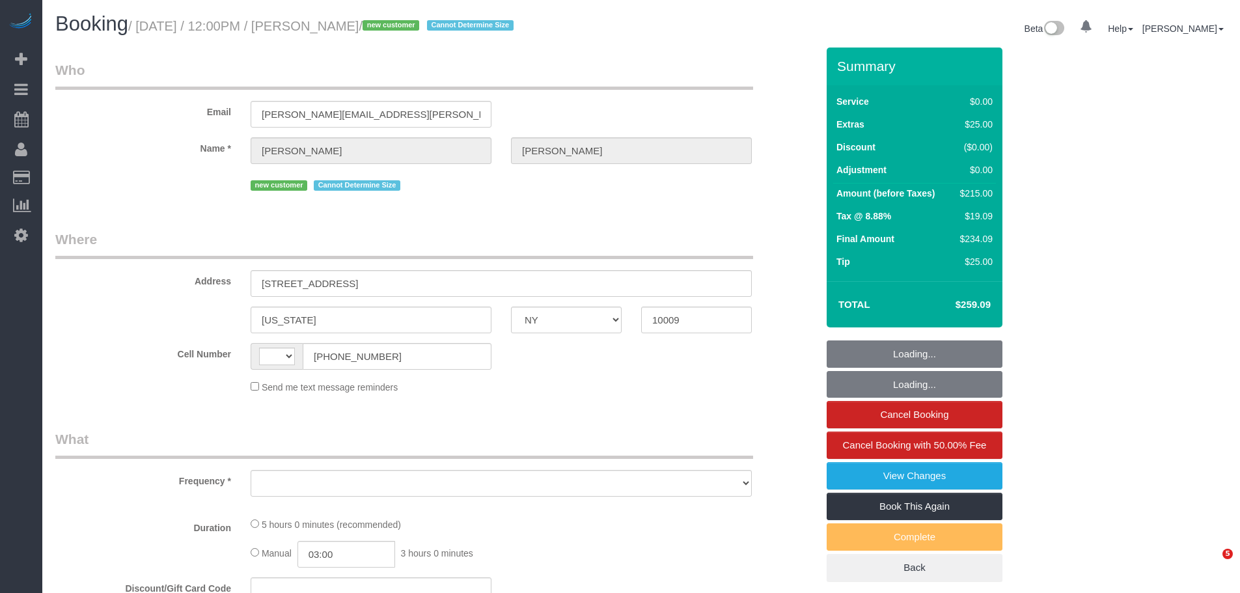
select select "NY"
select select "string:[GEOGRAPHIC_DATA]"
select select "object:814"
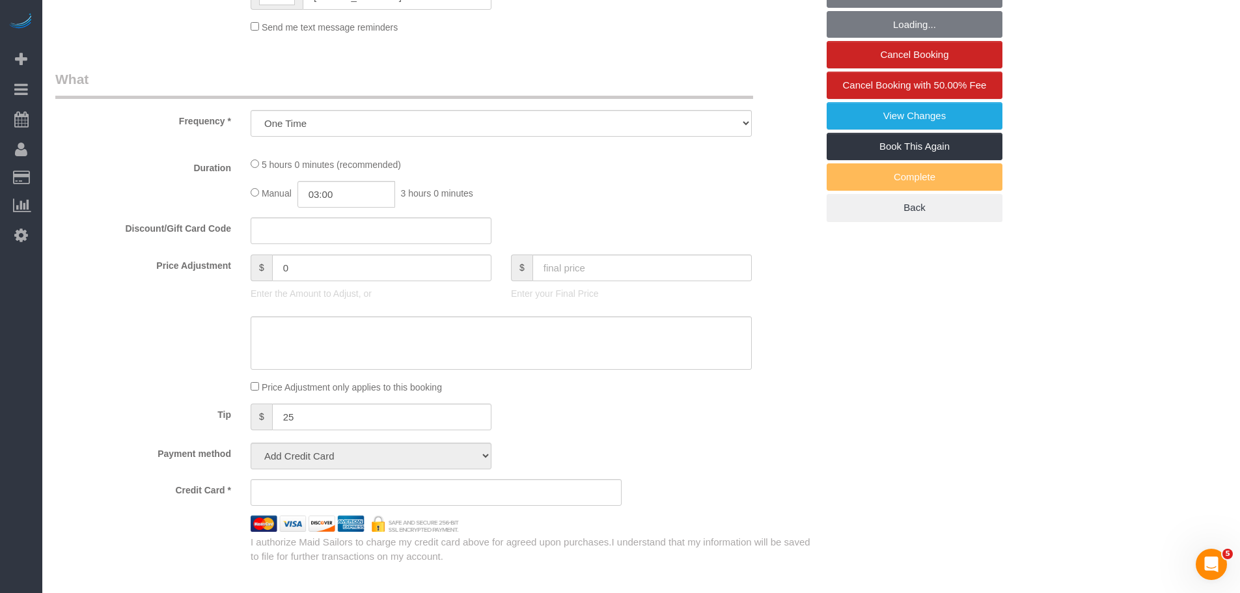
select select "string:stripe-pm_1S9w1p4VGloSiKo7JdvLSs3E"
select select "2"
select select "number:89"
select select "number:90"
select select "number:15"
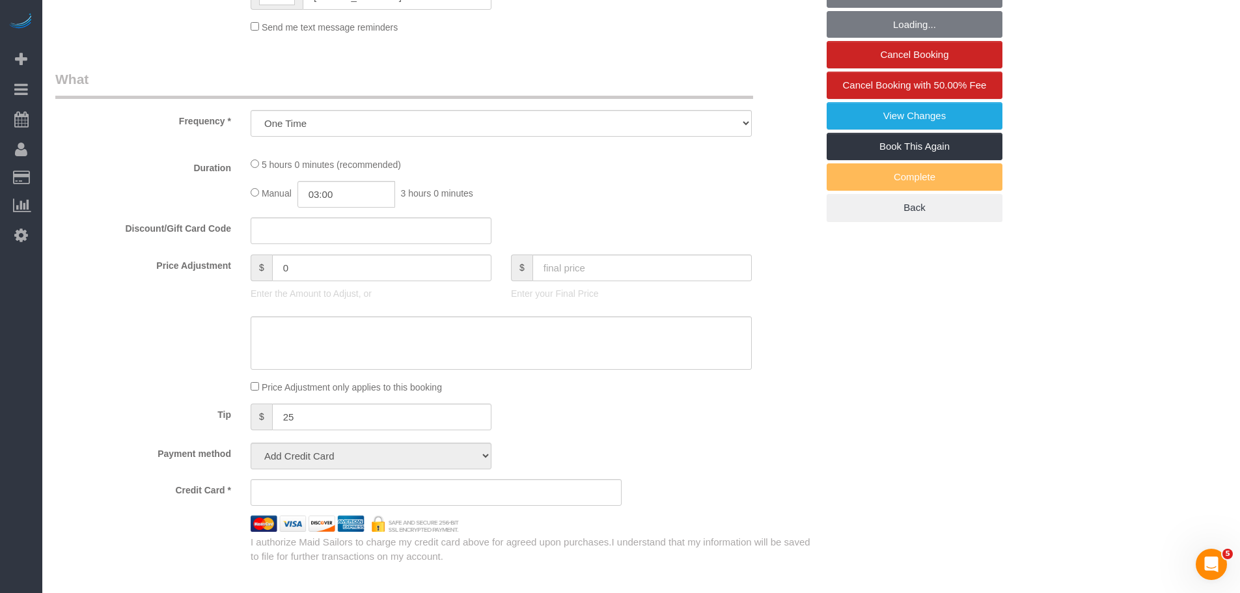
select select "number:5"
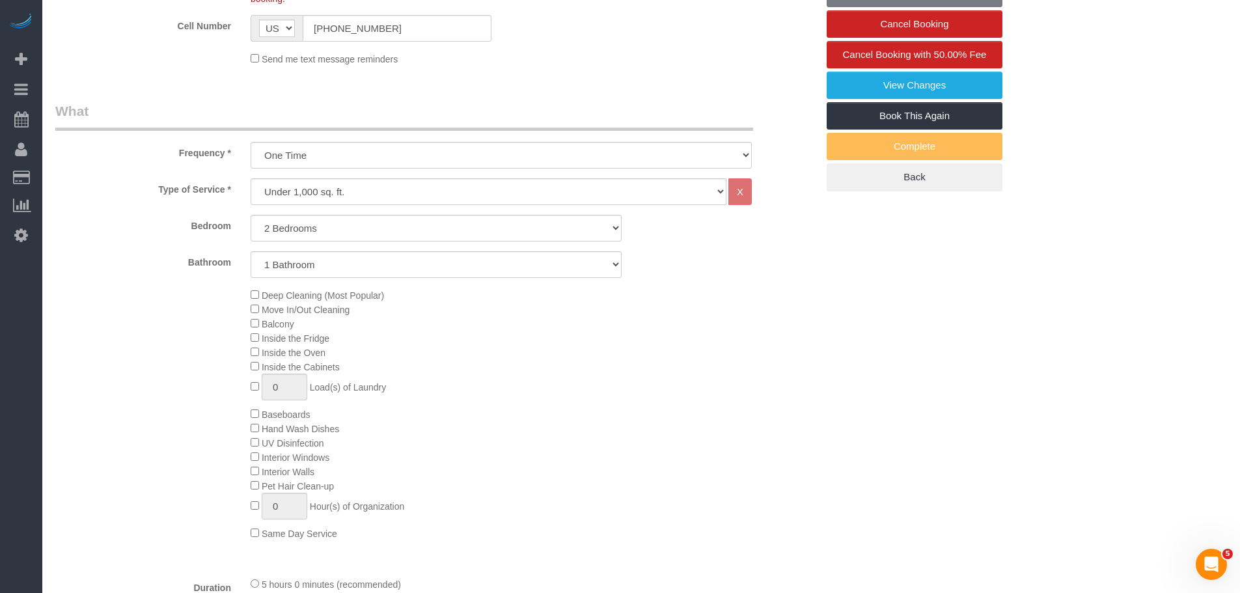
select select "2"
select select "object:1519"
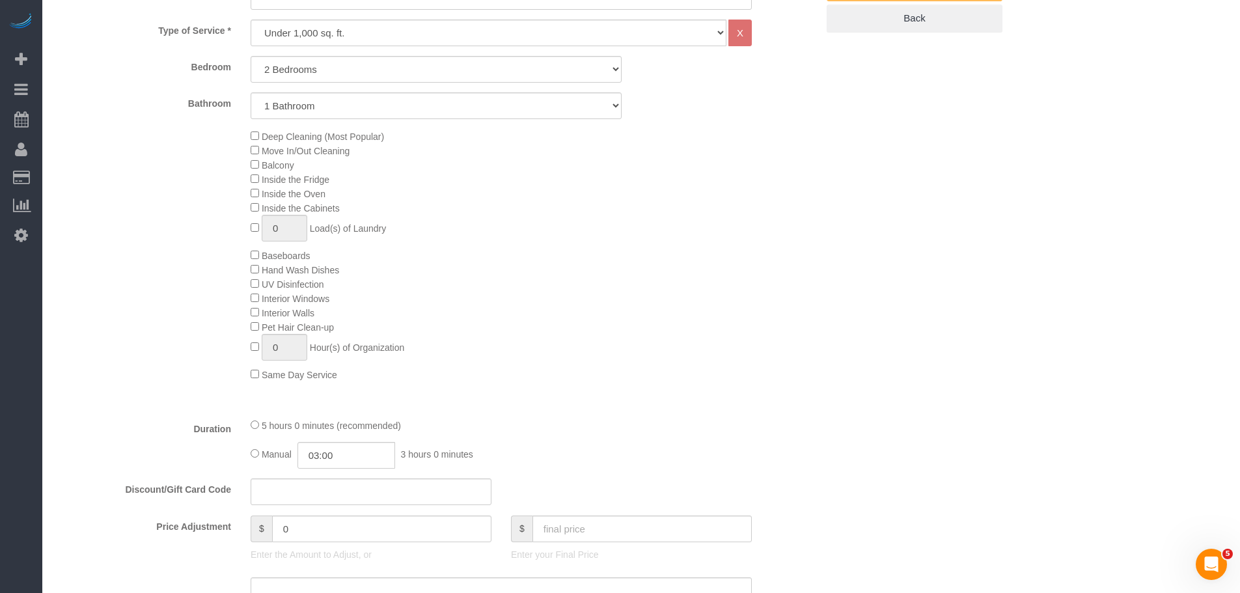
select select "spot1"
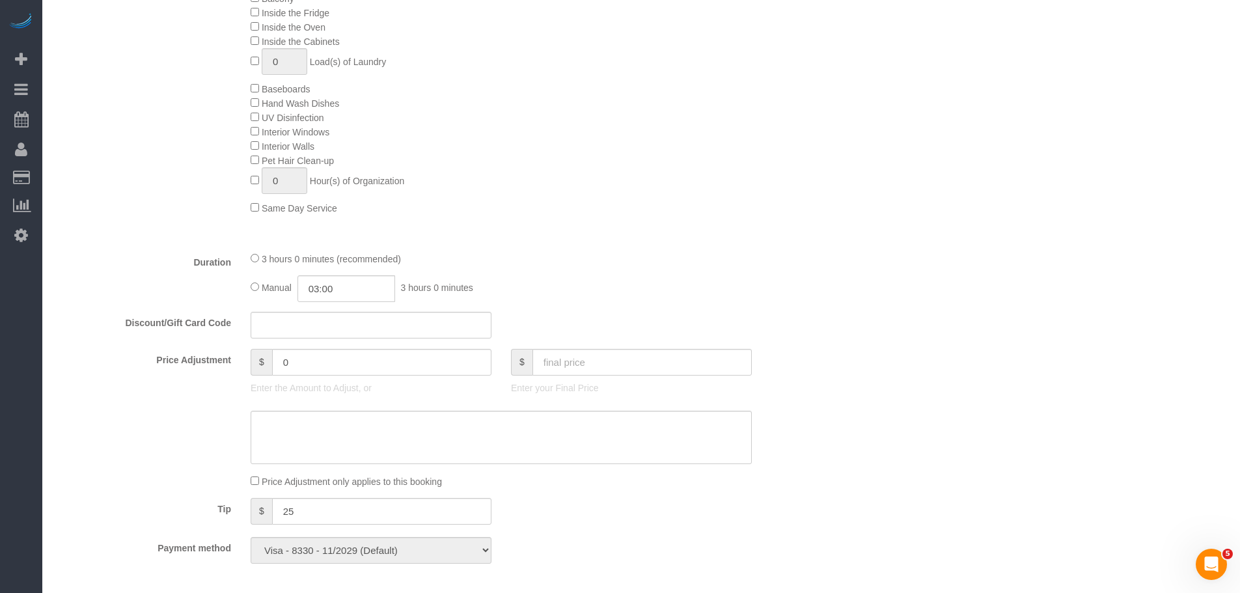
scroll to position [1042, 0]
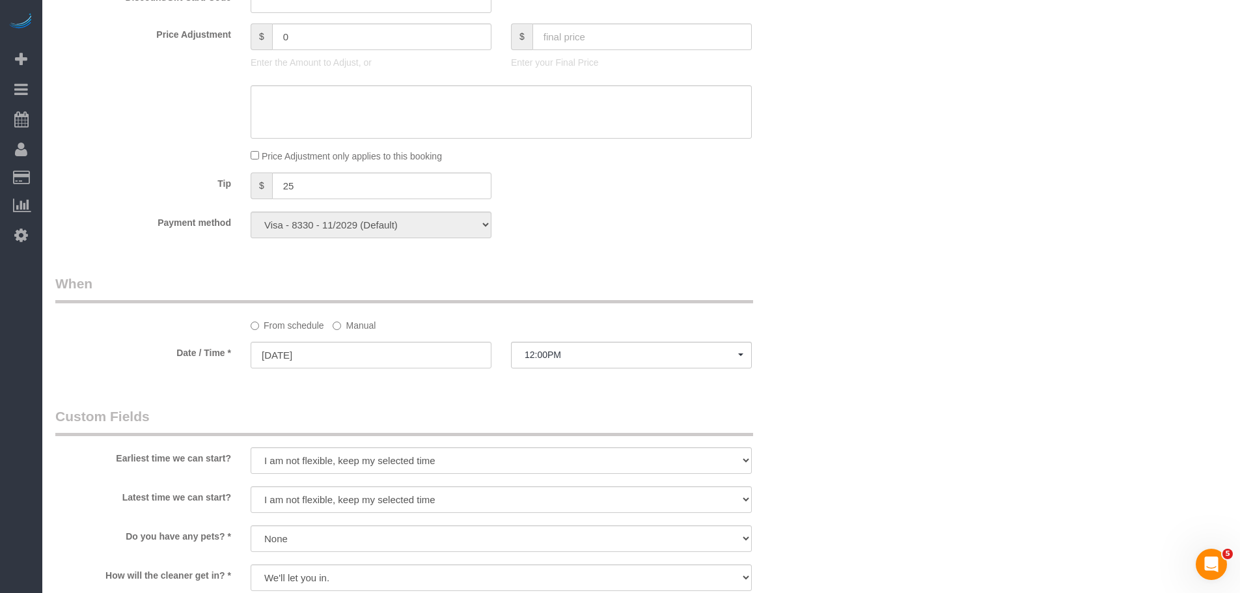
click at [353, 328] on label "Manual" at bounding box center [354, 323] width 43 height 18
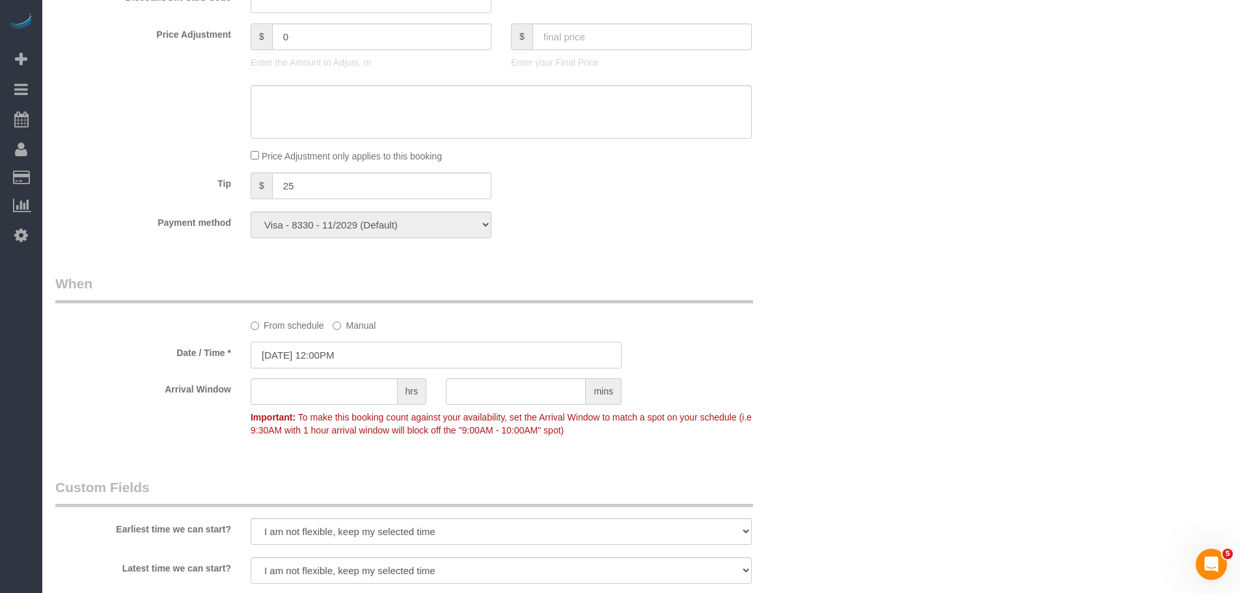
click at [352, 355] on input "[DATE] 12:00PM" at bounding box center [436, 355] width 371 height 27
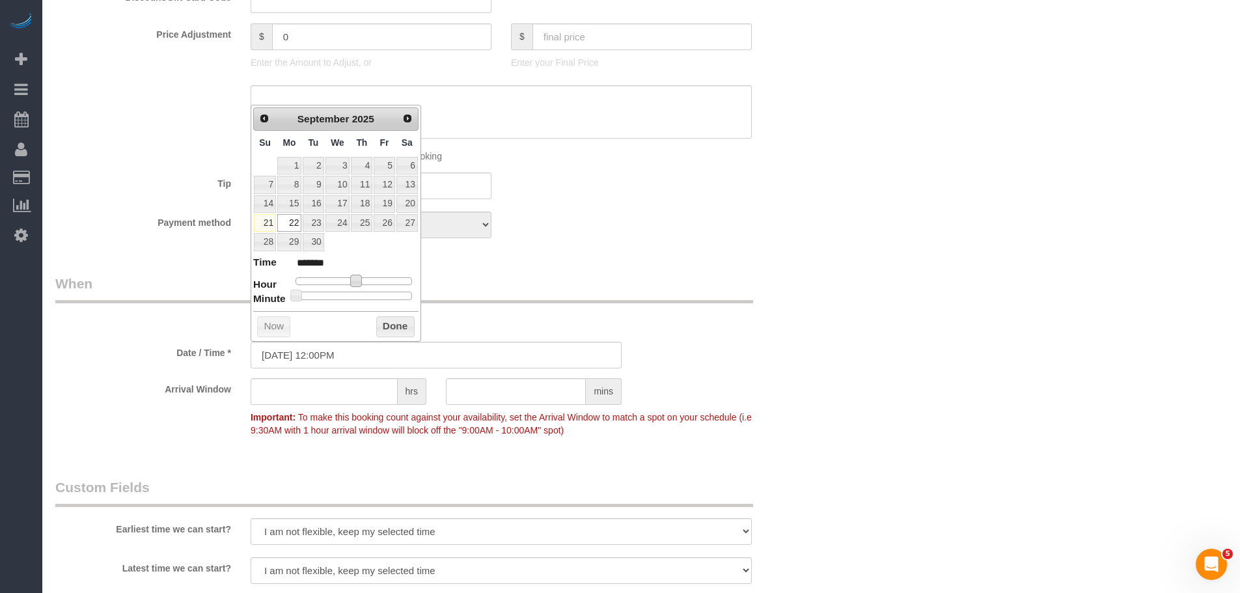
click at [356, 285] on span at bounding box center [356, 281] width 12 height 12
type input "[DATE] 1:00PM"
type input "******"
type input "[DATE] 2:00PM"
type input "******"
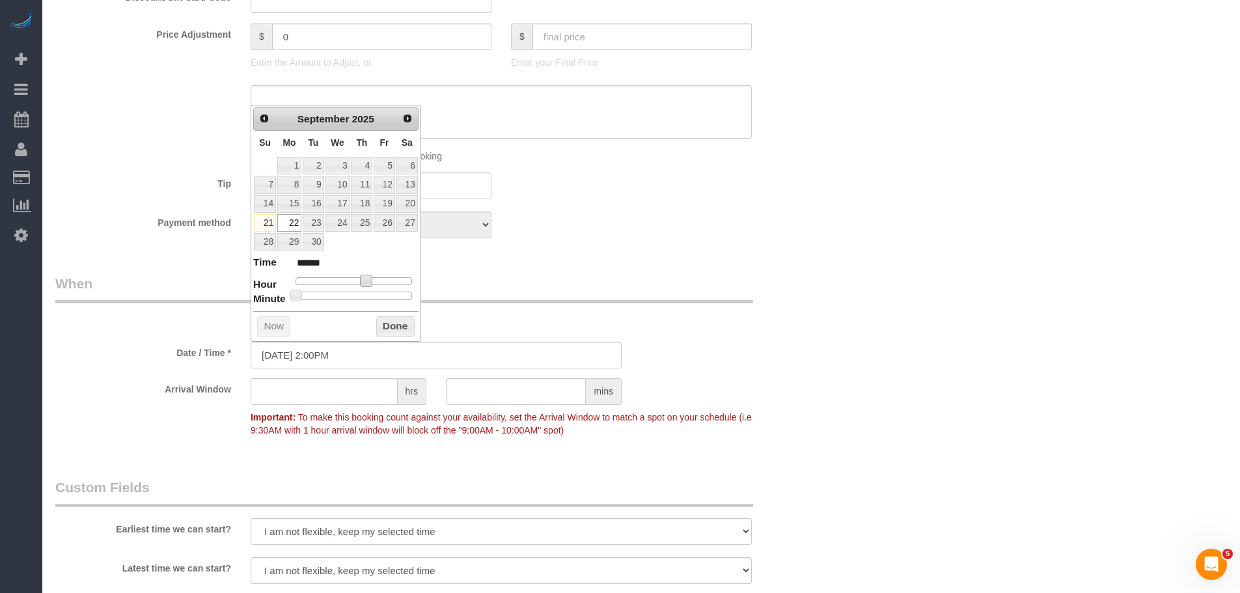
type input "[DATE] 2:30PM"
type input "******"
click at [361, 295] on div at bounding box center [354, 296] width 117 height 8
click at [384, 326] on button "Done" at bounding box center [395, 326] width 38 height 21
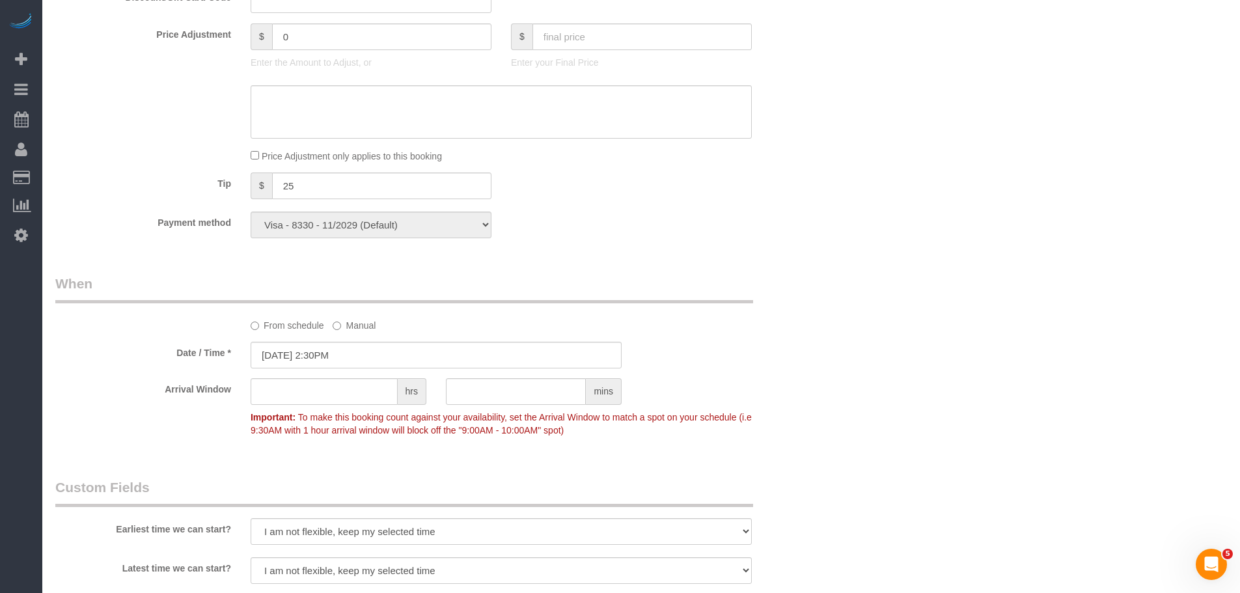
click at [726, 273] on div "Who Email audrey.mcknight@gmail.com Name * Audrey McKnight new customer Cannot …" at bounding box center [436, 131] width 781 height 2250
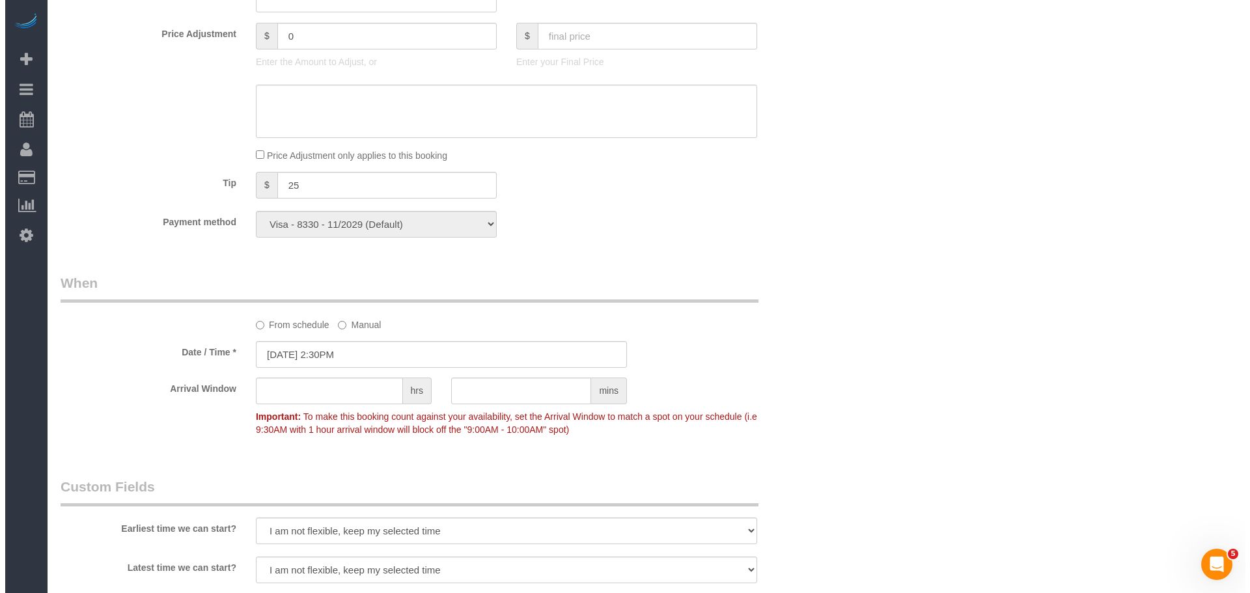
scroll to position [1693, 0]
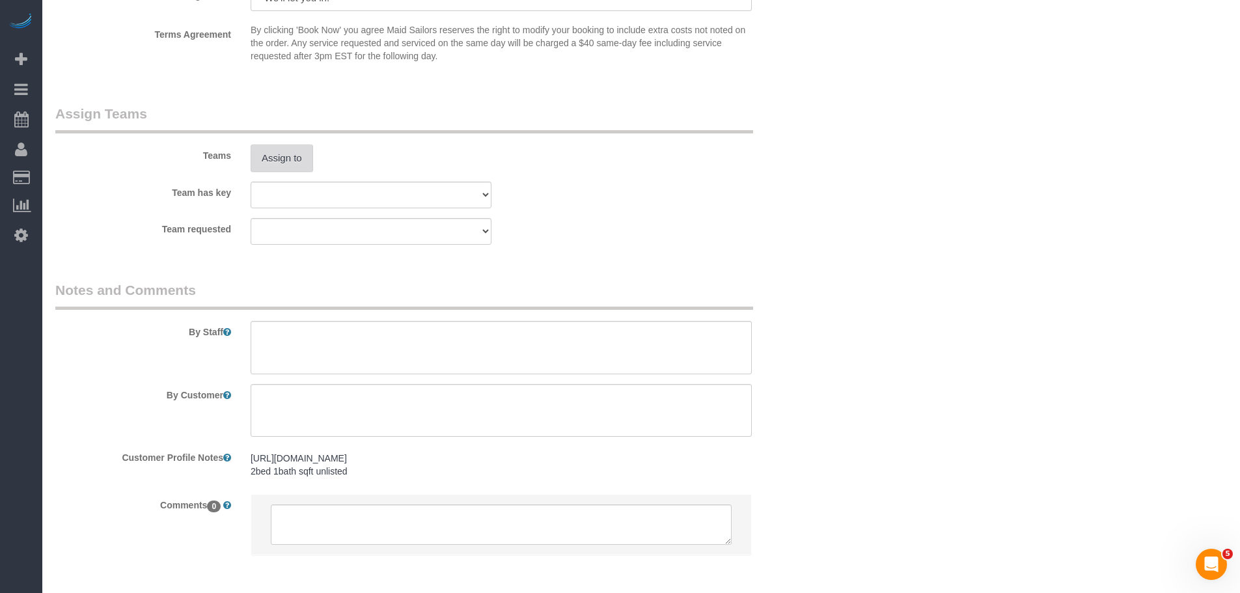
click at [280, 167] on button "Assign to" at bounding box center [282, 158] width 63 height 27
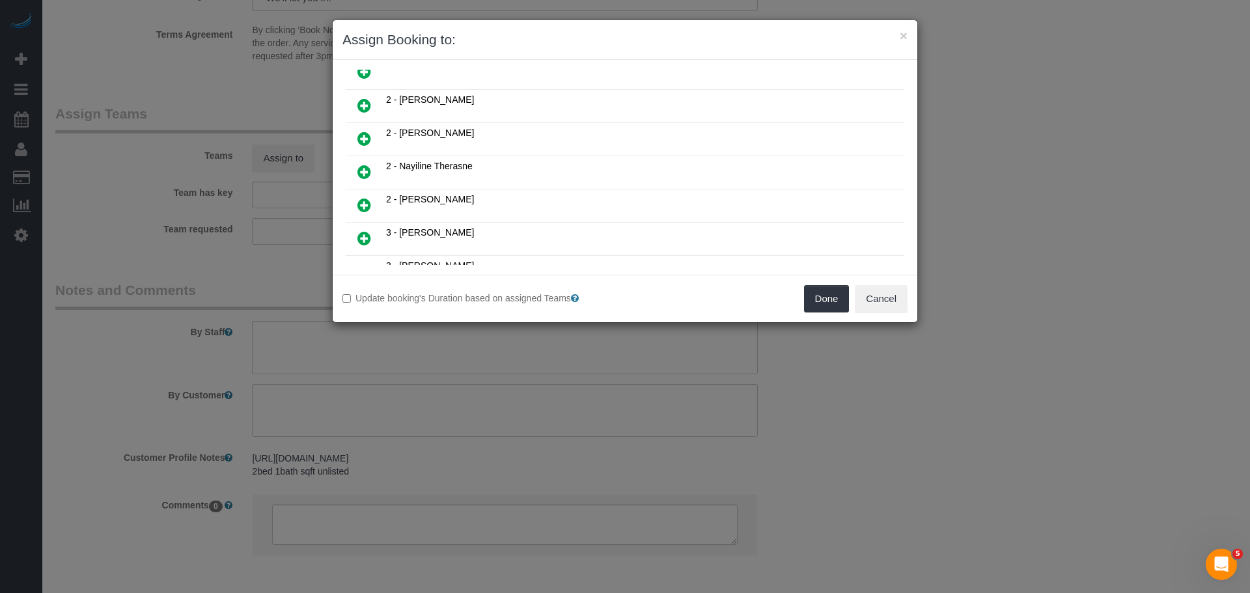
scroll to position [651, 0]
click at [366, 138] on icon at bounding box center [364, 140] width 14 height 16
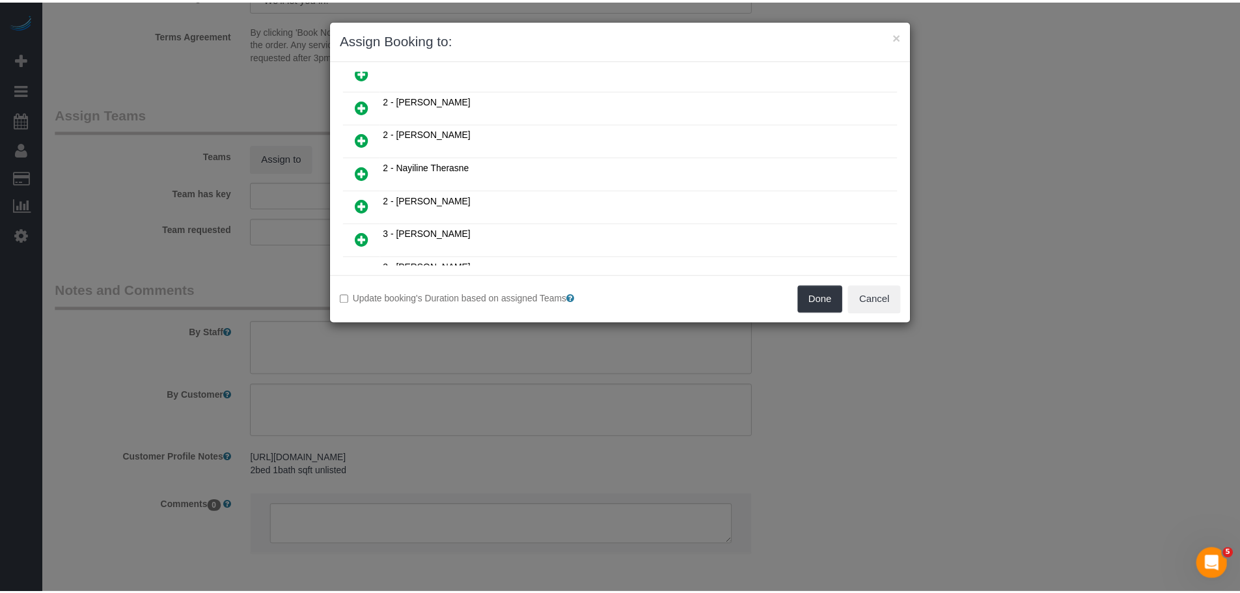
scroll to position [683, 0]
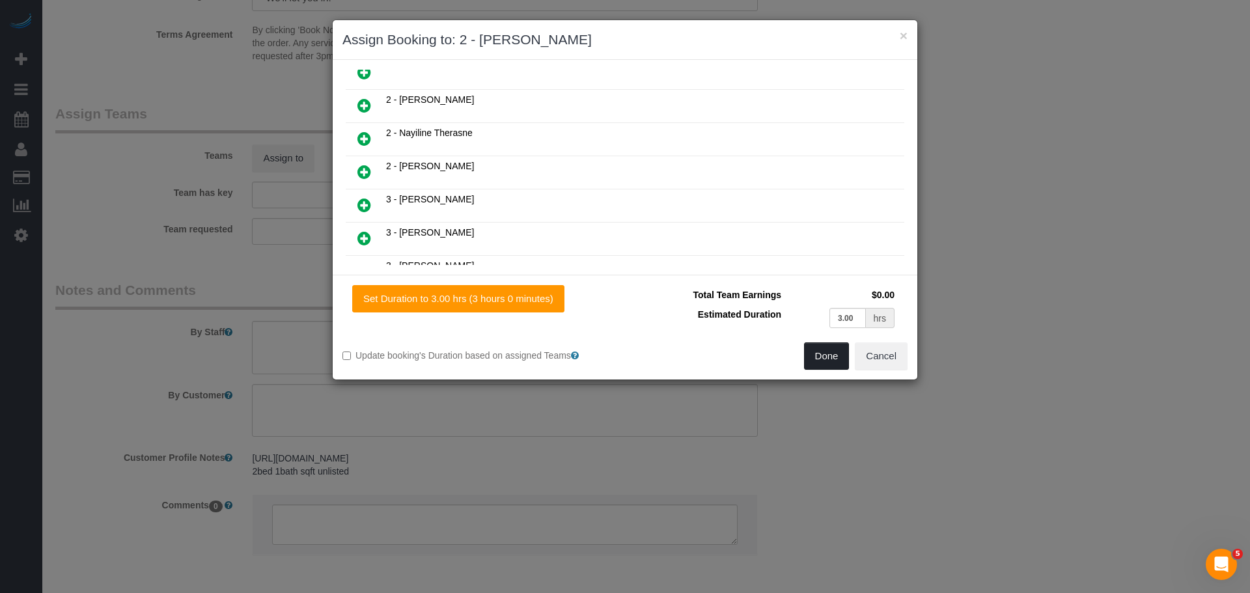
click at [832, 351] on button "Done" at bounding box center [827, 355] width 46 height 27
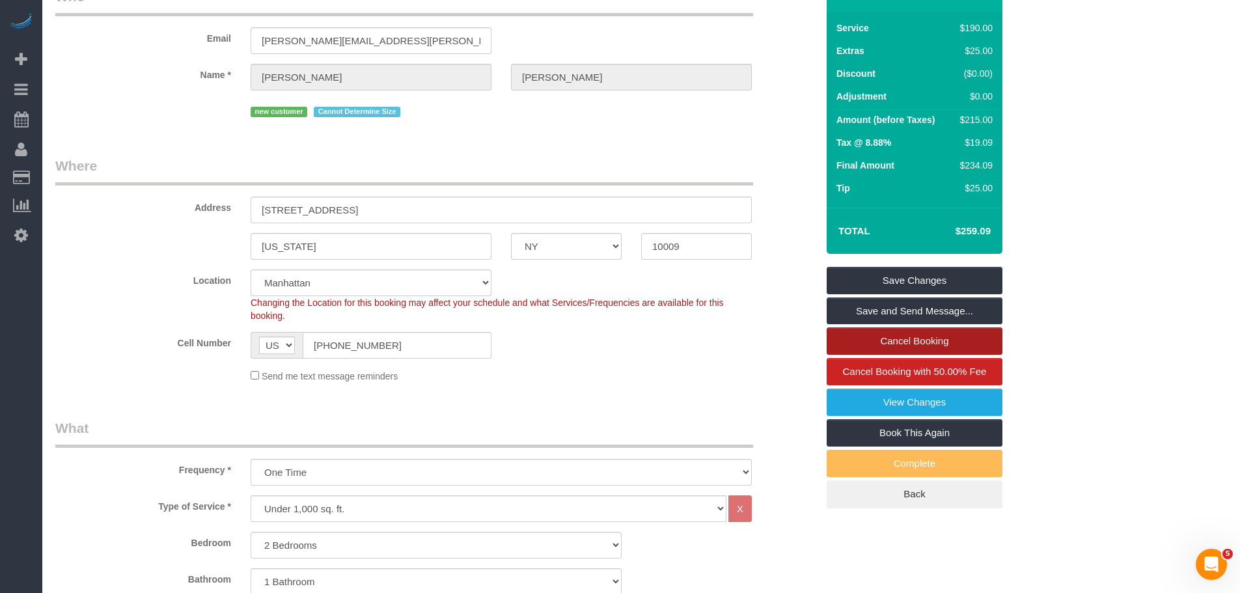
scroll to position [65, 0]
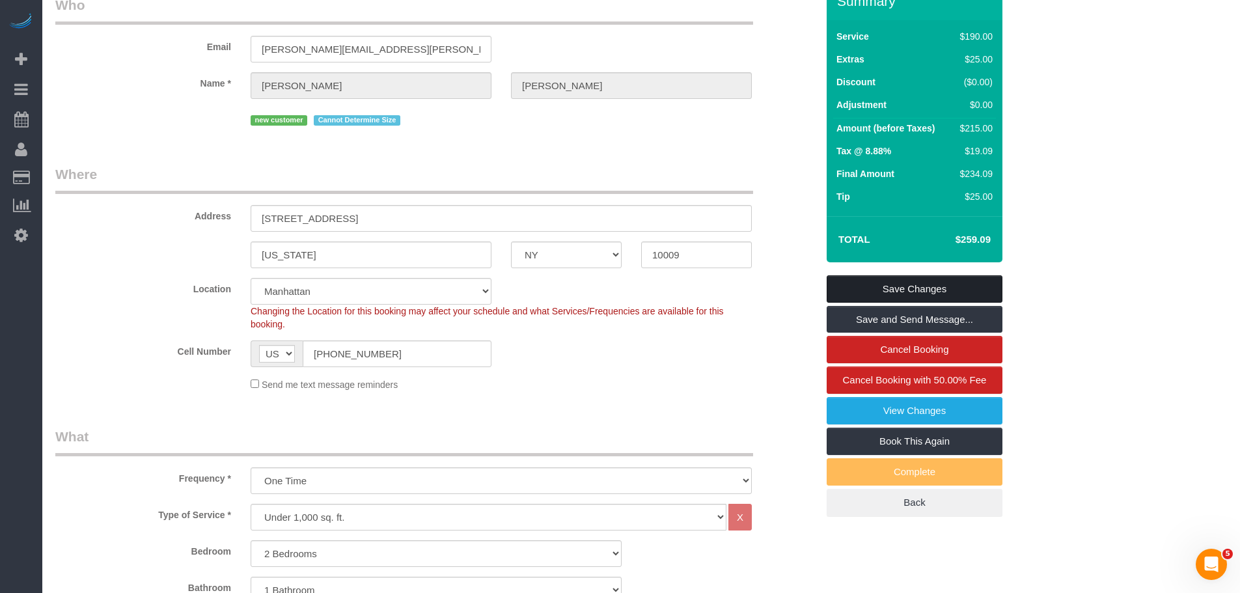
click at [917, 285] on link "Save Changes" at bounding box center [915, 288] width 176 height 27
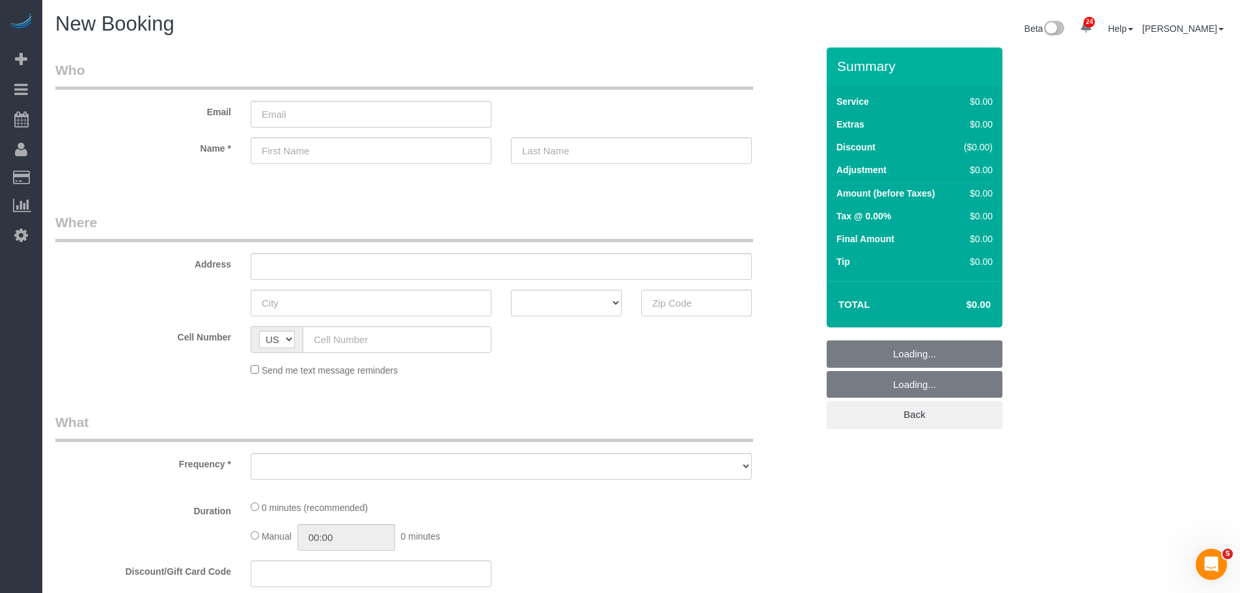
select select "object:875"
select select "number:89"
select select "number:90"
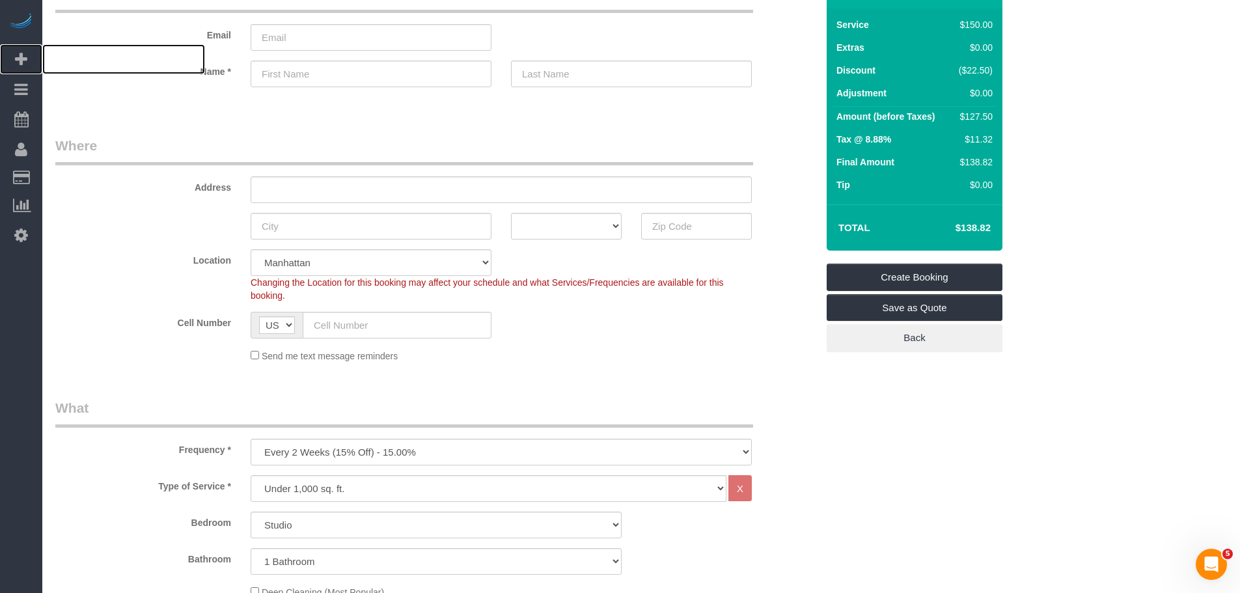
scroll to position [260, 0]
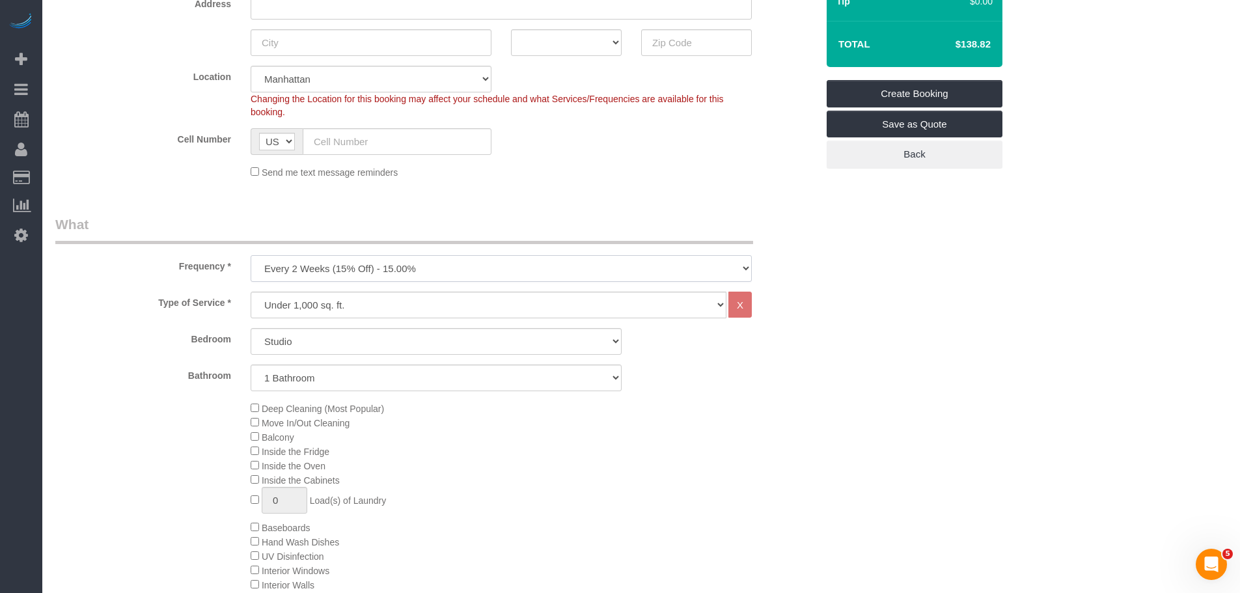
drag, startPoint x: 423, startPoint y: 270, endPoint x: 421, endPoint y: 281, distance: 10.7
click at [423, 271] on select "One Time Weekly (20% Off) - 20.00% Every 2 Weeks (15% Off) - 15.00% Every 4 Wee…" at bounding box center [501, 268] width 501 height 27
select select "object:1581"
click at [251, 255] on select "One Time Weekly (20% Off) - 20.00% Every 2 Weeks (15% Off) - 15.00% Every 4 Wee…" at bounding box center [501, 268] width 501 height 27
click at [332, 347] on select "Studio 1 Bedroom 2 Bedrooms 3 Bedrooms" at bounding box center [436, 341] width 371 height 27
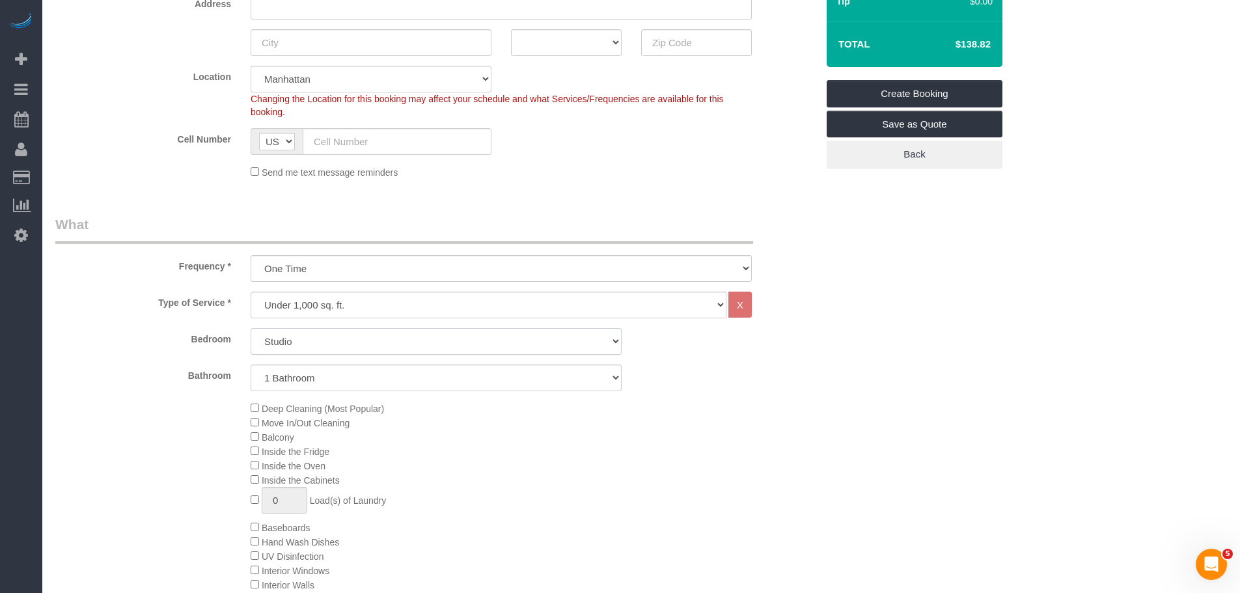
select select "1"
click at [251, 328] on select "Studio 1 Bedroom 2 Bedrooms 3 Bedrooms" at bounding box center [436, 341] width 371 height 27
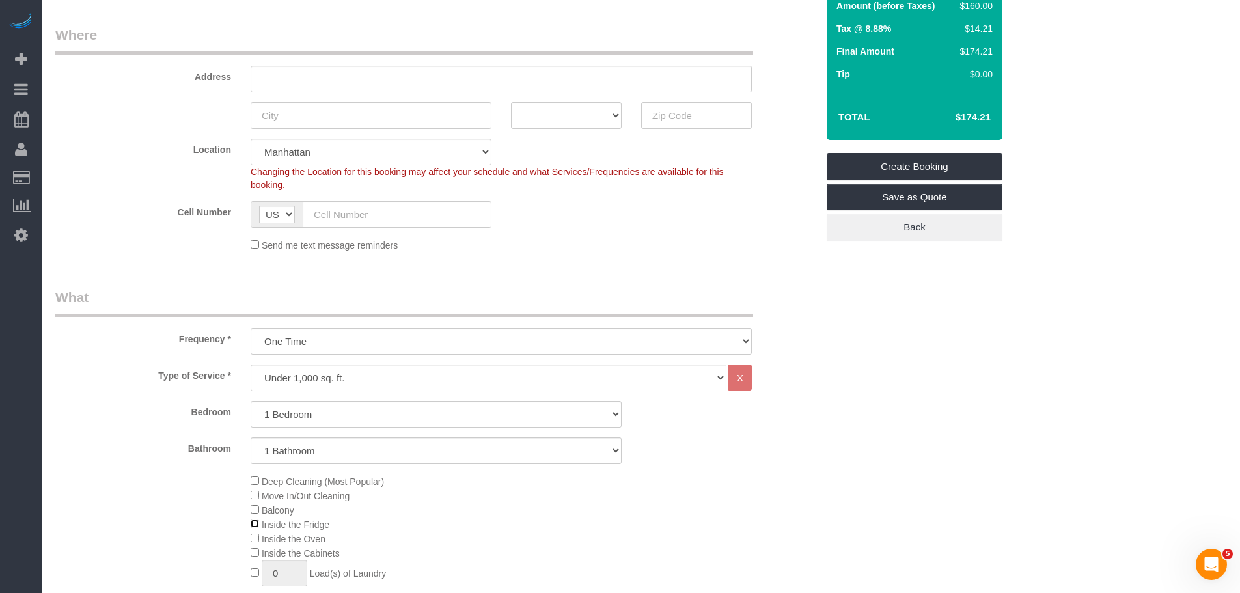
scroll to position [0, 0]
